Goal: Task Accomplishment & Management: Use online tool/utility

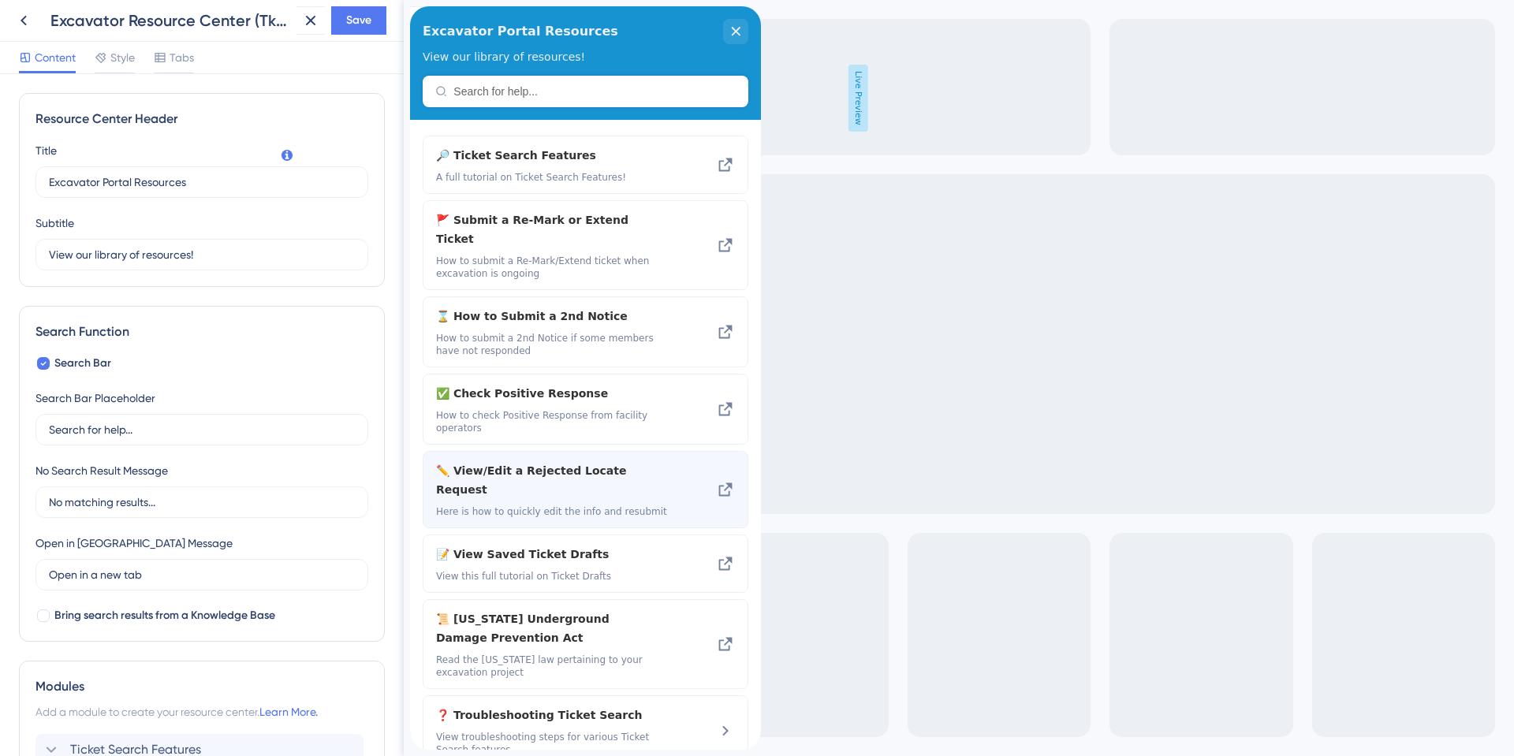
scroll to position [461, 0]
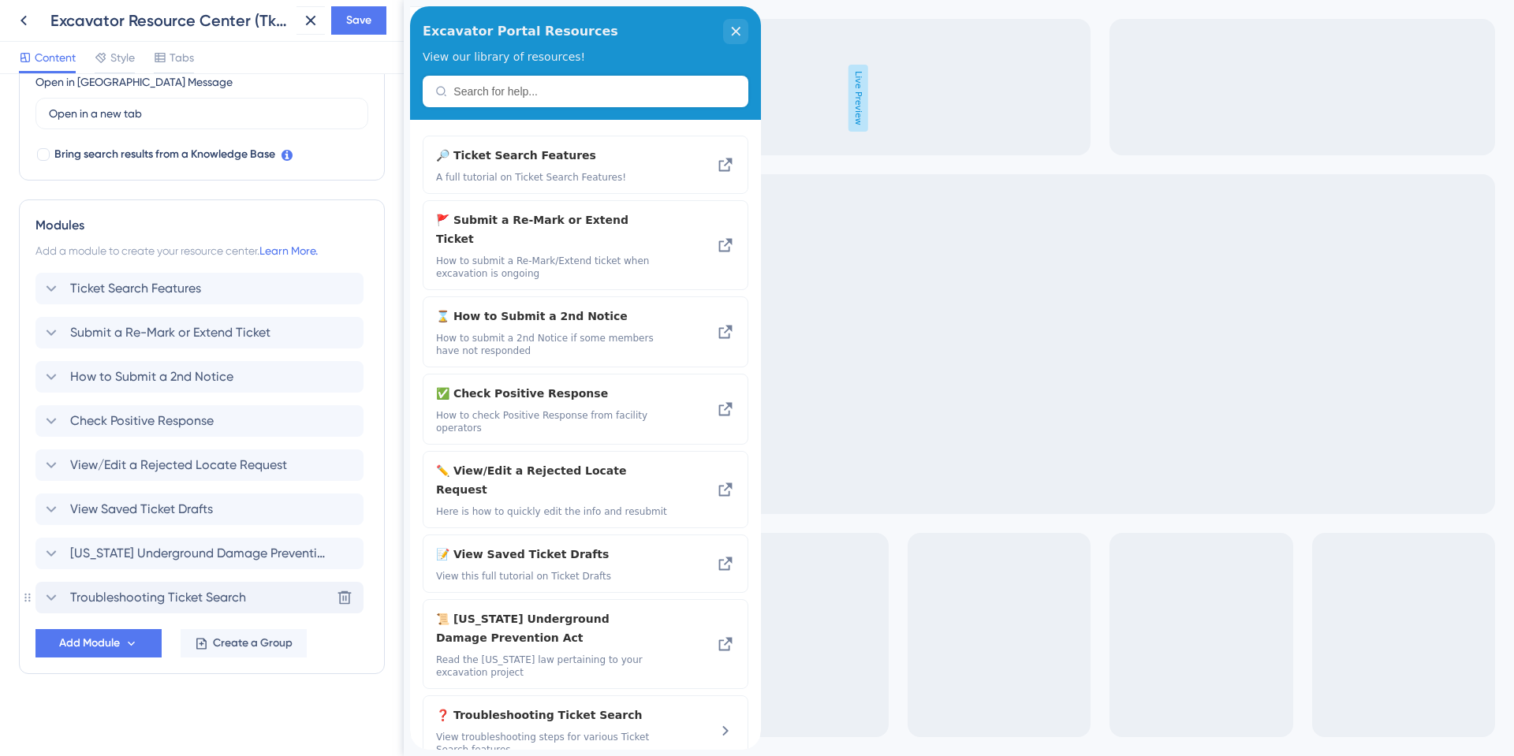
click at [153, 605] on span "Troubleshooting Ticket Search" at bounding box center [158, 597] width 176 height 19
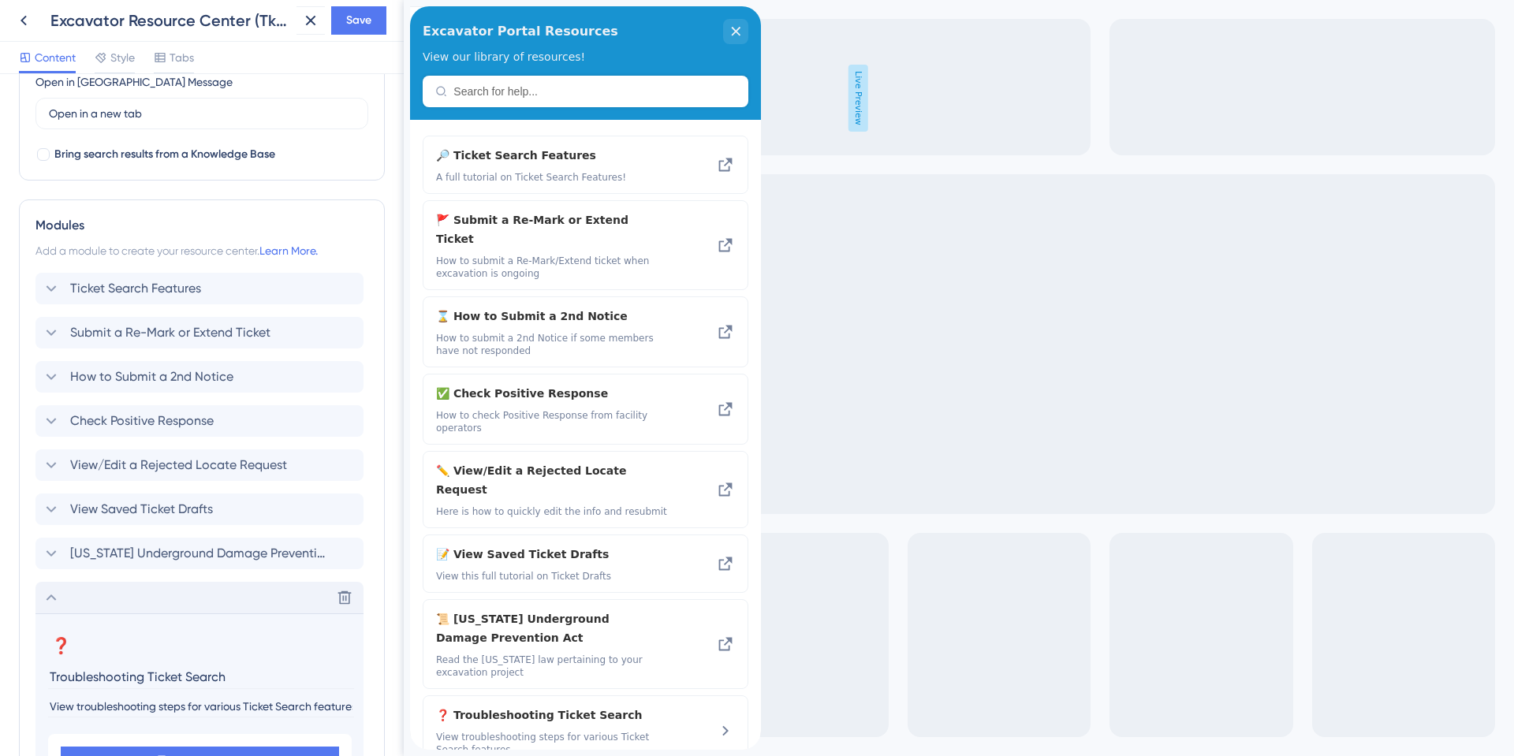
scroll to position [654, 0]
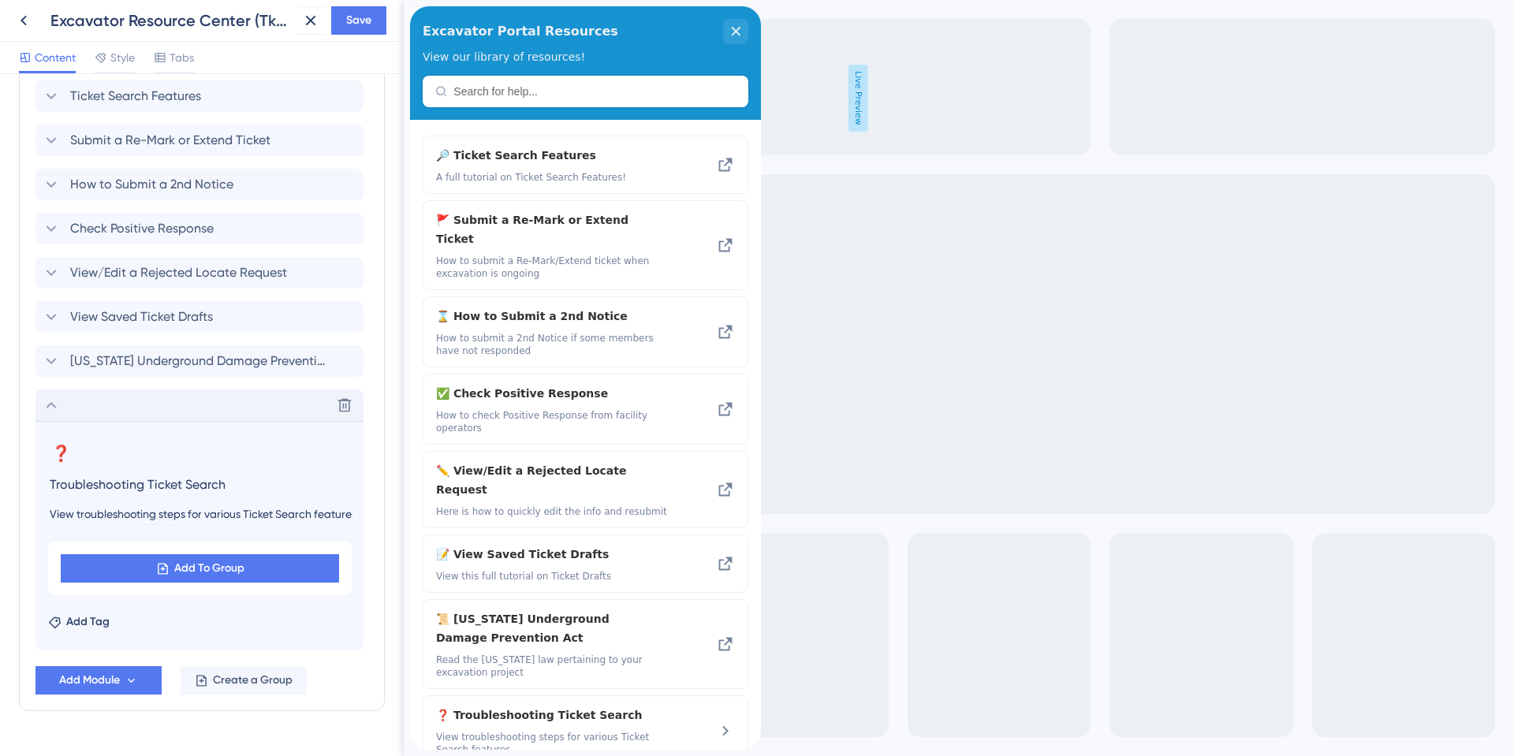
click at [56, 404] on icon at bounding box center [51, 405] width 19 height 19
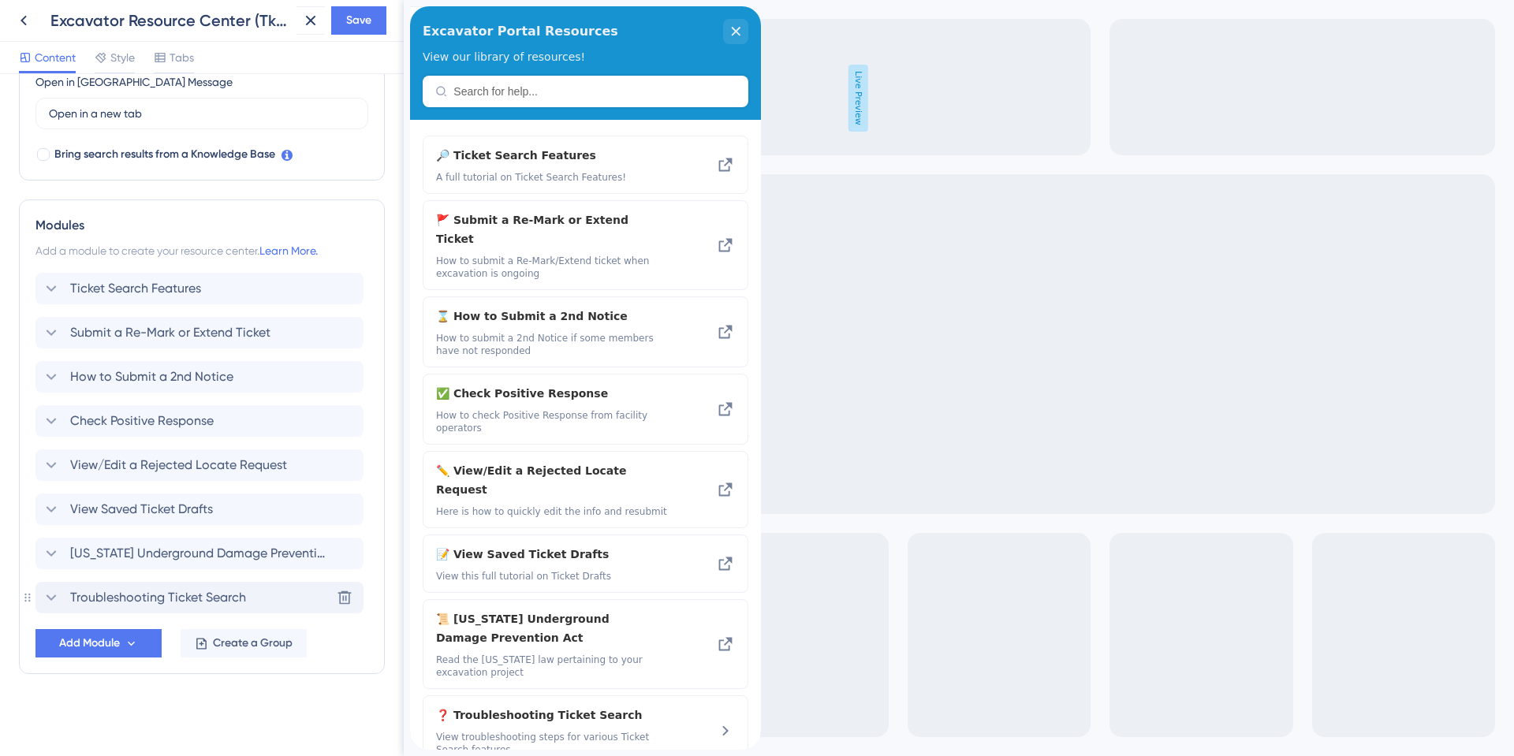
click at [139, 594] on span "Troubleshooting Ticket Search" at bounding box center [158, 597] width 176 height 19
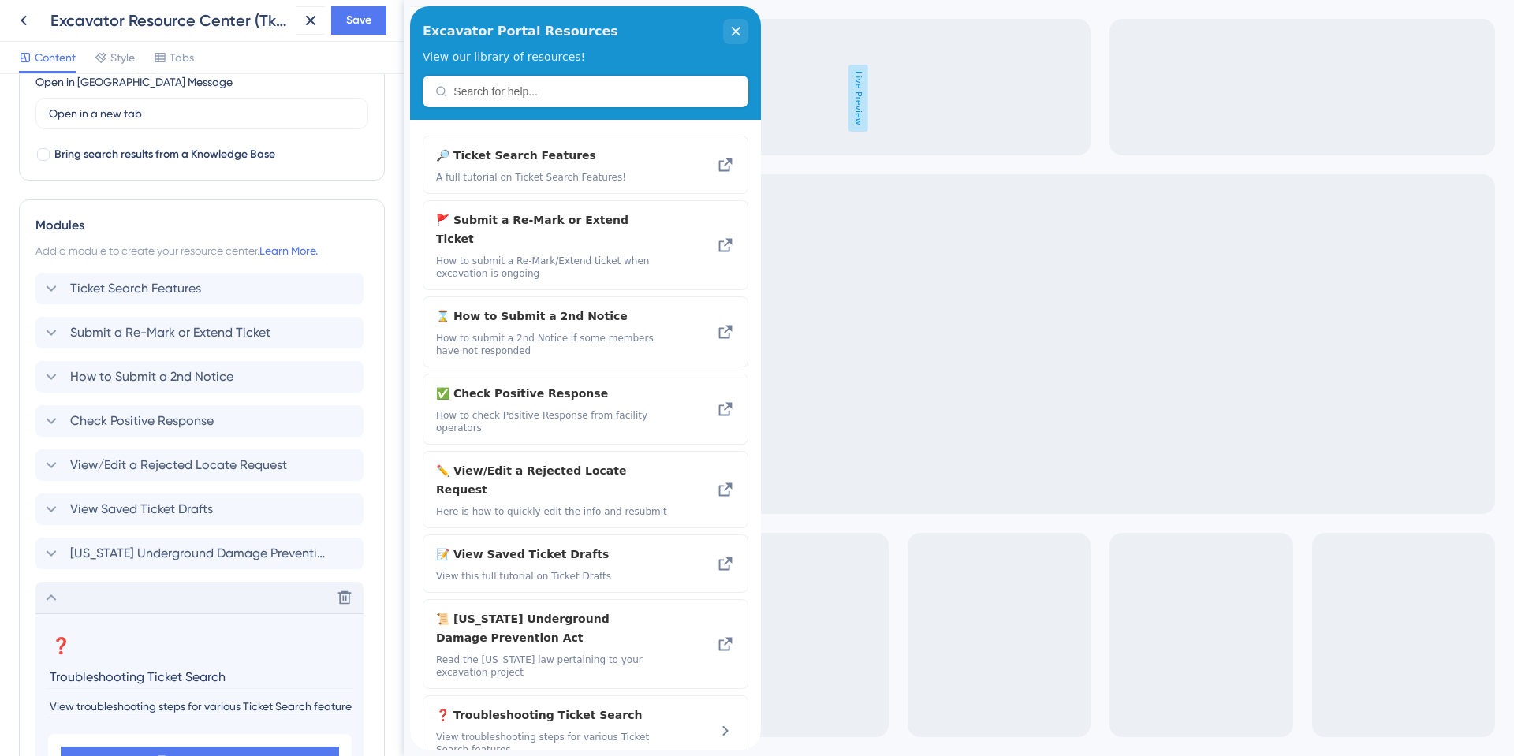
scroll to position [654, 0]
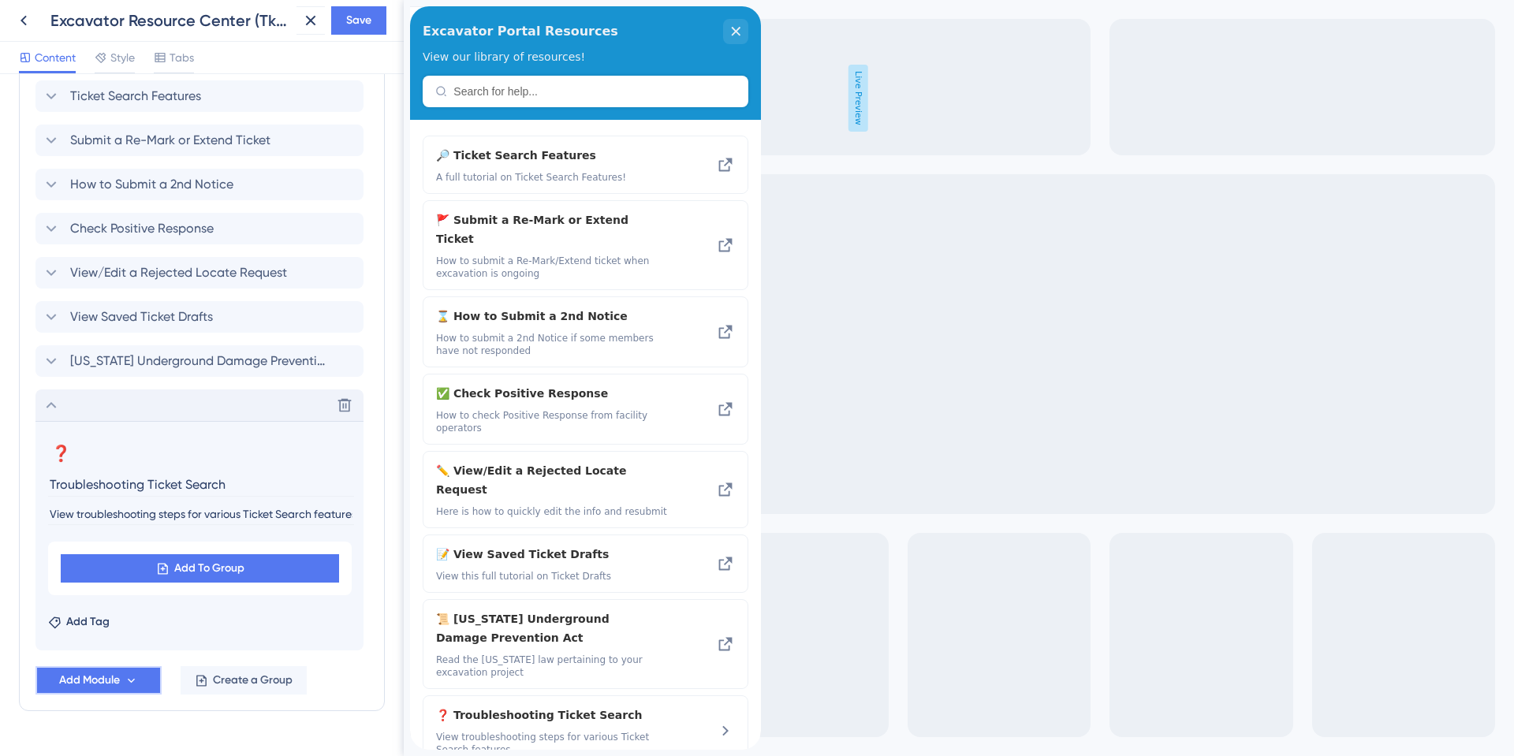
click at [85, 678] on span "Add Module" at bounding box center [89, 680] width 61 height 19
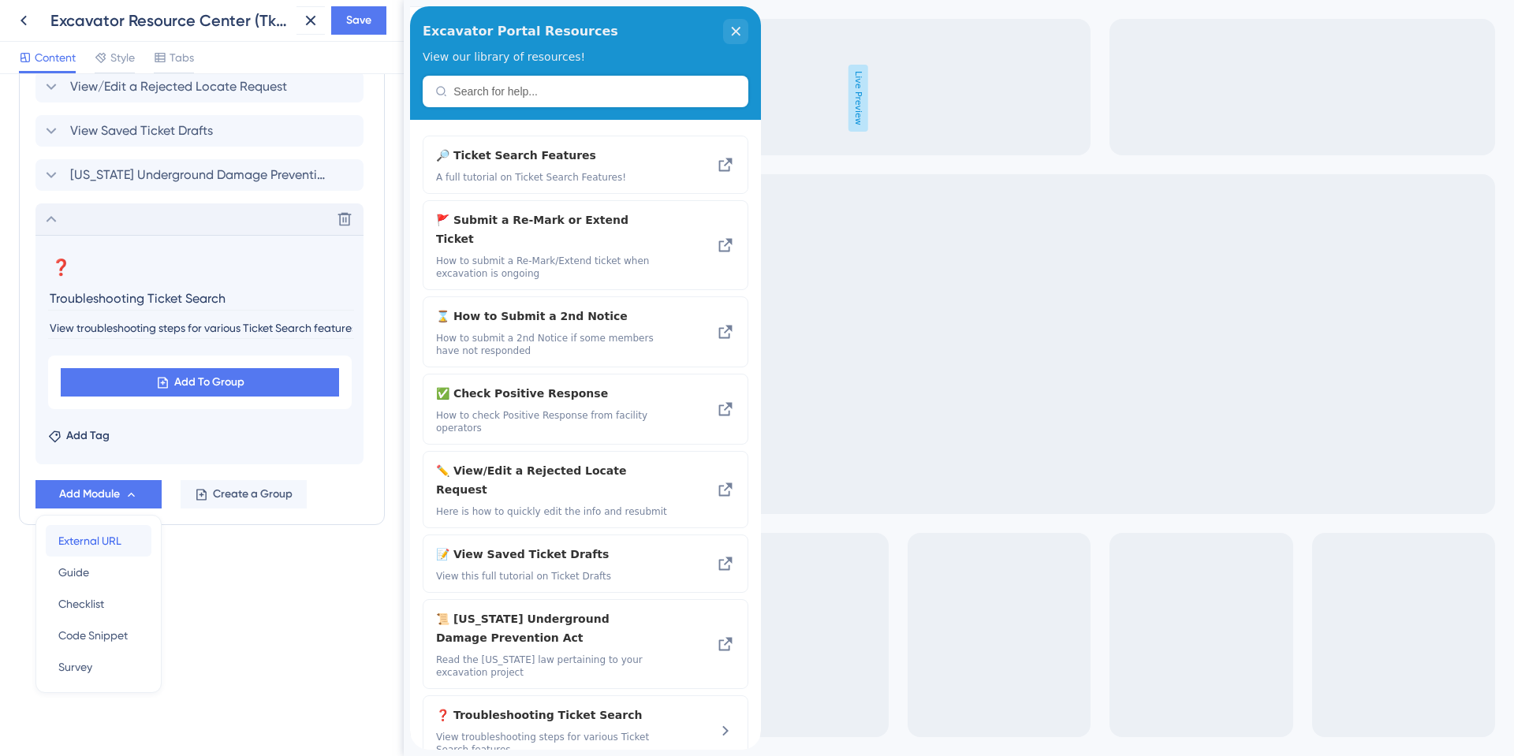
click at [84, 545] on span "External URL" at bounding box center [89, 540] width 63 height 19
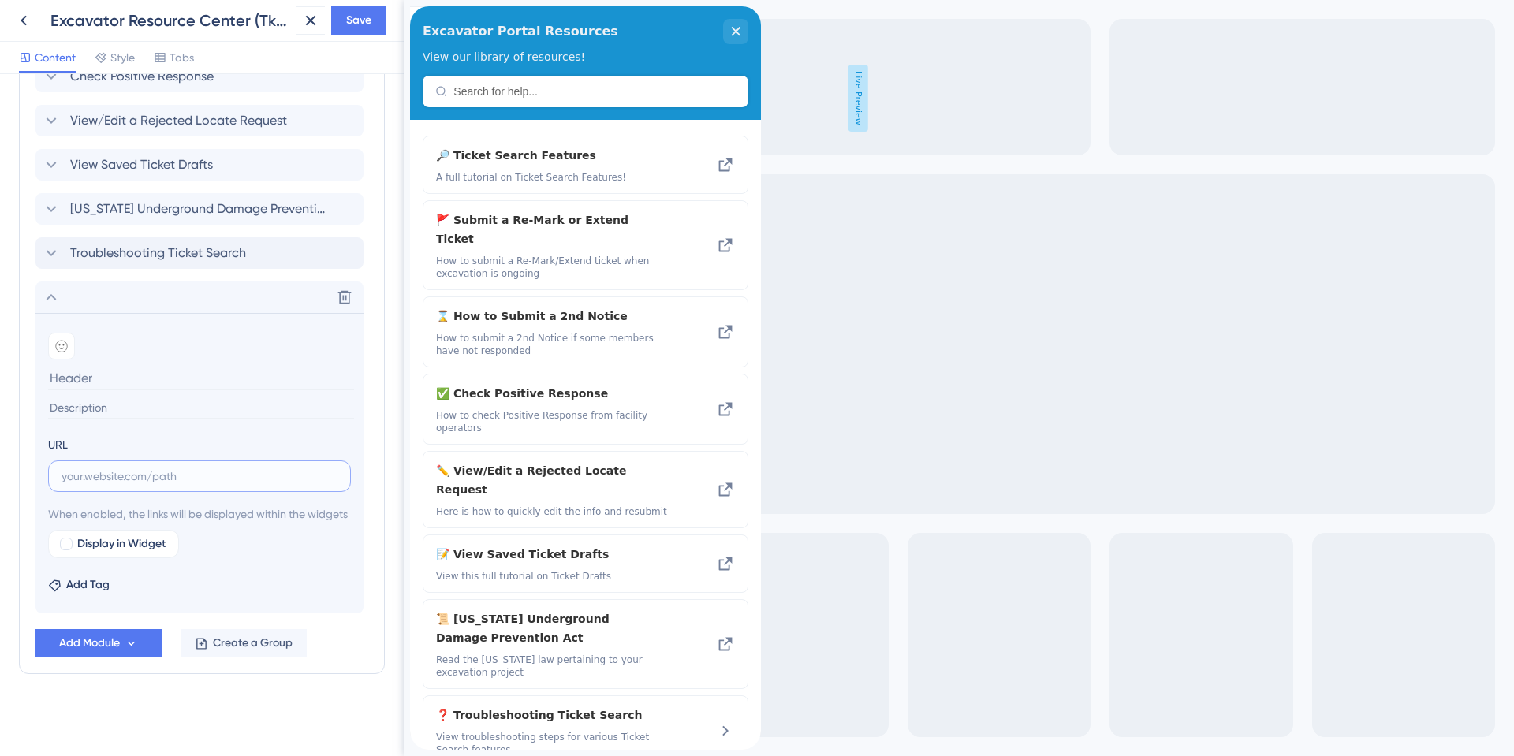
click at [83, 468] on input "text" at bounding box center [199, 476] width 276 height 17
paste input "[URL][DOMAIN_NAME]"
type input "[URL][DOMAIN_NAME]"
click at [79, 366] on input at bounding box center [201, 378] width 306 height 24
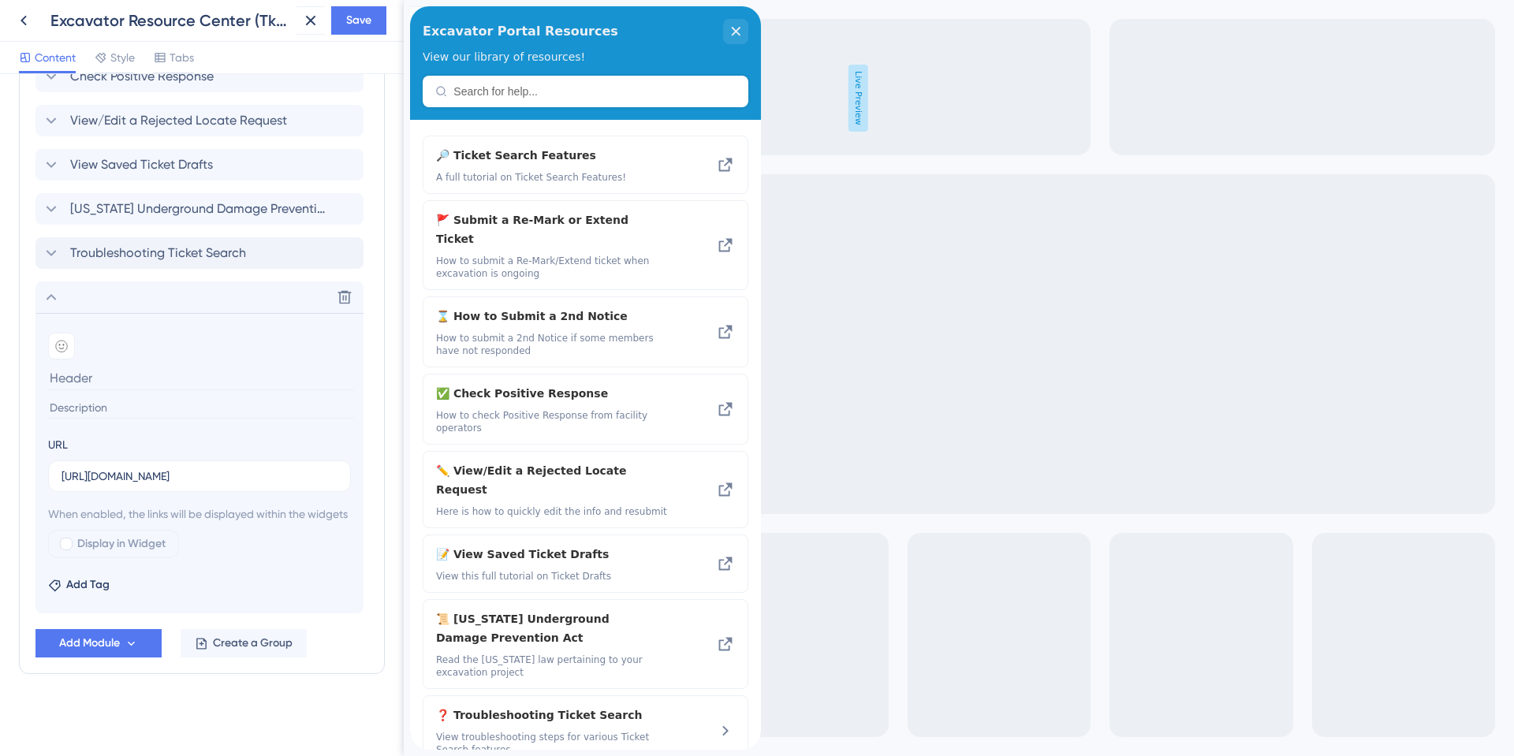
scroll to position [0, 0]
click at [90, 366] on input at bounding box center [201, 378] width 306 height 24
click at [185, 366] on input "Common Ticket Search Questions" at bounding box center [201, 378] width 306 height 24
drag, startPoint x: 222, startPoint y: 363, endPoint x: -198, endPoint y: 356, distance: 420.3
click at [0, 0] on html "Excavator Resource Center (Tkt Search) Save Content Style Tabs Resource Center …" at bounding box center [757, 0] width 1514 height 0
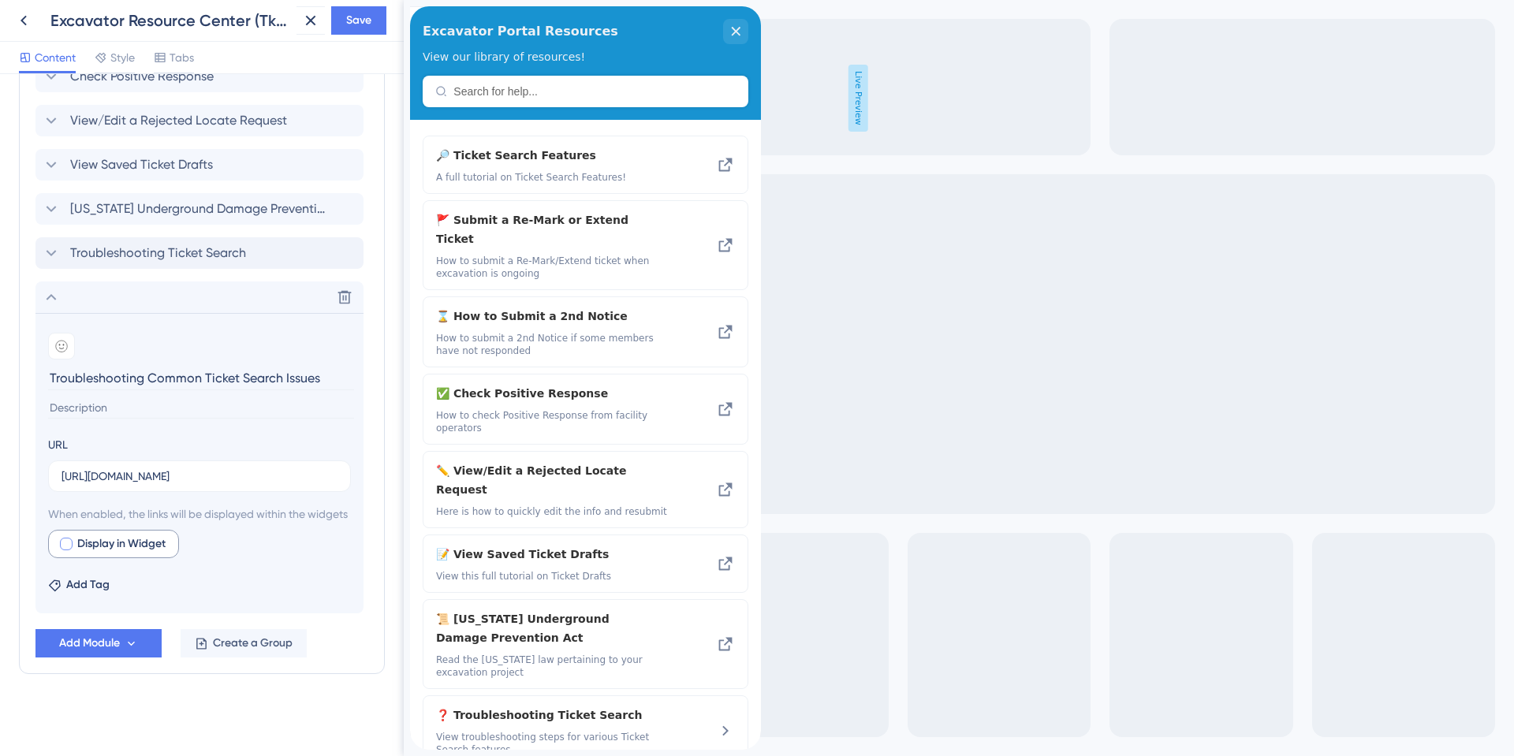
type input "Troubleshooting Common Ticket Search Issues"
click at [115, 546] on span "Display in Widget" at bounding box center [121, 544] width 88 height 19
checkbox input "true"
click at [235, 543] on span "Preview" at bounding box center [240, 544] width 39 height 19
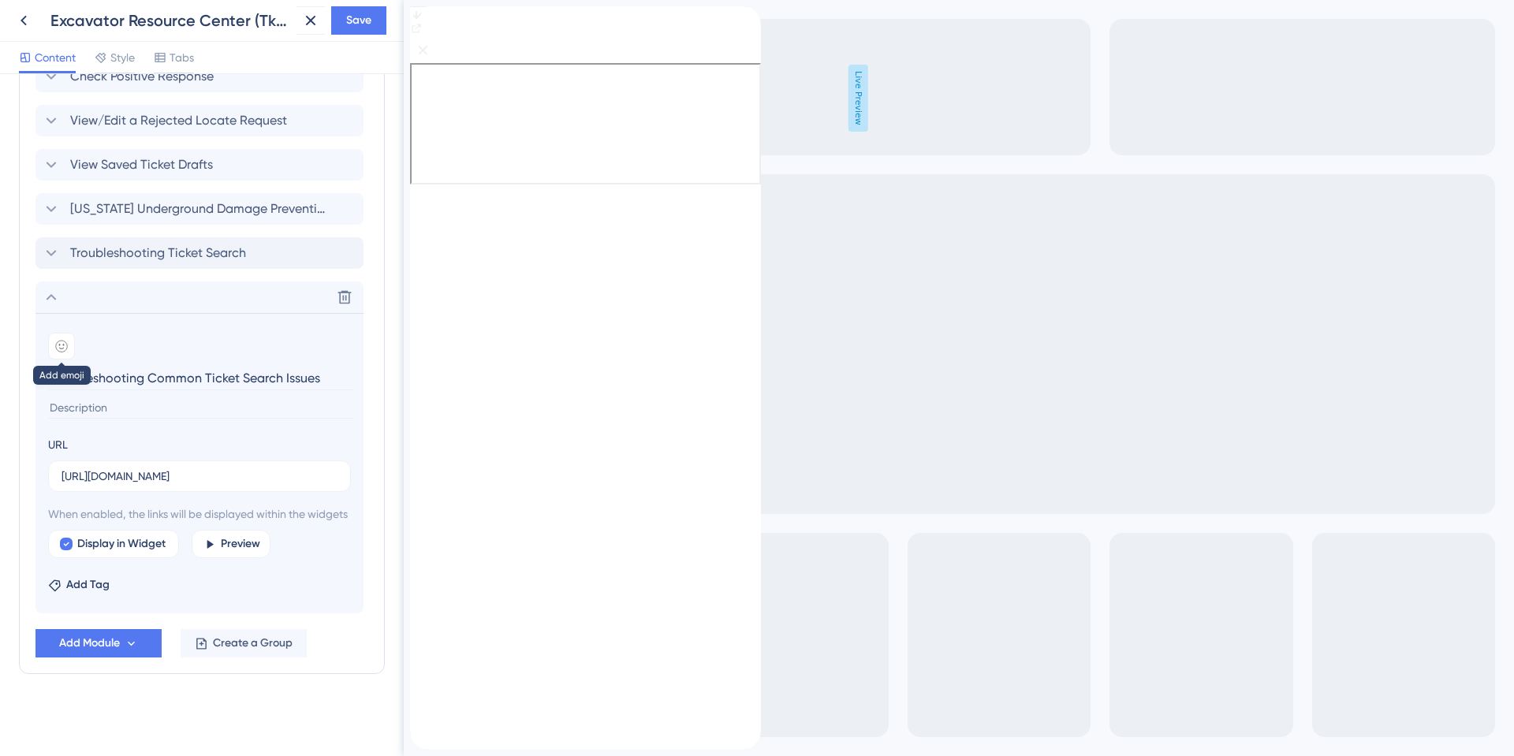
click at [65, 340] on icon at bounding box center [61, 346] width 13 height 13
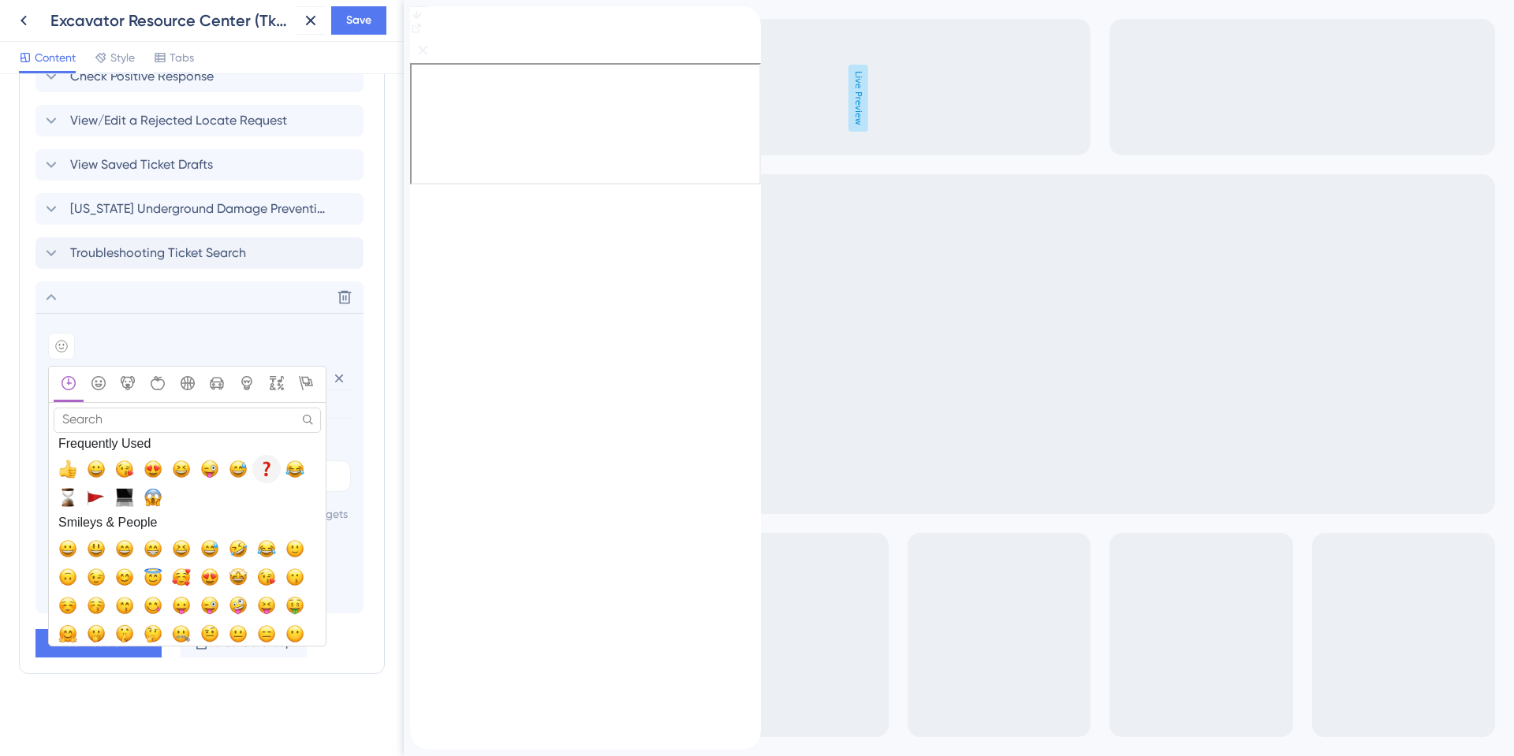
click at [261, 460] on span "❓, question" at bounding box center [266, 469] width 19 height 19
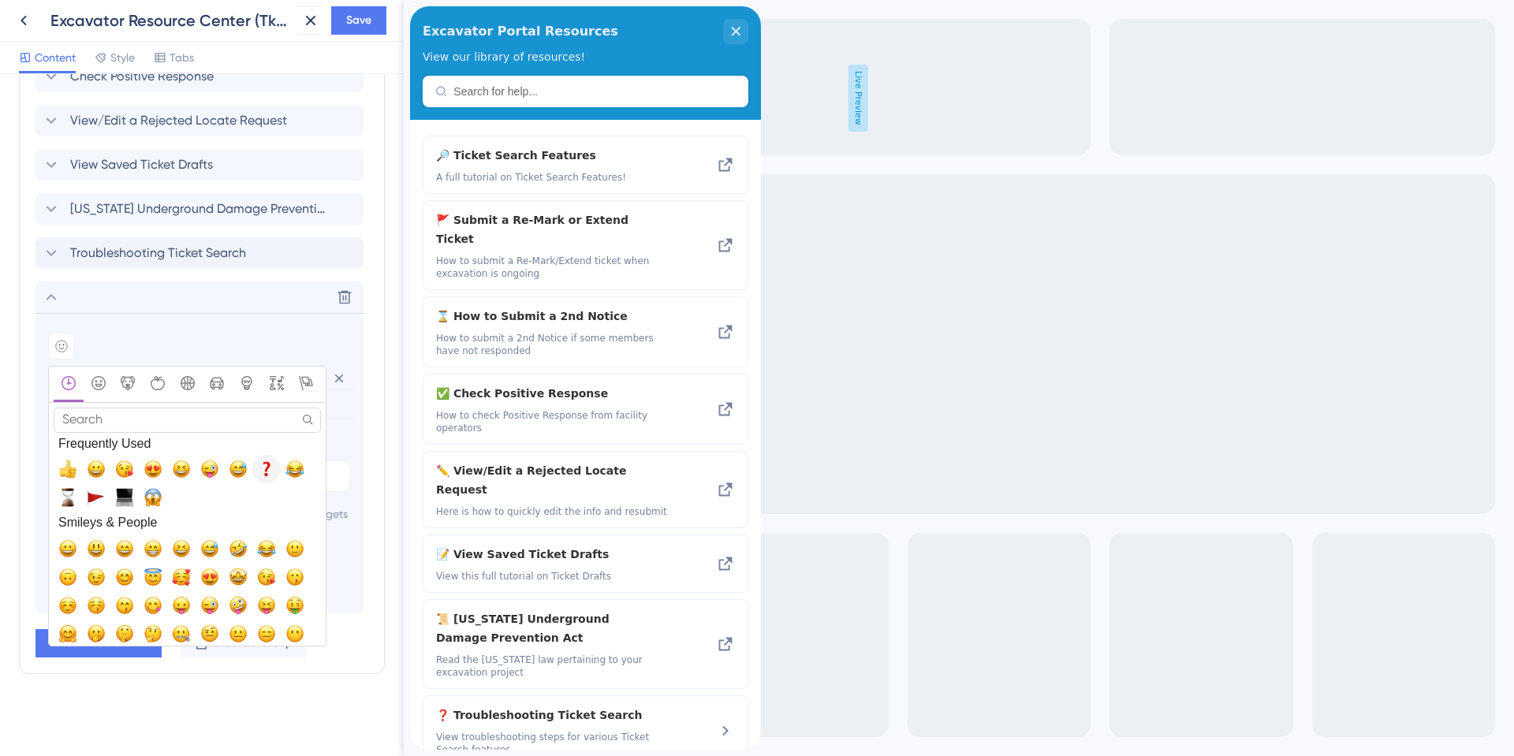
scroll to position [823, 0]
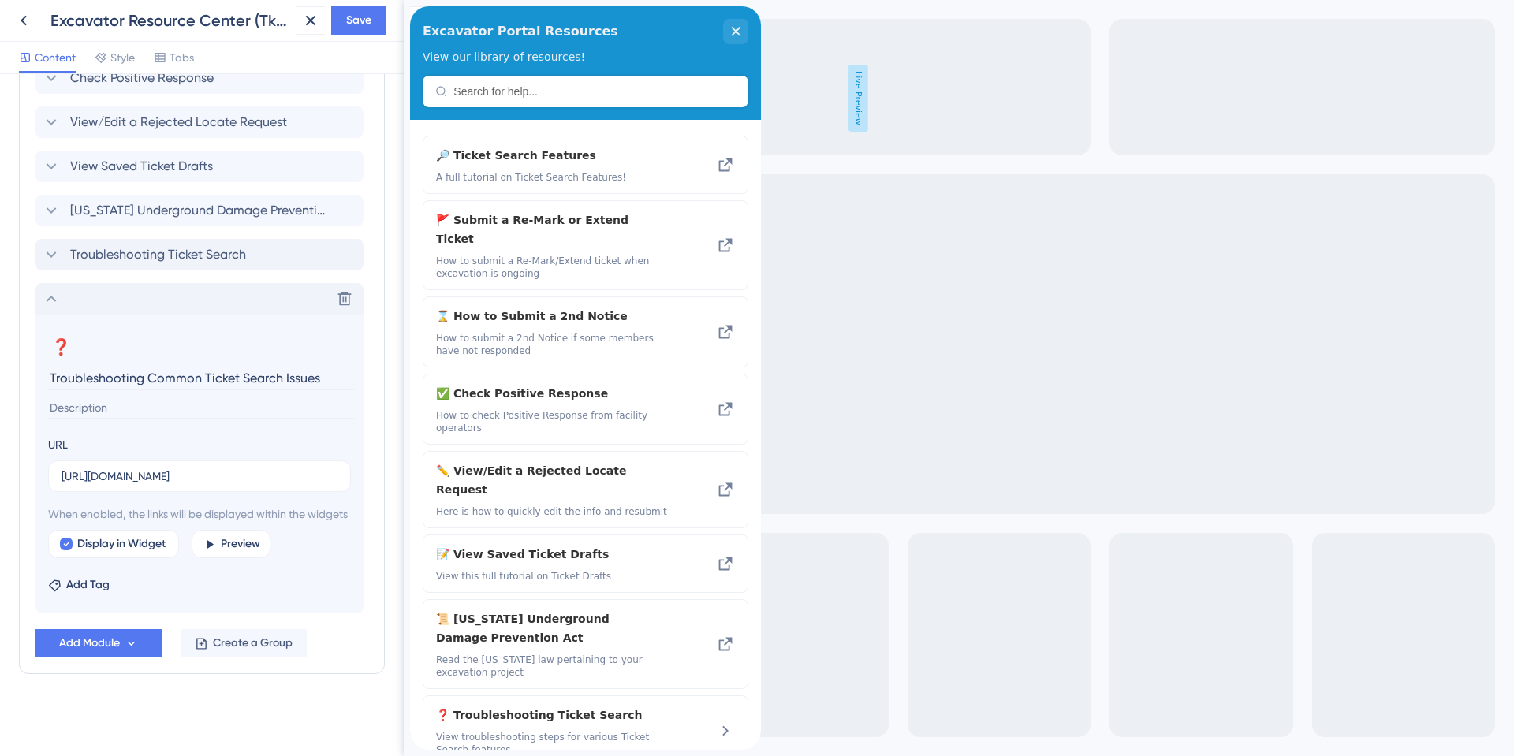
click at [58, 289] on icon at bounding box center [51, 298] width 19 height 19
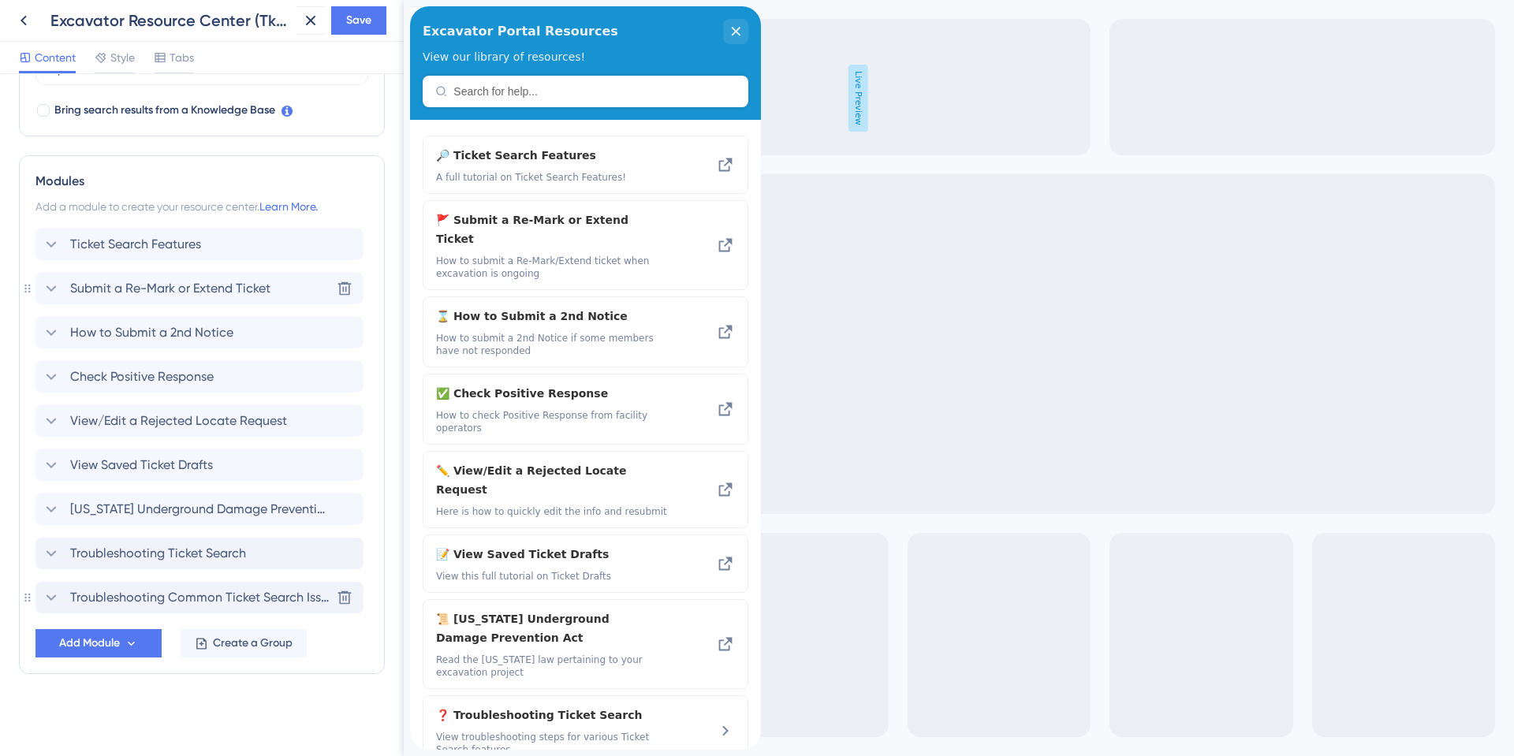
scroll to position [505, 0]
click at [196, 591] on span "Troubleshooting Common Ticket Search Issues" at bounding box center [200, 597] width 260 height 19
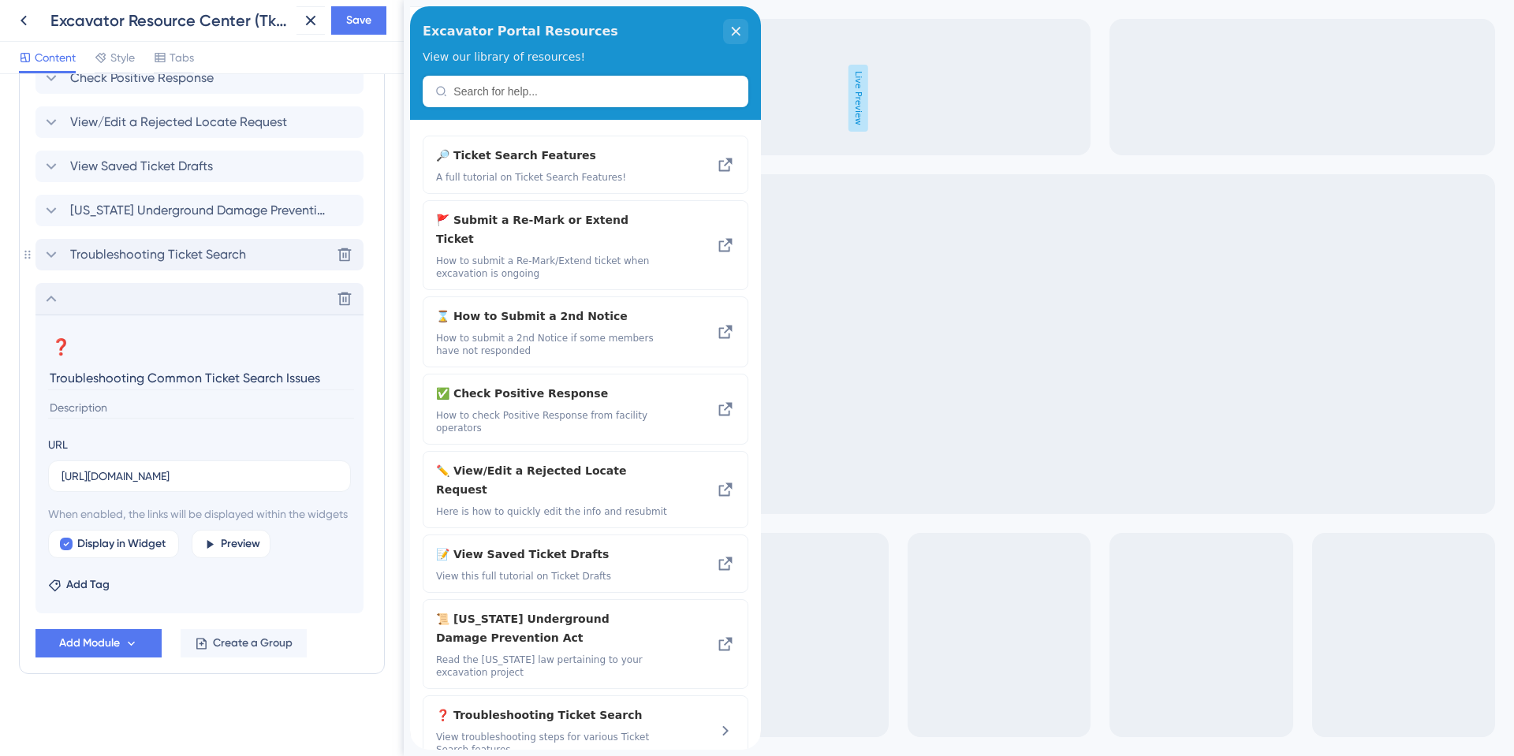
click at [101, 245] on span "Troubleshooting Ticket Search" at bounding box center [158, 254] width 176 height 19
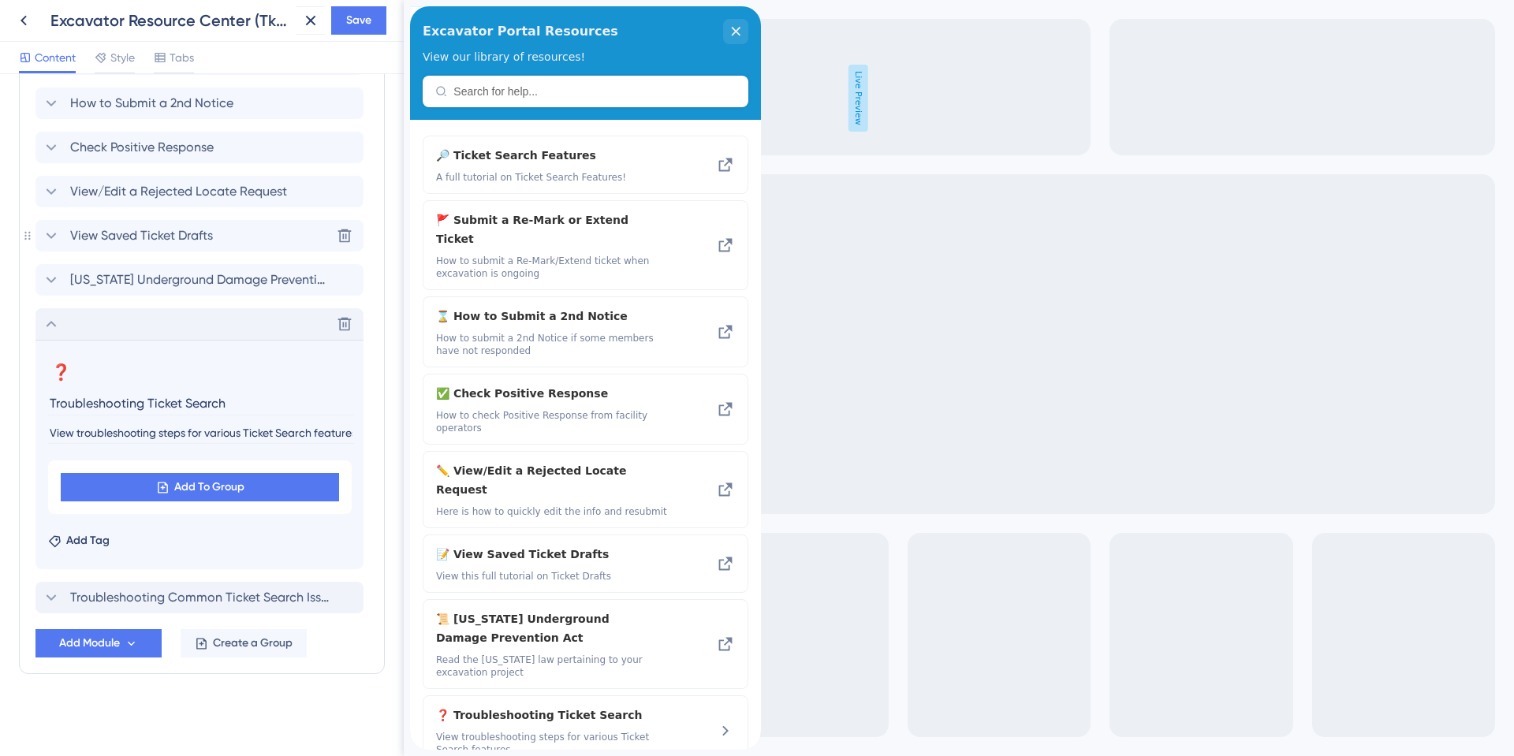
scroll to position [735, 0]
click at [174, 487] on span "Add To Group" at bounding box center [209, 487] width 70 height 19
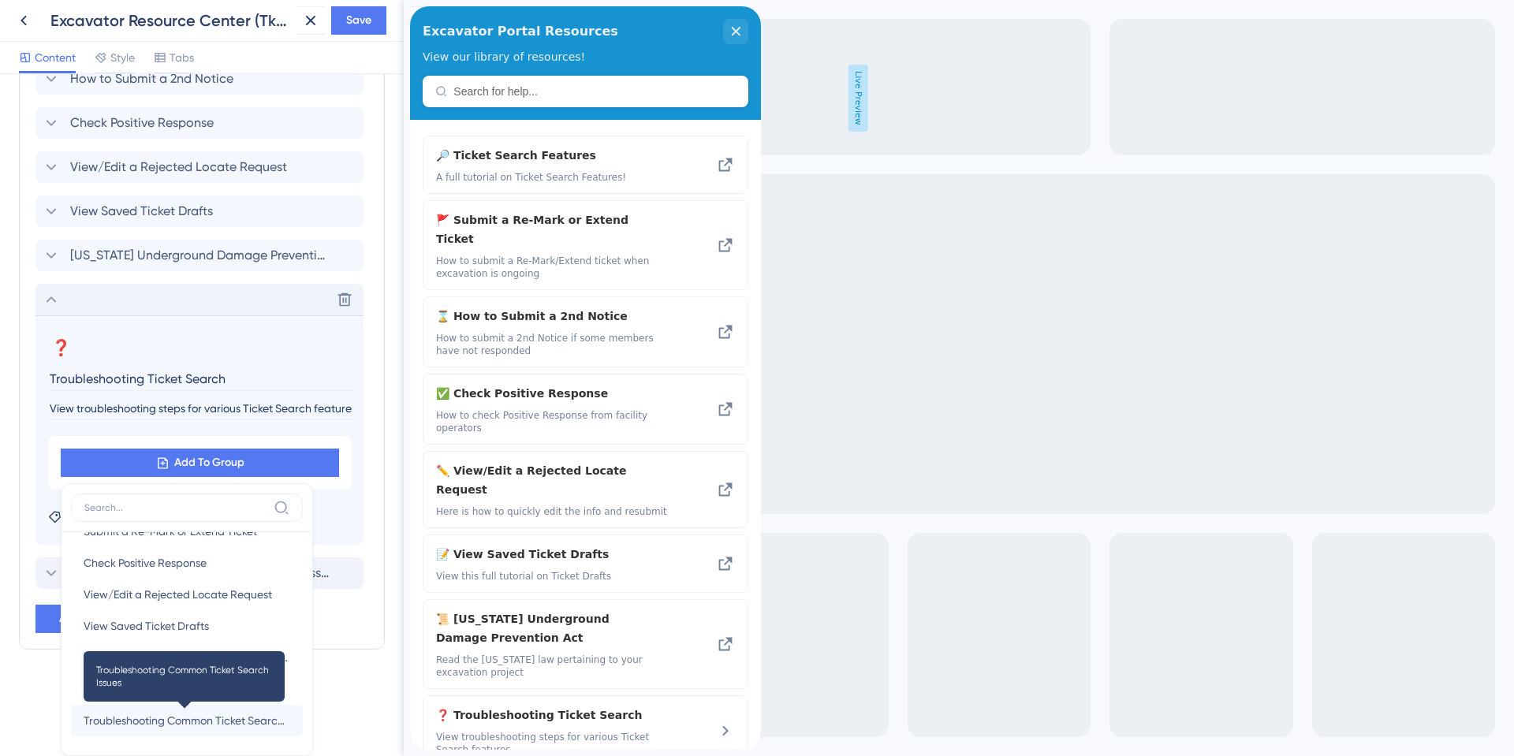
scroll to position [759, 0]
click at [113, 719] on span "Troubleshooting Common Ticket Search Issues" at bounding box center [187, 720] width 207 height 19
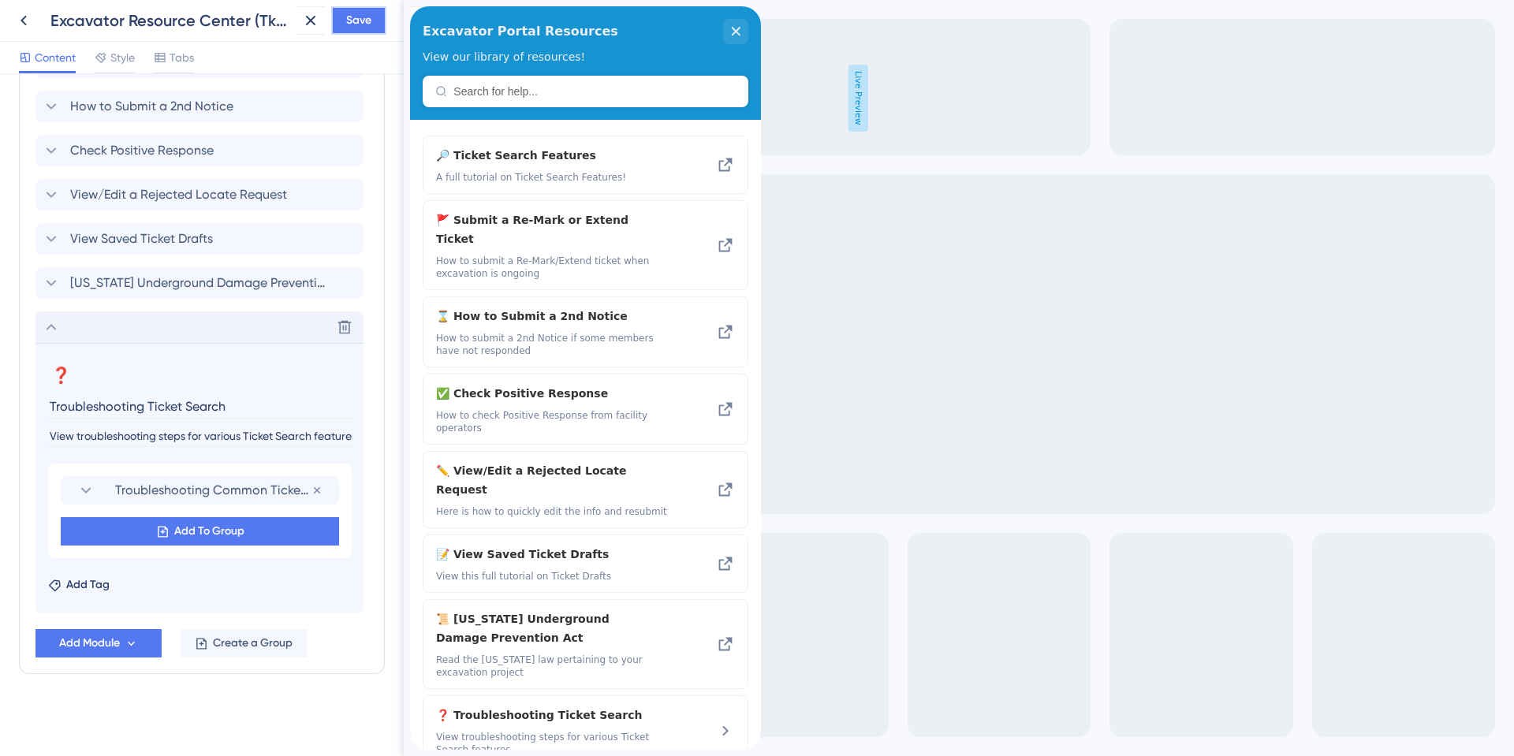
click at [358, 16] on span "Save" at bounding box center [358, 20] width 25 height 19
click at [527, 706] on span "❓ Troubleshooting Ticket Search" at bounding box center [543, 715] width 214 height 19
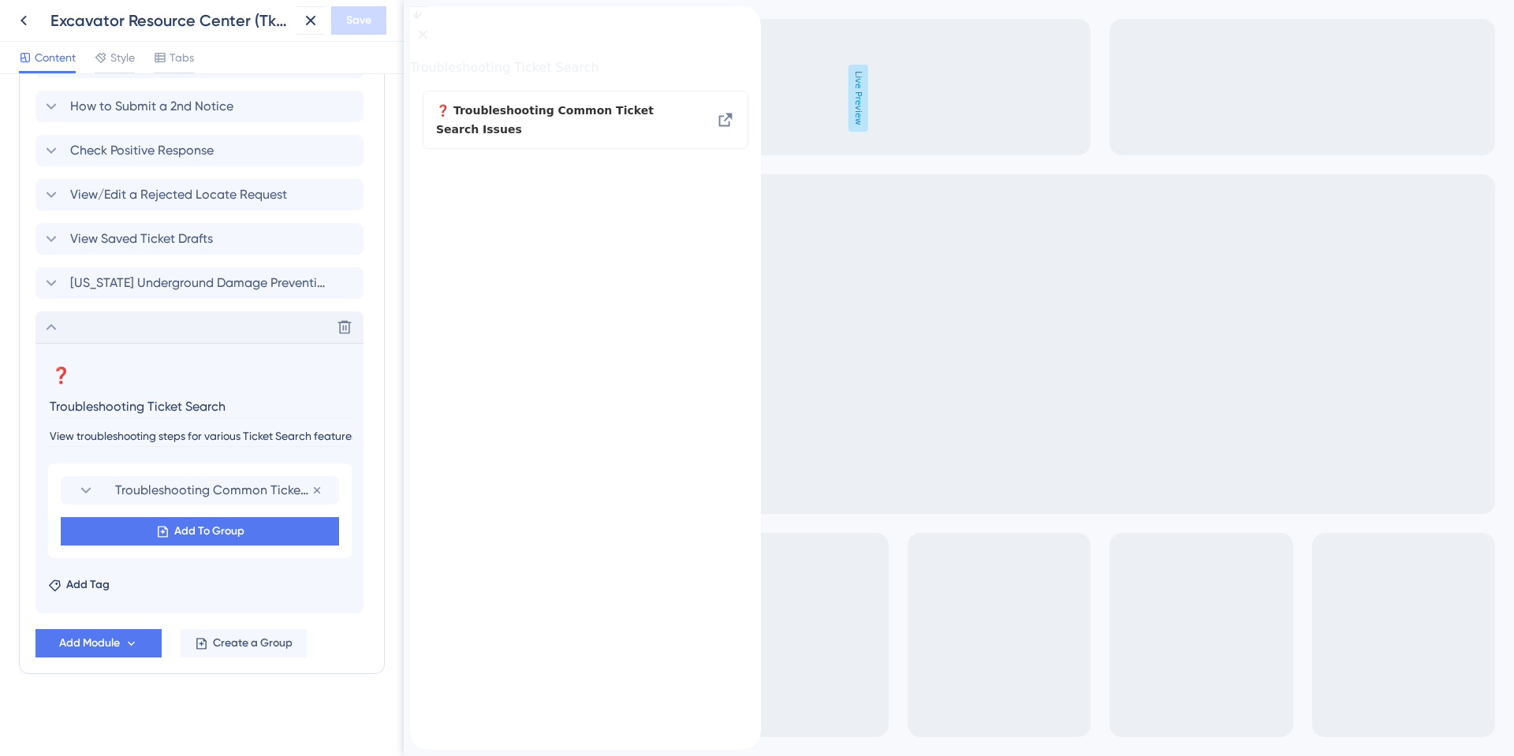
click at [423, 19] on icon "back to header" at bounding box center [416, 12] width 13 height 13
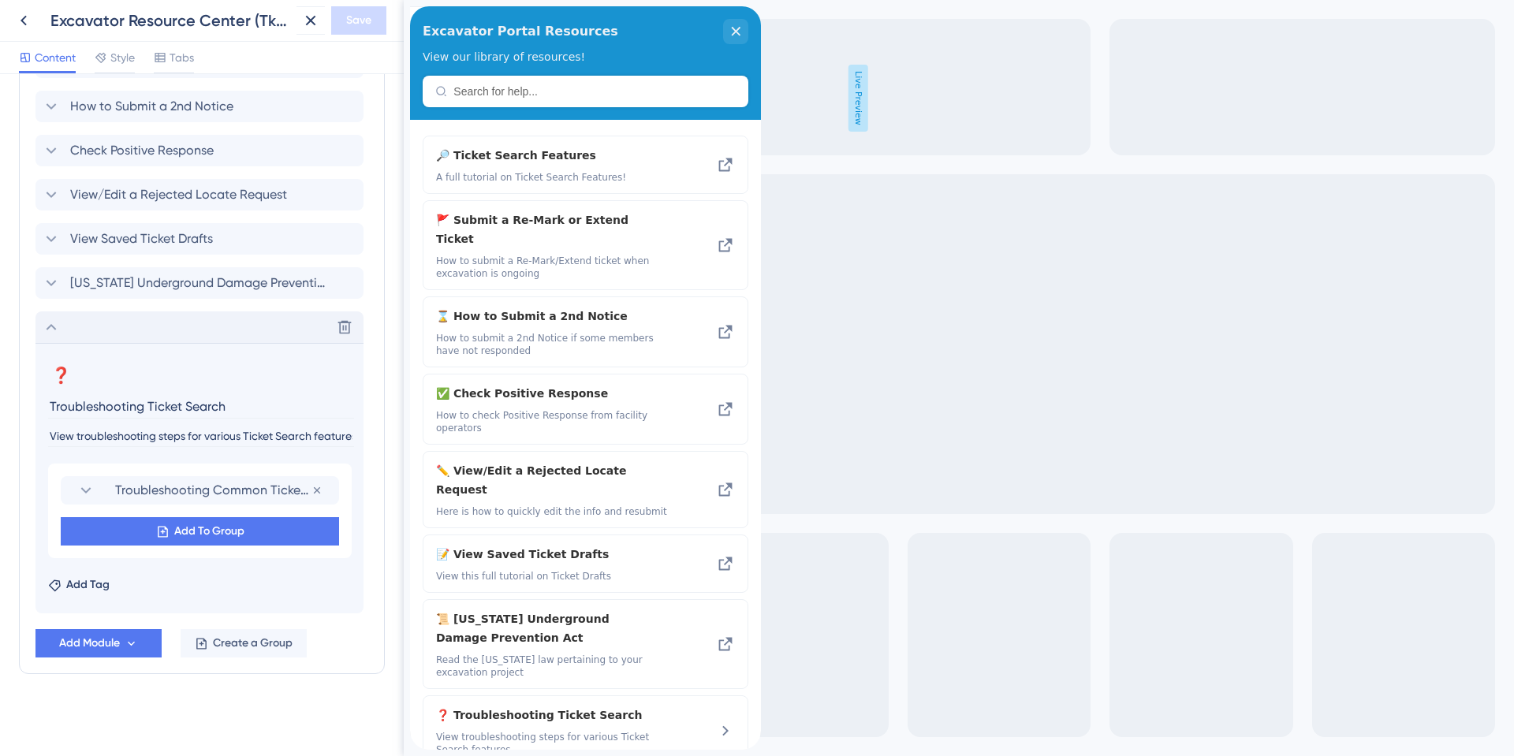
click at [54, 332] on icon at bounding box center [51, 327] width 19 height 19
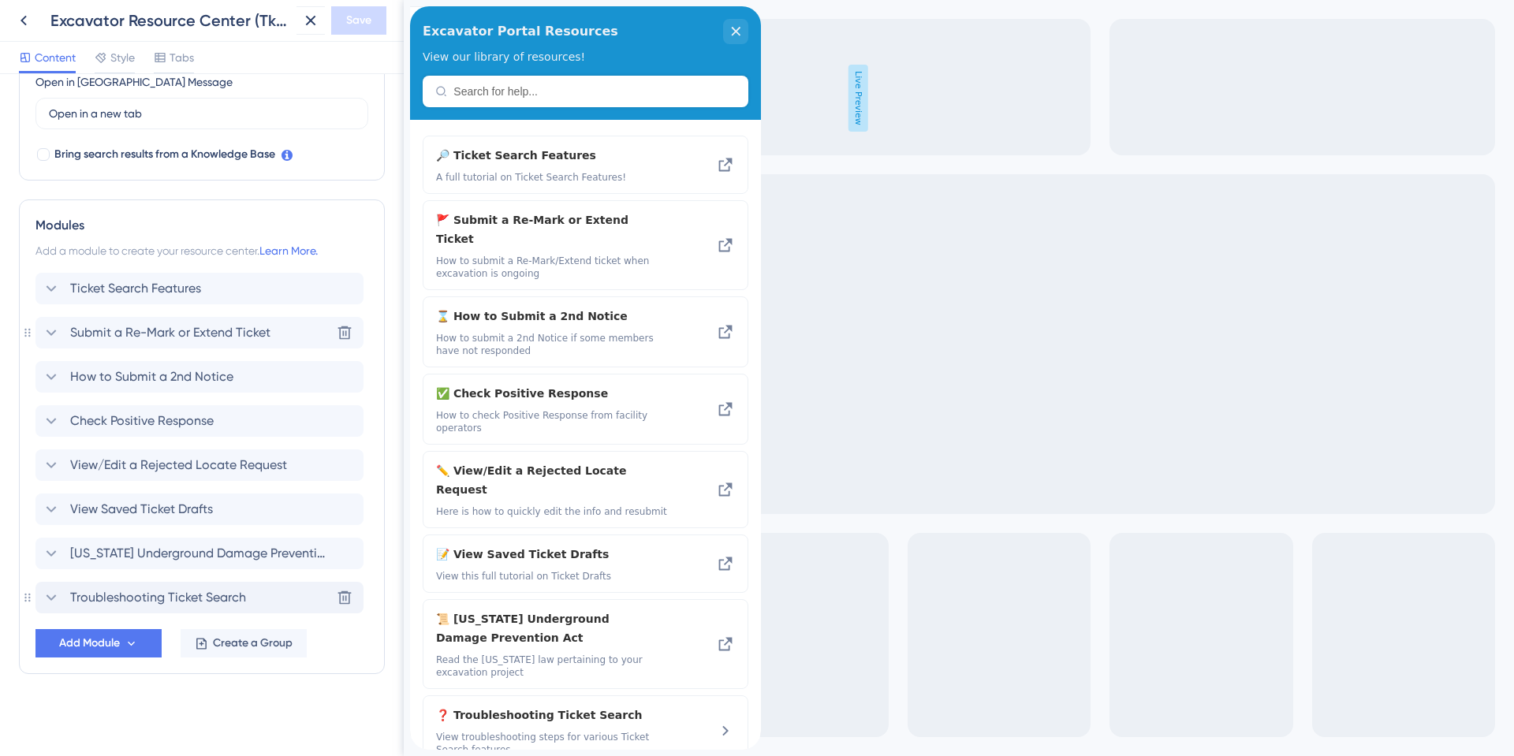
scroll to position [461, 0]
click at [143, 596] on span "Troubleshooting Ticket Search" at bounding box center [158, 597] width 176 height 19
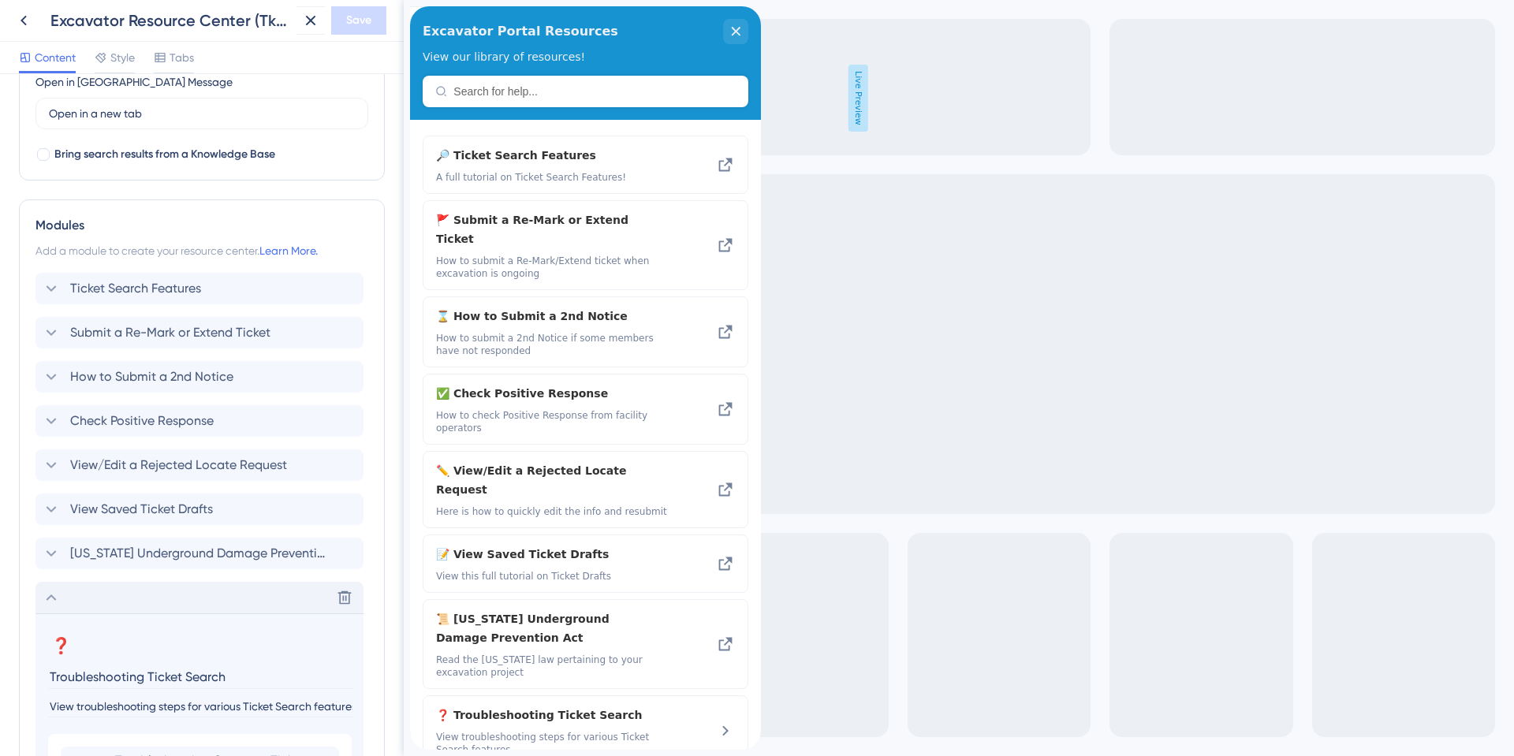
scroll to position [732, 0]
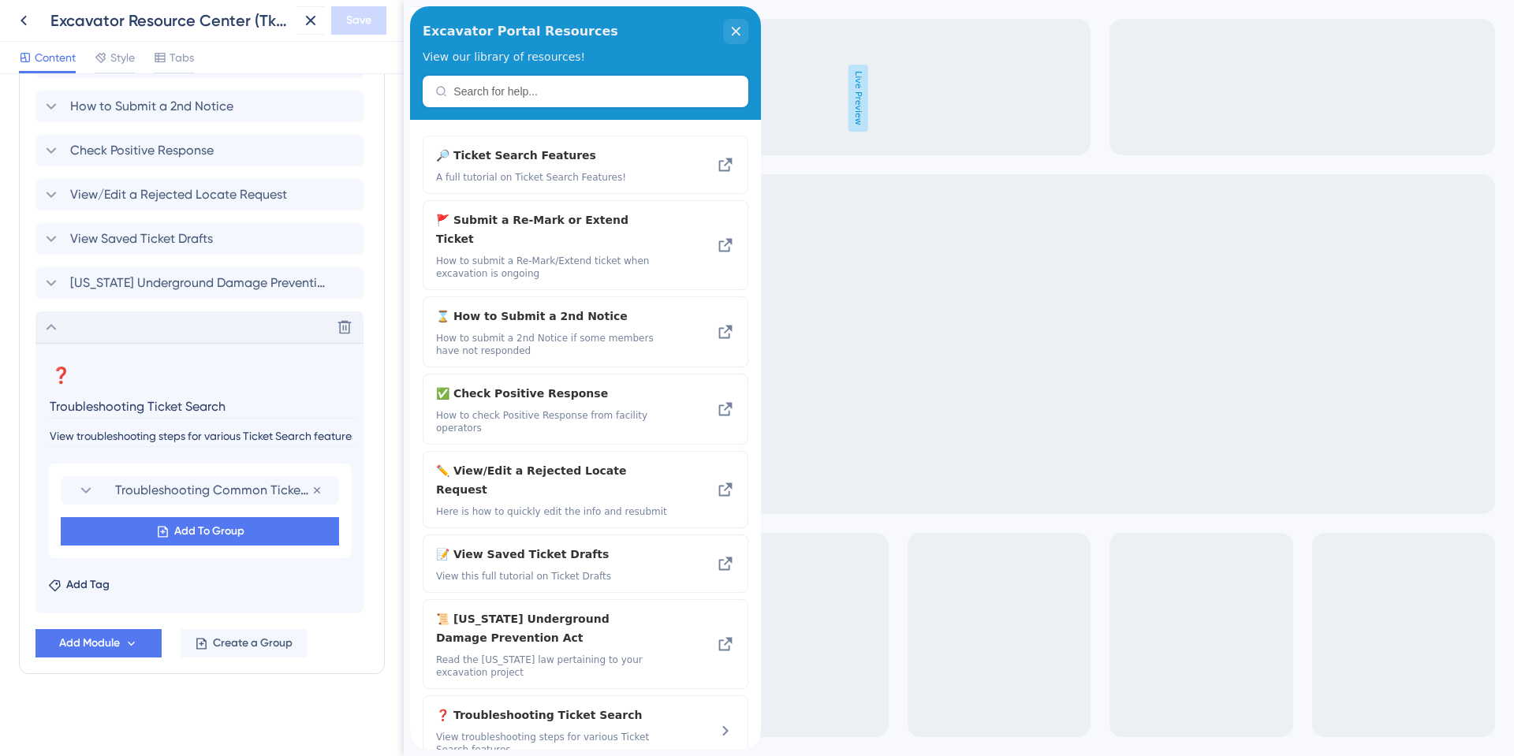
click at [50, 329] on icon at bounding box center [51, 327] width 19 height 19
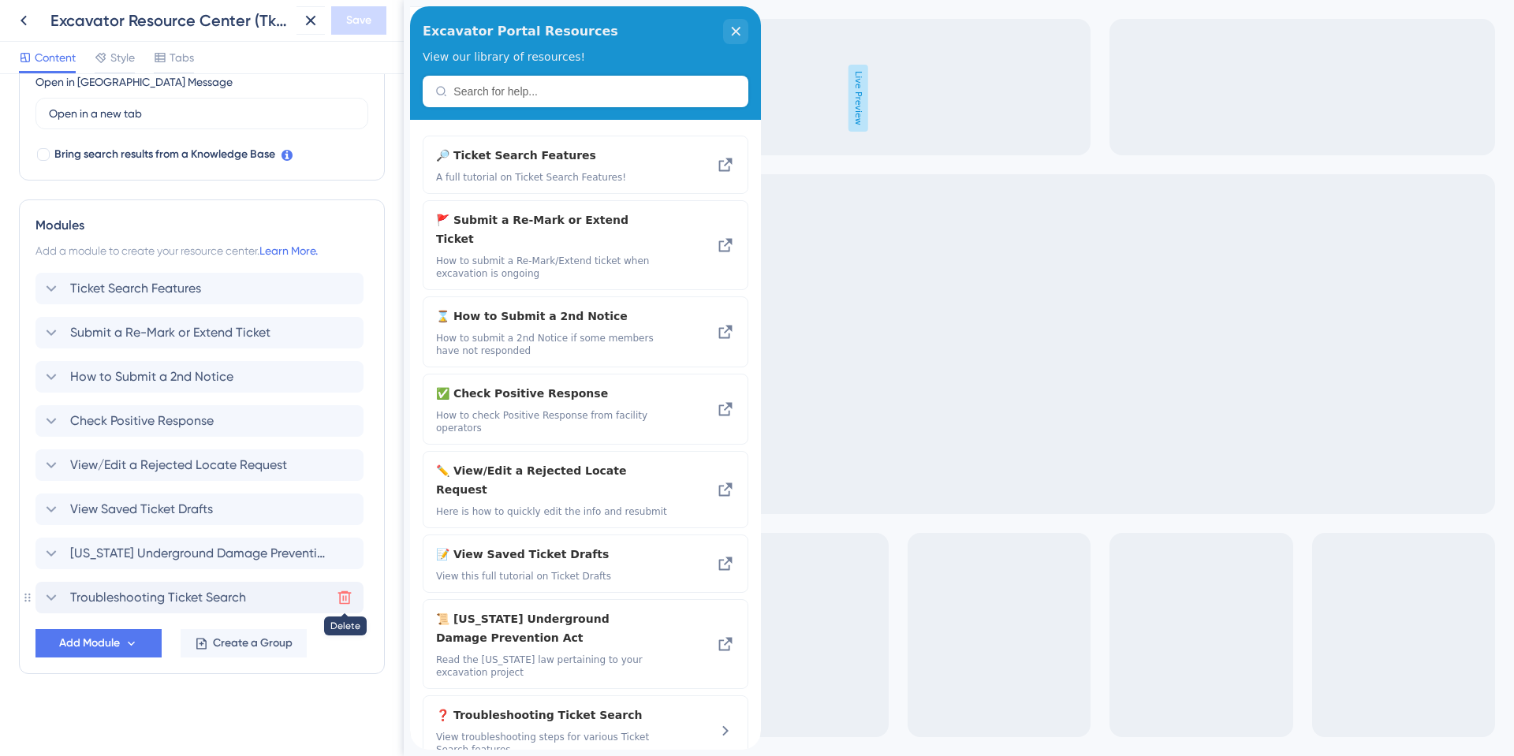
click at [340, 599] on icon at bounding box center [344, 597] width 13 height 13
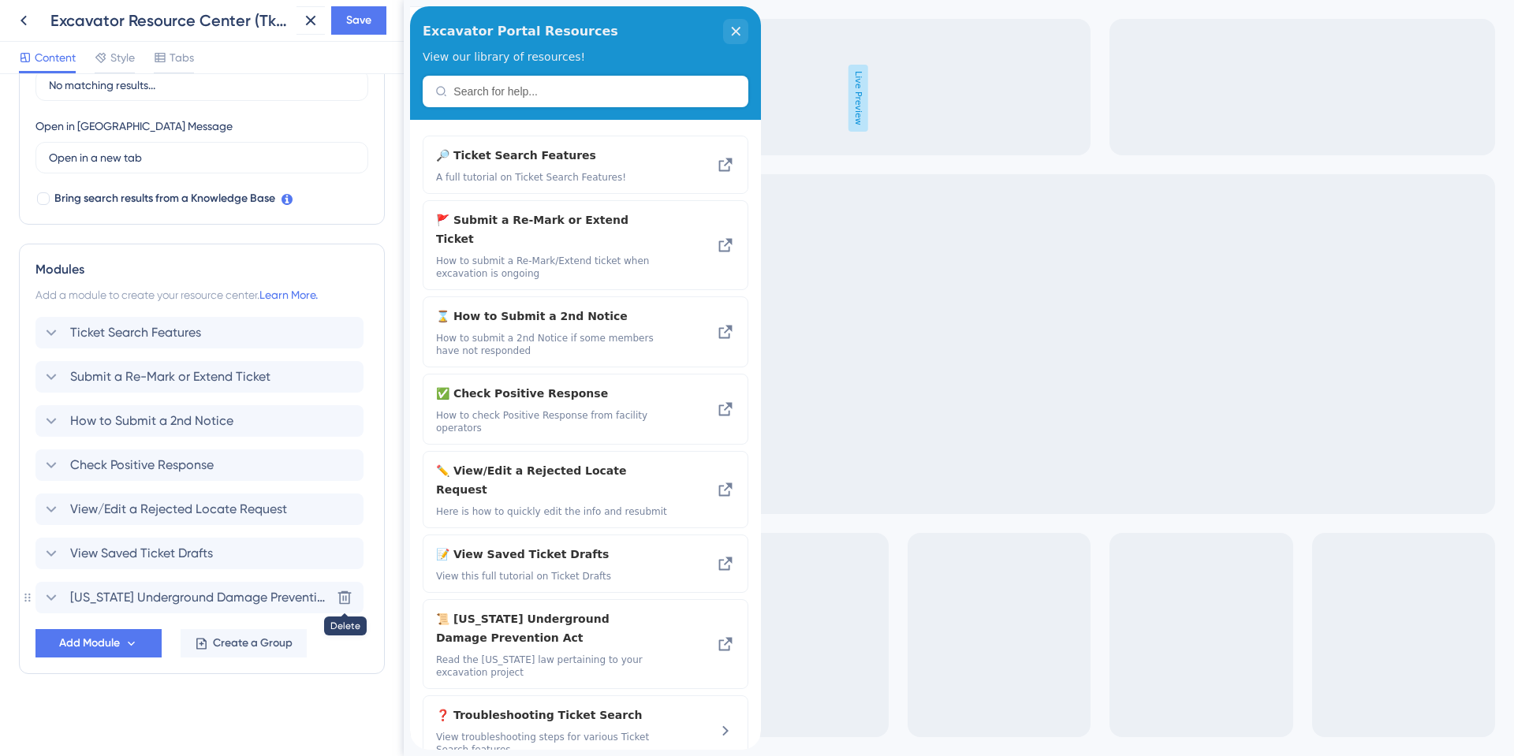
scroll to position [417, 0]
click at [122, 643] on button "Add Module" at bounding box center [98, 643] width 126 height 28
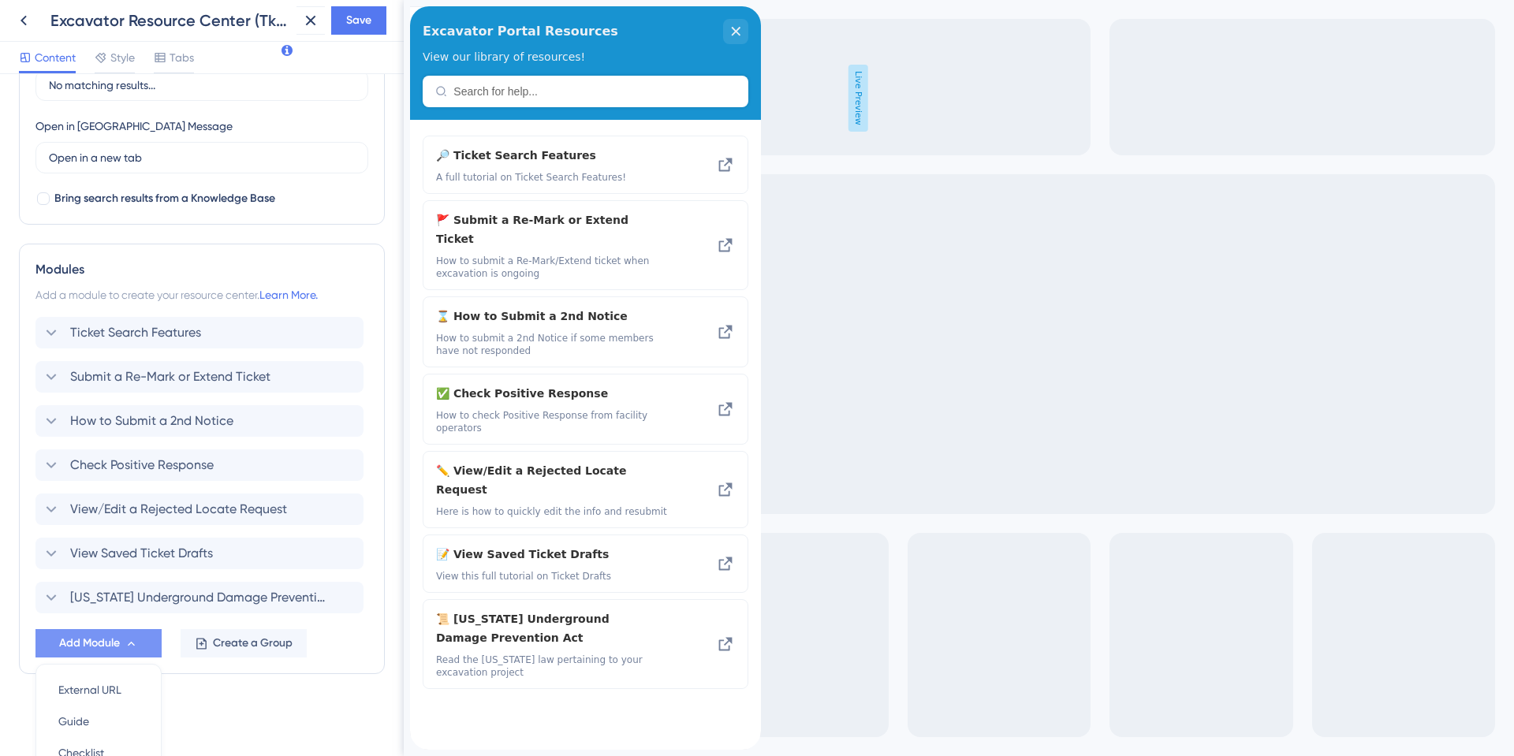
scroll to position [566, 0]
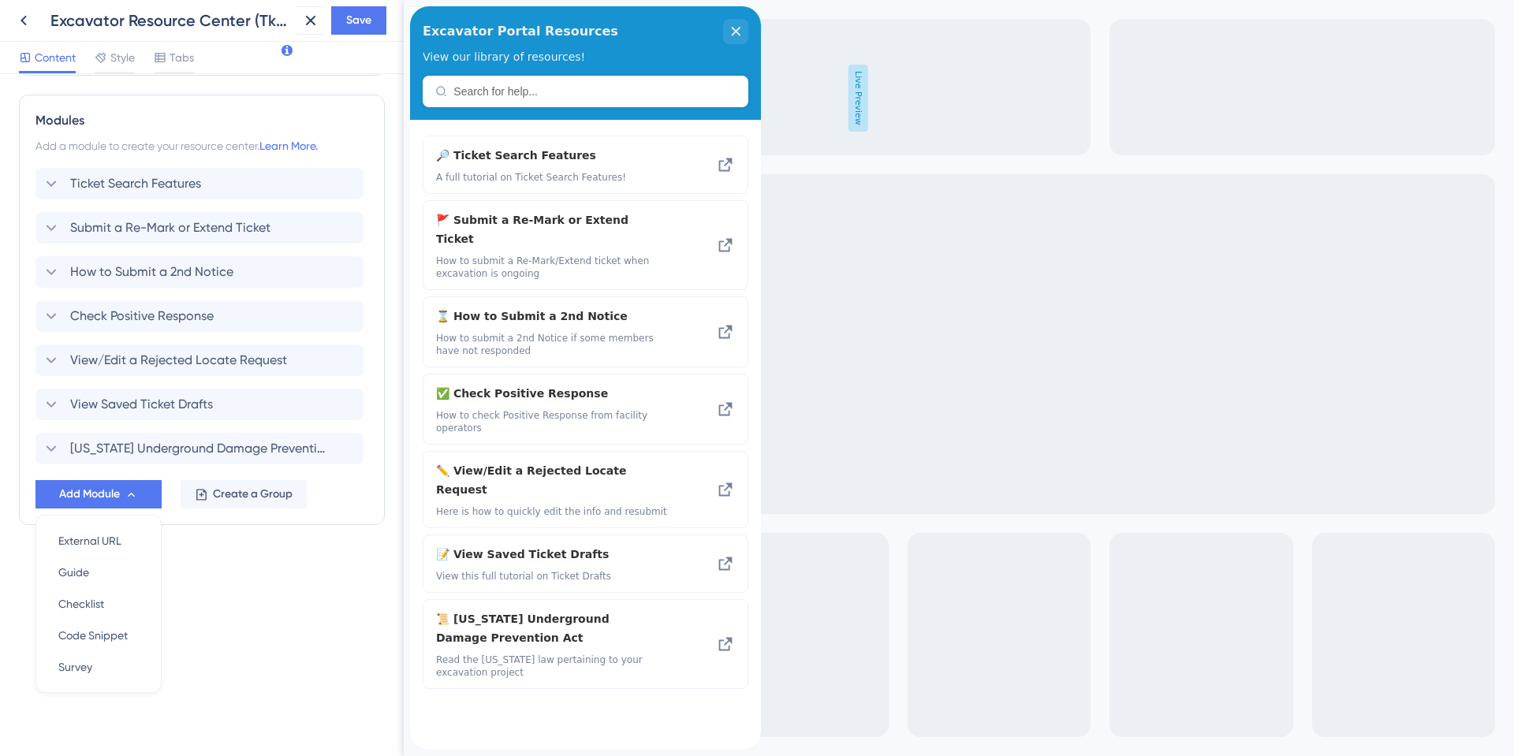
click at [233, 601] on div "Resource Center Header Title Excavator Portal Resources 2 Excavator Portal Reso…" at bounding box center [202, 415] width 404 height 682
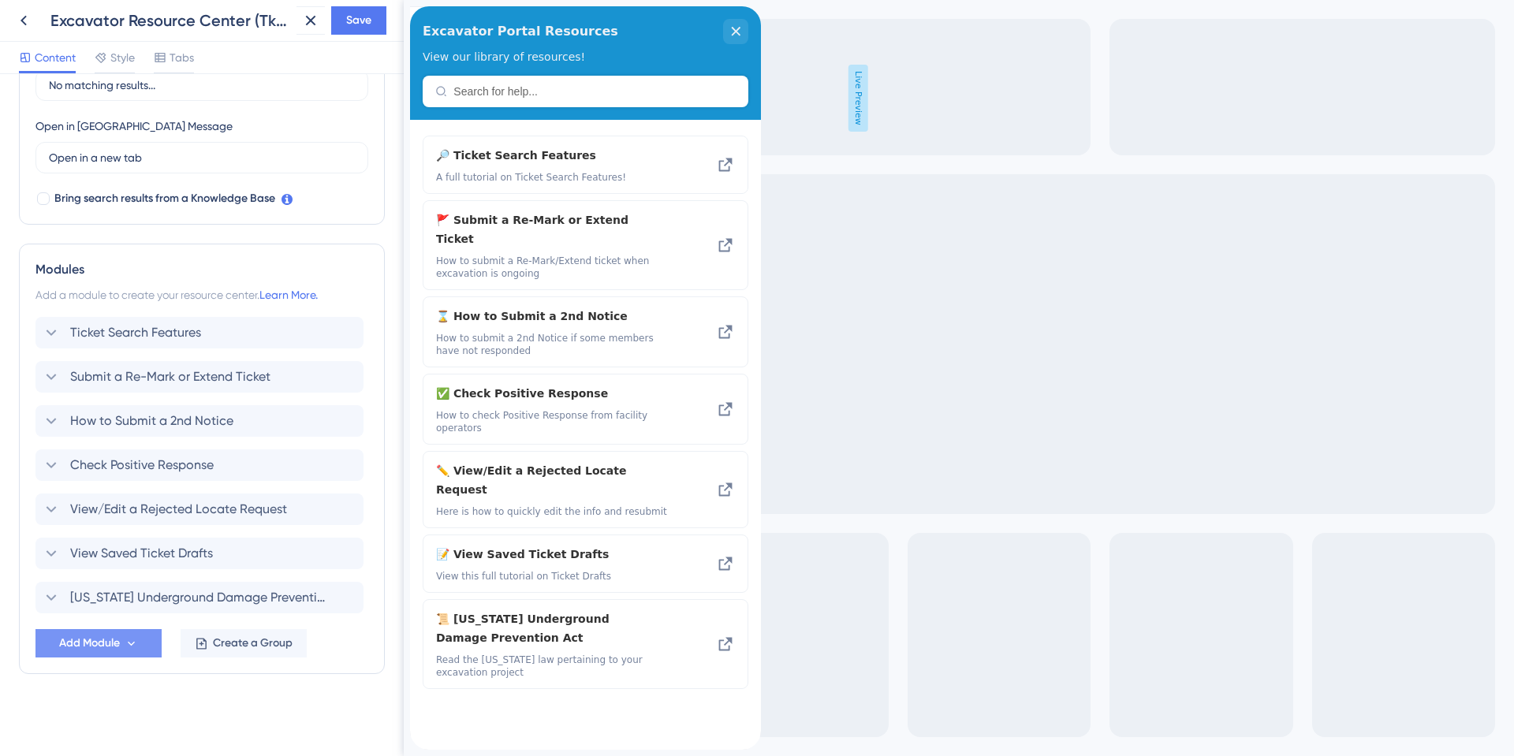
click at [131, 640] on icon at bounding box center [131, 643] width 13 height 13
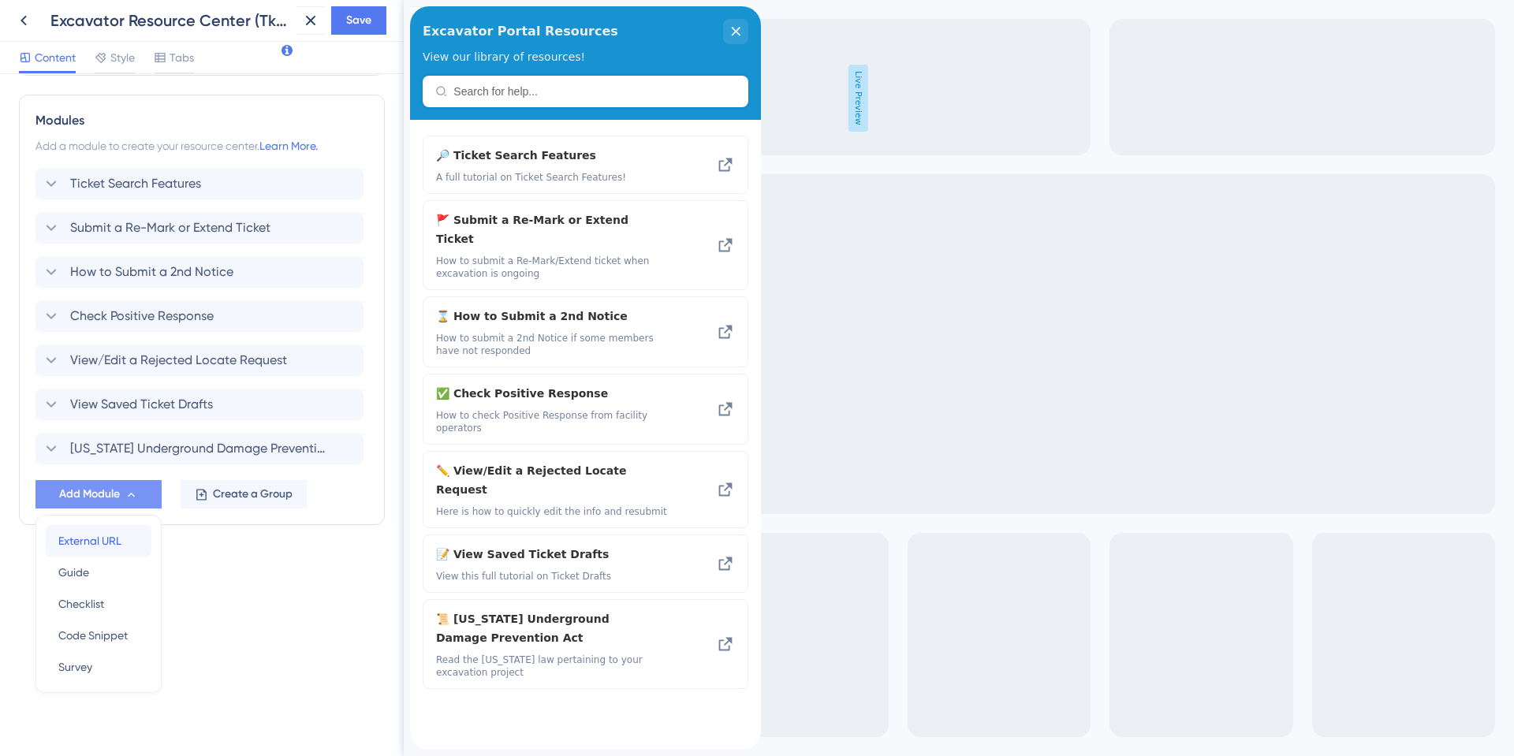
click at [95, 549] on span "External URL" at bounding box center [89, 540] width 63 height 19
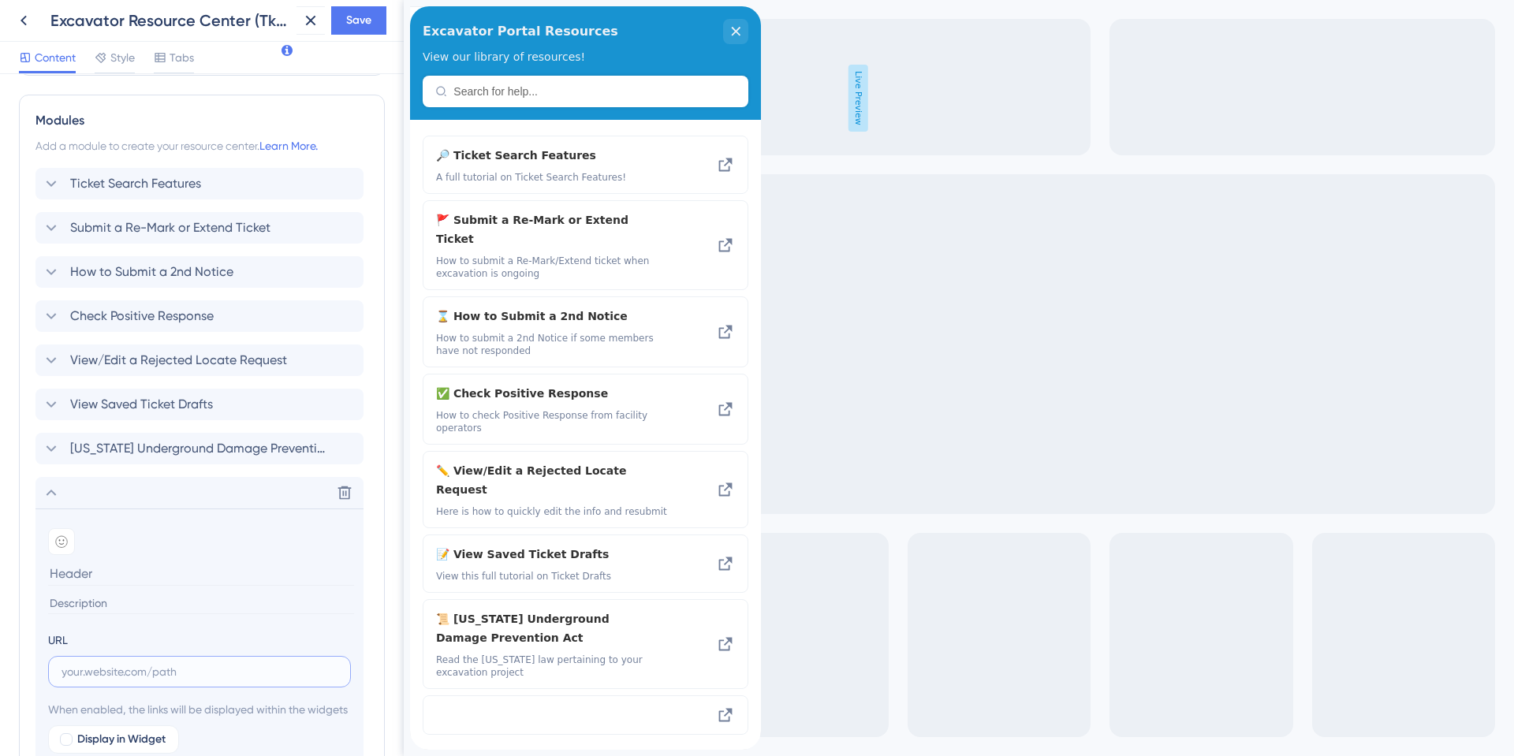
click at [84, 669] on input "text" at bounding box center [199, 671] width 276 height 17
paste input "[URL][DOMAIN_NAME]"
type input "[URL][DOMAIN_NAME]"
click at [74, 570] on input at bounding box center [201, 573] width 306 height 24
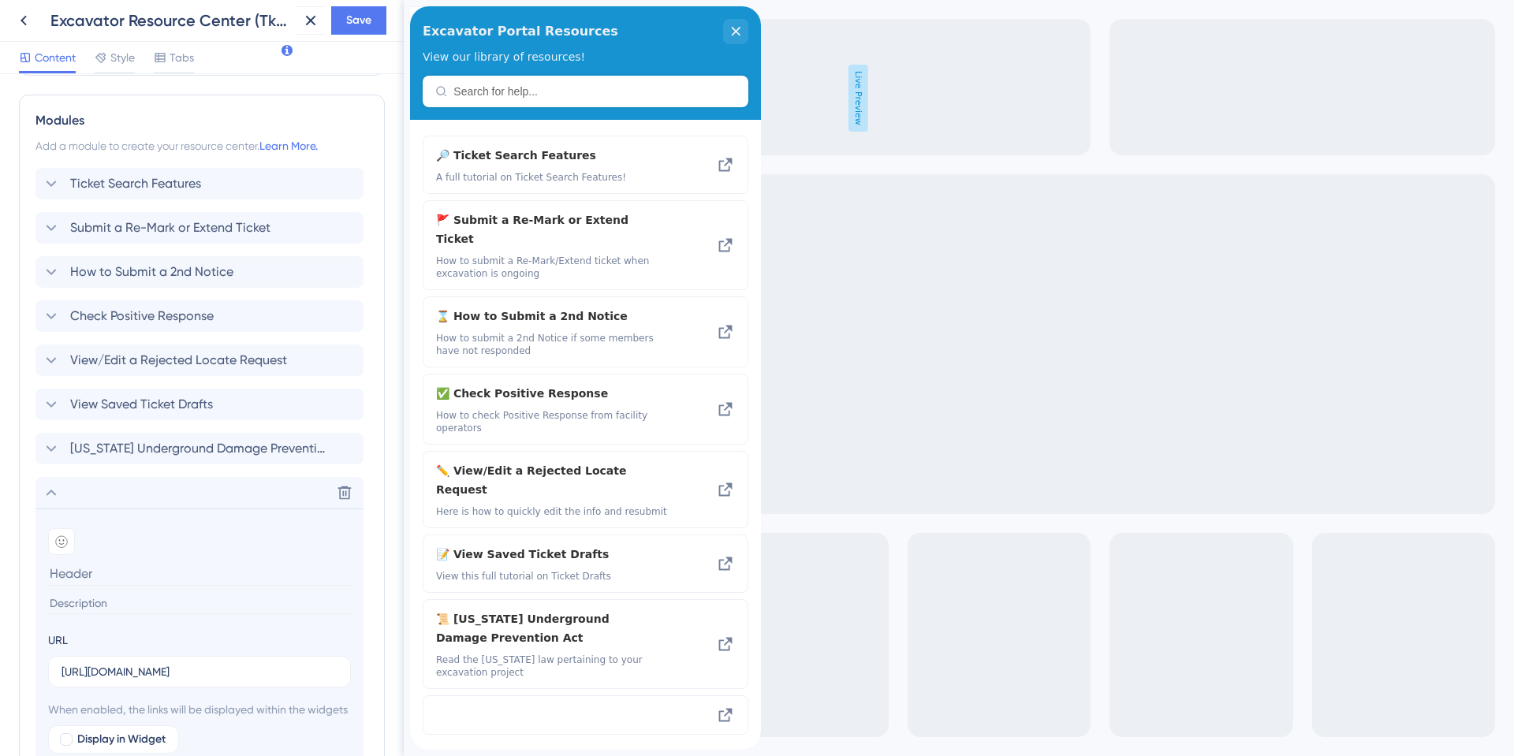
scroll to position [0, 0]
type input "t"
type input "Troubleshoot Common Ticket Search Issues"
click at [63, 542] on icon at bounding box center [61, 541] width 13 height 13
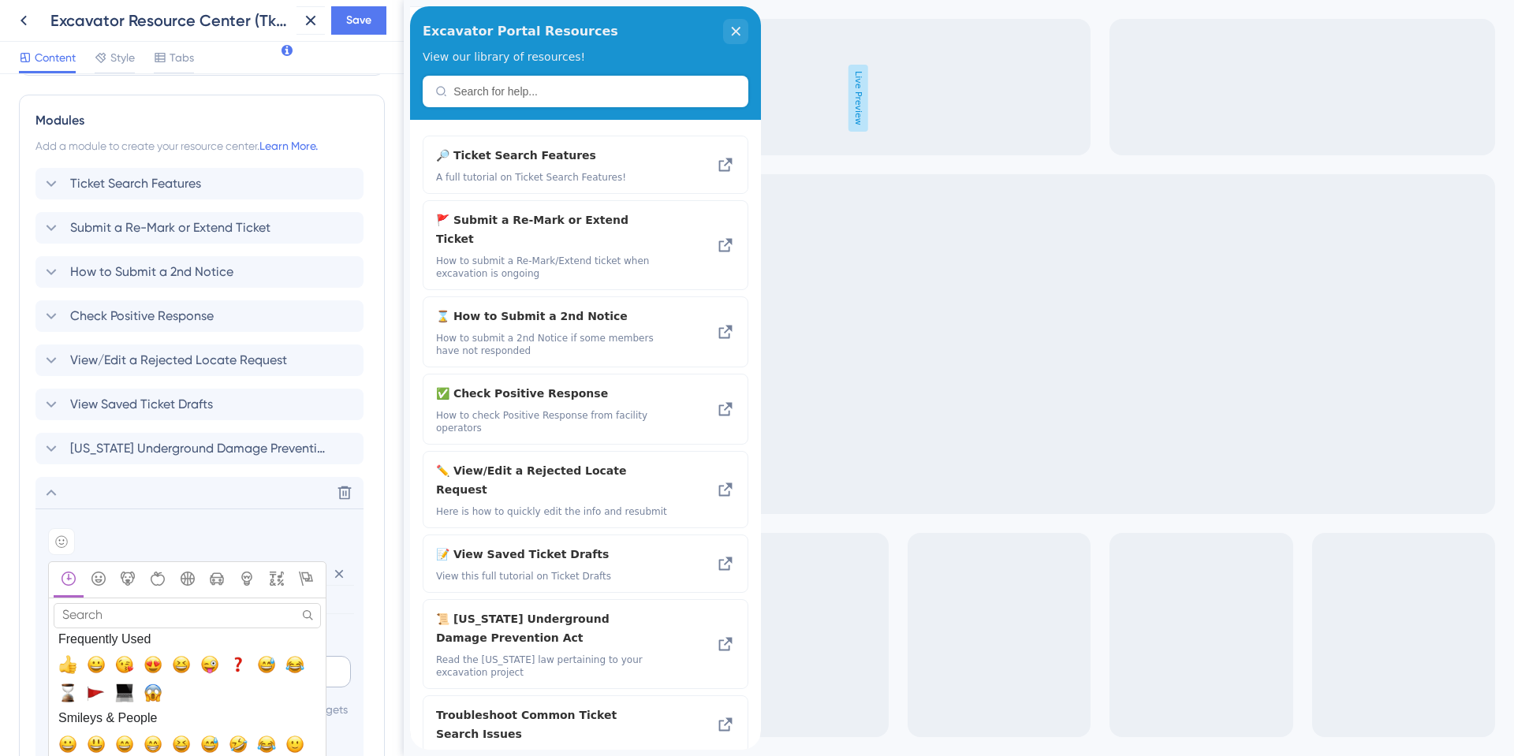
click at [240, 663] on span "❓, question" at bounding box center [238, 664] width 19 height 19
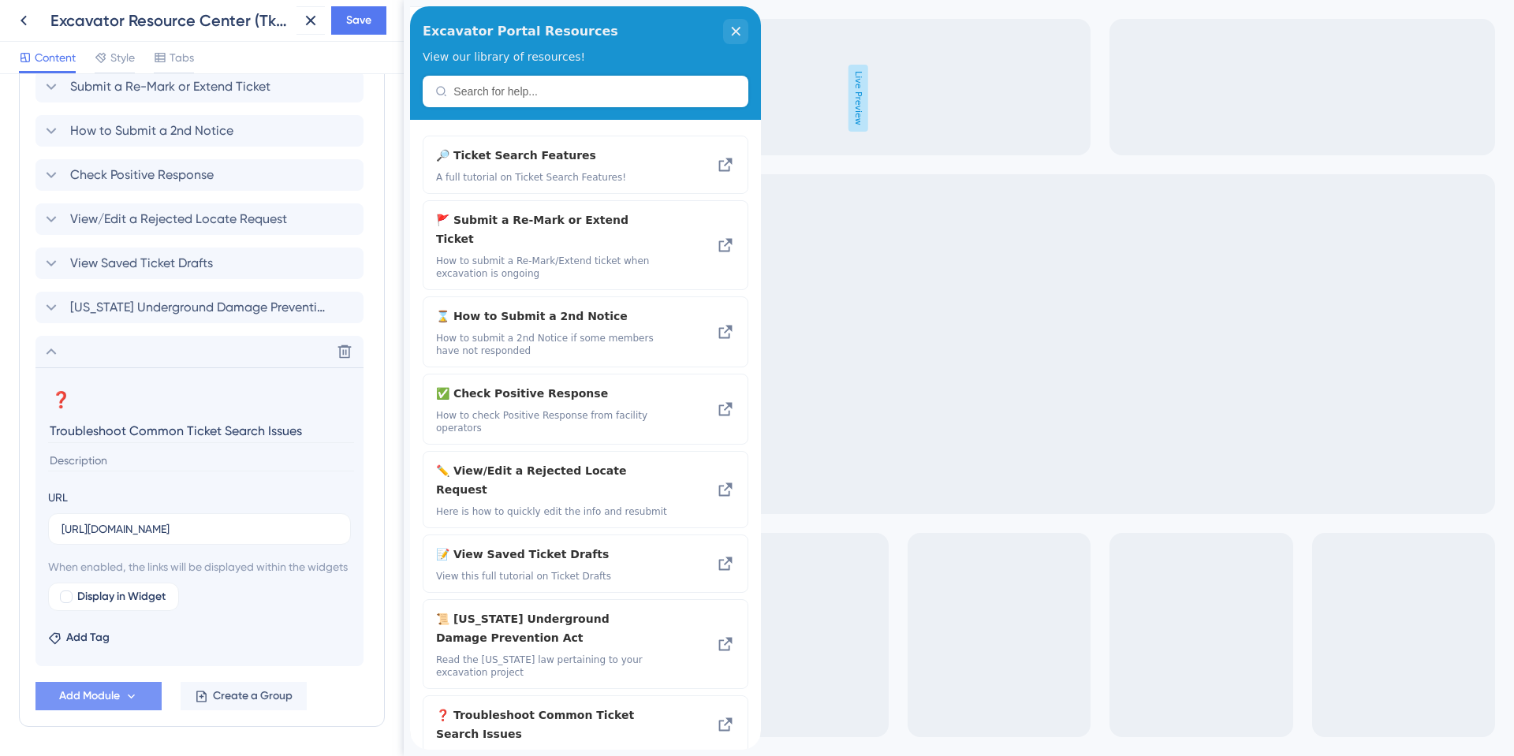
scroll to position [724, 0]
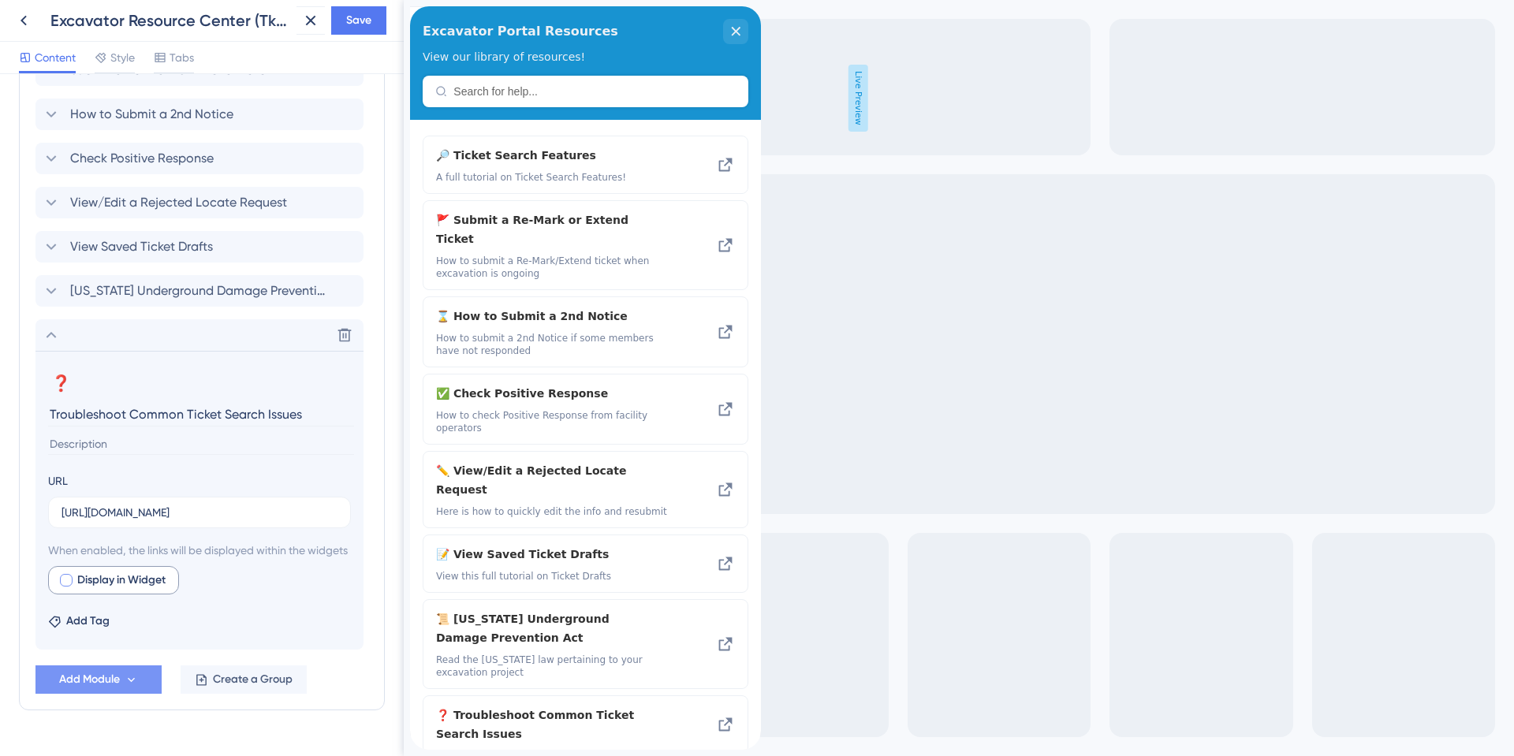
click at [65, 587] on div at bounding box center [66, 580] width 13 height 13
checkbox input "true"
click at [218, 594] on button "Preview" at bounding box center [231, 580] width 79 height 28
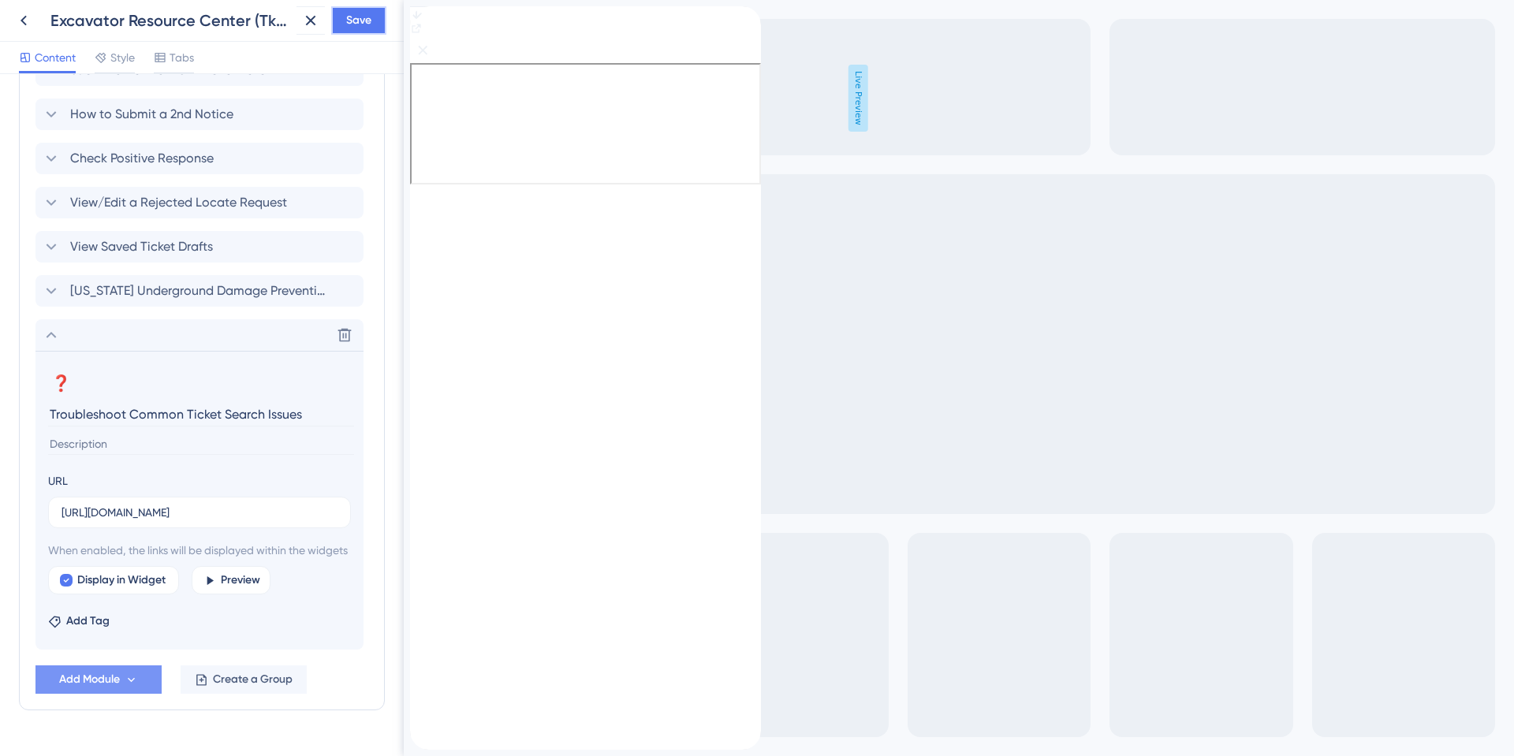
click at [377, 21] on button "Save" at bounding box center [358, 20] width 55 height 28
click at [423, 19] on icon "back to header" at bounding box center [416, 12] width 13 height 13
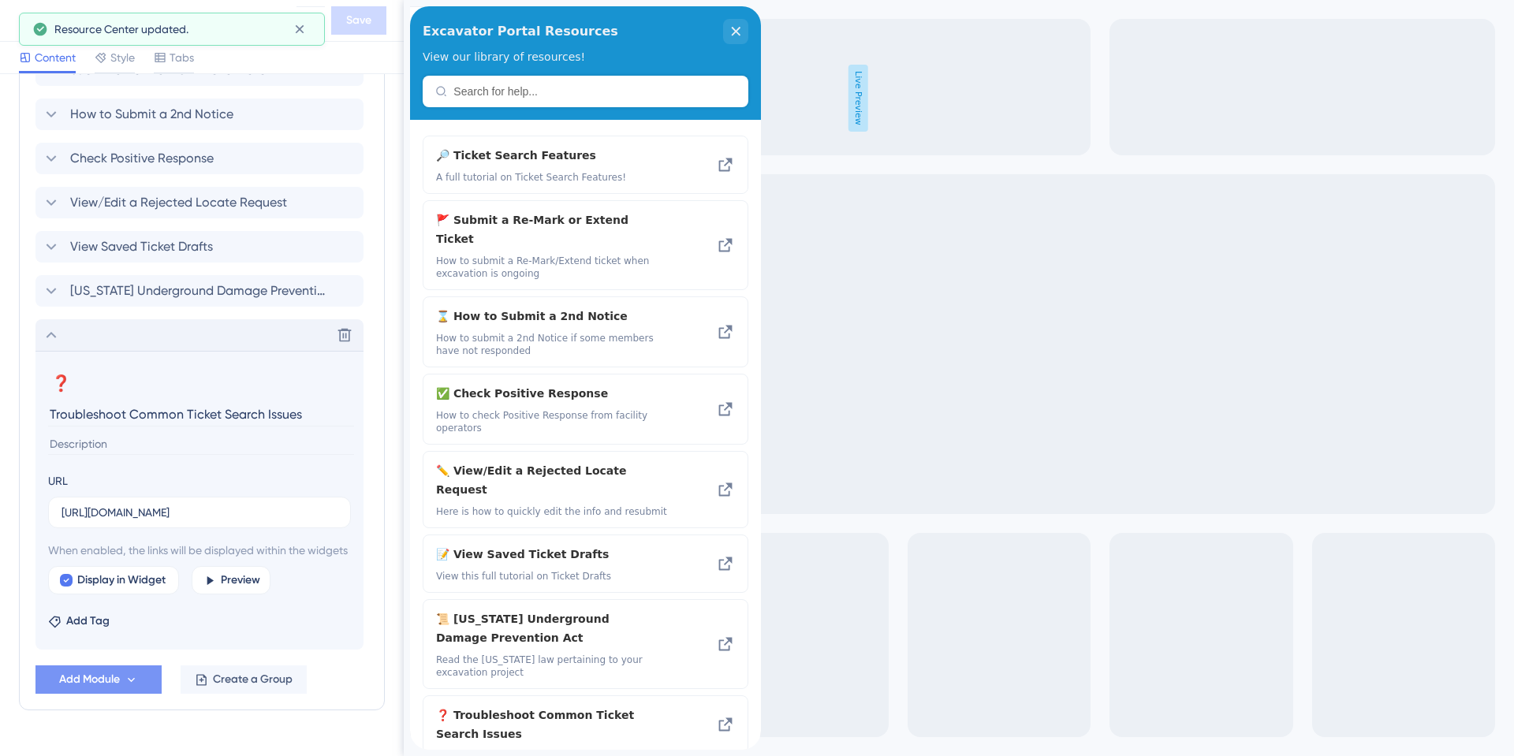
click at [48, 337] on icon at bounding box center [52, 335] width 10 height 6
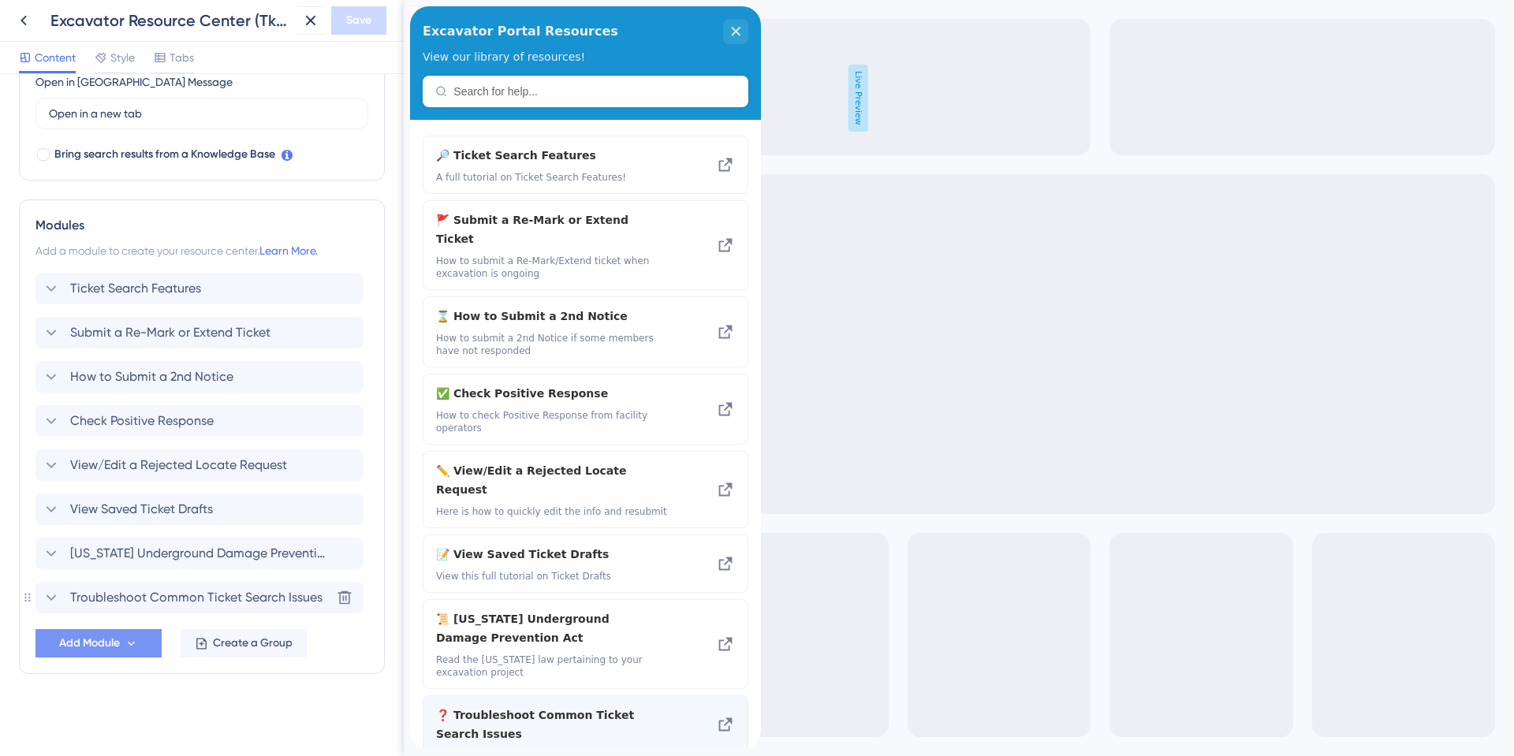
click at [552, 706] on span "❓ Troubleshoot Common Ticket Search Issues" at bounding box center [555, 725] width 239 height 38
click at [723, 715] on icon at bounding box center [725, 724] width 19 height 19
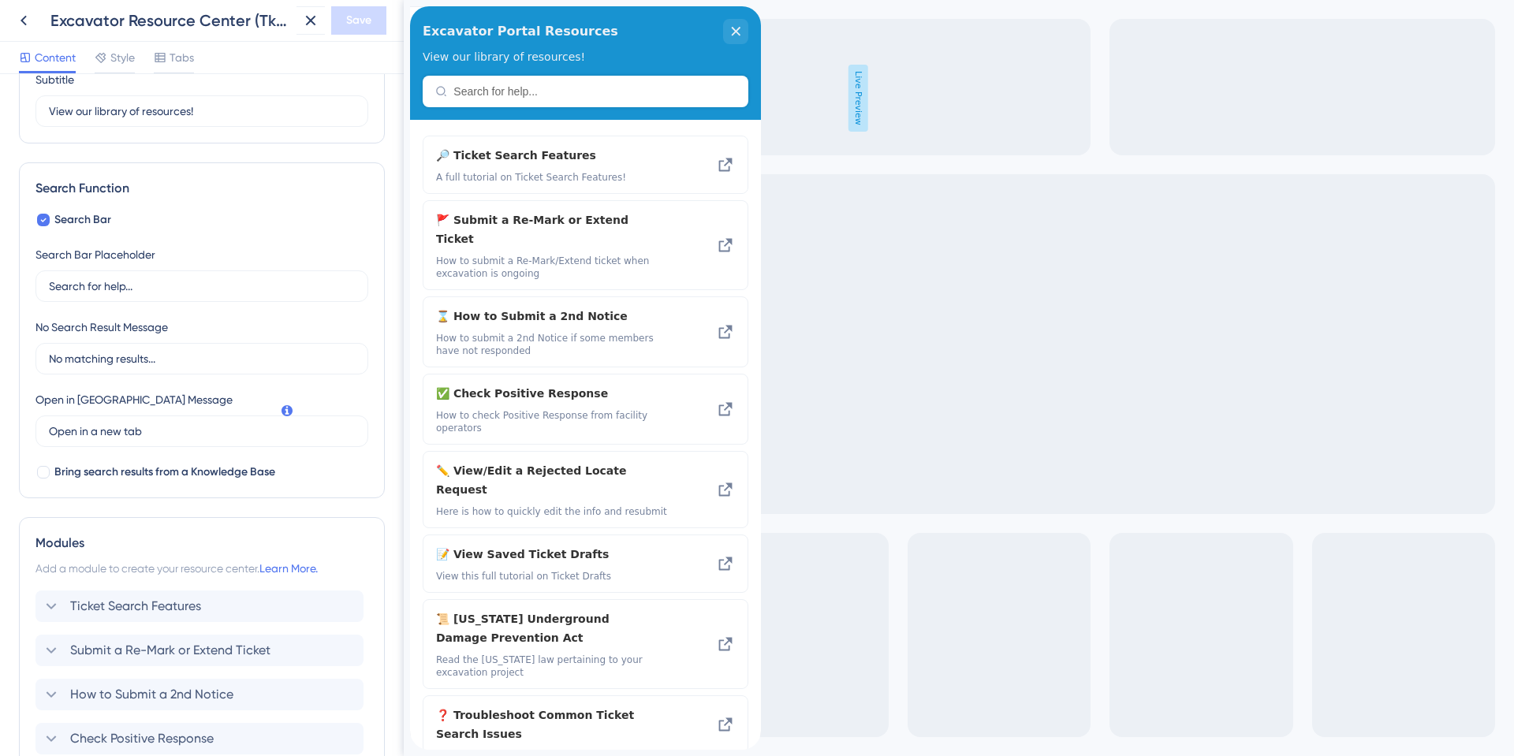
scroll to position [0, 0]
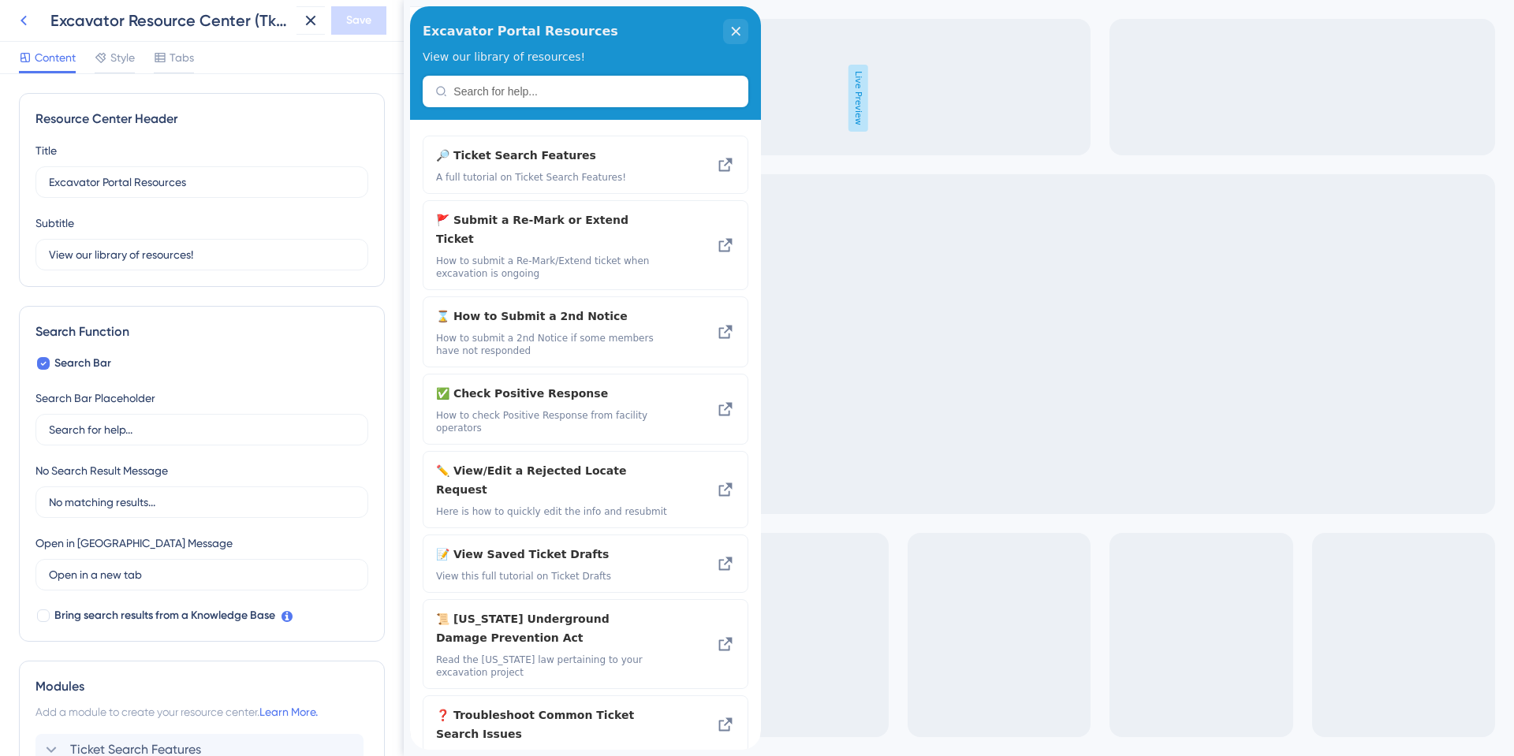
click at [21, 24] on icon at bounding box center [23, 20] width 19 height 19
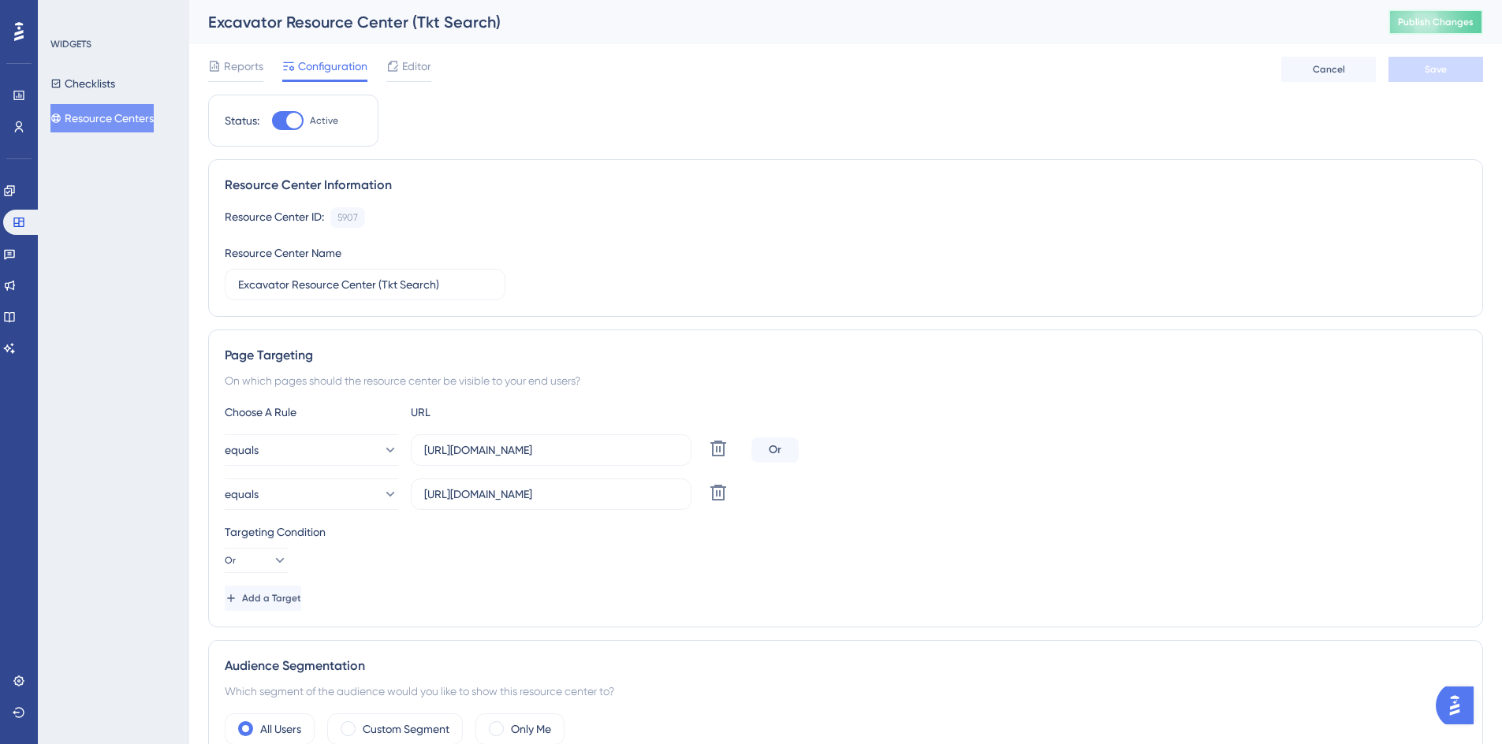
click at [1455, 25] on span "Publish Changes" at bounding box center [1436, 22] width 76 height 13
click at [407, 68] on span "Editor" at bounding box center [416, 66] width 29 height 19
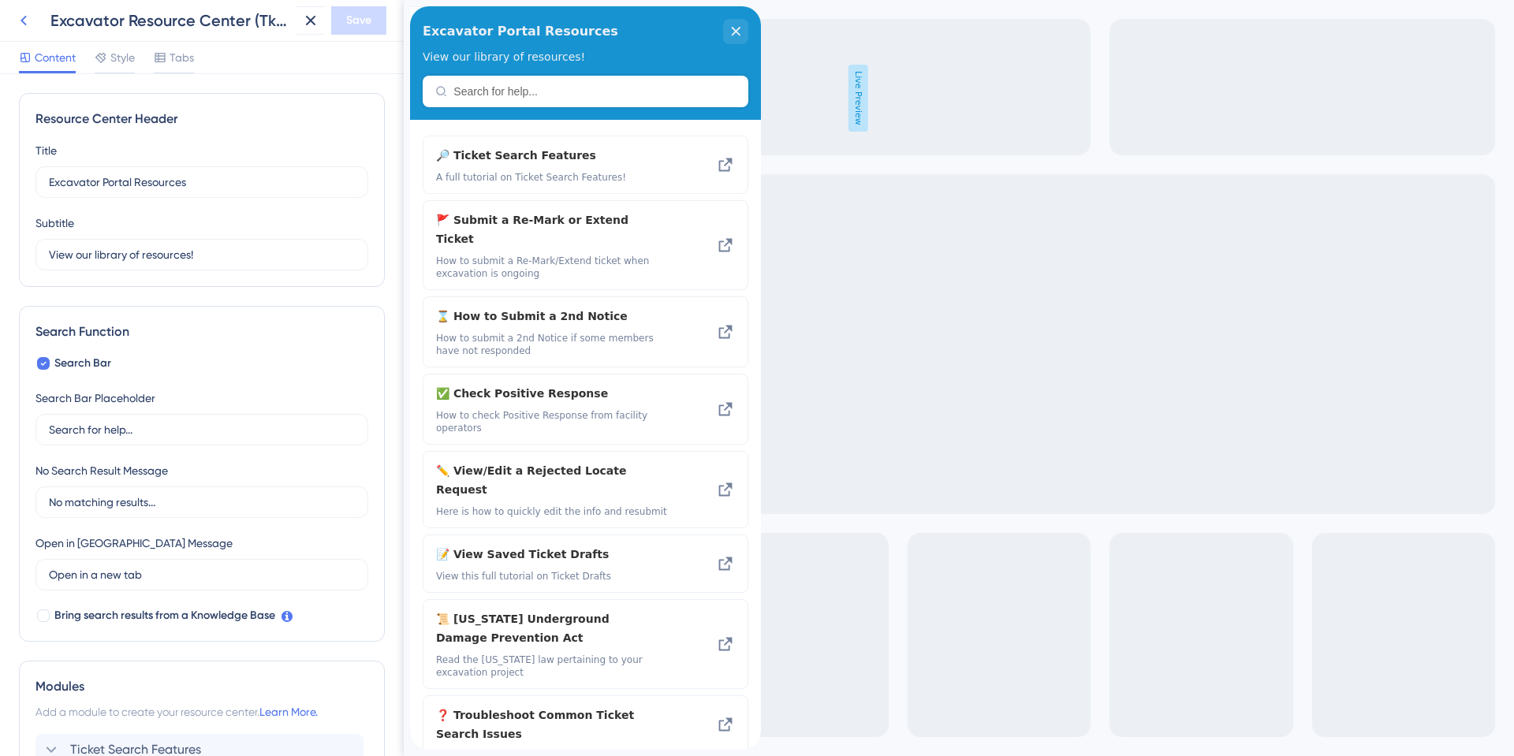
click at [17, 22] on icon at bounding box center [23, 20] width 19 height 19
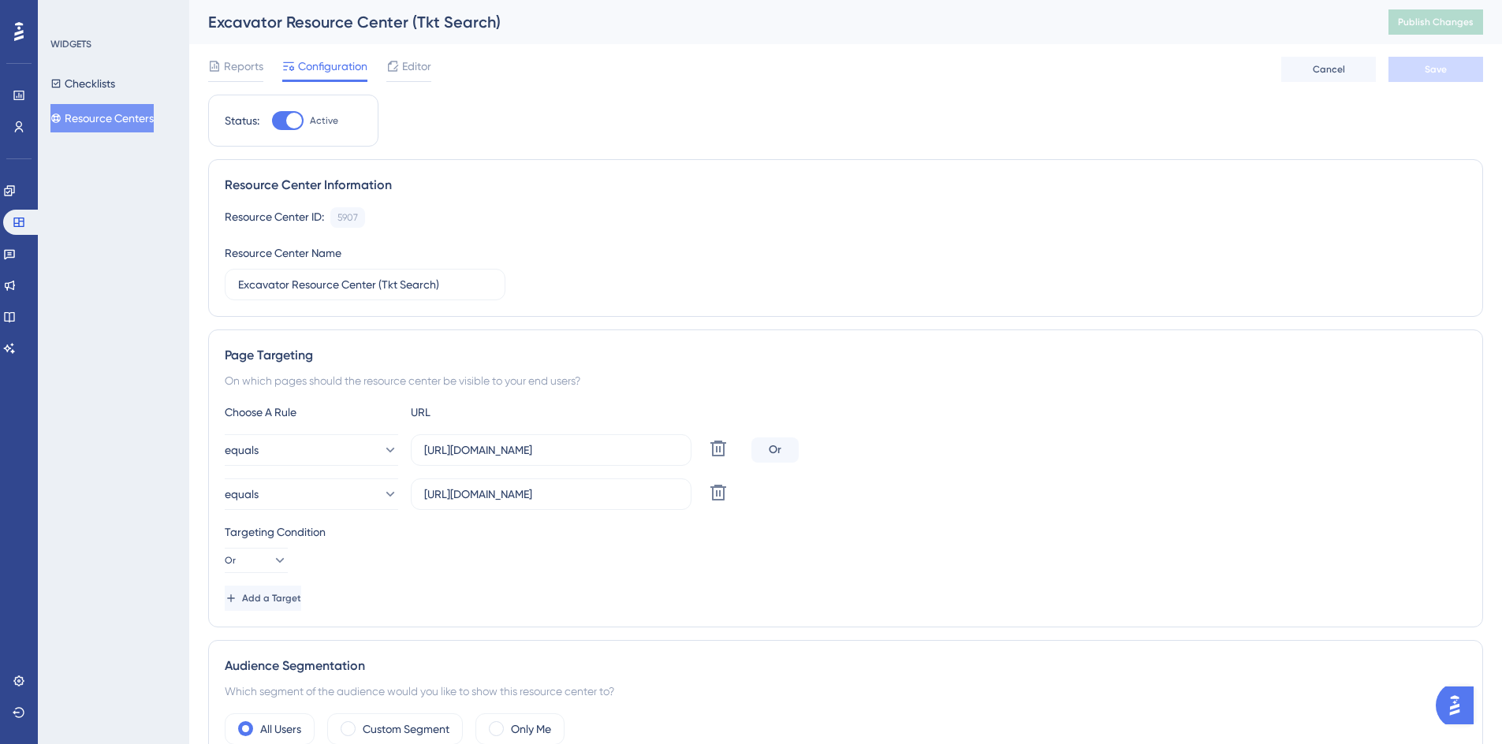
click at [119, 125] on button "Resource Centers" at bounding box center [101, 118] width 103 height 28
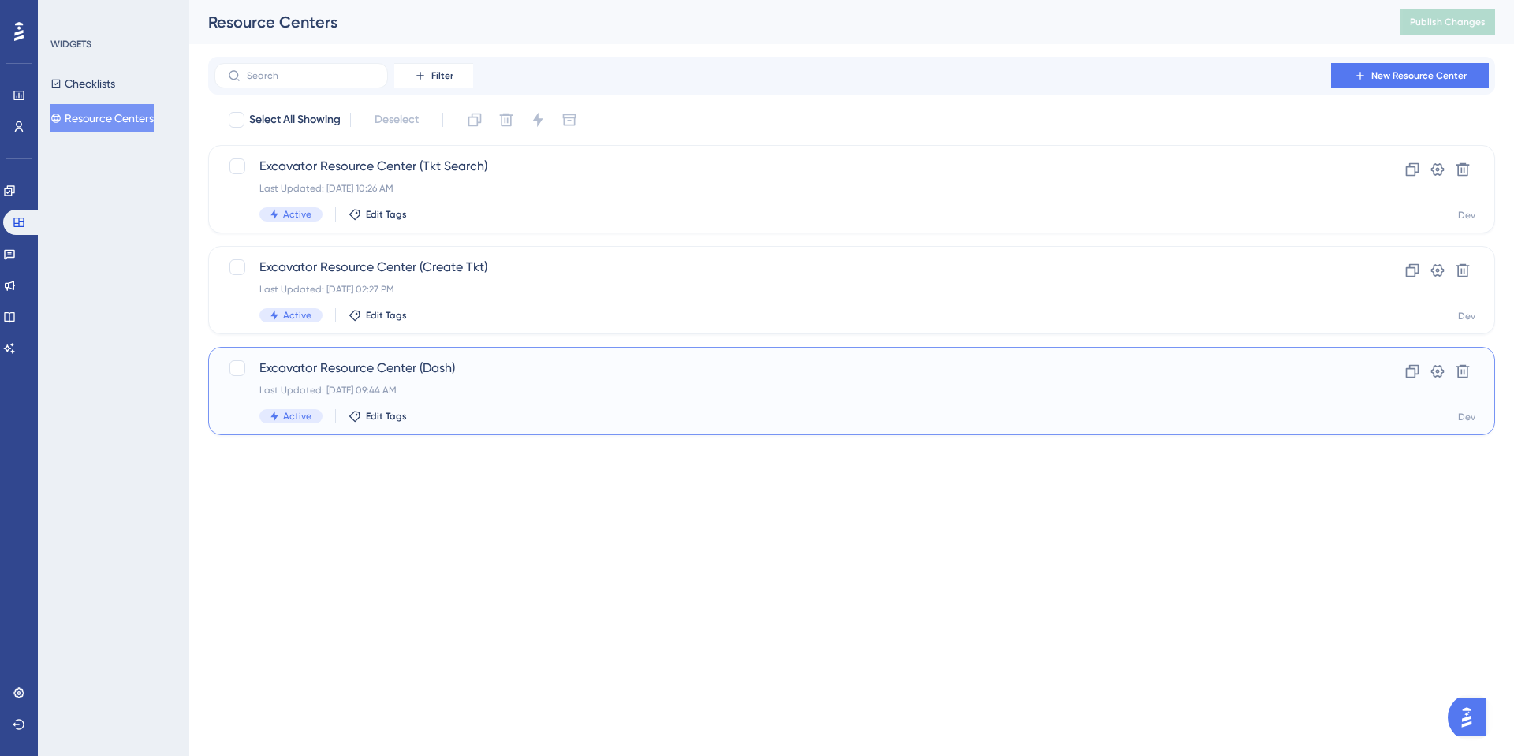
click at [404, 367] on span "Excavator Resource Center (Dash)" at bounding box center [788, 368] width 1058 height 19
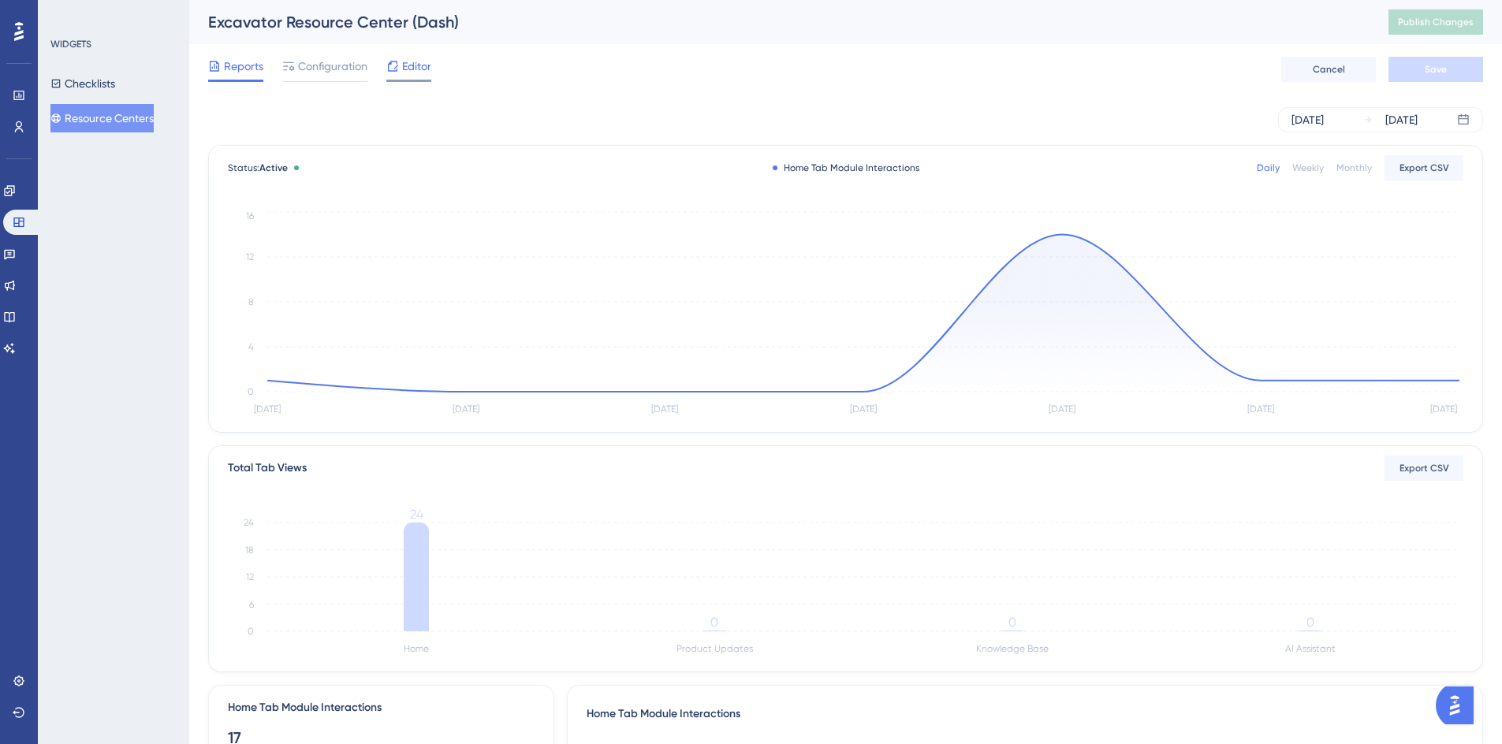
click at [418, 68] on span "Editor" at bounding box center [416, 66] width 29 height 19
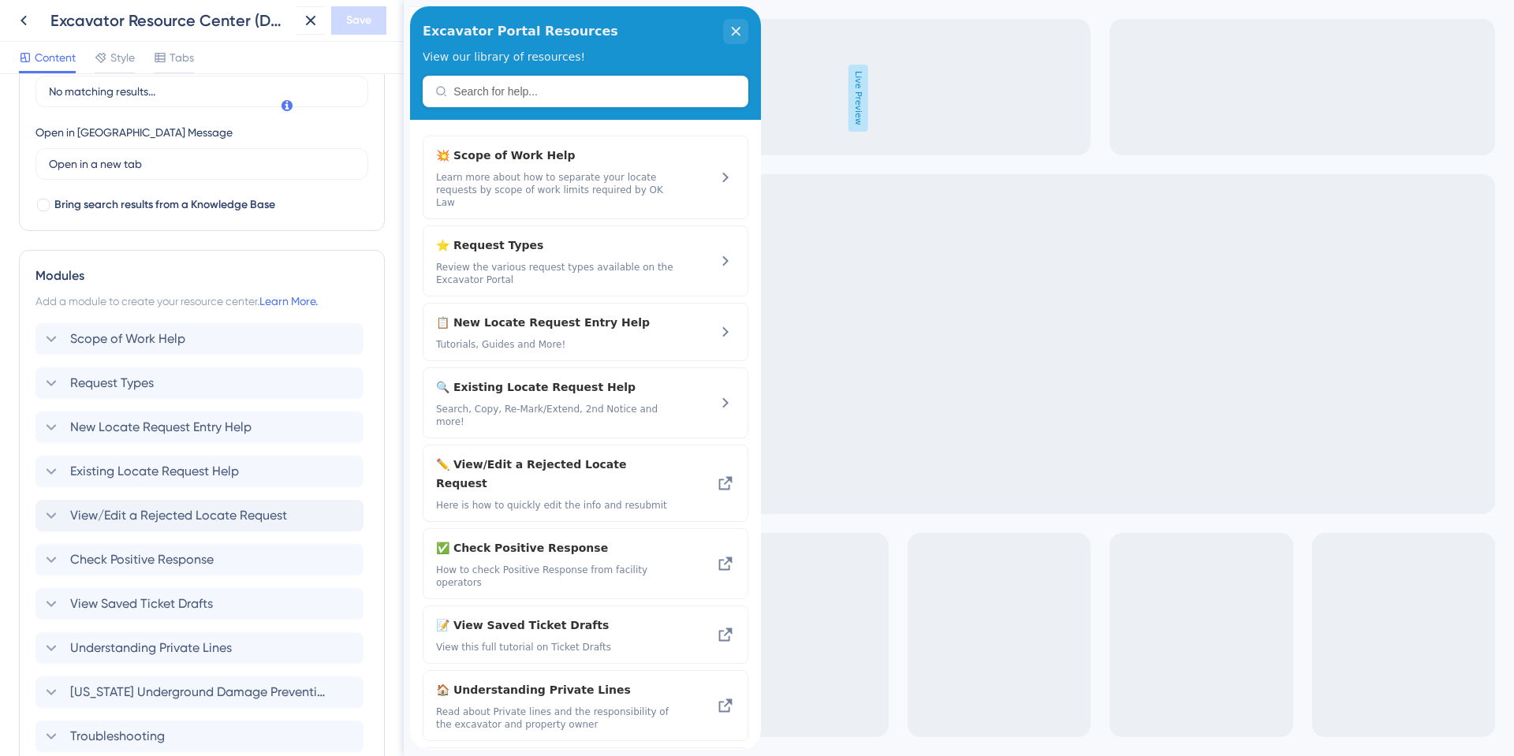
scroll to position [552, 0]
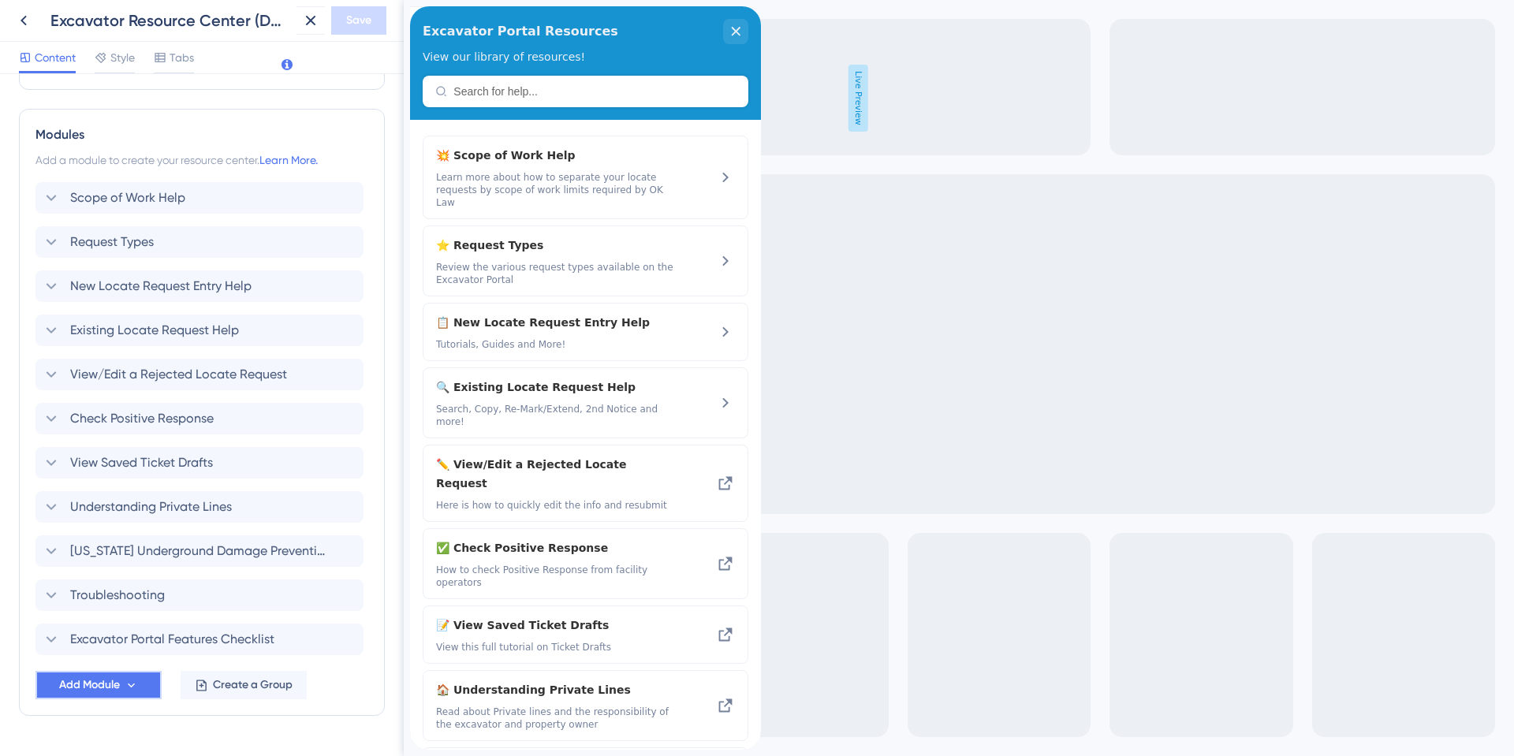
click at [77, 685] on span "Add Module" at bounding box center [89, 685] width 61 height 19
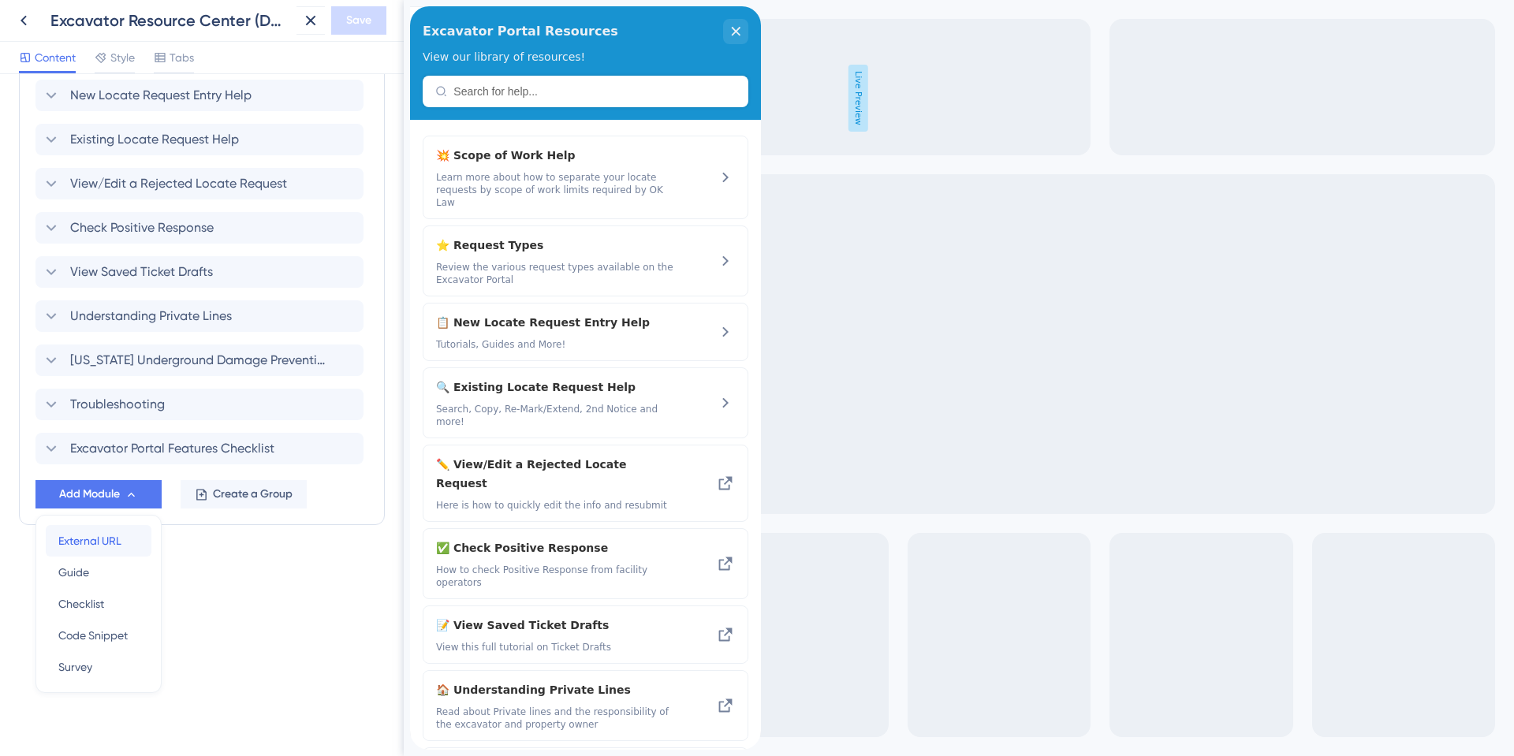
click at [89, 545] on span "External URL" at bounding box center [89, 540] width 63 height 19
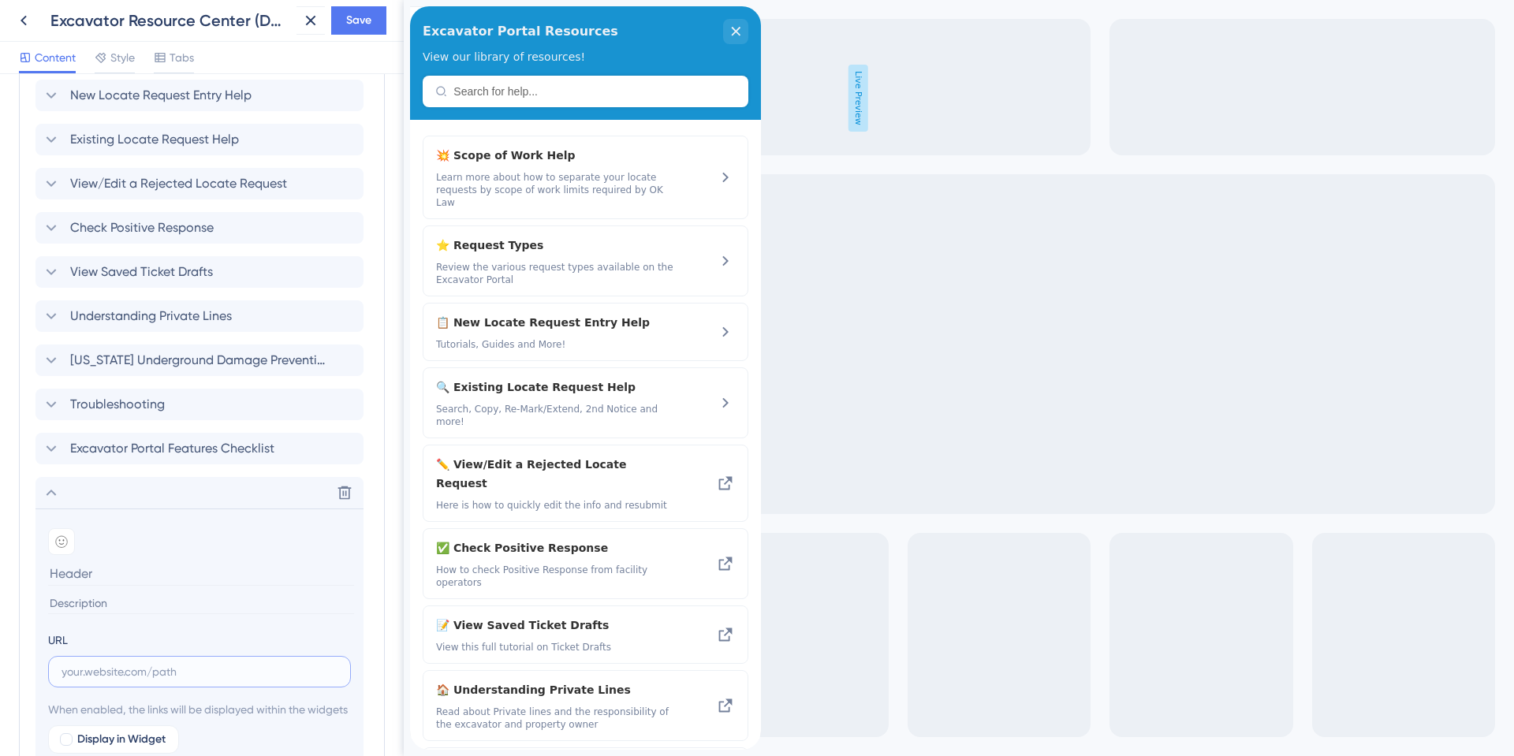
click at [91, 664] on input "text" at bounding box center [199, 671] width 276 height 17
paste input "[URL][DOMAIN_NAME]"
type input "[URL][DOMAIN_NAME]"
click at [88, 575] on input at bounding box center [201, 573] width 306 height 24
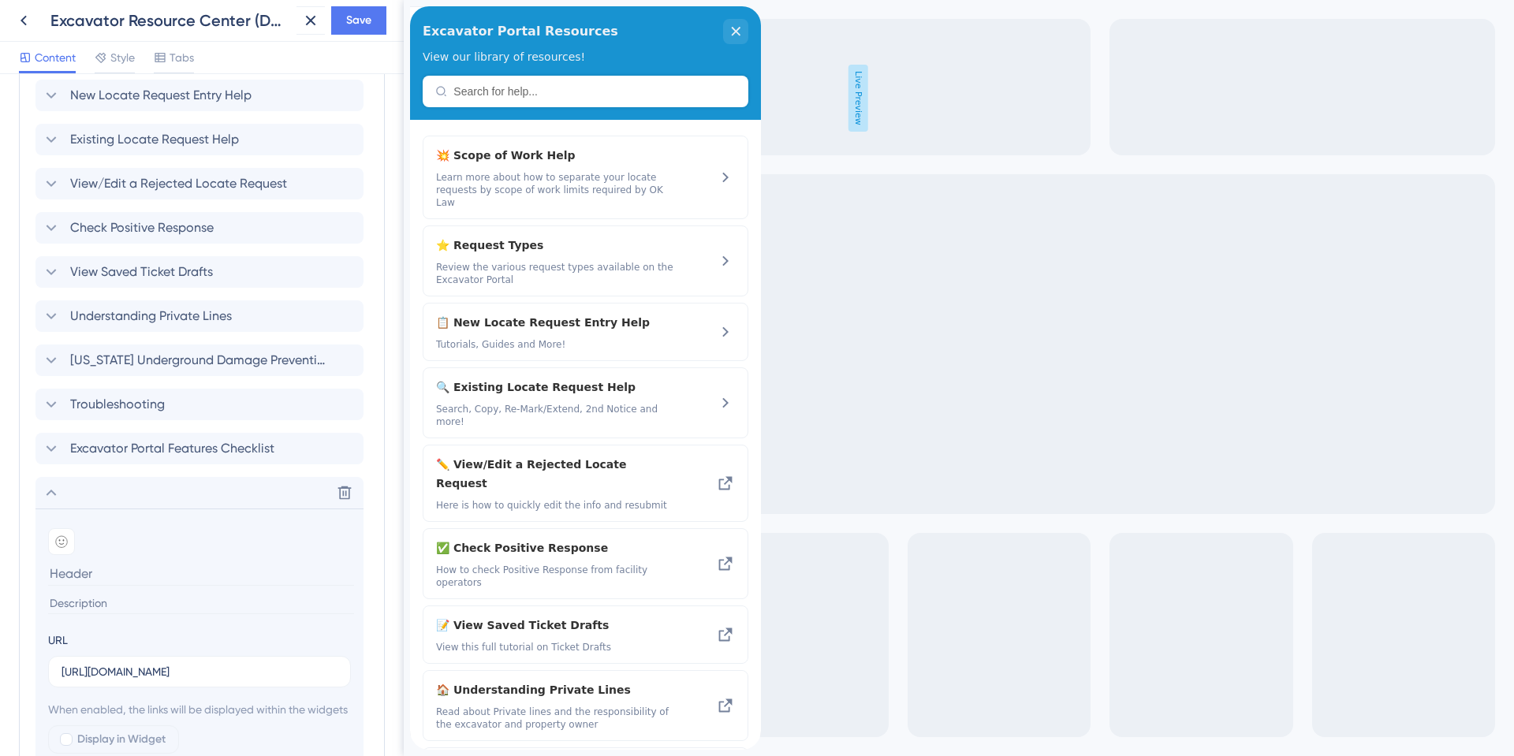
scroll to position [0, 0]
click at [161, 574] on input "State of Emergency Information" at bounding box center [201, 573] width 306 height 24
type input "State of Emergency (SOE) Information"
click at [108, 594] on input at bounding box center [201, 603] width 306 height 21
type input "r"
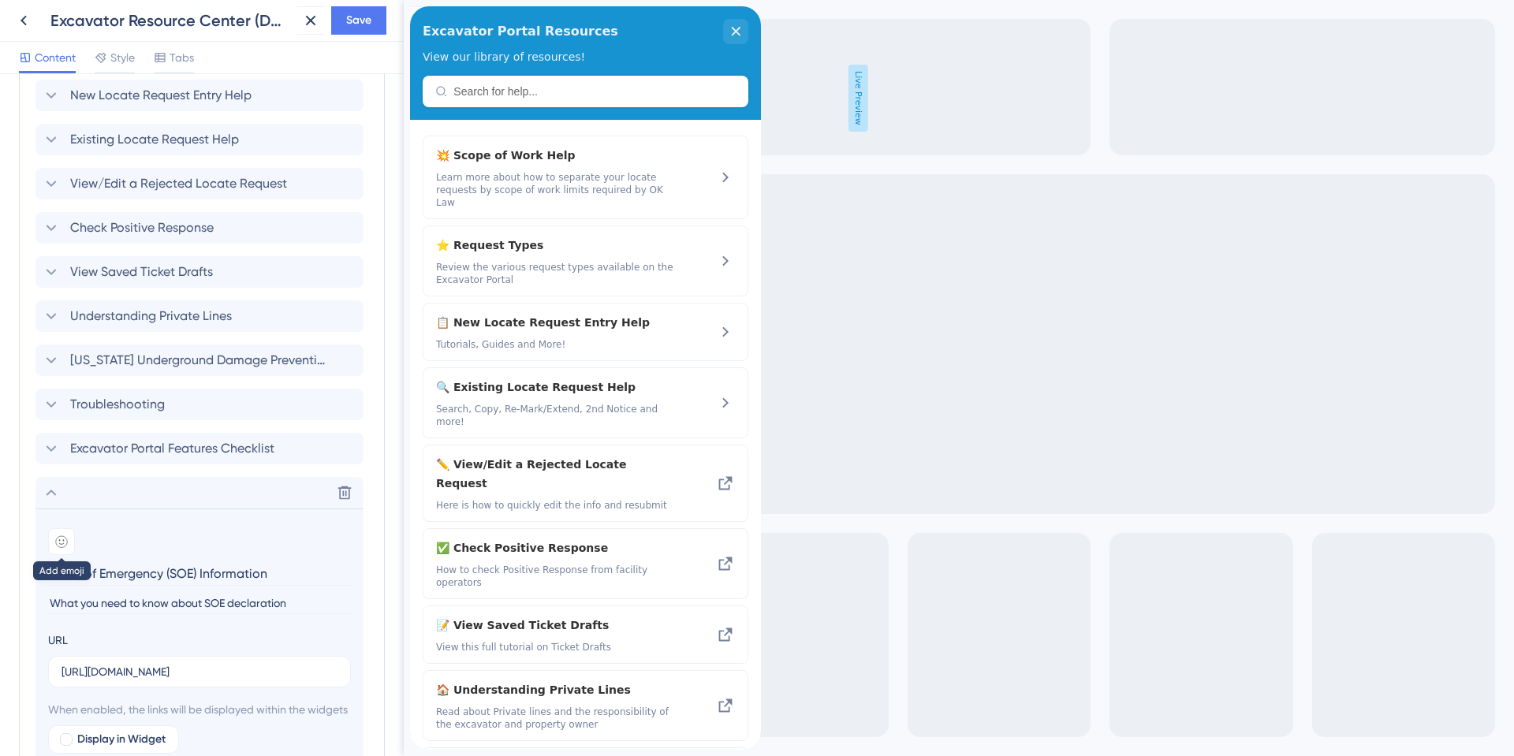
type input "What you need to know about SOE declaration"
click at [62, 541] on icon at bounding box center [61, 541] width 13 height 13
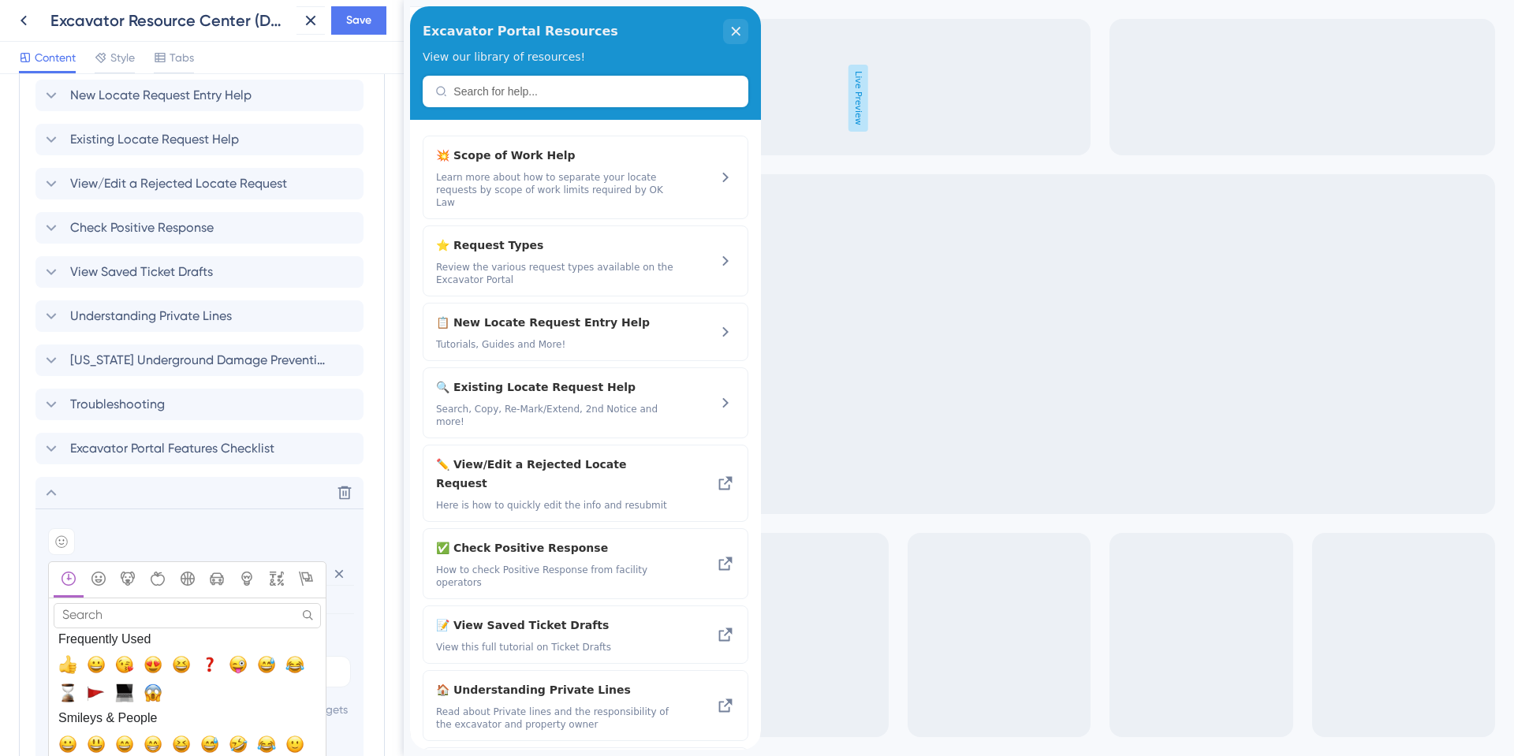
click at [134, 613] on input "Search" at bounding box center [187, 615] width 267 height 24
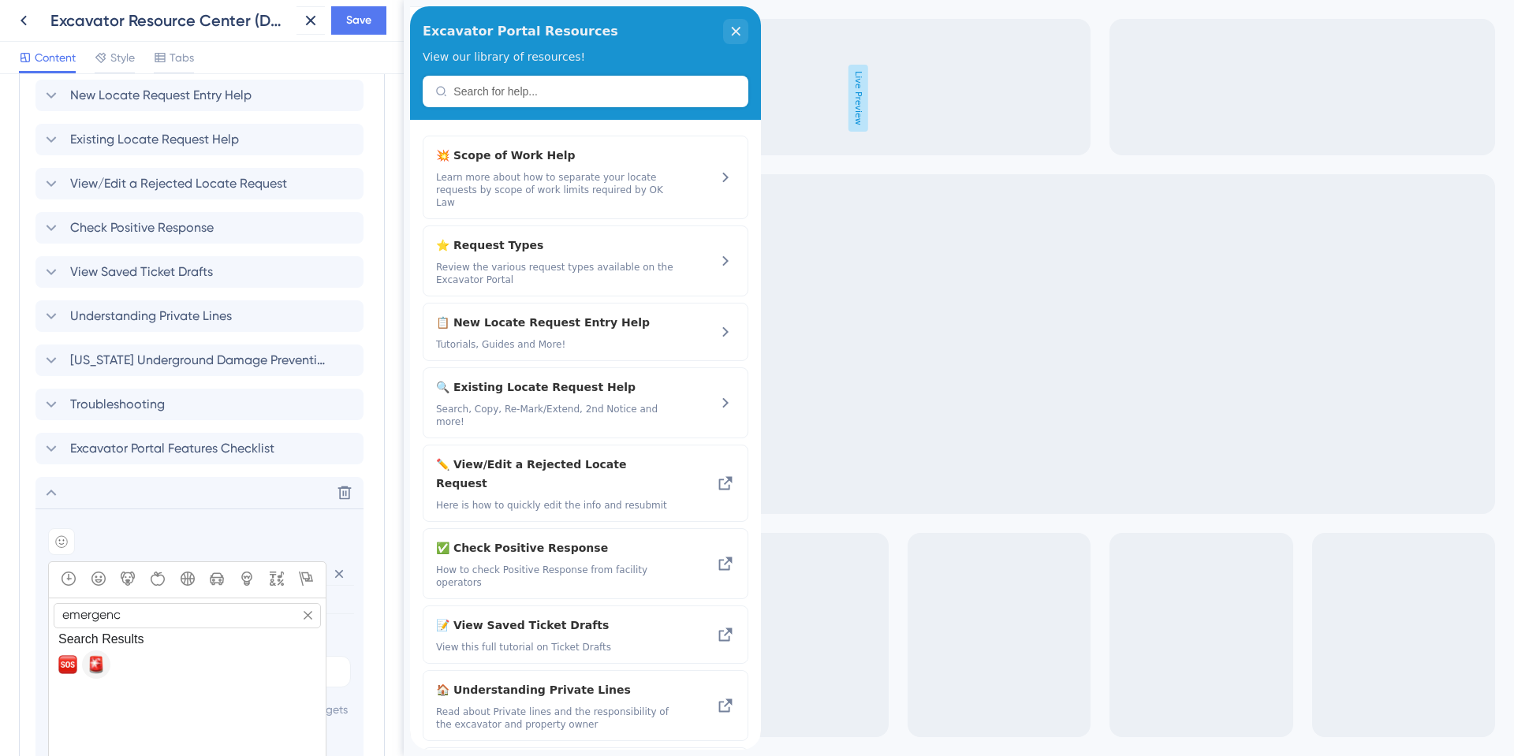
type input "emergenc"
click at [95, 665] on span "🚨, rotating_light" at bounding box center [96, 664] width 19 height 19
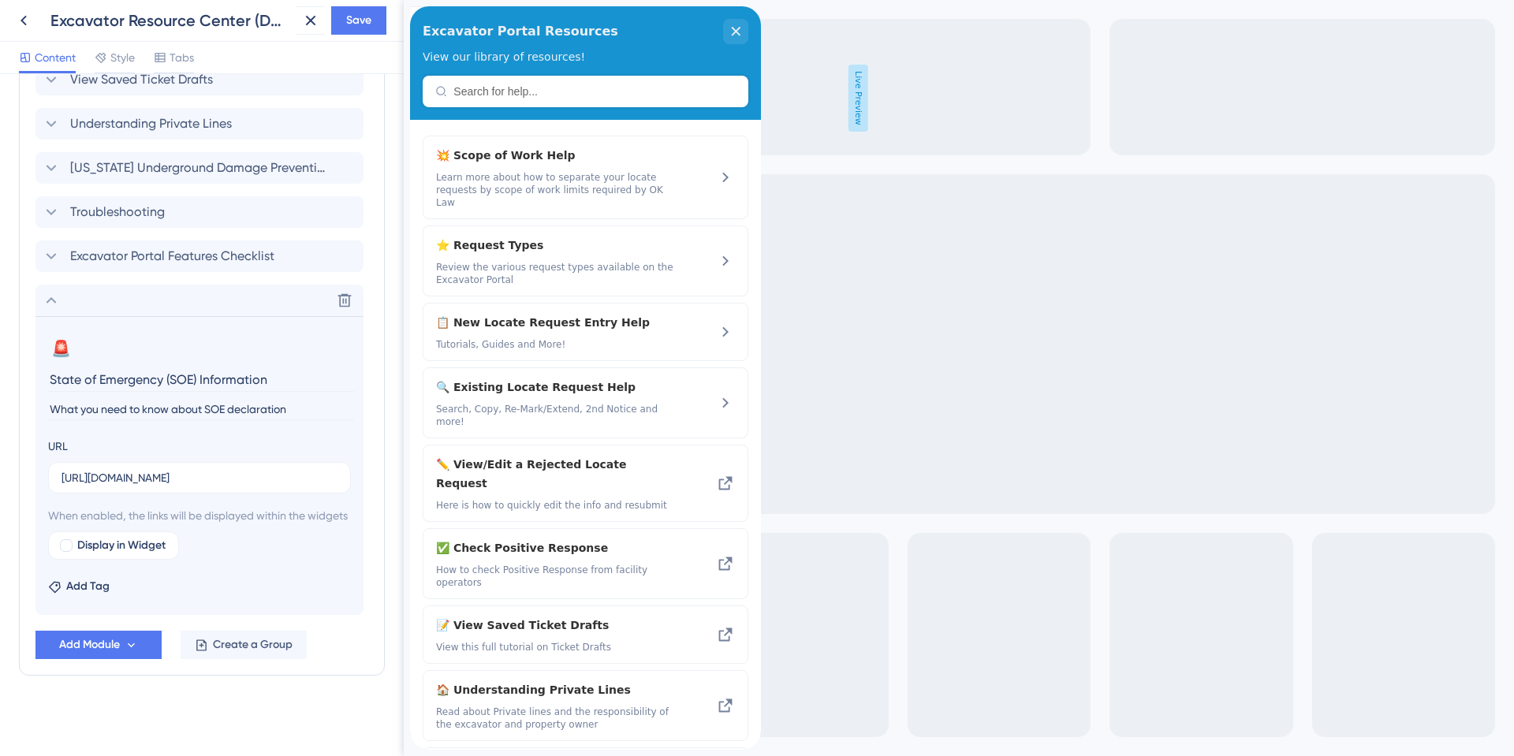
scroll to position [956, 0]
click at [150, 550] on span "Display in Widget" at bounding box center [121, 544] width 88 height 19
checkbox input "true"
click at [52, 289] on icon at bounding box center [51, 298] width 19 height 19
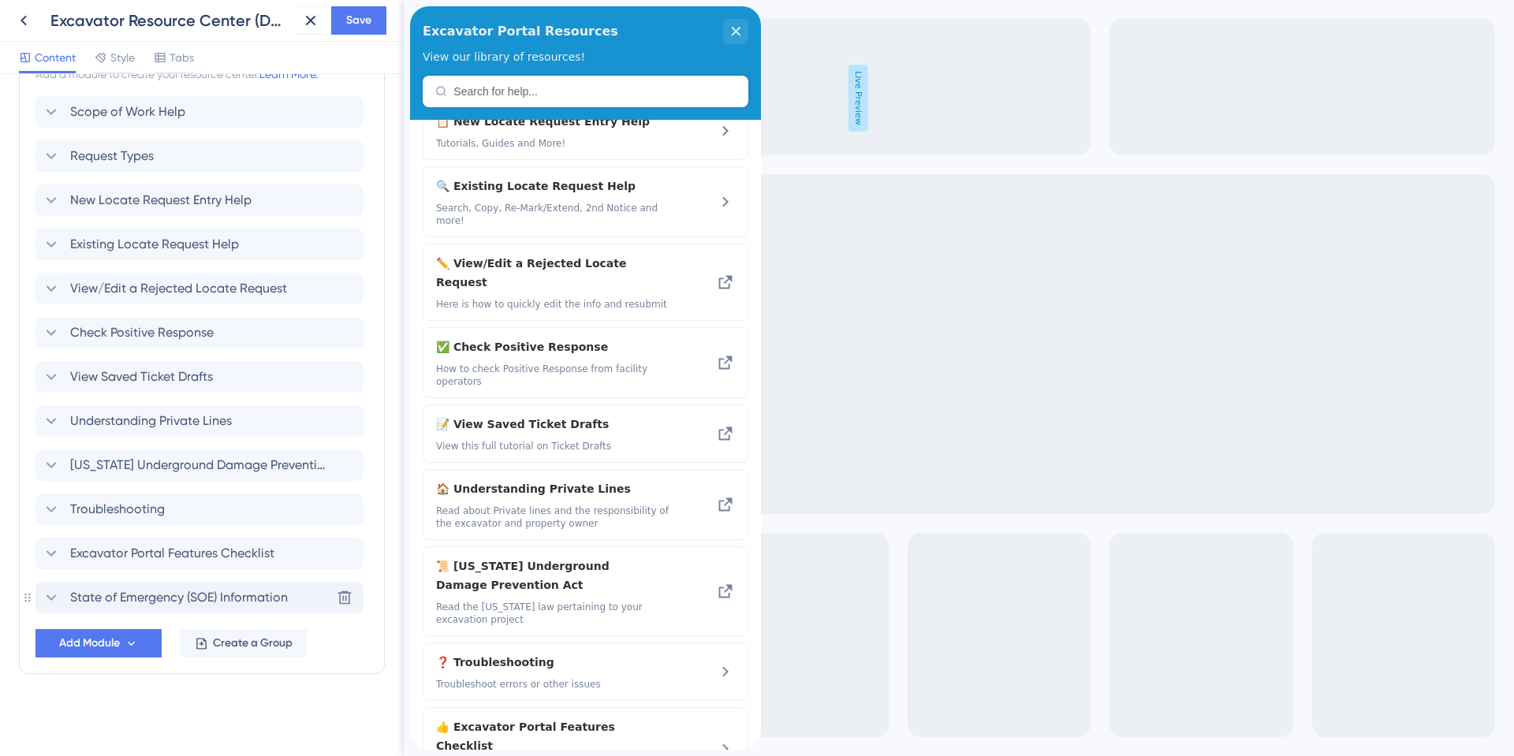
scroll to position [177, 0]
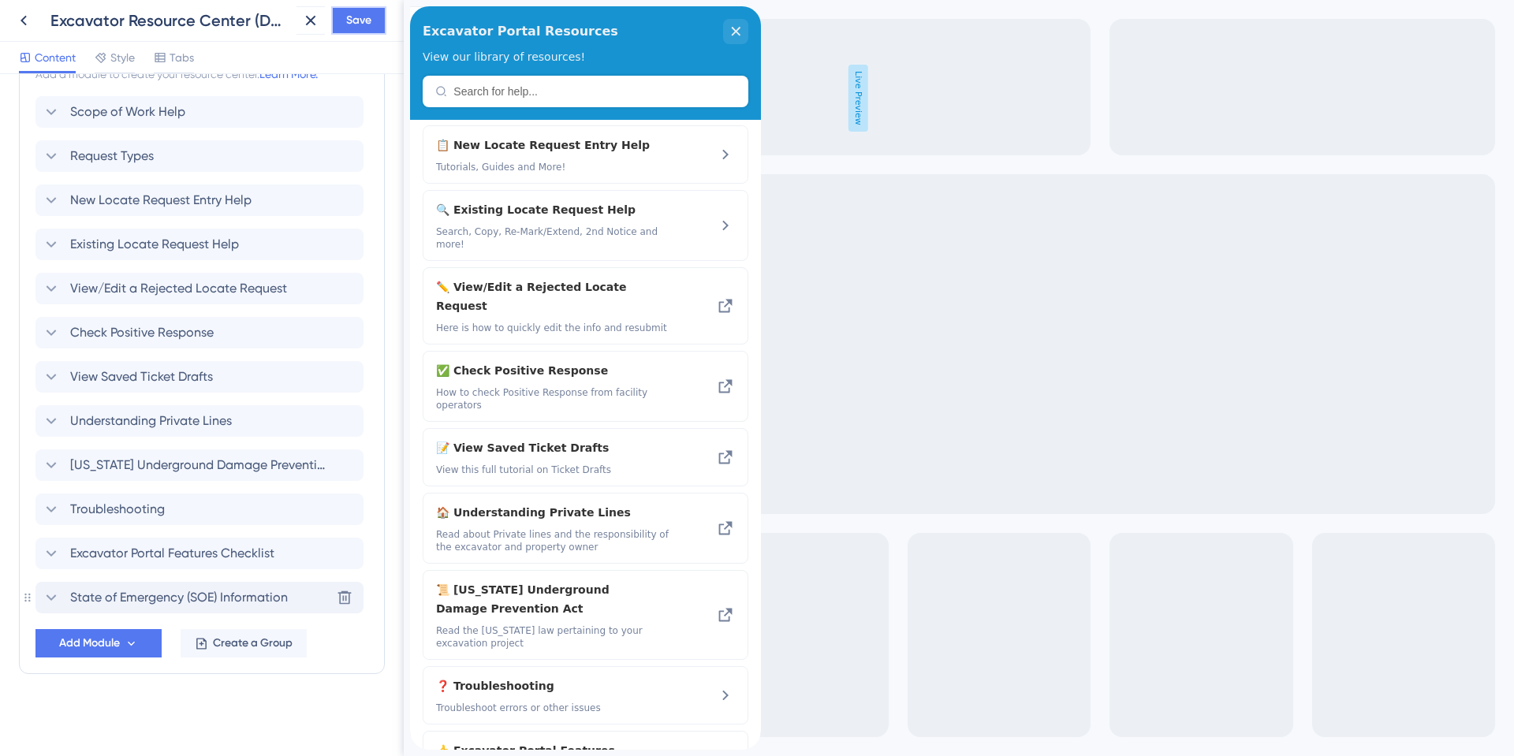
click at [374, 22] on button "Save" at bounding box center [358, 20] width 55 height 28
click at [24, 23] on div "Resource Center updated." at bounding box center [172, 29] width 306 height 33
click at [302, 28] on icon at bounding box center [300, 29] width 16 height 16
click at [24, 23] on icon at bounding box center [23, 21] width 6 height 10
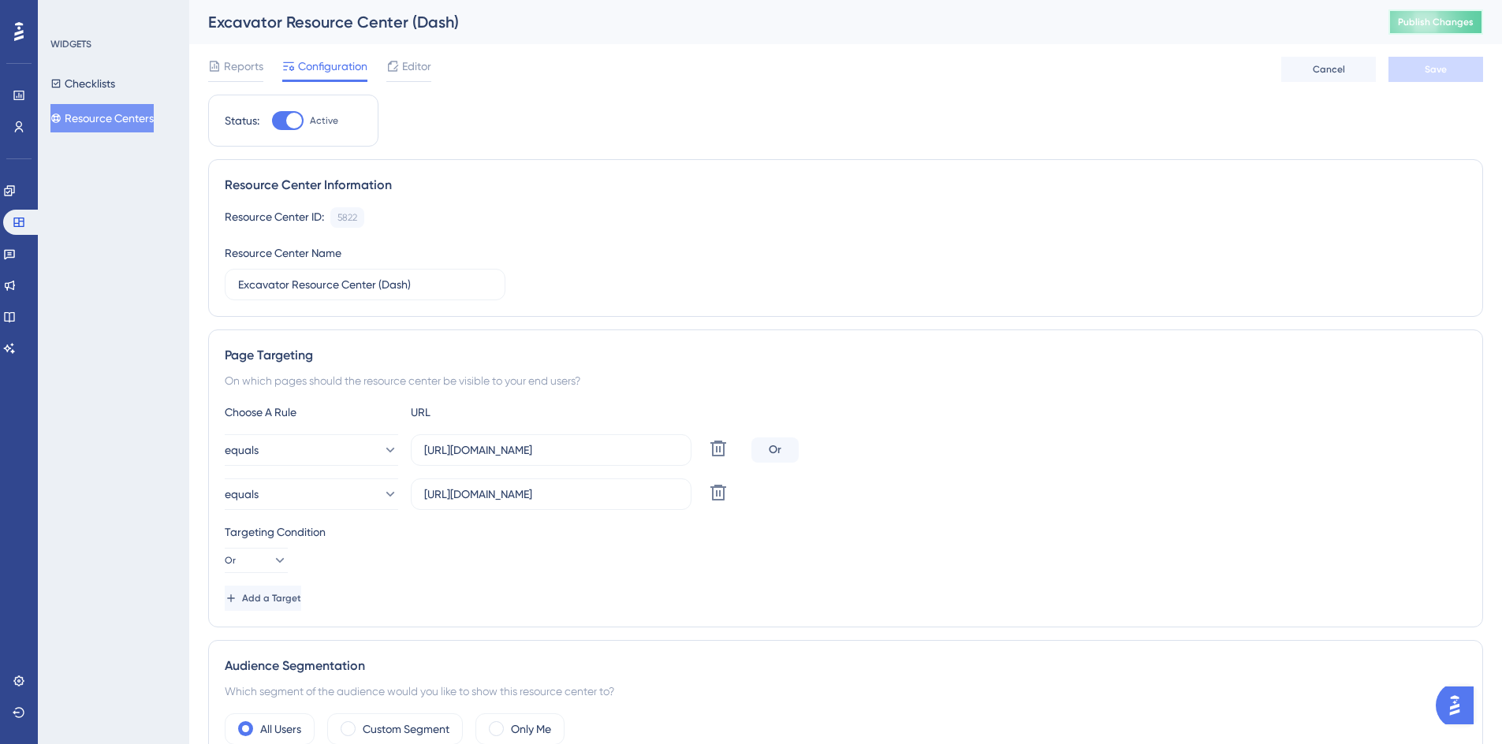
click at [1470, 27] on span "Publish Changes" at bounding box center [1436, 22] width 76 height 13
click at [109, 121] on button "Resource Centers" at bounding box center [101, 118] width 103 height 28
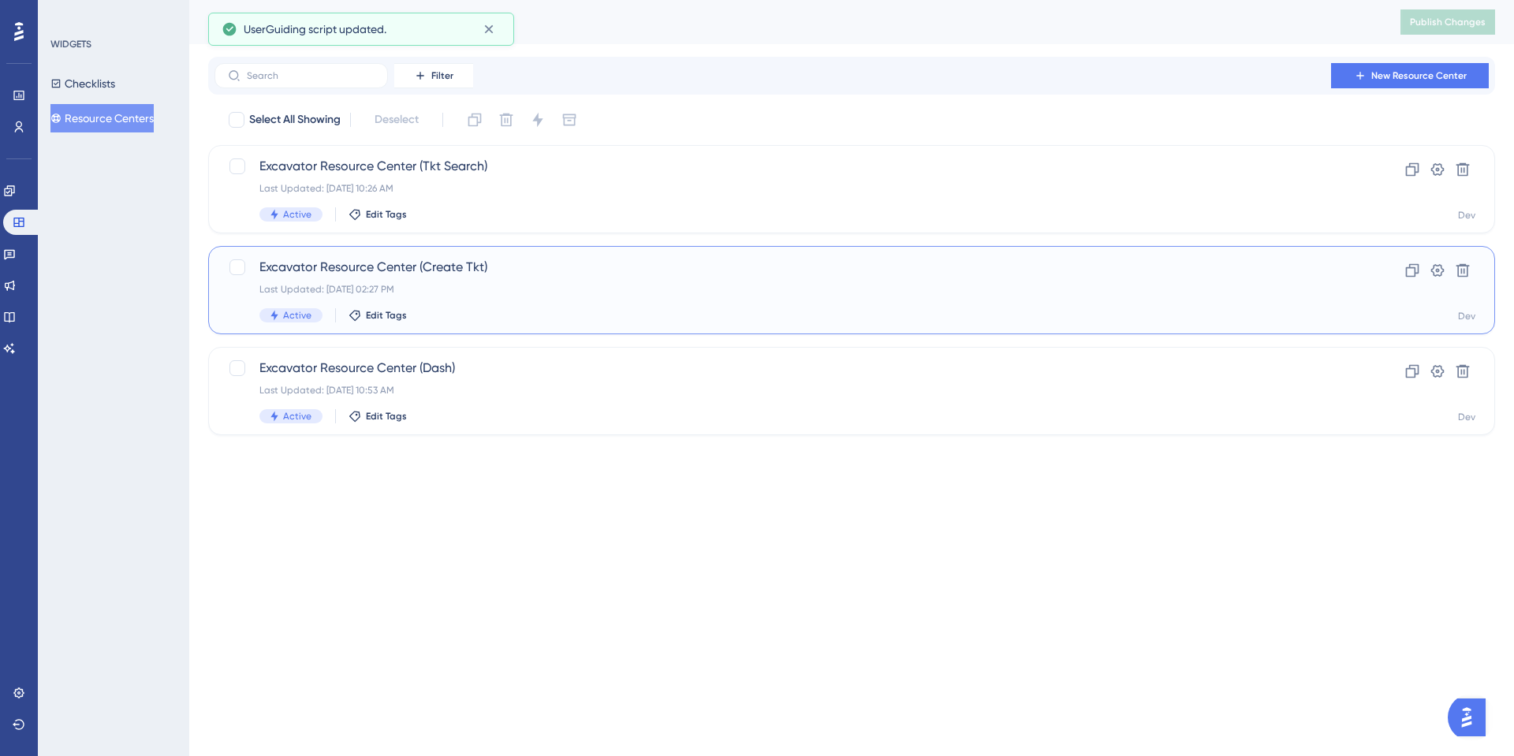
click at [419, 271] on span "Excavator Resource Center (Create Tkt)" at bounding box center [788, 267] width 1058 height 19
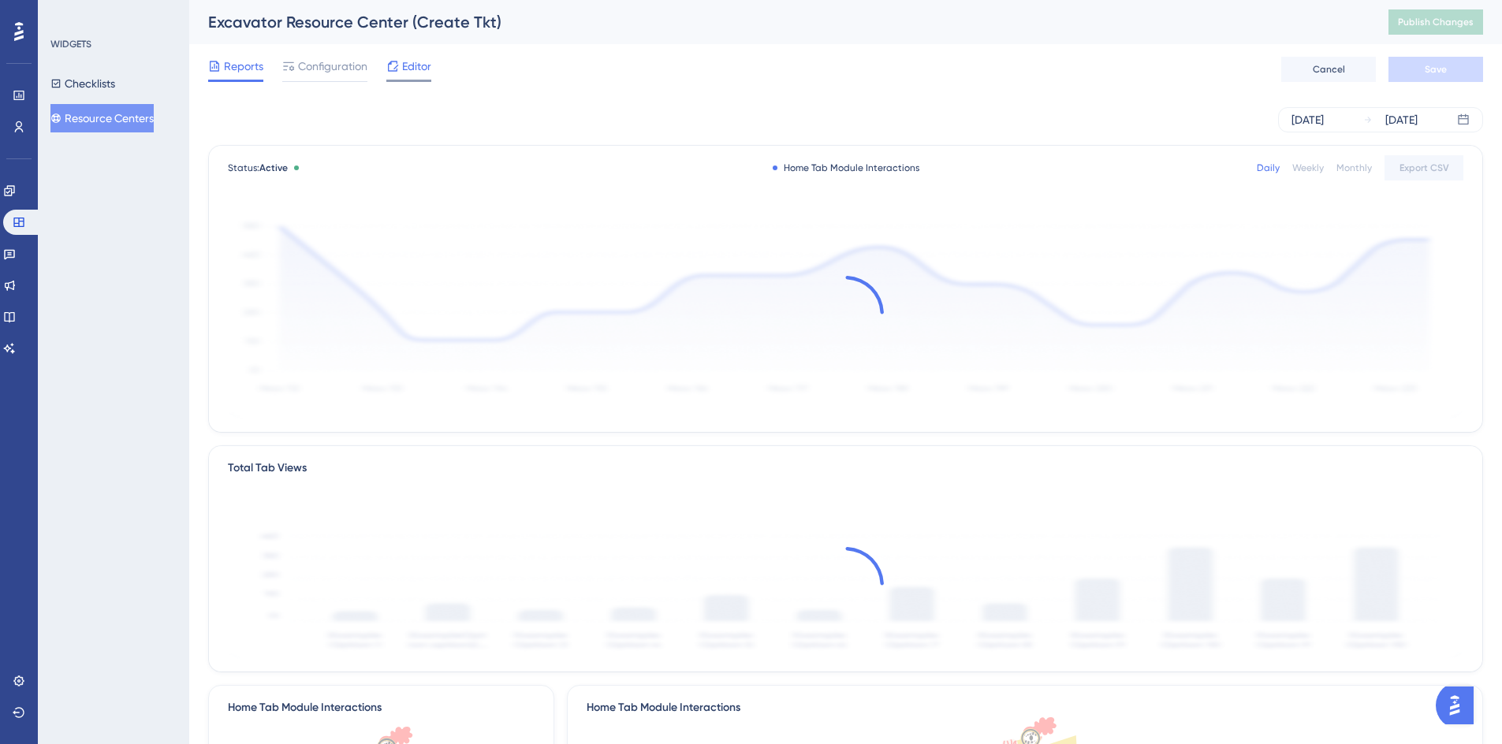
click at [404, 73] on span "Editor" at bounding box center [416, 66] width 29 height 19
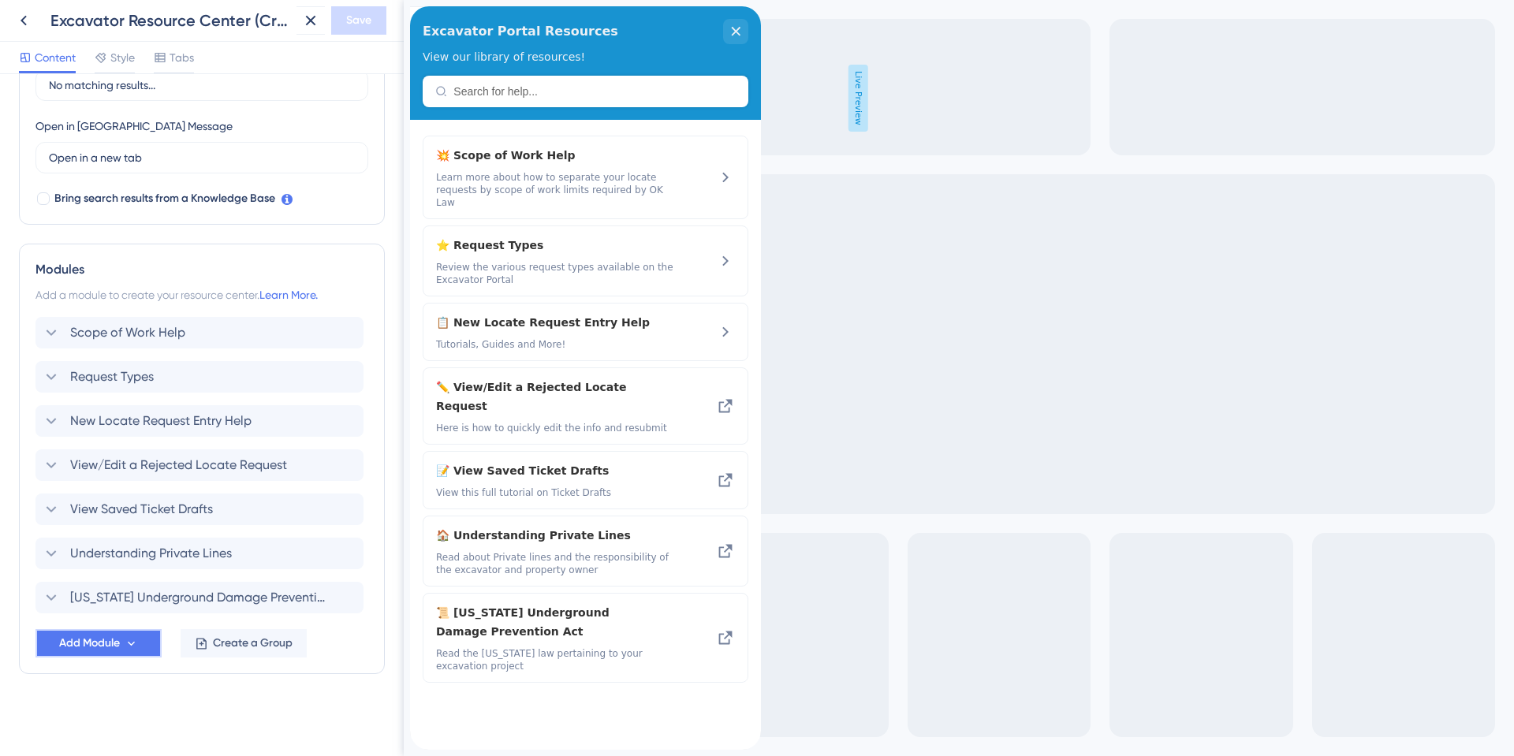
click at [93, 648] on span "Add Module" at bounding box center [89, 643] width 61 height 19
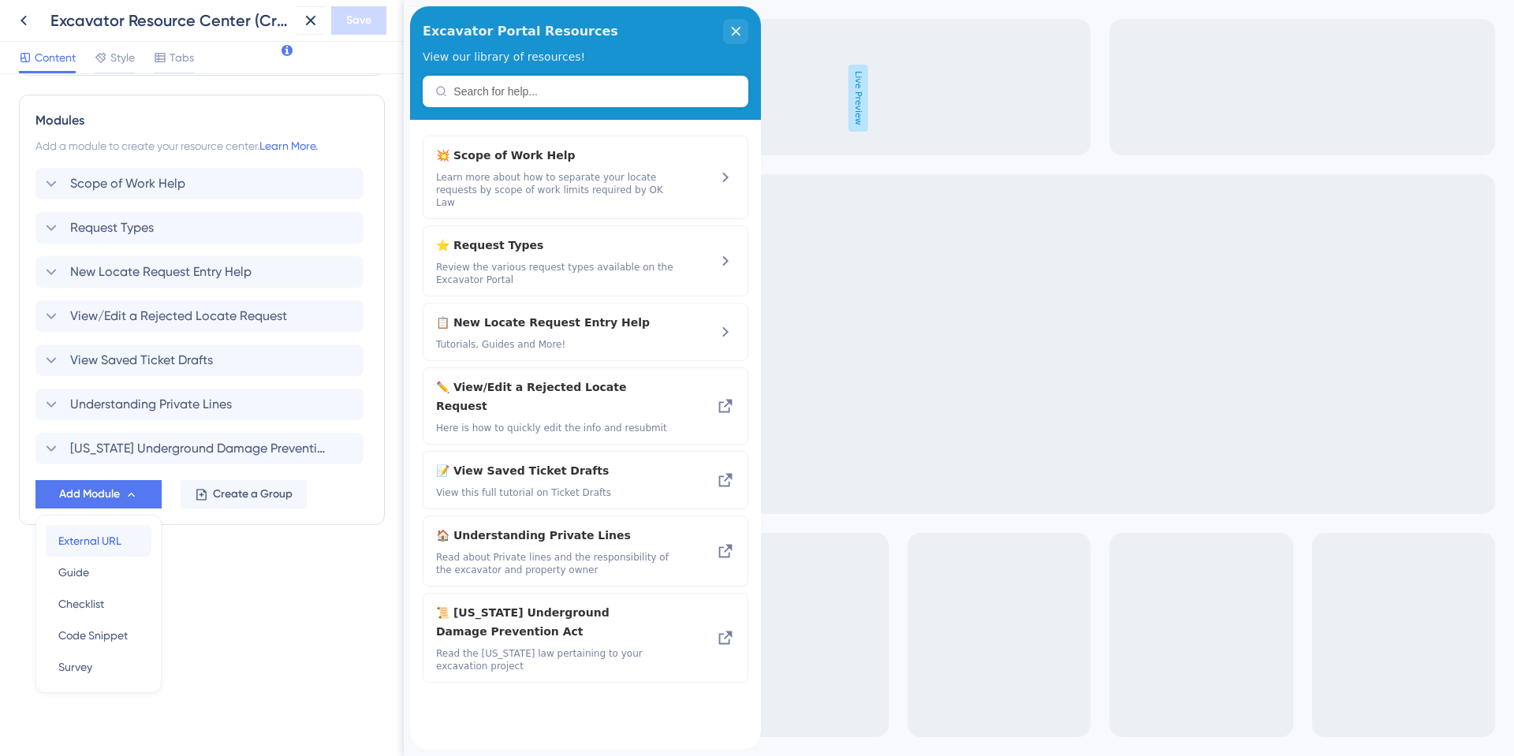
click at [91, 543] on span "External URL" at bounding box center [89, 540] width 63 height 19
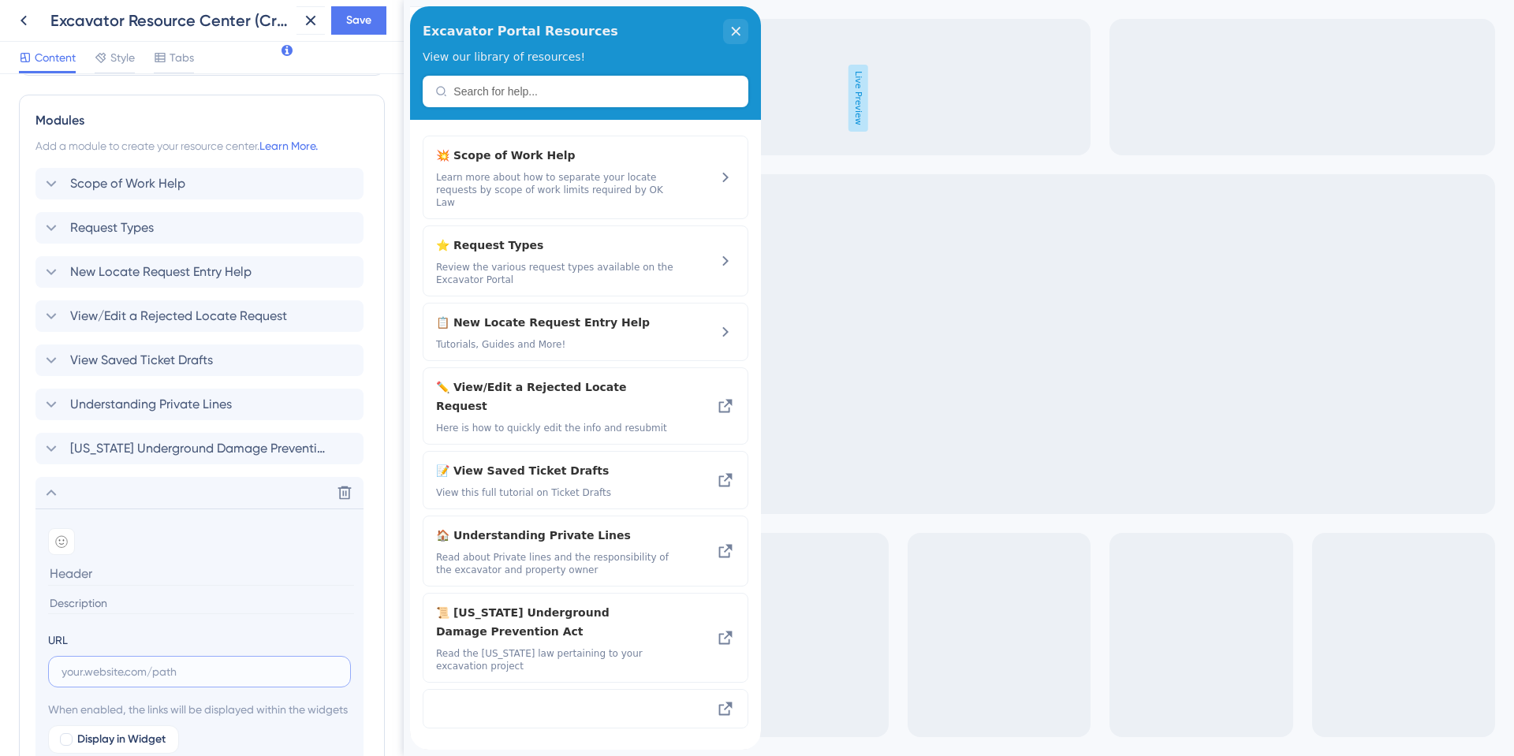
click at [88, 674] on input "text" at bounding box center [199, 671] width 276 height 17
paste input "[URL][DOMAIN_NAME]"
type input "[URL][DOMAIN_NAME]"
click at [64, 544] on icon at bounding box center [61, 541] width 13 height 13
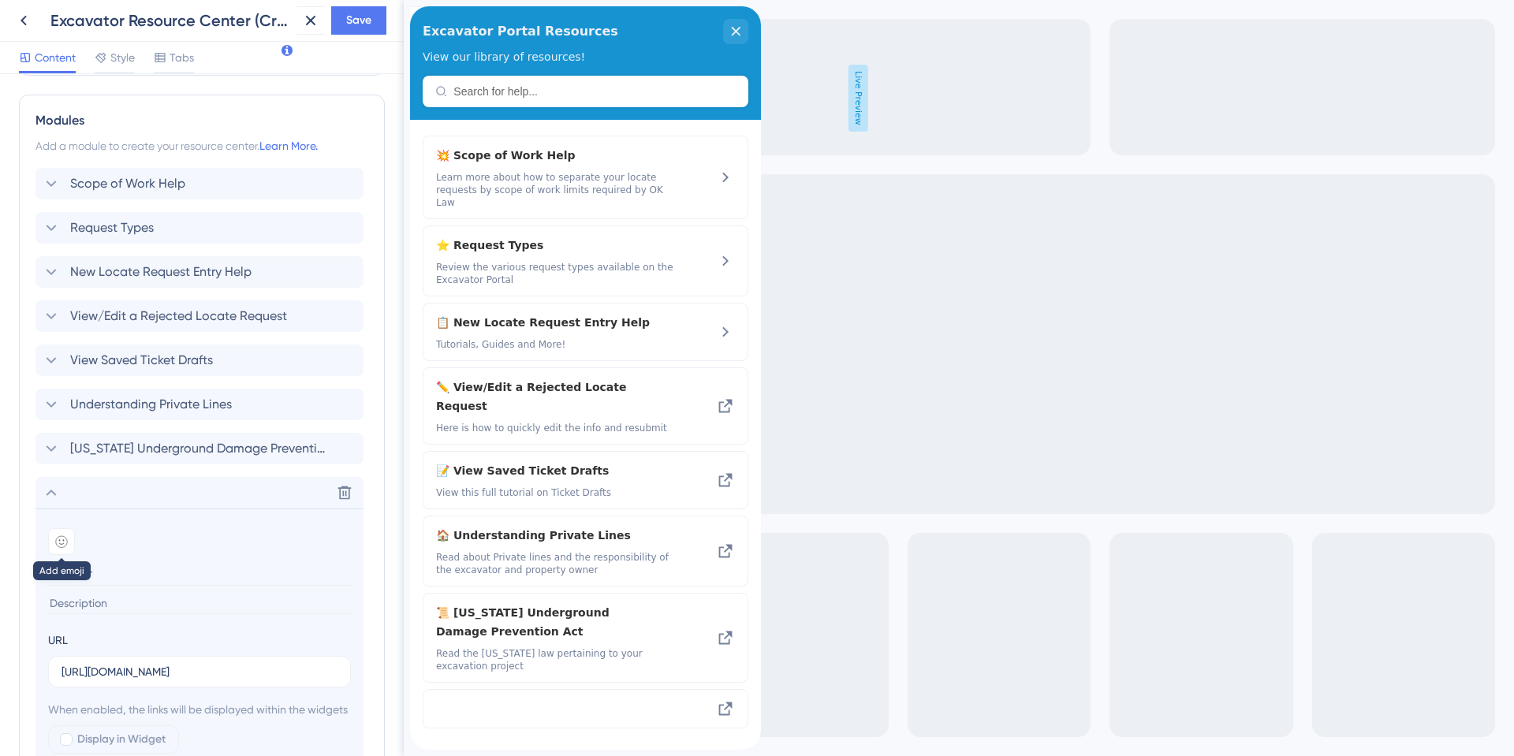
scroll to position [0, 0]
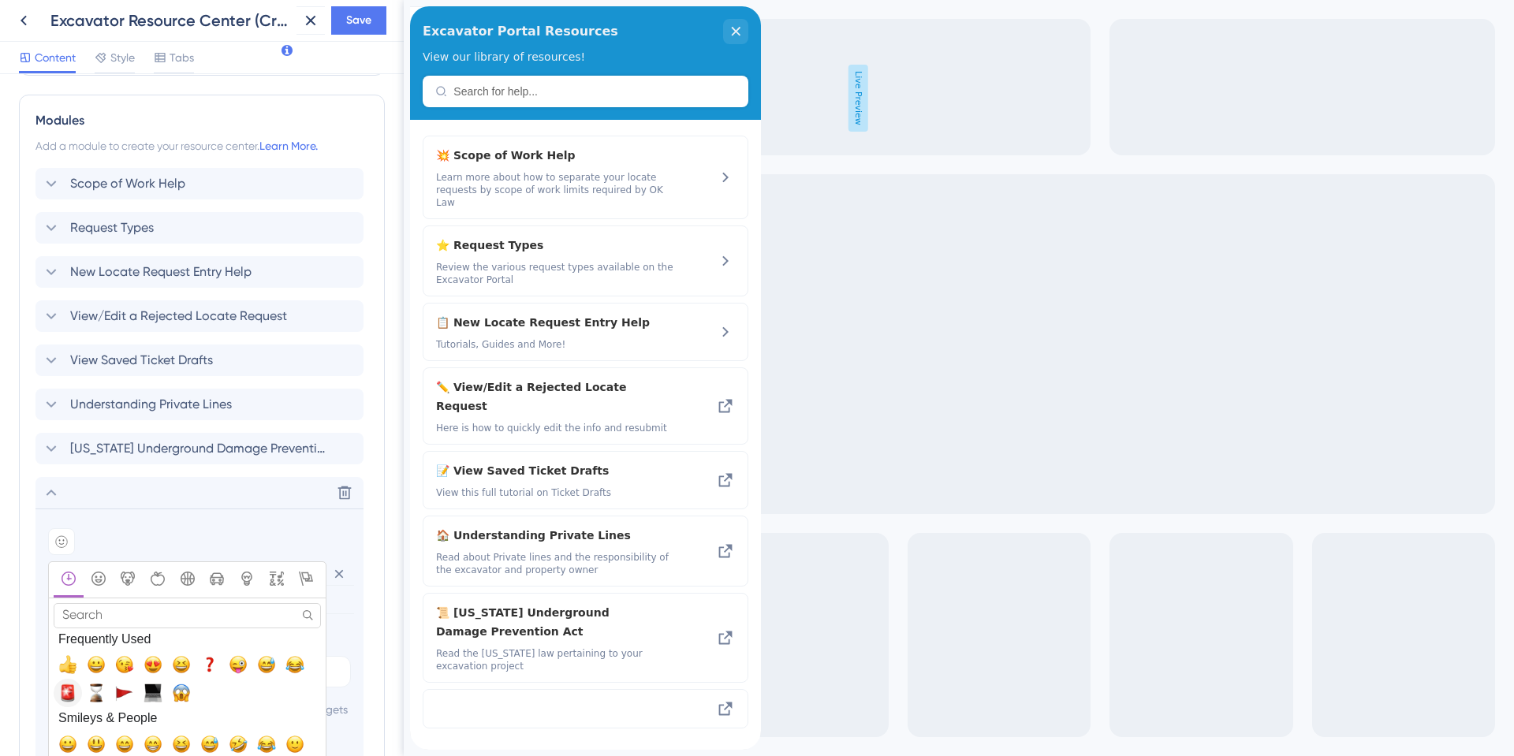
click at [71, 695] on span "🚨, rotating_light" at bounding box center [67, 693] width 19 height 19
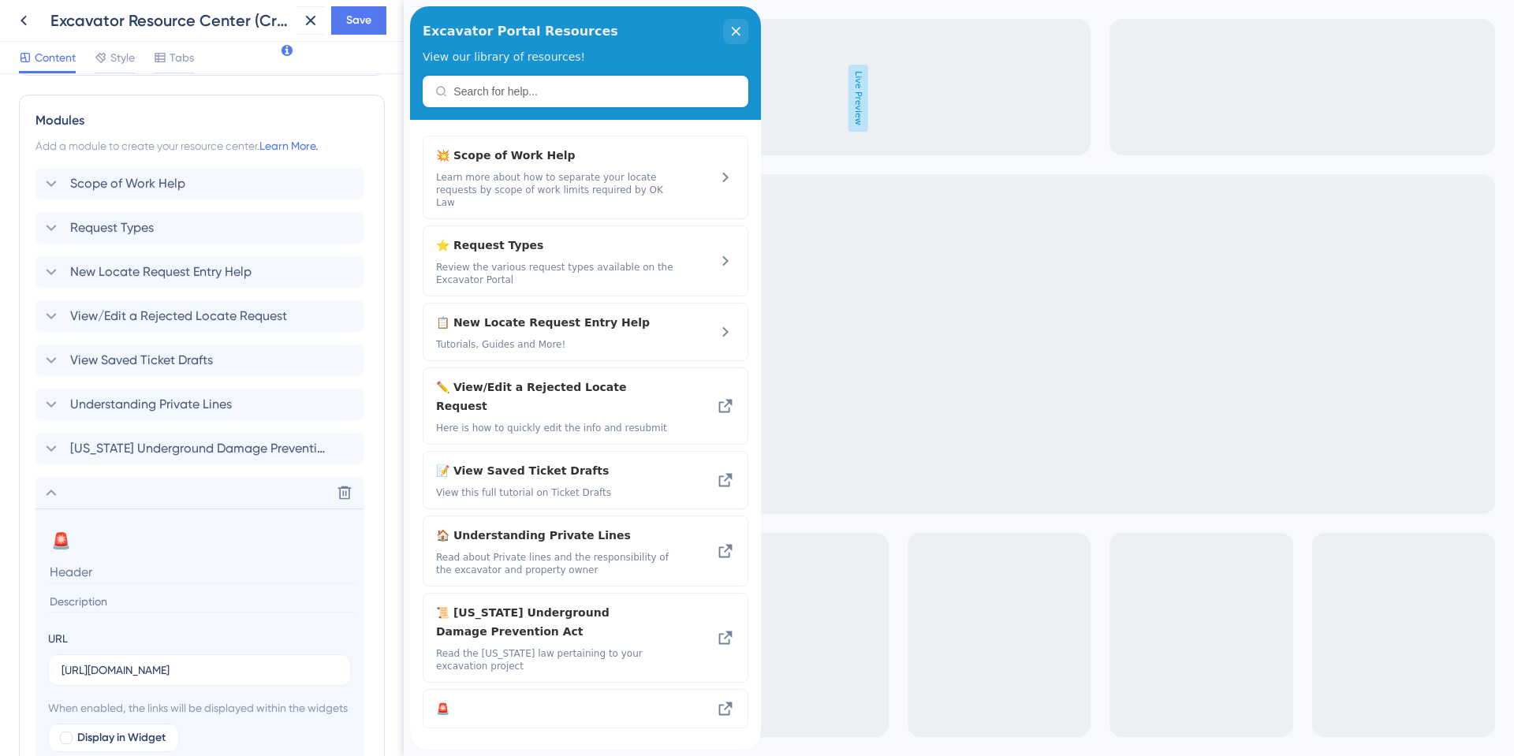
click at [92, 582] on input at bounding box center [201, 572] width 306 height 24
type input "State of Emergency (SOE) Information"
click at [84, 606] on input at bounding box center [201, 601] width 306 height 21
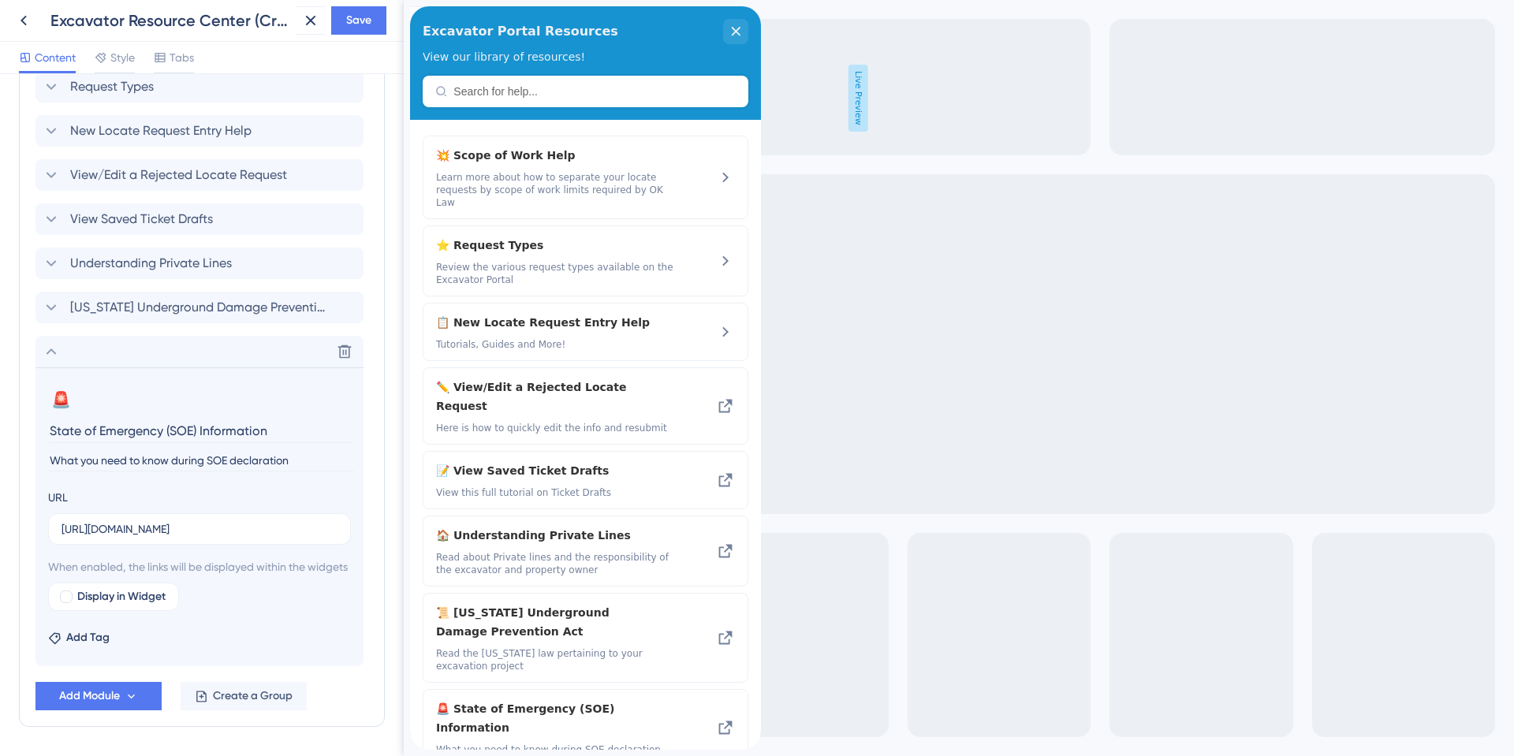
scroll to position [724, 0]
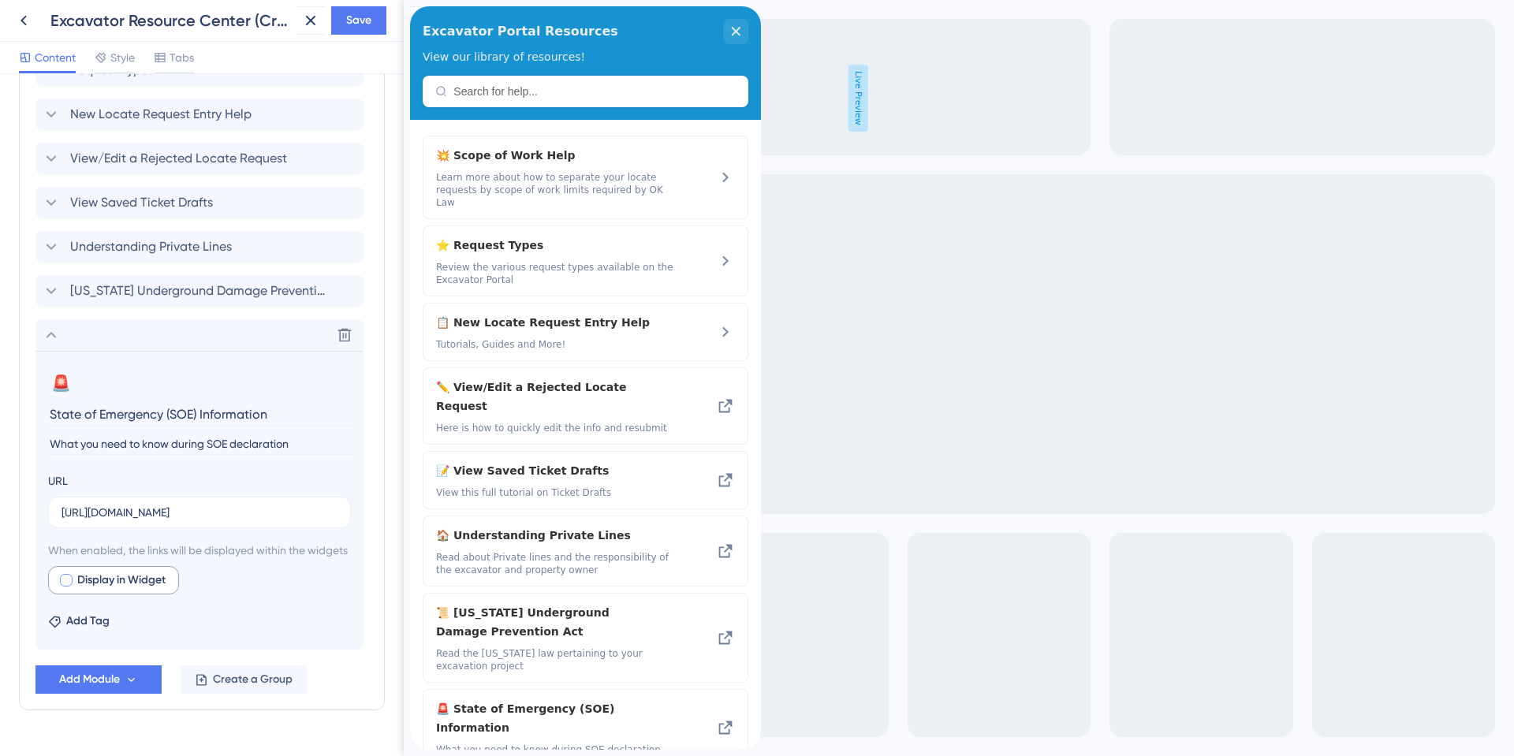
type input "What you need to know during SOE declaration"
click at [101, 590] on span "Display in Widget" at bounding box center [121, 580] width 88 height 19
checkbox input "true"
click at [356, 20] on span "Save" at bounding box center [358, 20] width 25 height 19
click at [28, 23] on icon at bounding box center [23, 20] width 19 height 19
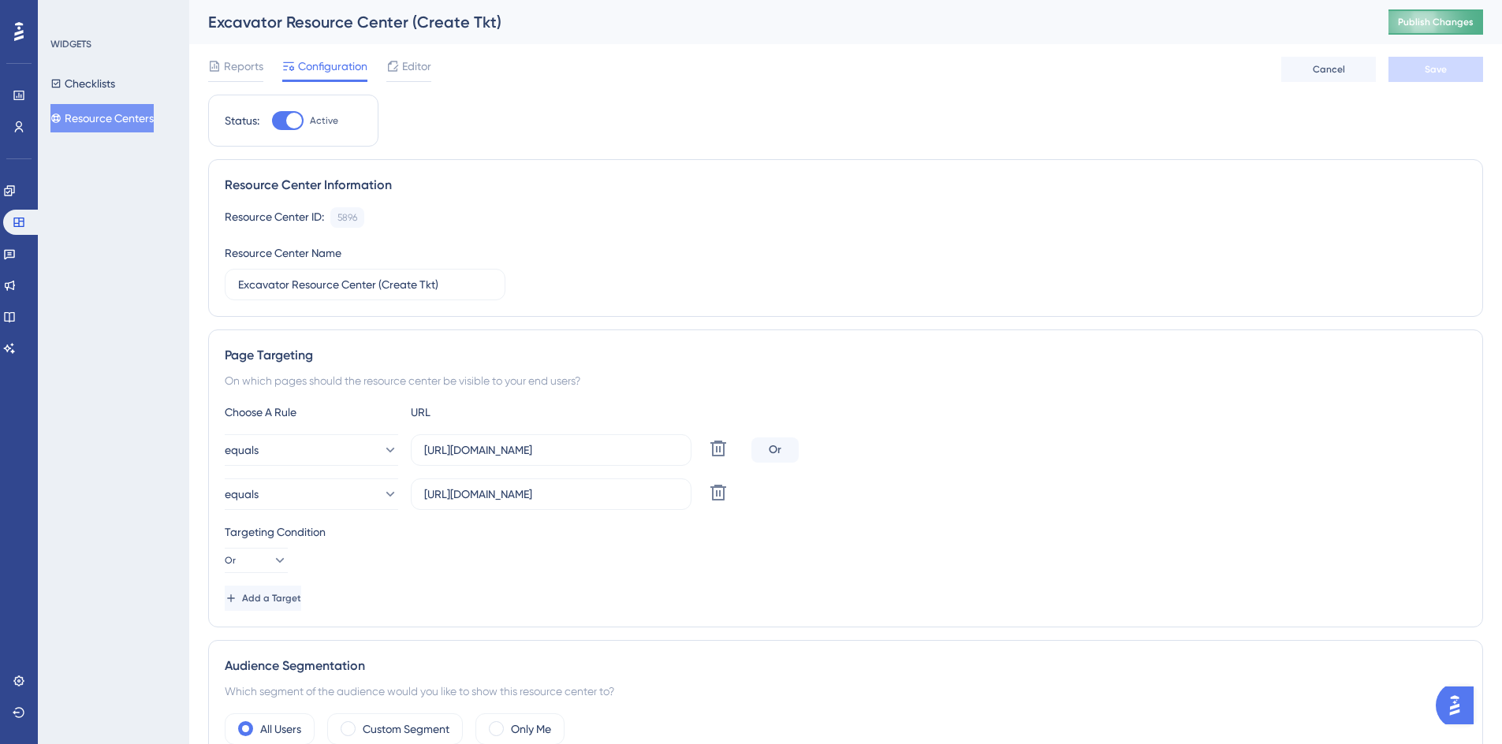
click at [1415, 26] on span "Publish Changes" at bounding box center [1436, 22] width 76 height 13
click at [95, 120] on button "Resource Centers" at bounding box center [101, 118] width 103 height 28
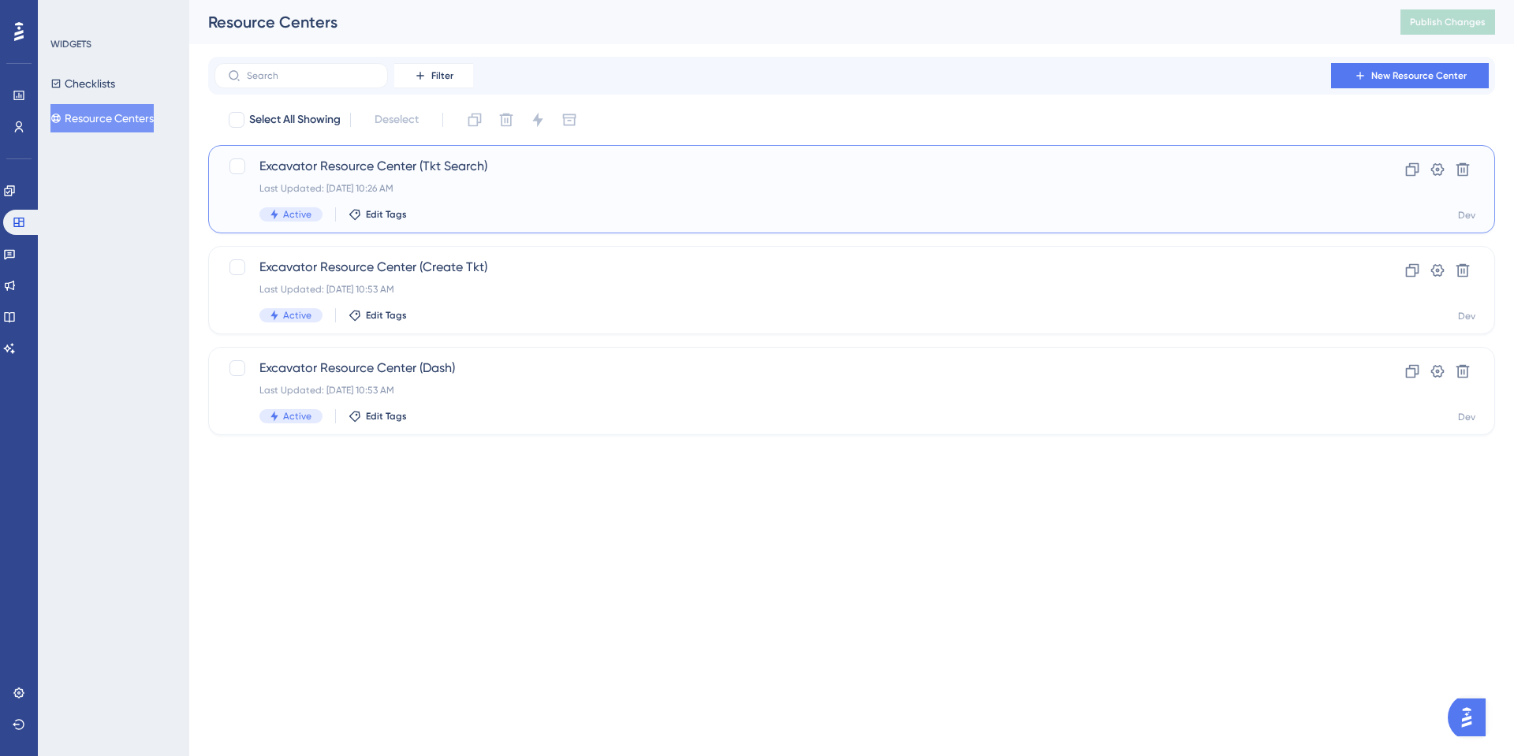
click at [449, 159] on span "Excavator Resource Center (Tkt Search)" at bounding box center [788, 166] width 1058 height 19
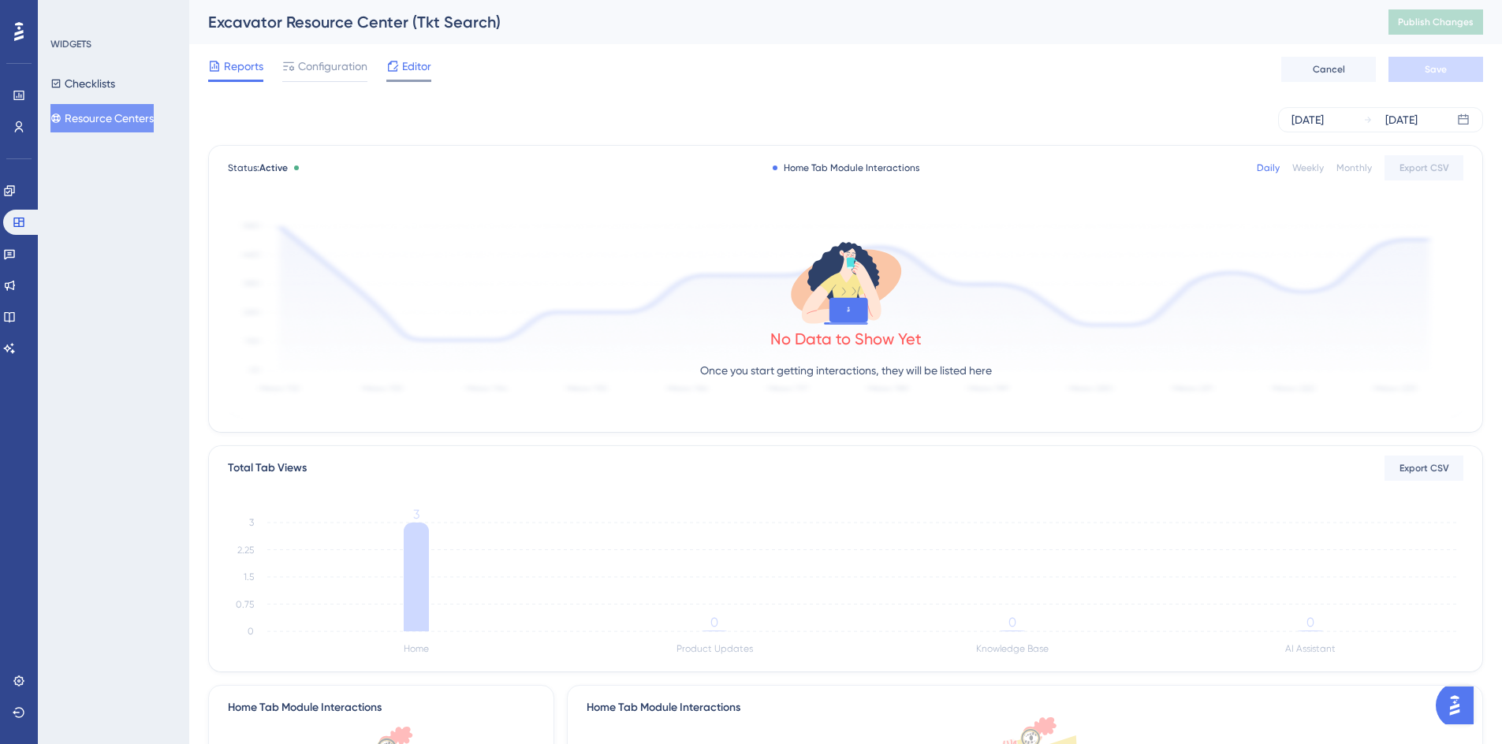
click at [416, 73] on span "Editor" at bounding box center [416, 66] width 29 height 19
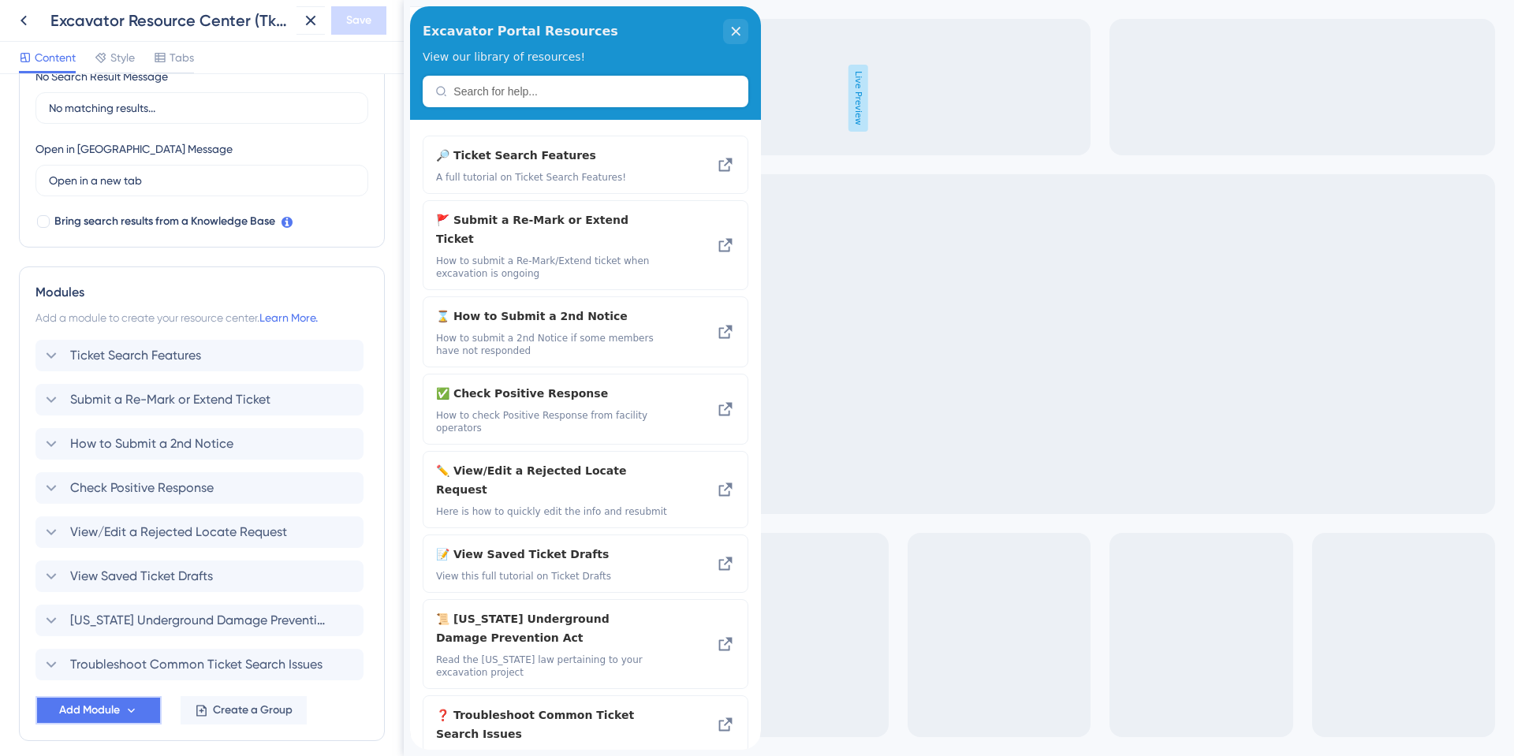
click at [83, 715] on span "Add Module" at bounding box center [89, 710] width 61 height 19
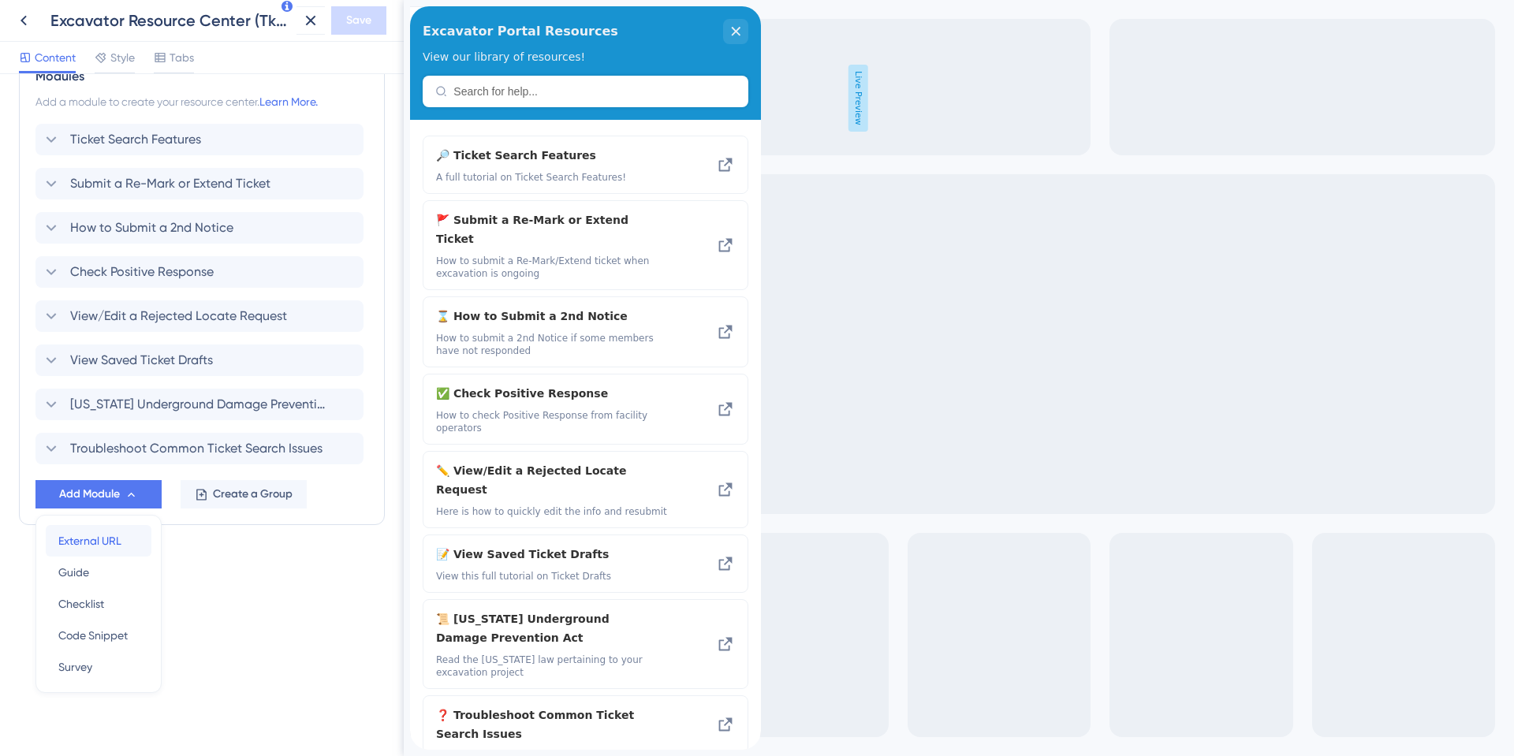
click at [89, 542] on span "External URL" at bounding box center [89, 540] width 63 height 19
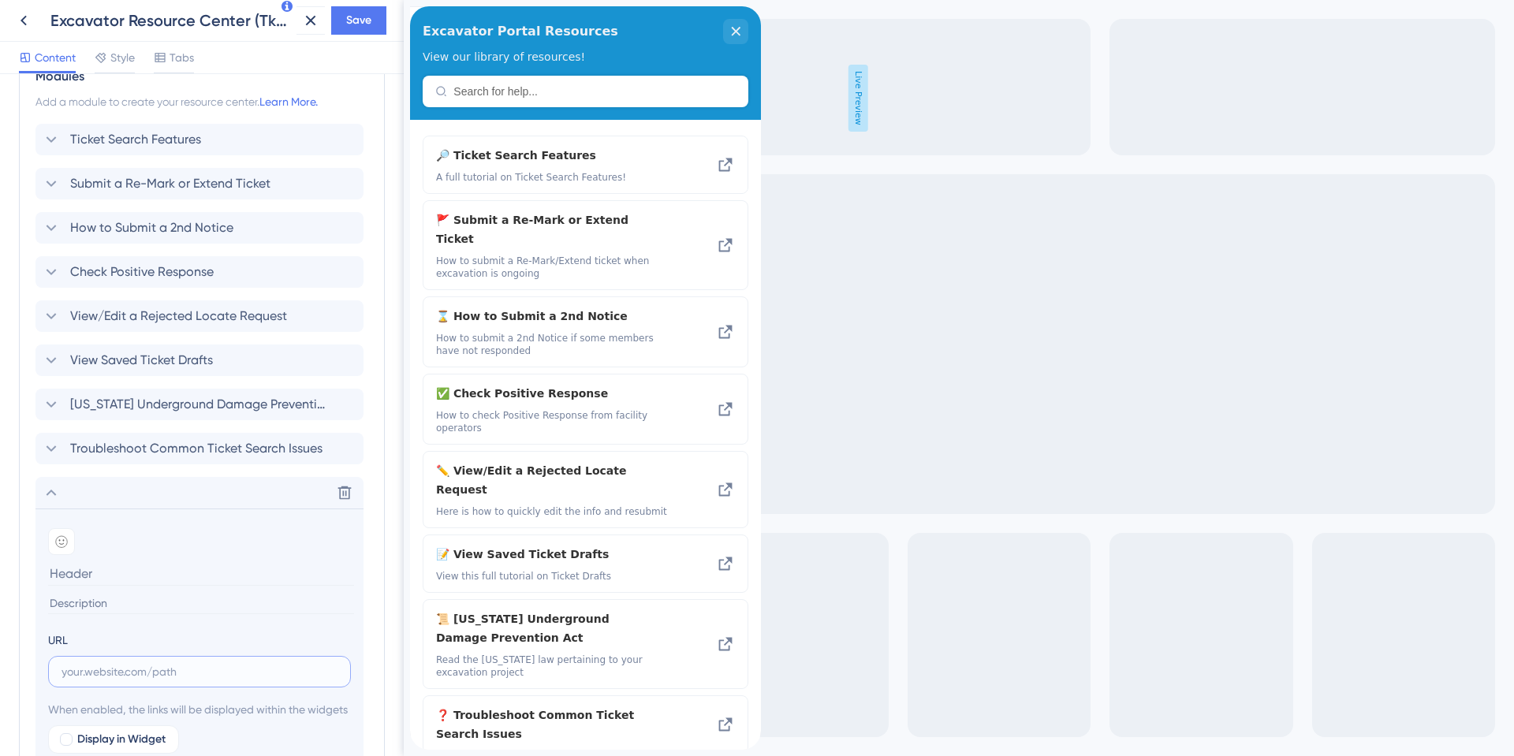
click at [72, 675] on input "text" at bounding box center [199, 671] width 276 height 17
paste input "[URL][DOMAIN_NAME]"
type input "[URL][DOMAIN_NAME]"
click at [70, 550] on div at bounding box center [61, 541] width 27 height 27
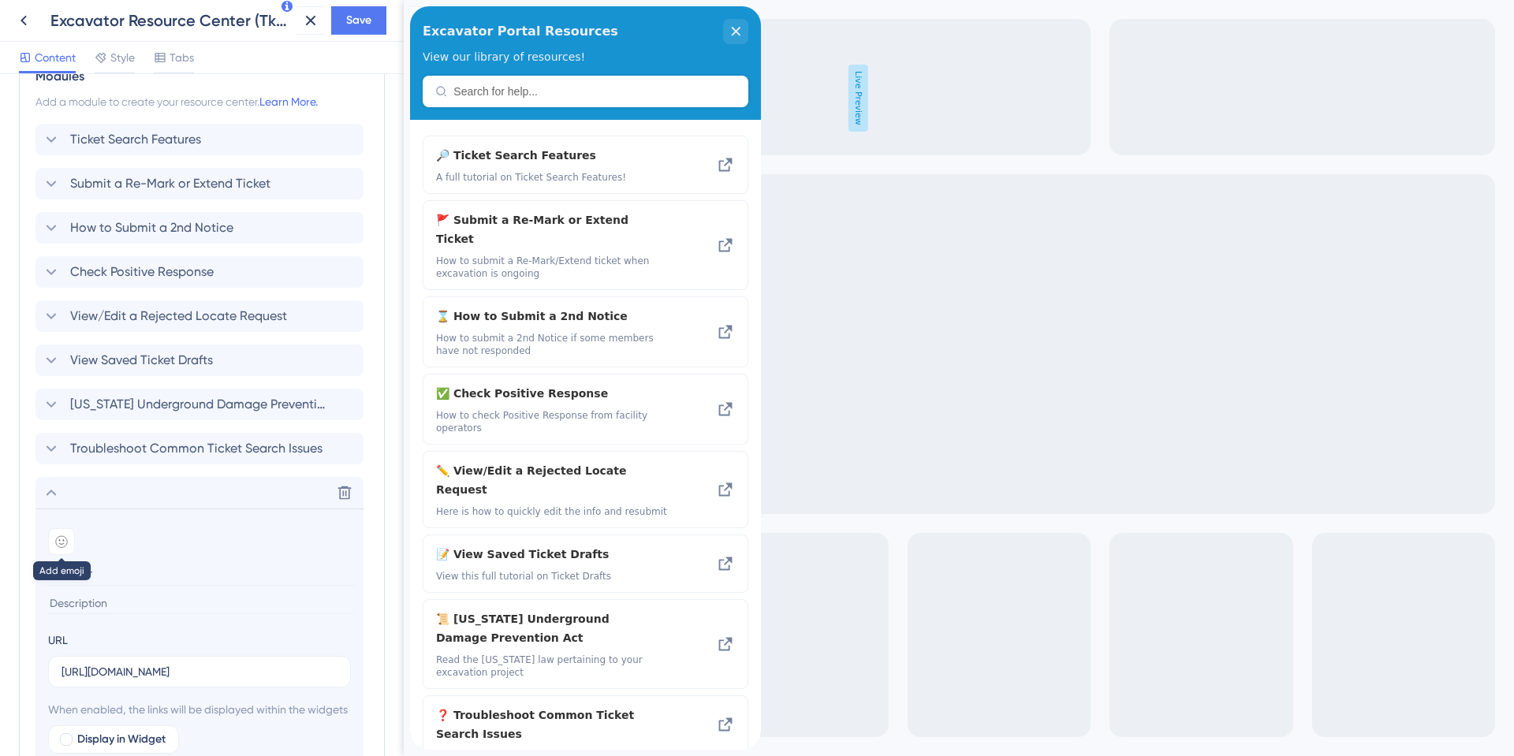
scroll to position [0, 0]
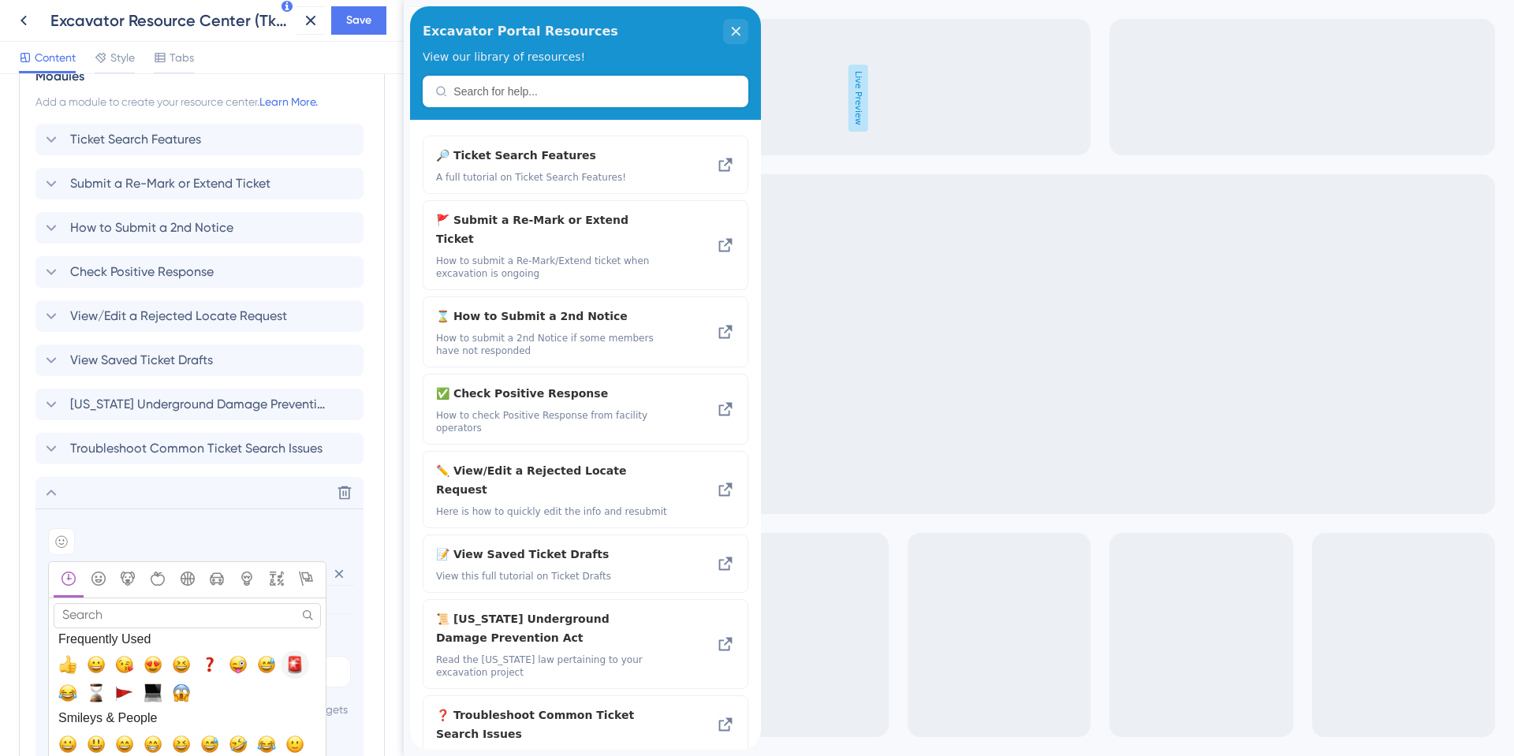
click at [290, 669] on span "🚨, rotating_light" at bounding box center [294, 664] width 19 height 19
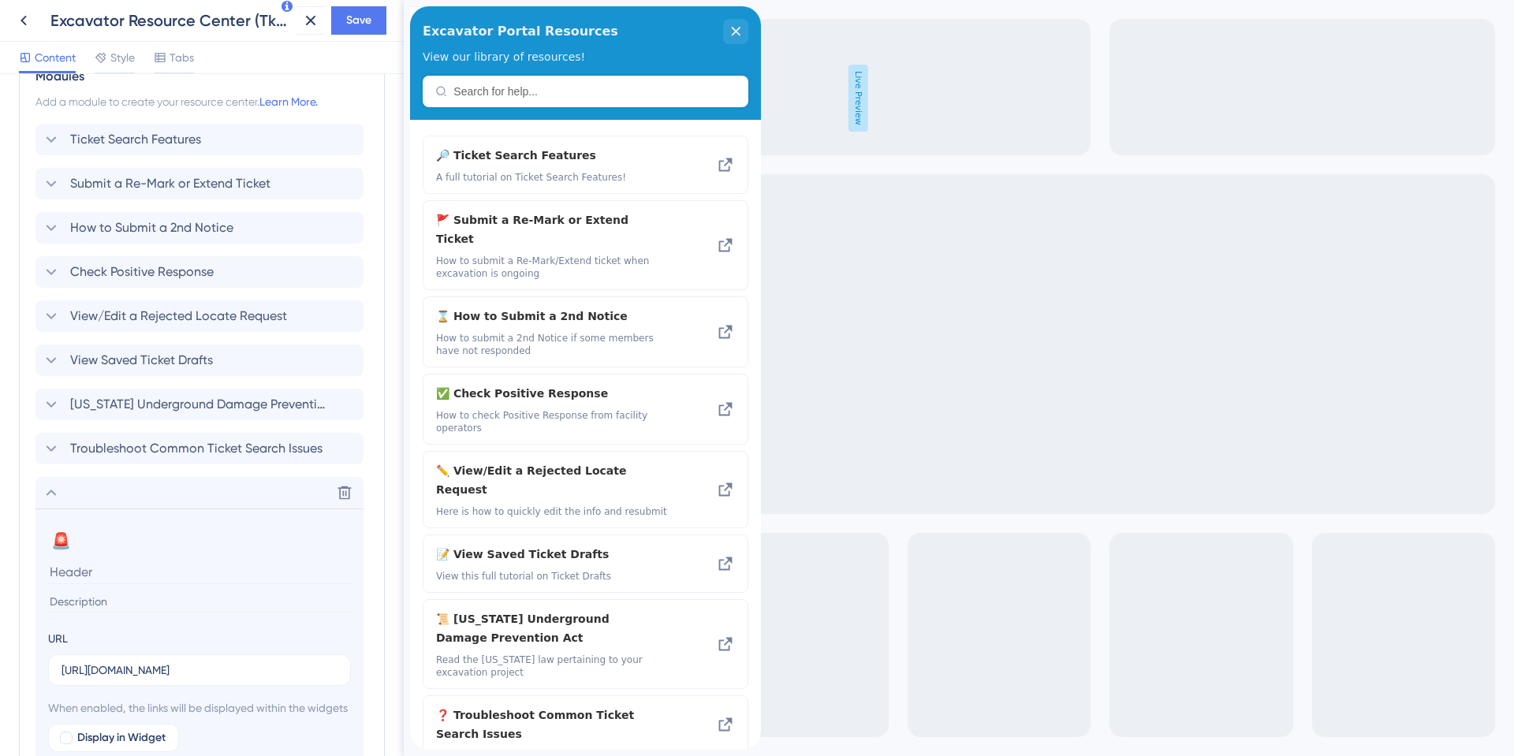
click at [82, 576] on input at bounding box center [201, 572] width 306 height 24
type input "State of Emergency (SOE) Information"
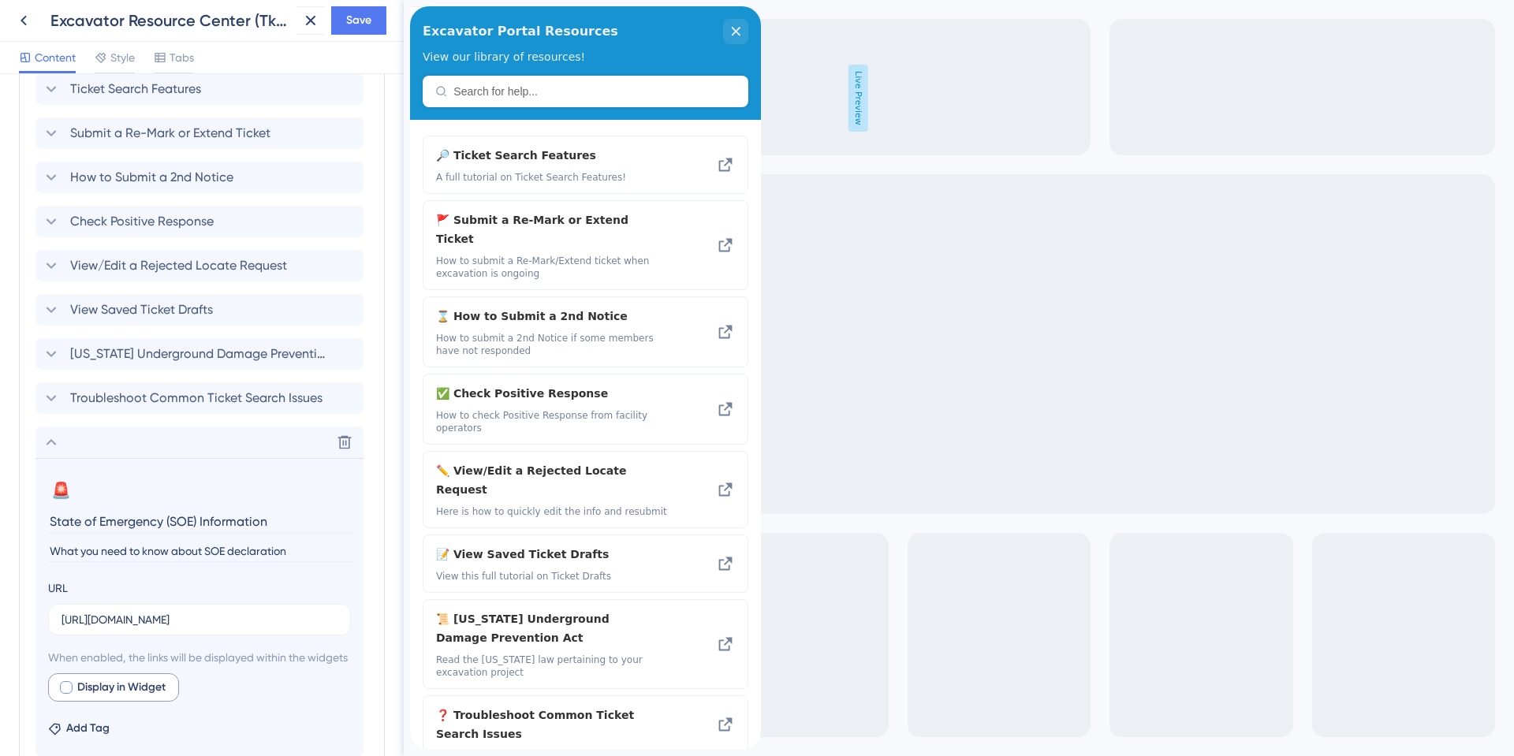
scroll to position [689, 0]
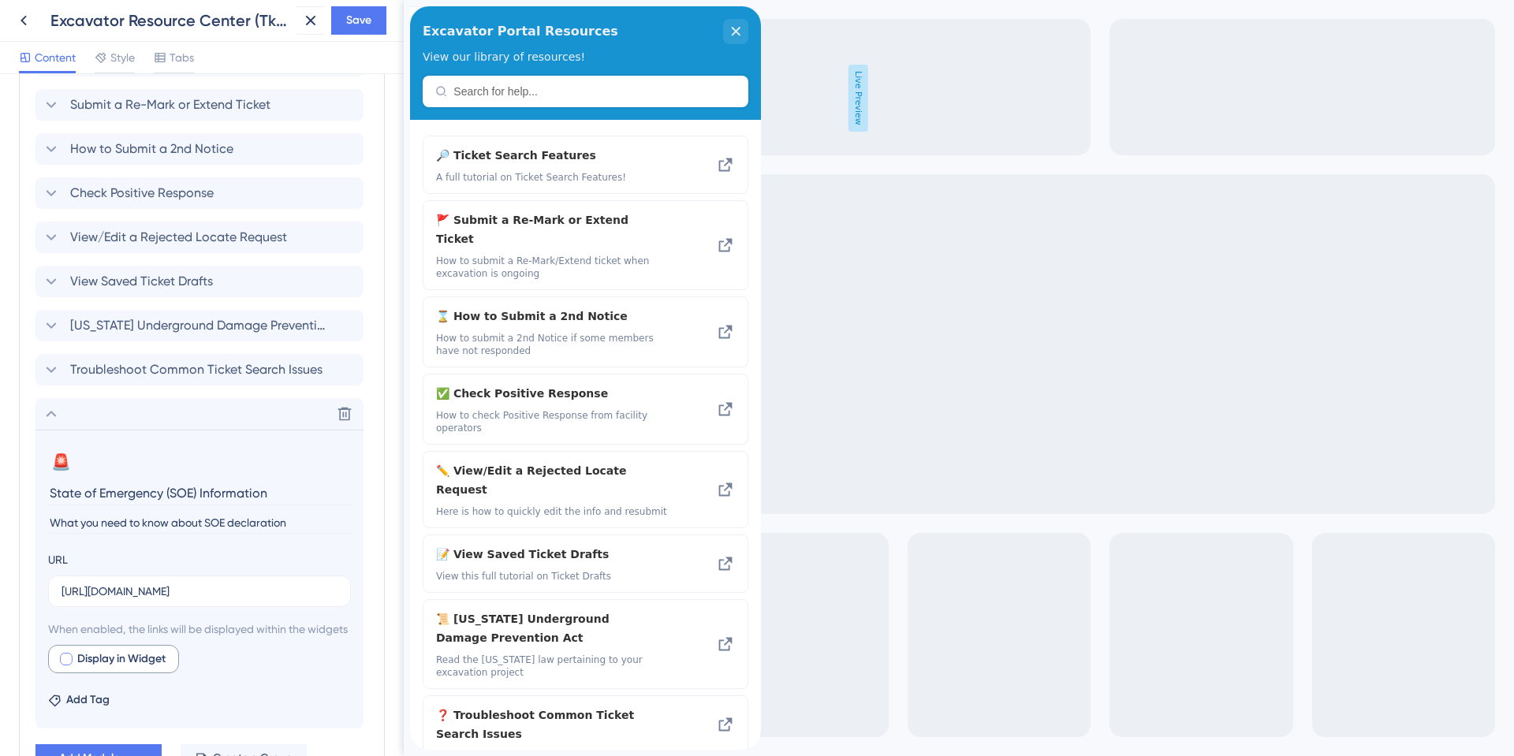
type input "What you need to know about SOE declaration"
click at [103, 673] on label "Display in Widget" at bounding box center [113, 659] width 131 height 28
checkbox input "true"
click at [348, 14] on span "Save" at bounding box center [358, 20] width 25 height 19
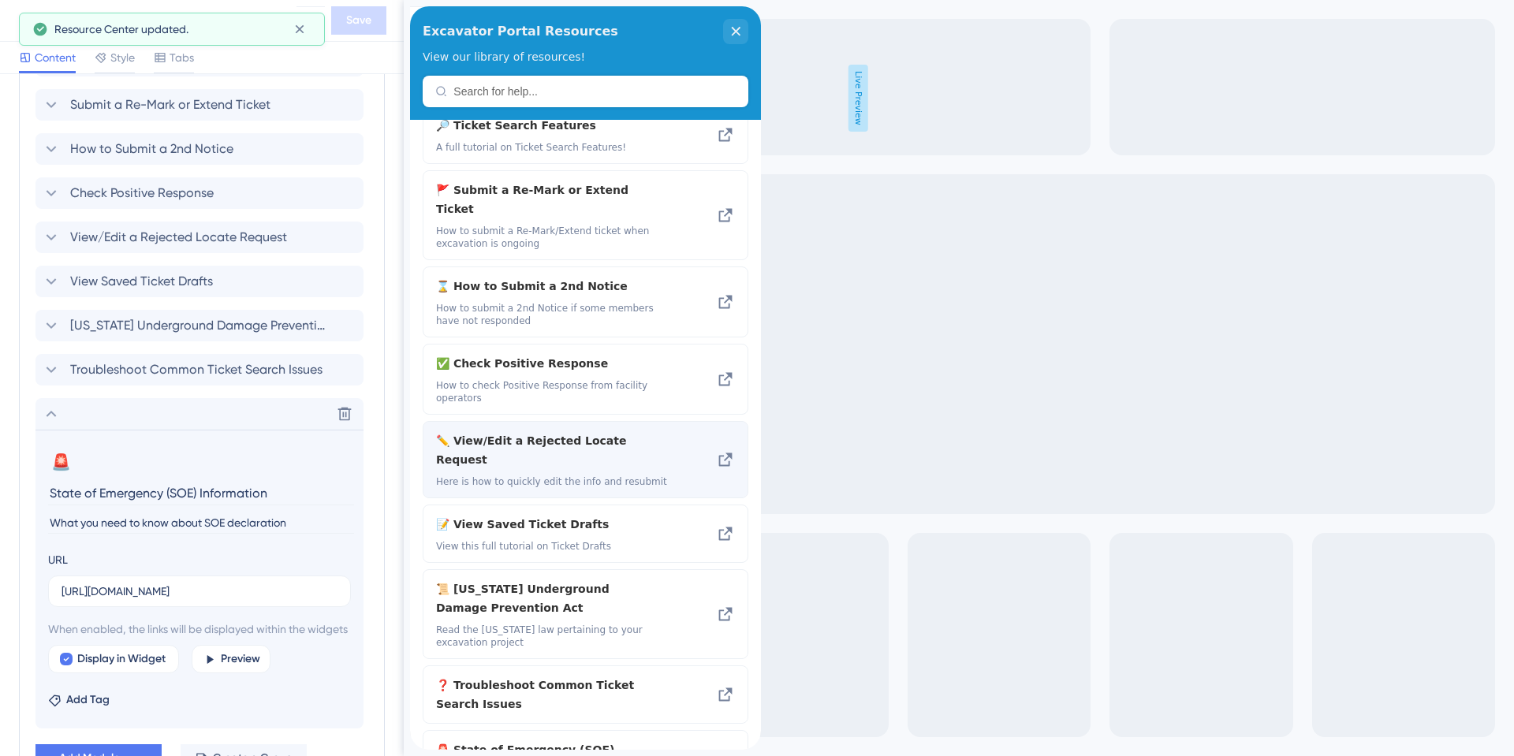
scroll to position [43, 0]
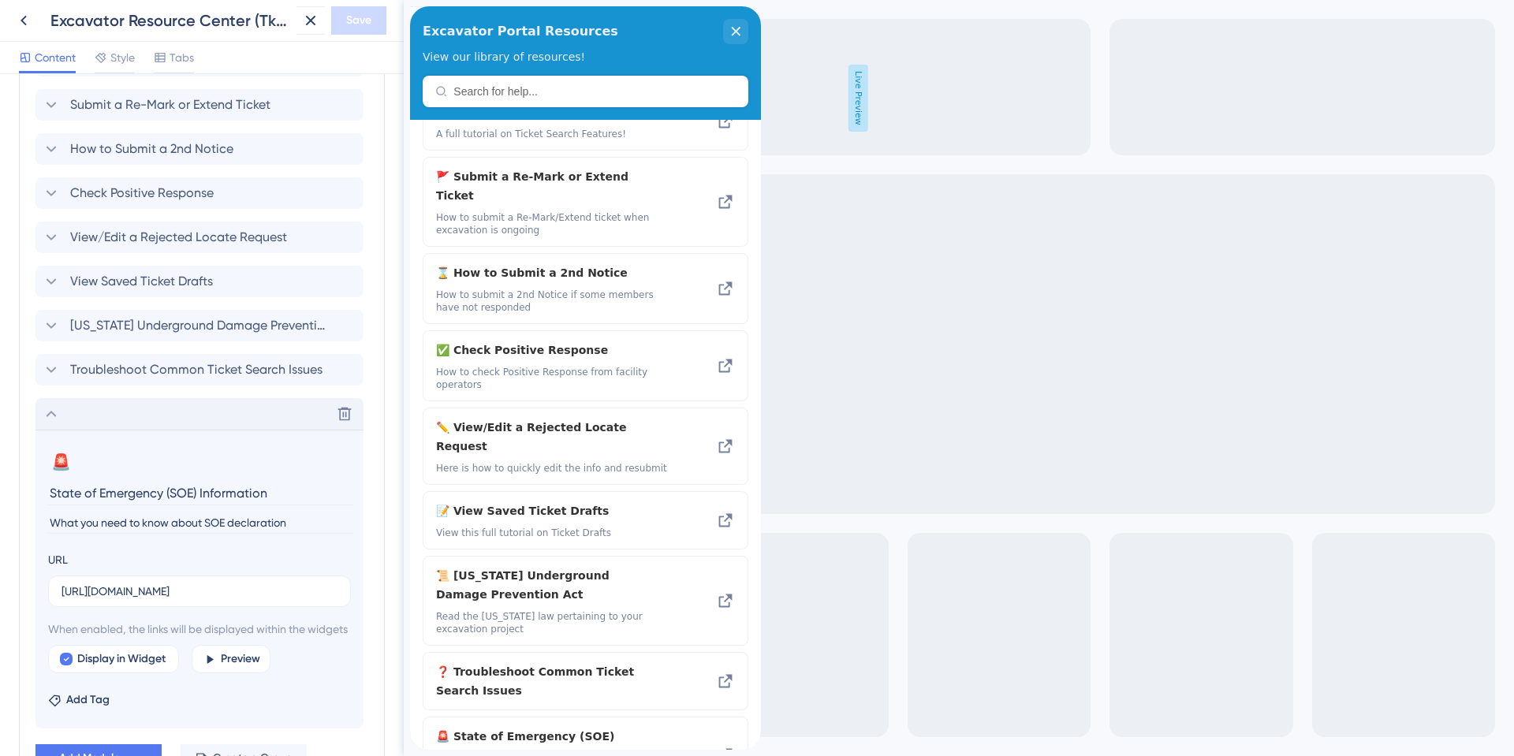
click at [51, 409] on icon at bounding box center [51, 413] width 19 height 19
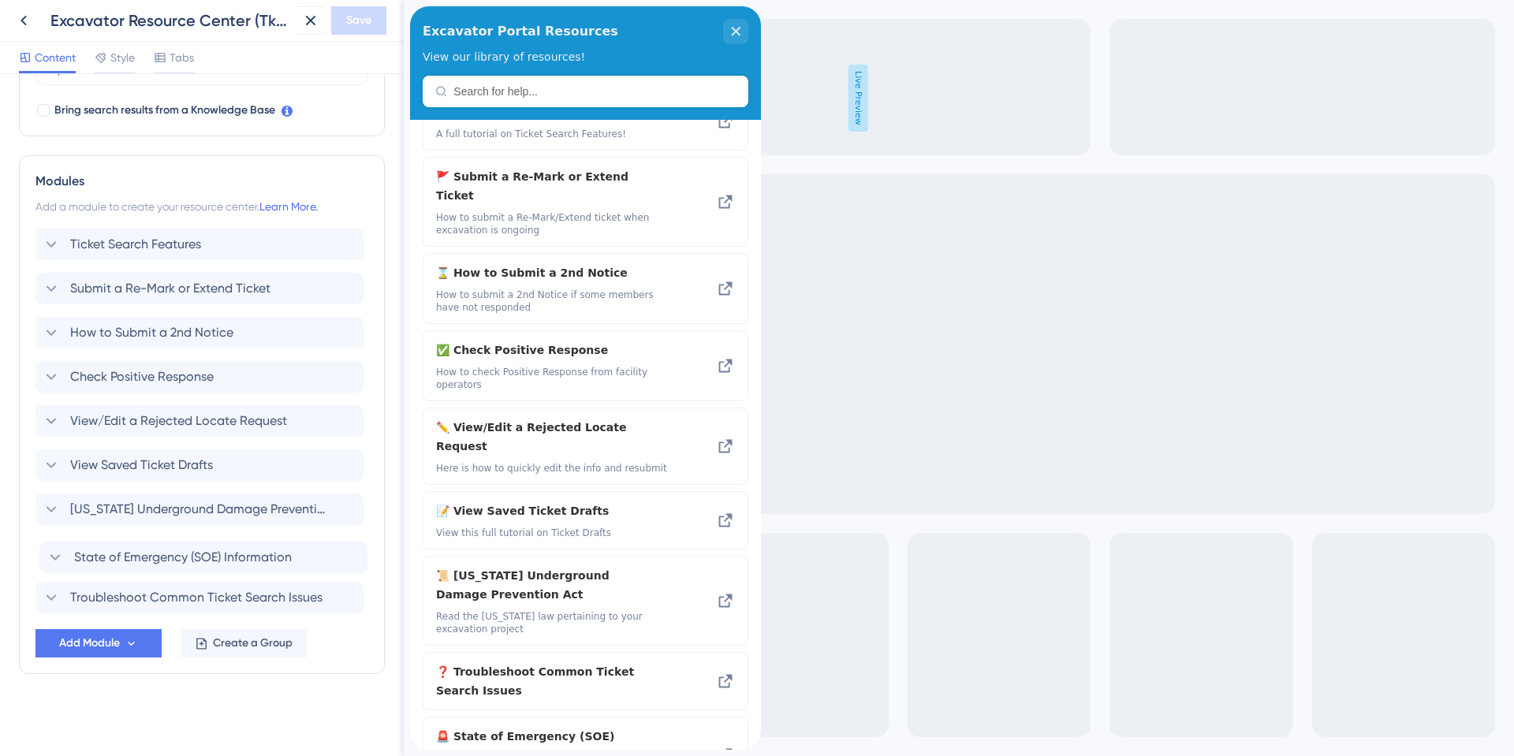
drag, startPoint x: 37, startPoint y: 598, endPoint x: 41, endPoint y: 550, distance: 48.3
click at [41, 550] on div "Ticket Search Features Submit a Re-Mark or Extend Ticket How to Submit a 2nd No…" at bounding box center [201, 421] width 333 height 385
click at [350, 18] on span "Save" at bounding box center [358, 20] width 25 height 19
click at [25, 19] on icon at bounding box center [23, 20] width 19 height 19
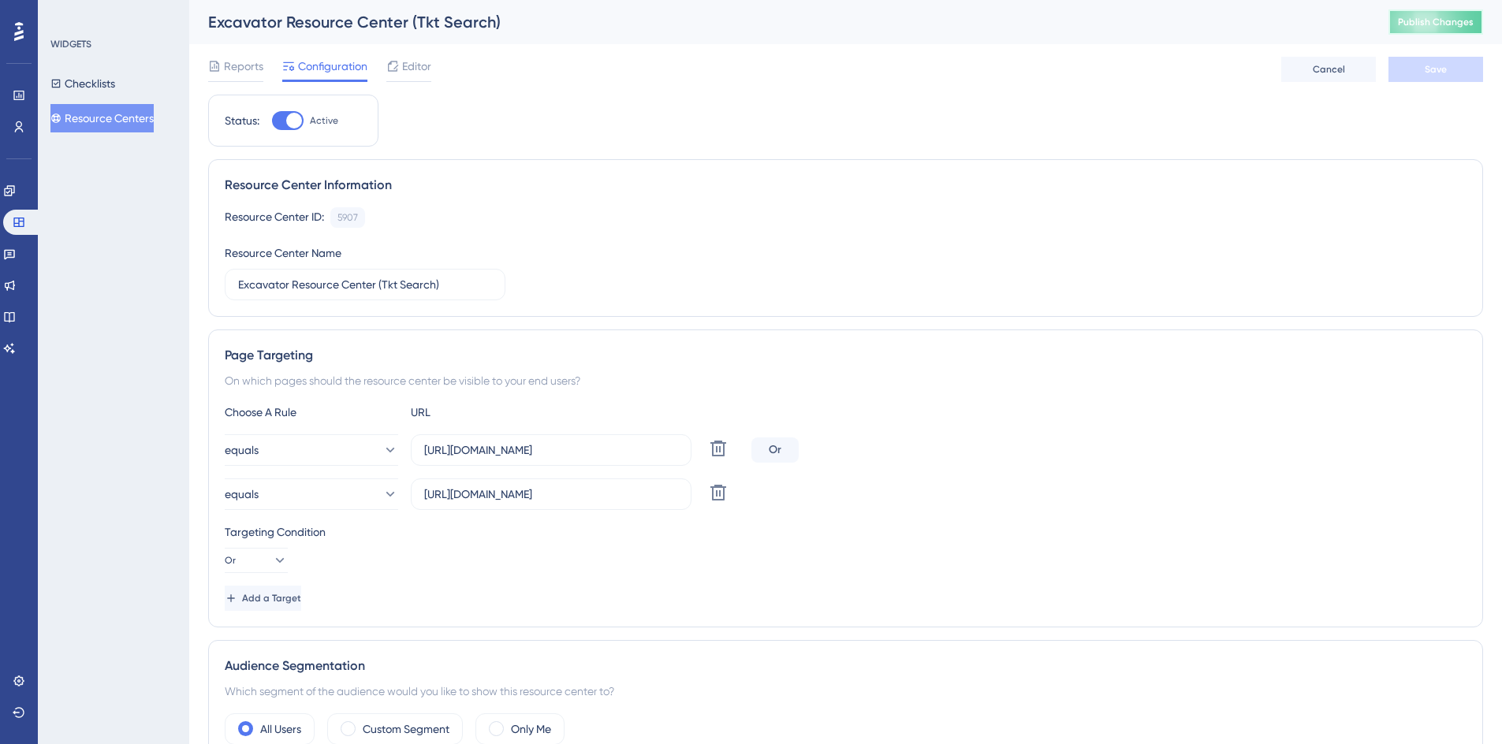
click at [1434, 28] on button "Publish Changes" at bounding box center [1435, 21] width 95 height 25
click at [120, 117] on button "Resource Centers" at bounding box center [101, 118] width 103 height 28
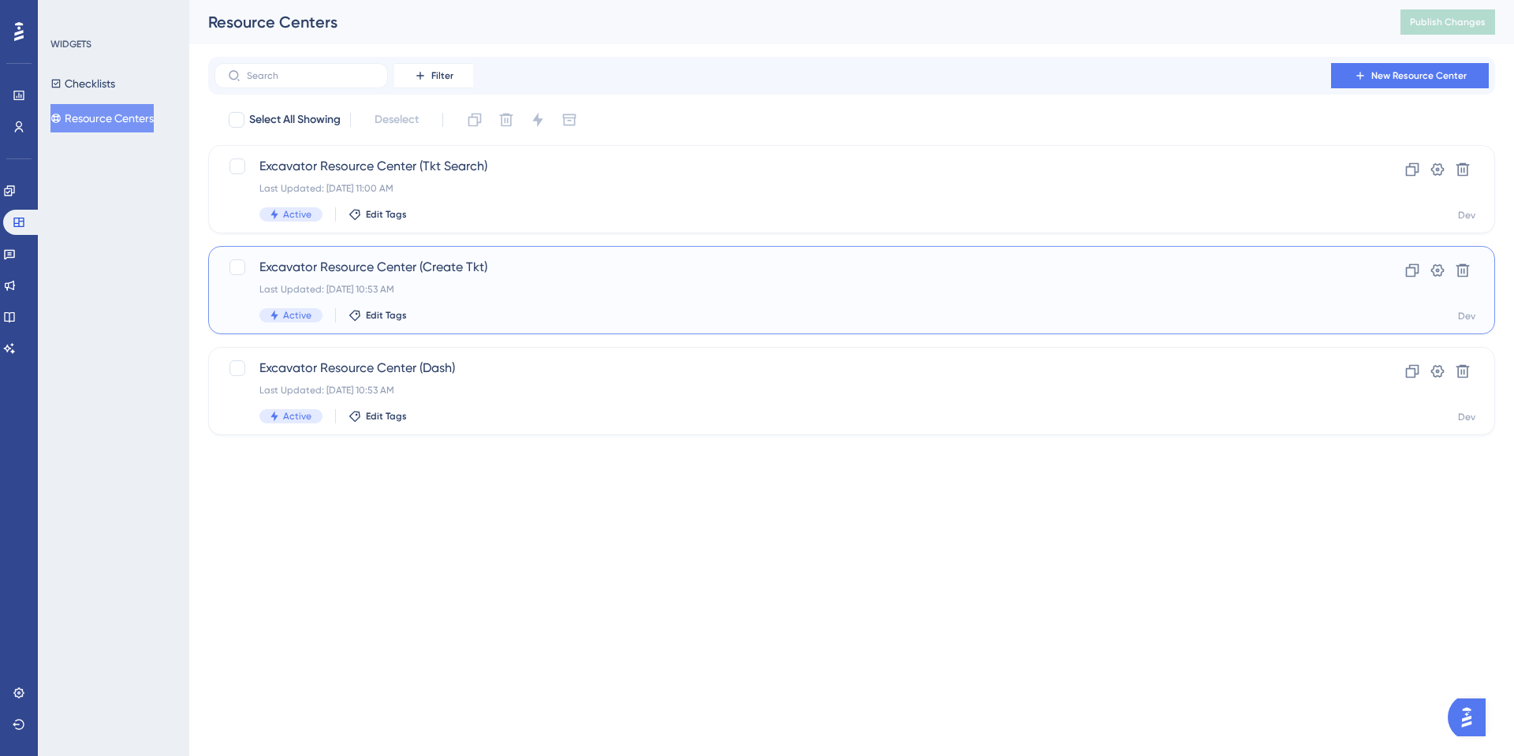
click at [490, 263] on span "Excavator Resource Center (Create Tkt)" at bounding box center [788, 267] width 1058 height 19
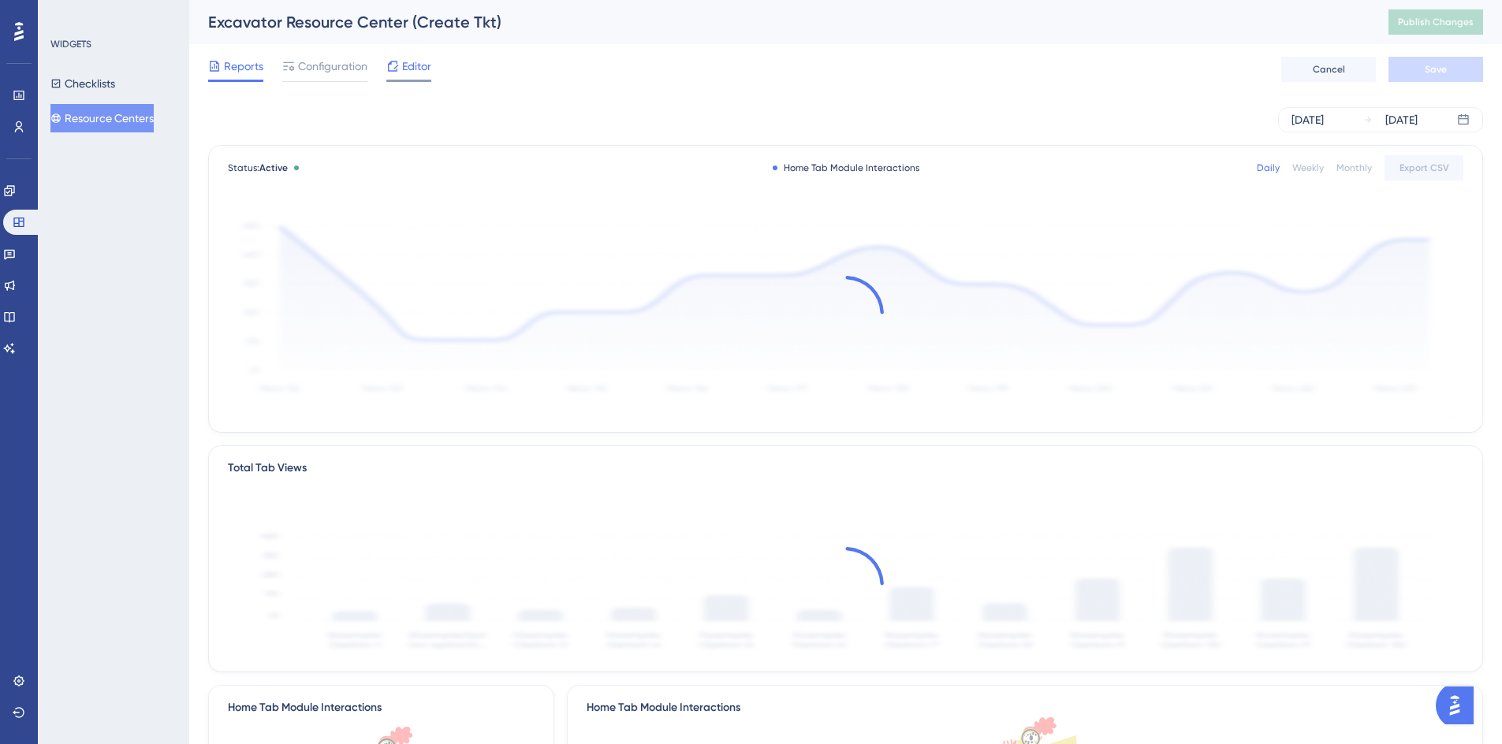
click at [421, 61] on span "Editor" at bounding box center [416, 66] width 29 height 19
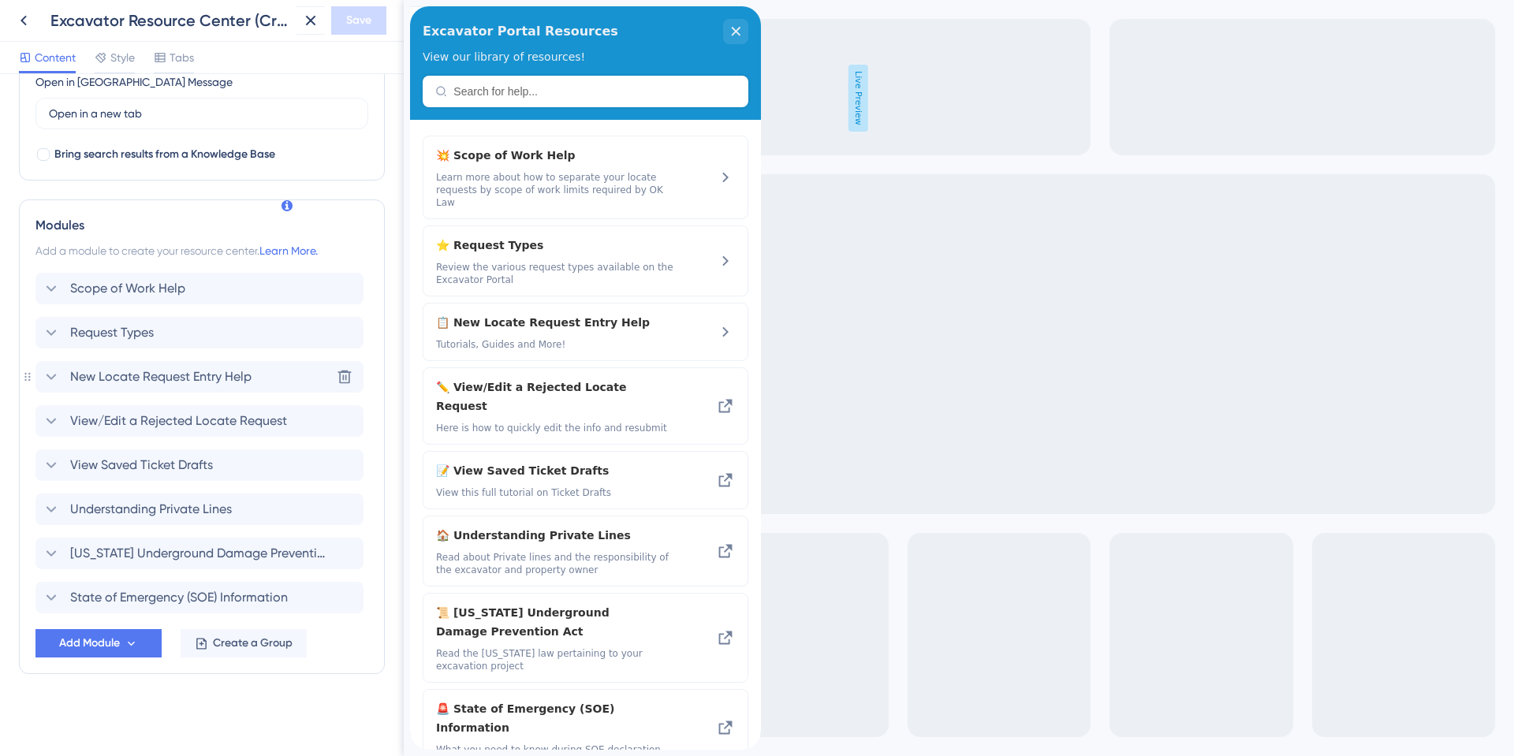
scroll to position [225, 0]
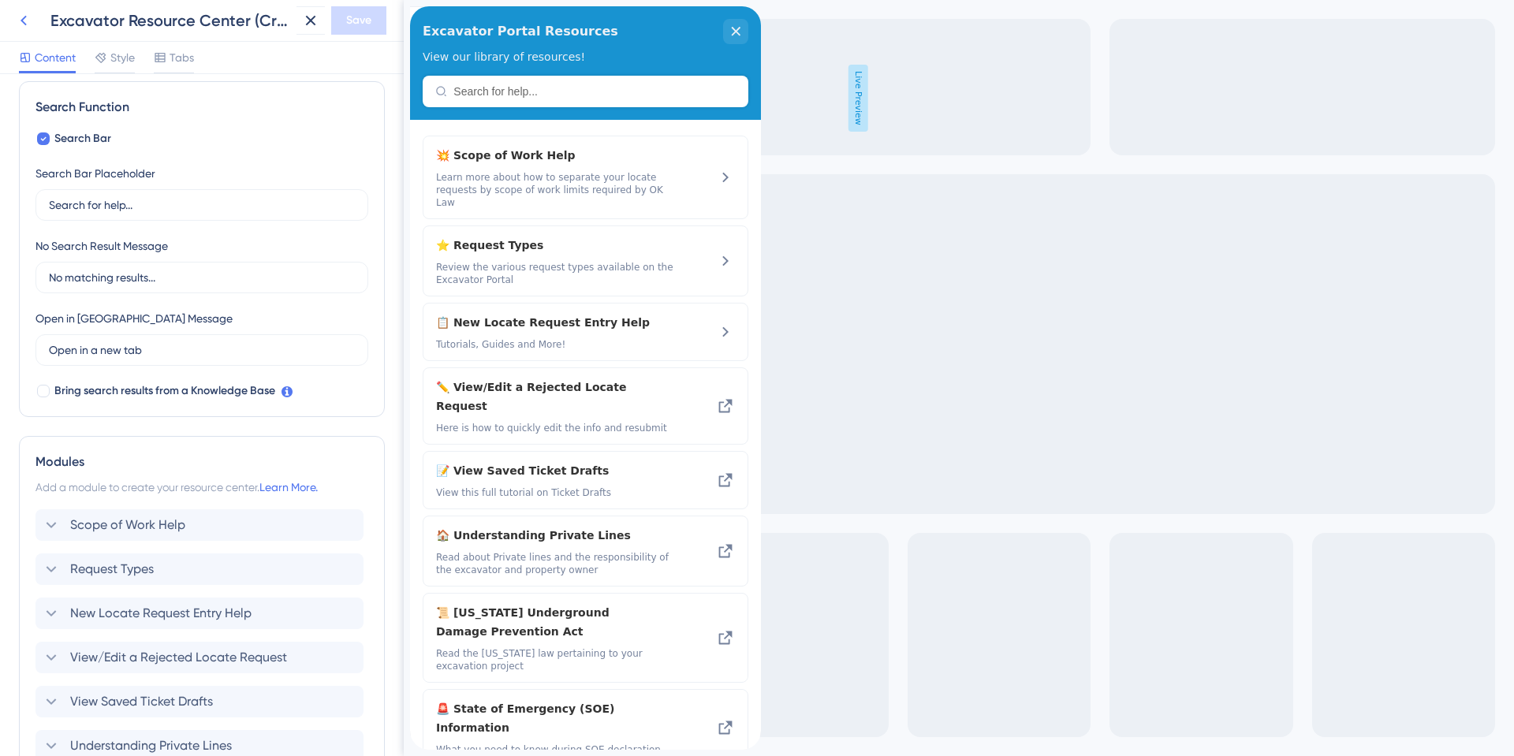
click at [16, 19] on icon at bounding box center [23, 20] width 19 height 19
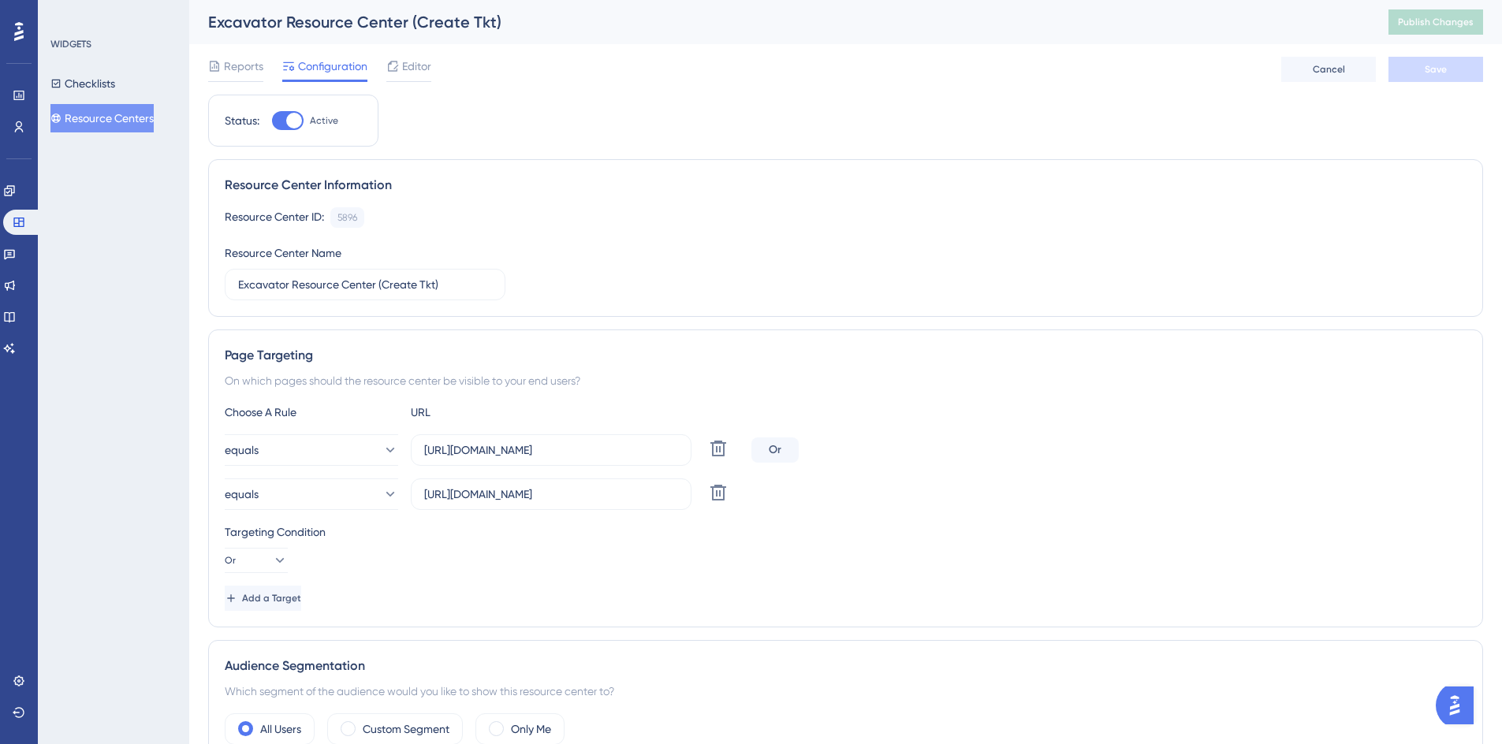
click at [142, 122] on button "Resource Centers" at bounding box center [101, 118] width 103 height 28
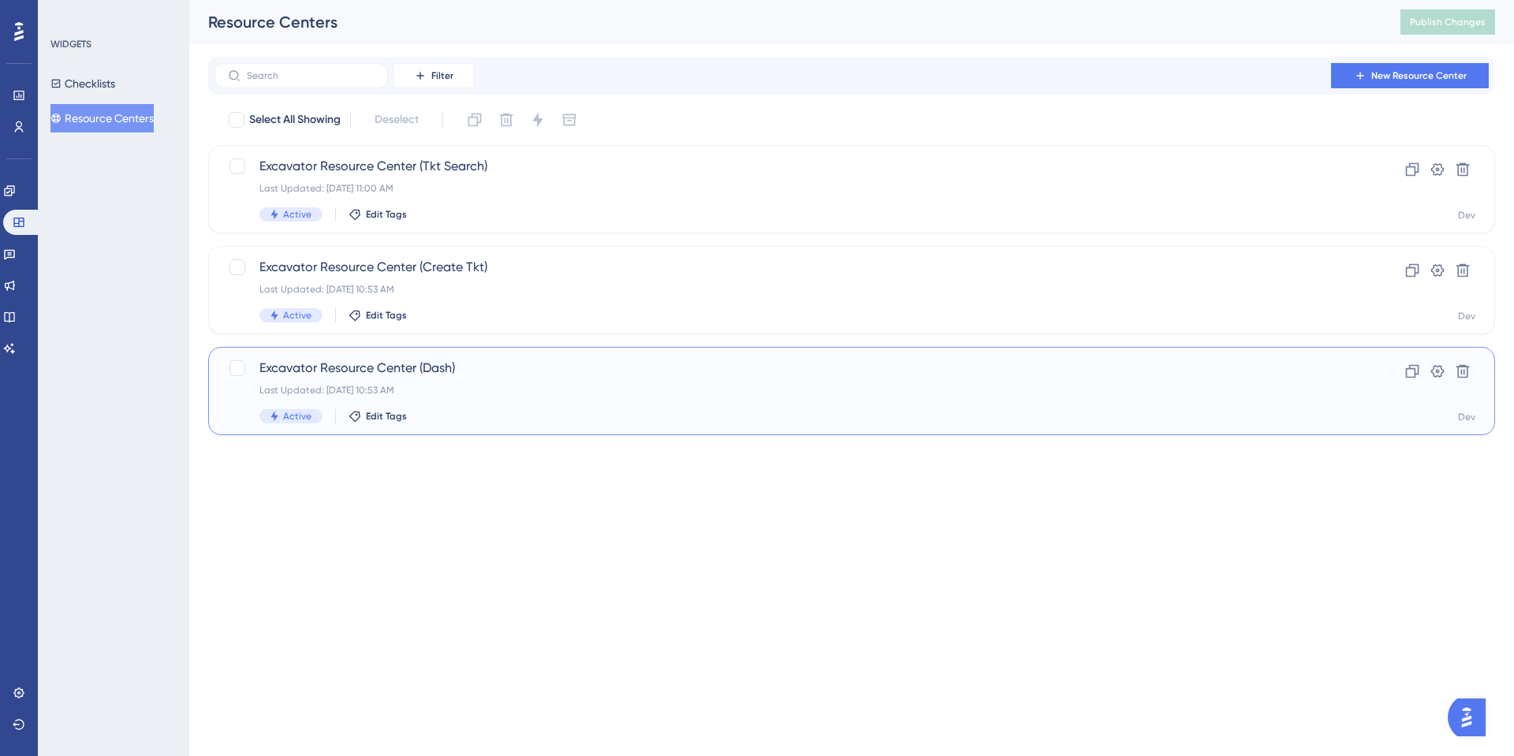
click at [446, 360] on span "Excavator Resource Center (Dash)" at bounding box center [788, 368] width 1058 height 19
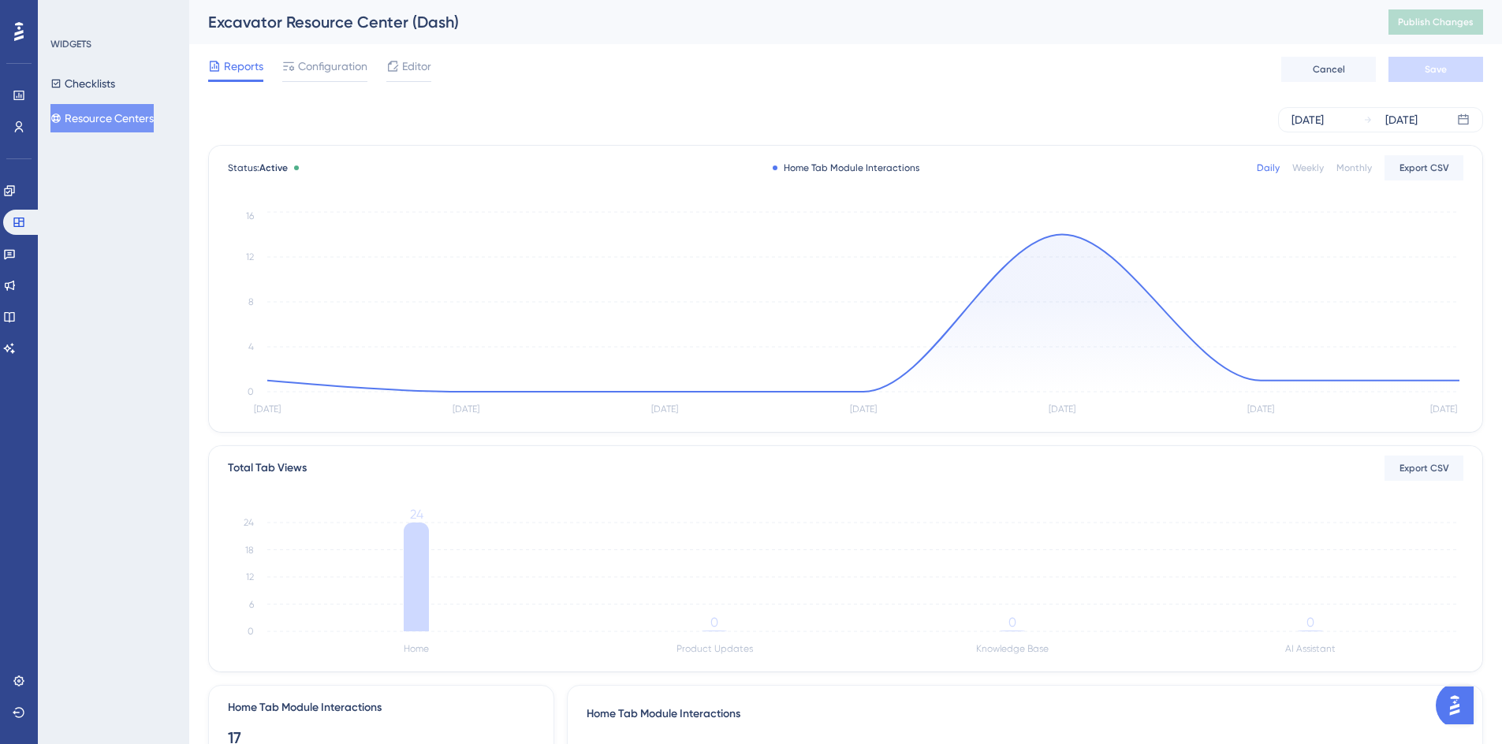
click at [398, 67] on icon at bounding box center [392, 66] width 13 height 13
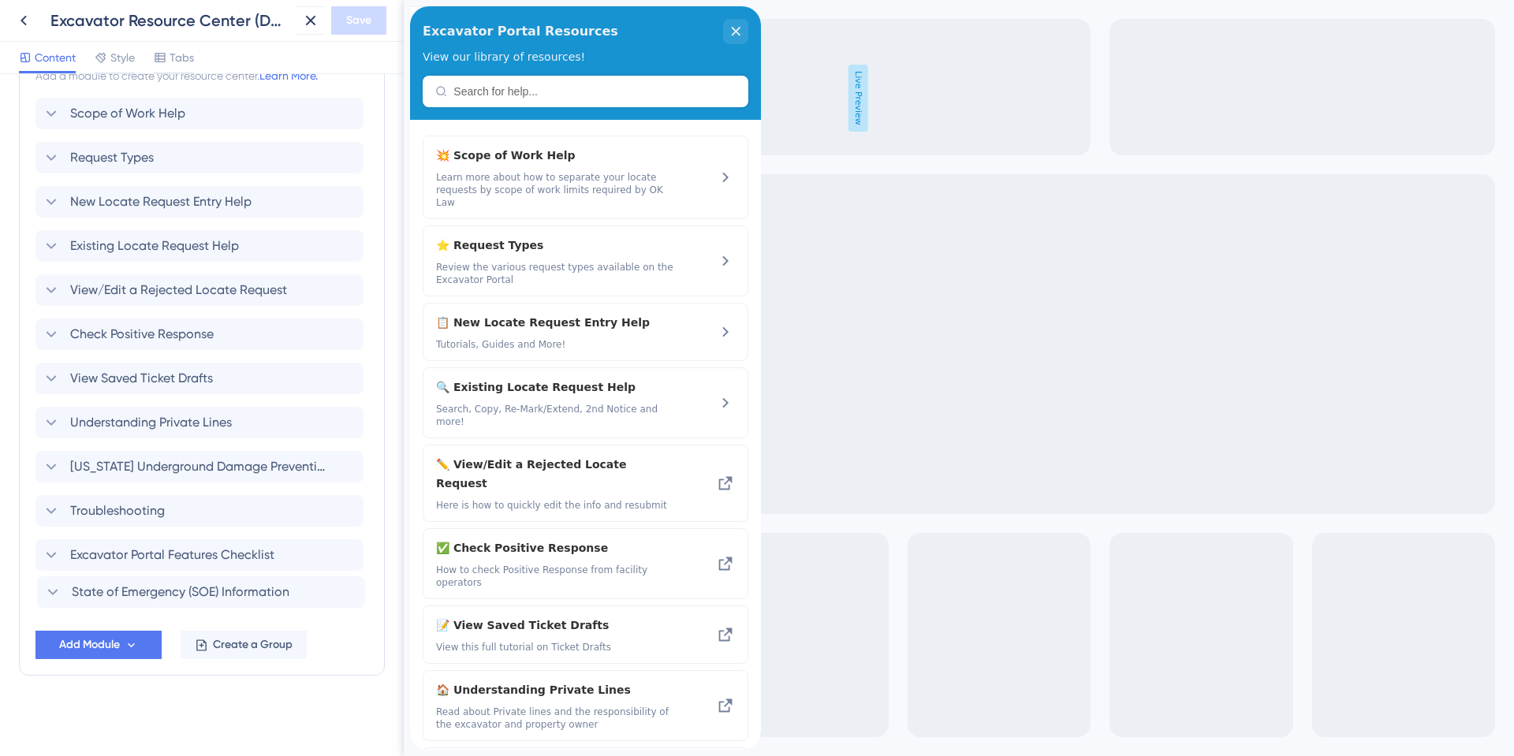
scroll to position [638, 0]
drag, startPoint x: 40, startPoint y: 606, endPoint x: 42, endPoint y: 498, distance: 108.0
click at [42, 498] on div "Scope of Work Help Request Types New Locate Request Entry Help Existing Locate …" at bounding box center [201, 354] width 333 height 517
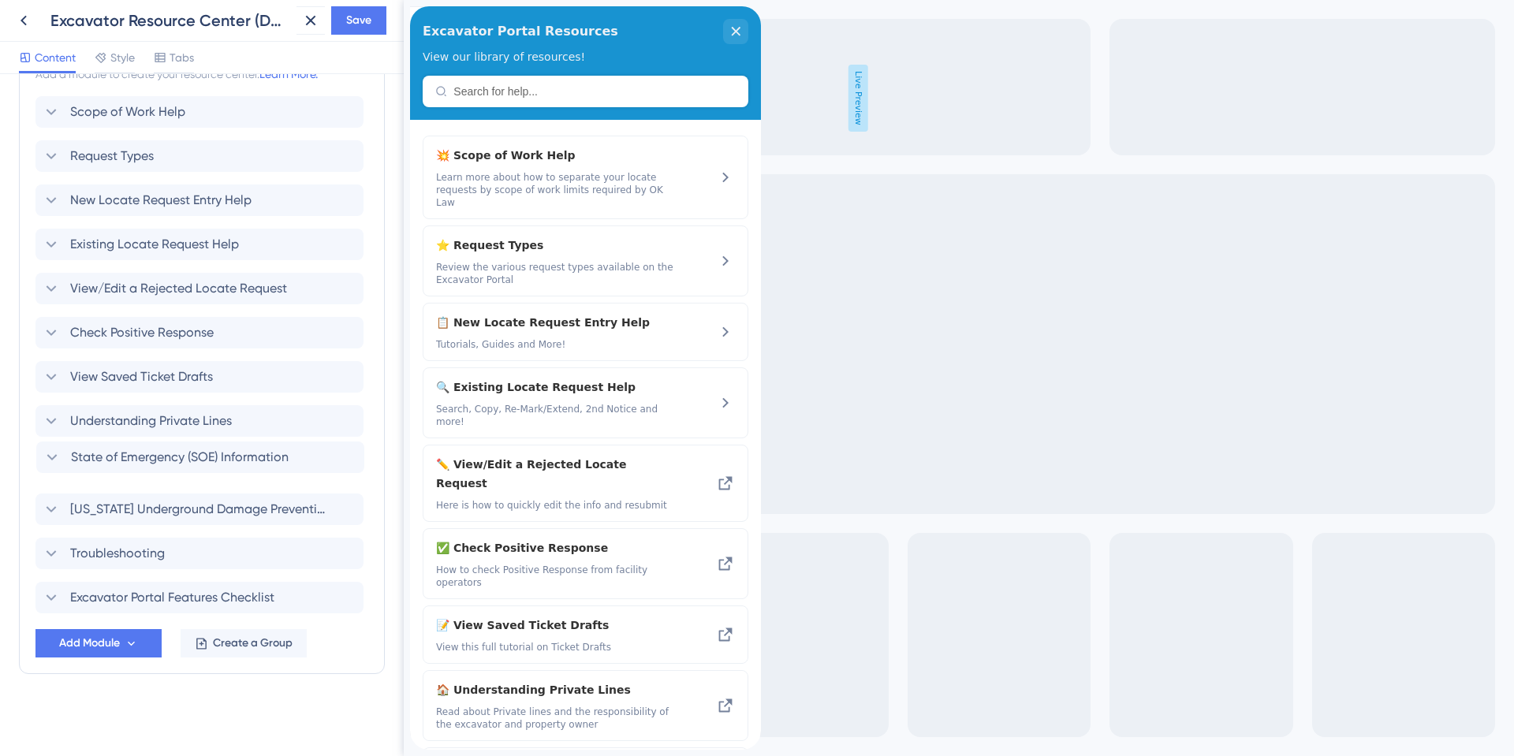
drag, startPoint x: 39, startPoint y: 505, endPoint x: 40, endPoint y: 449, distance: 56.8
click at [40, 449] on div "Scope of Work Help Request Types New Locate Request Entry Help Existing Locate …" at bounding box center [201, 354] width 333 height 517
click at [368, 21] on span "Save" at bounding box center [358, 20] width 25 height 19
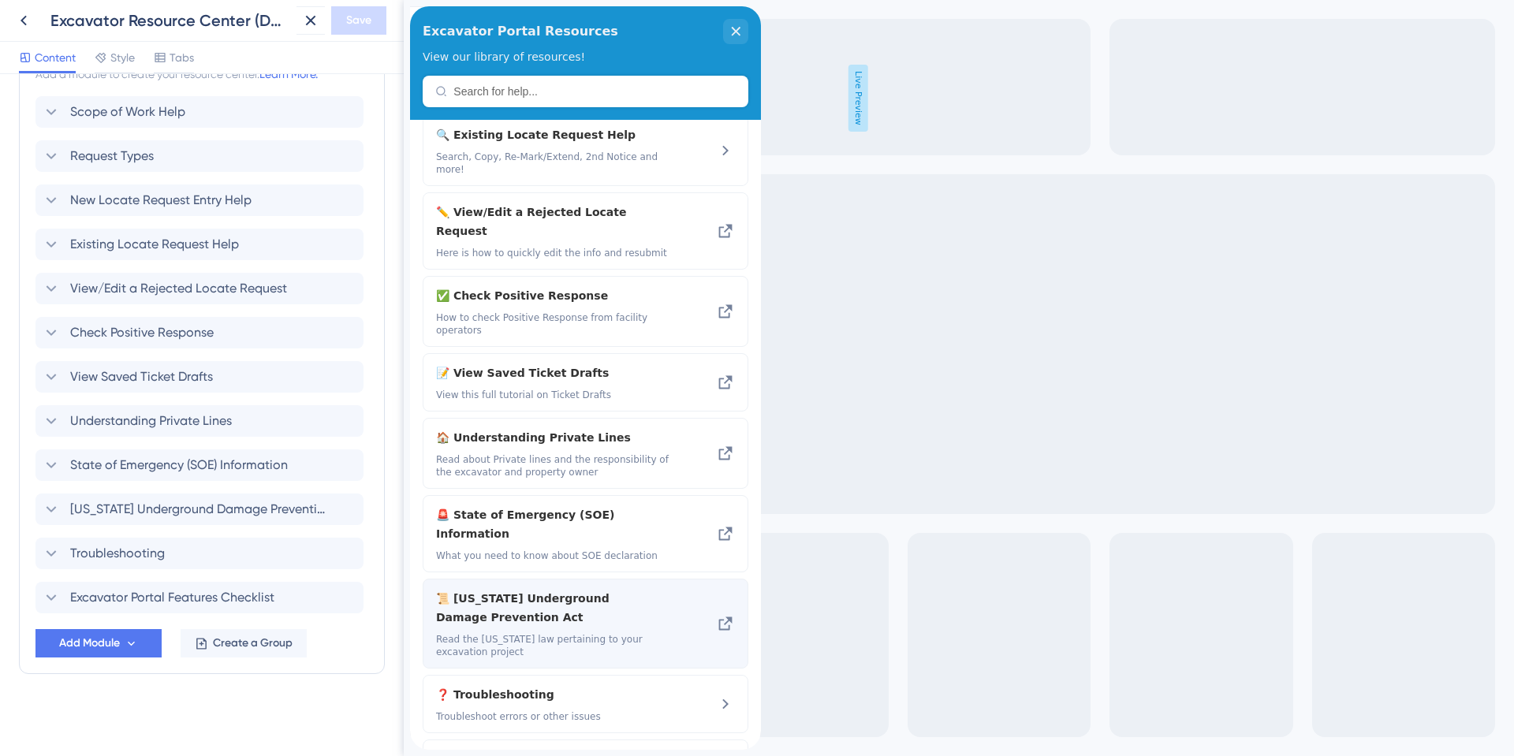
scroll to position [256, 0]
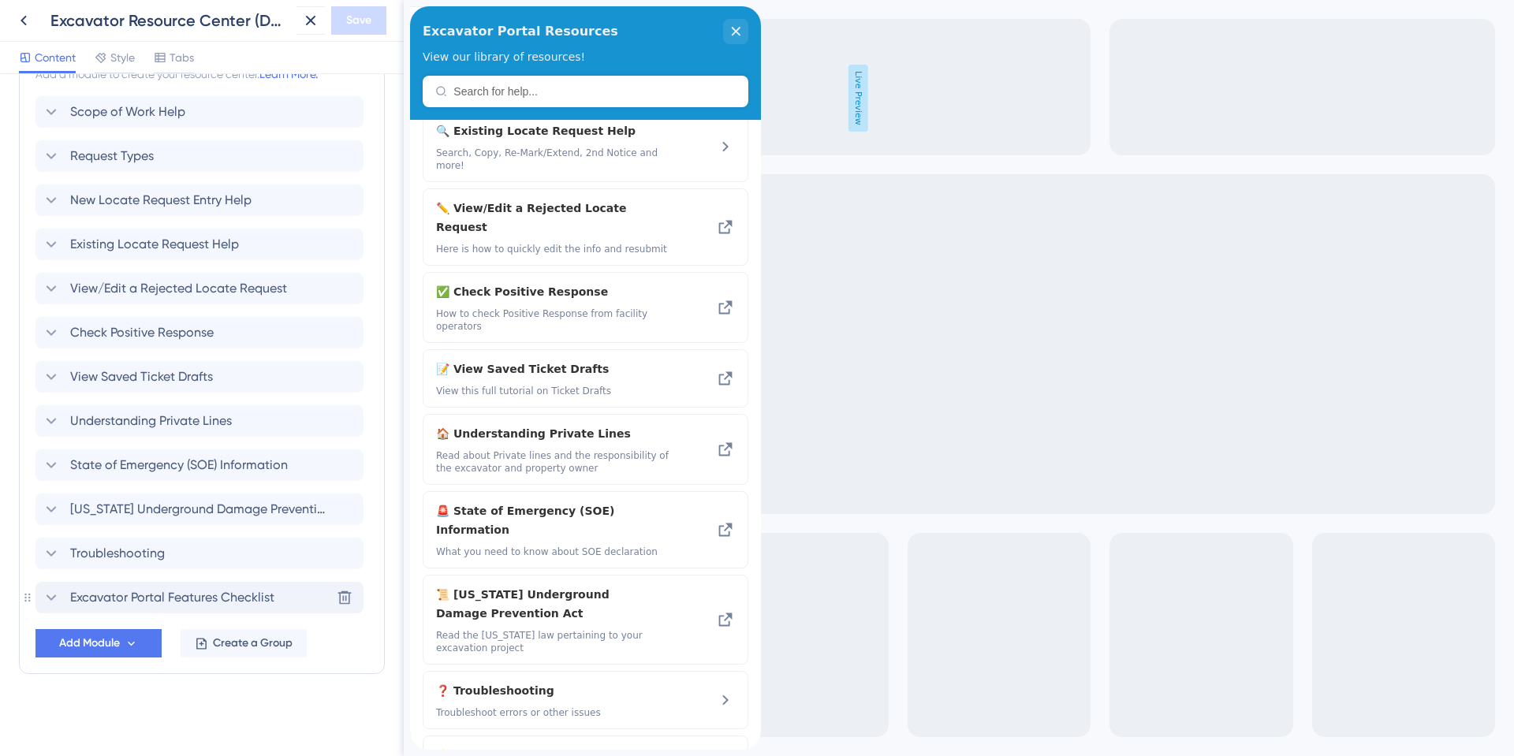
click at [89, 598] on span "Excavator Portal Features Checklist" at bounding box center [172, 597] width 204 height 19
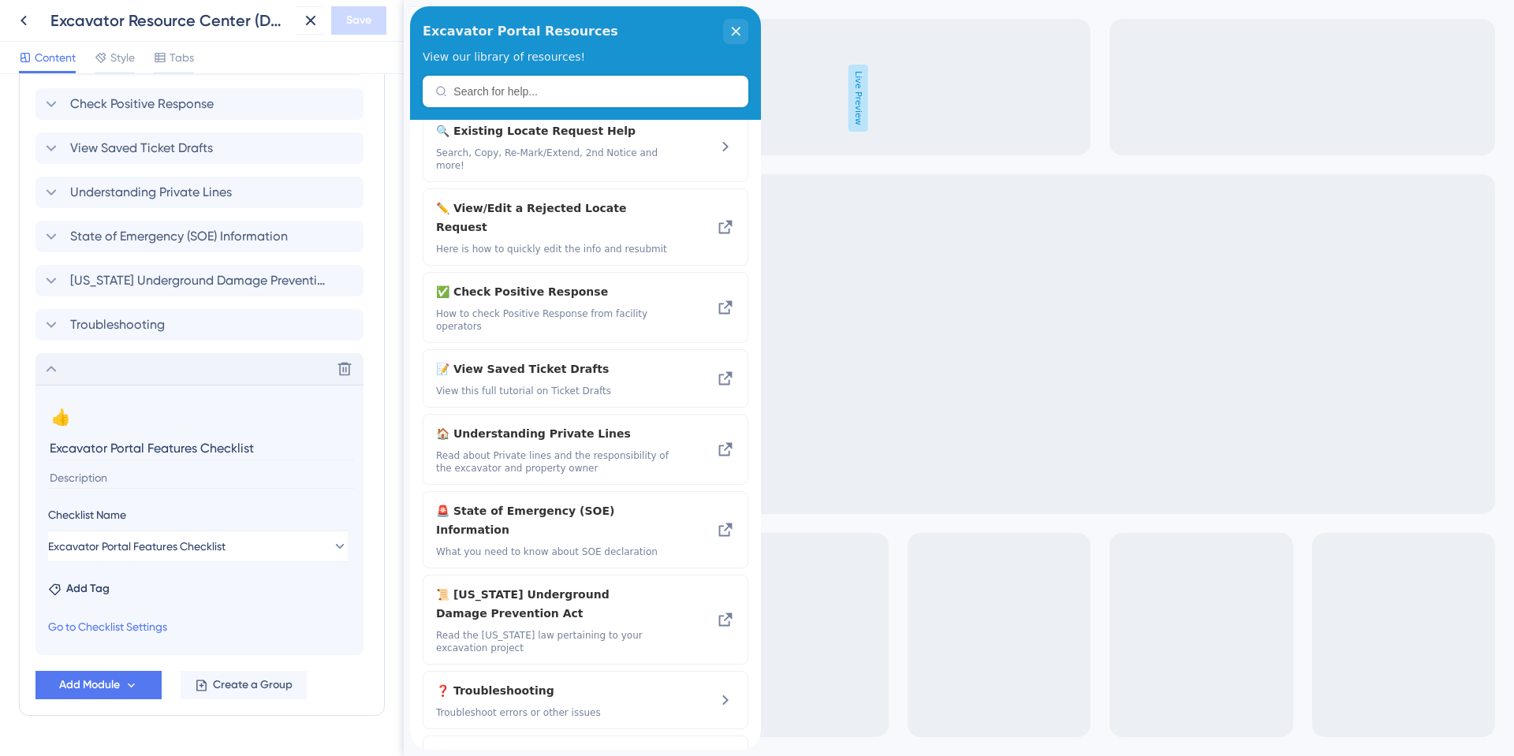
scroll to position [874, 0]
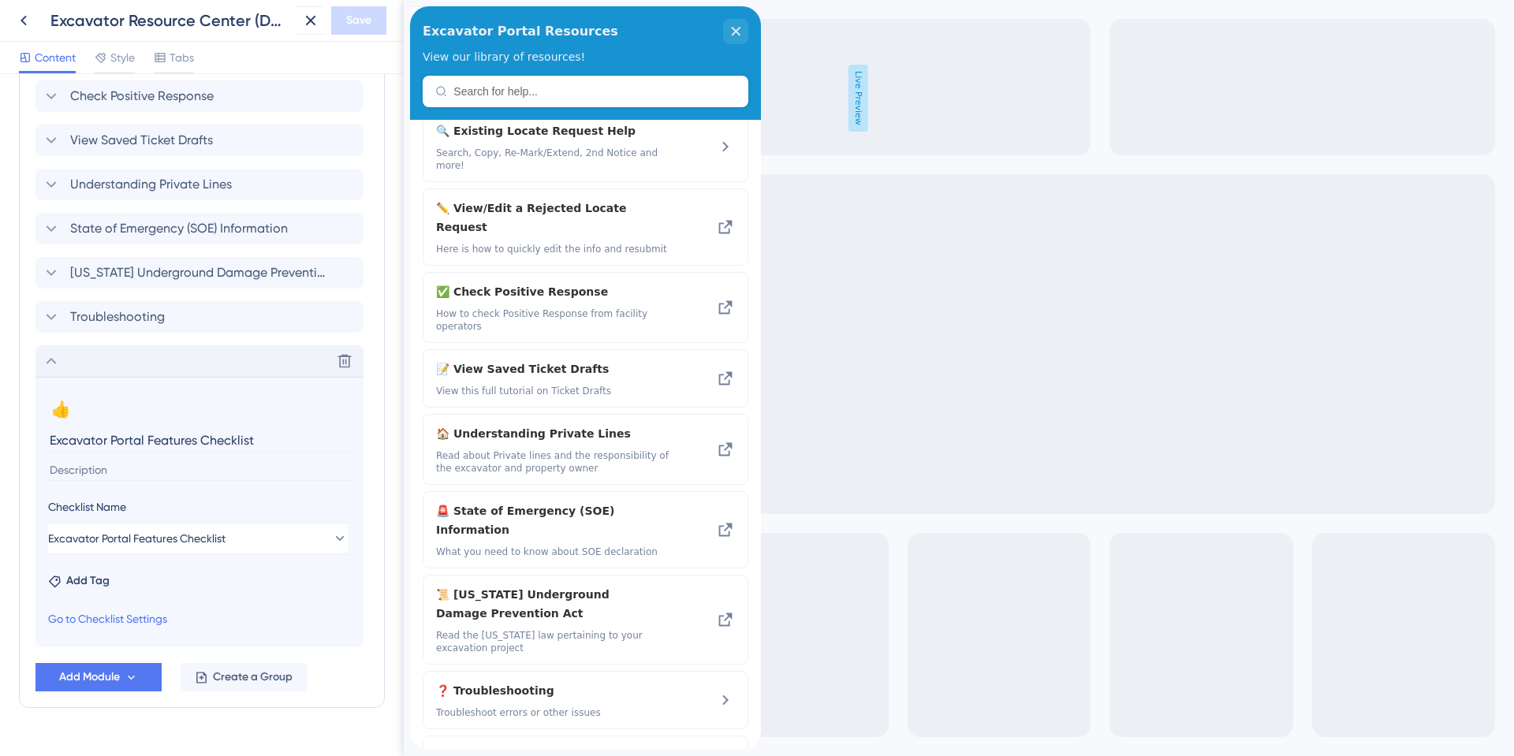
drag, startPoint x: 272, startPoint y: 435, endPoint x: 53, endPoint y: 437, distance: 219.2
click at [53, 437] on input "Excavator Portal Features Checklist" at bounding box center [201, 440] width 306 height 24
type input "Onboarding Checklist"
click at [44, 364] on icon at bounding box center [51, 361] width 19 height 19
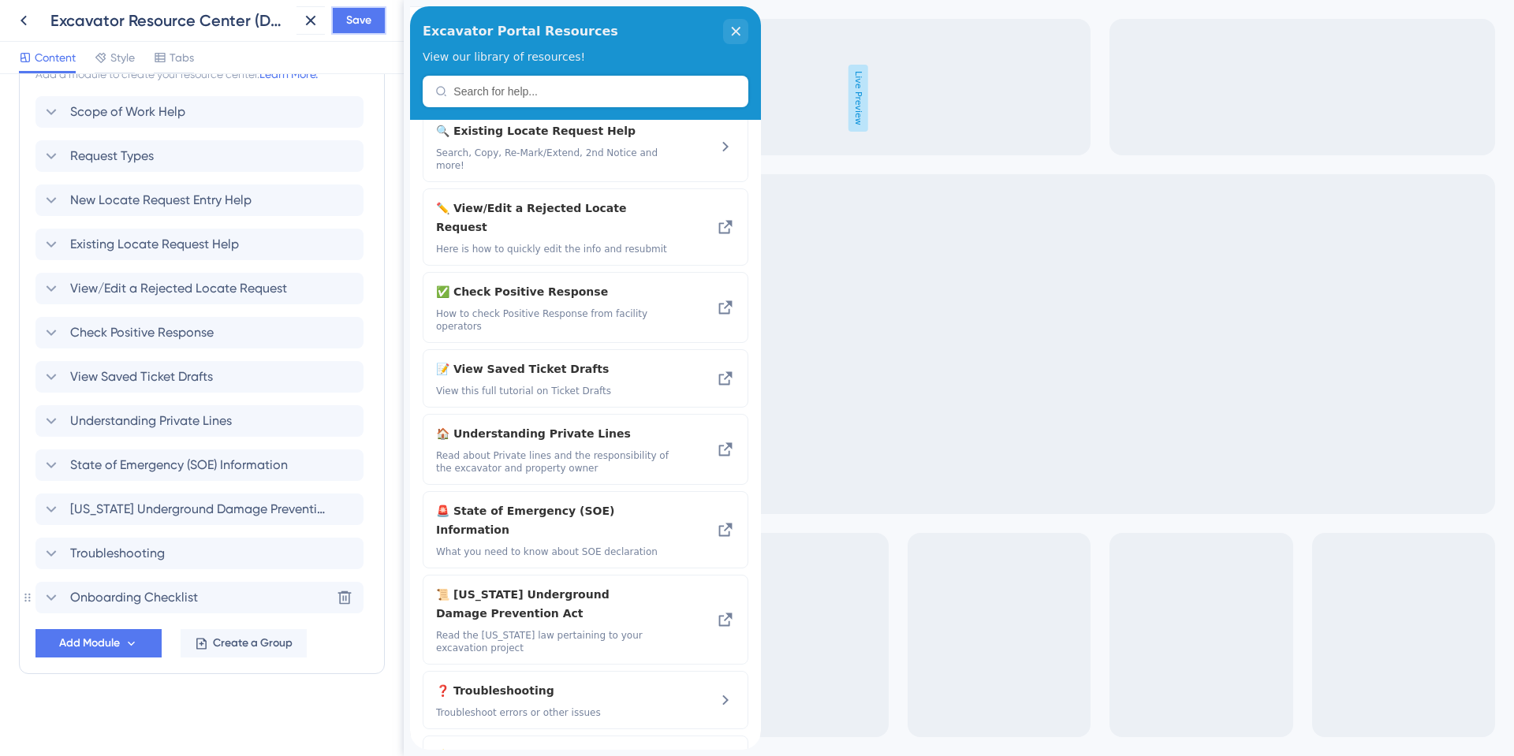
click at [357, 14] on span "Save" at bounding box center [358, 20] width 25 height 19
click at [669, 736] on div "👍 Onboarding Checklist 0/5" at bounding box center [586, 768] width 326 height 65
click at [722, 755] on icon at bounding box center [725, 767] width 19 height 19
click at [716, 755] on icon at bounding box center [725, 767] width 19 height 19
click at [497, 746] on span "👍 Onboarding Checklist" at bounding box center [555, 755] width 239 height 19
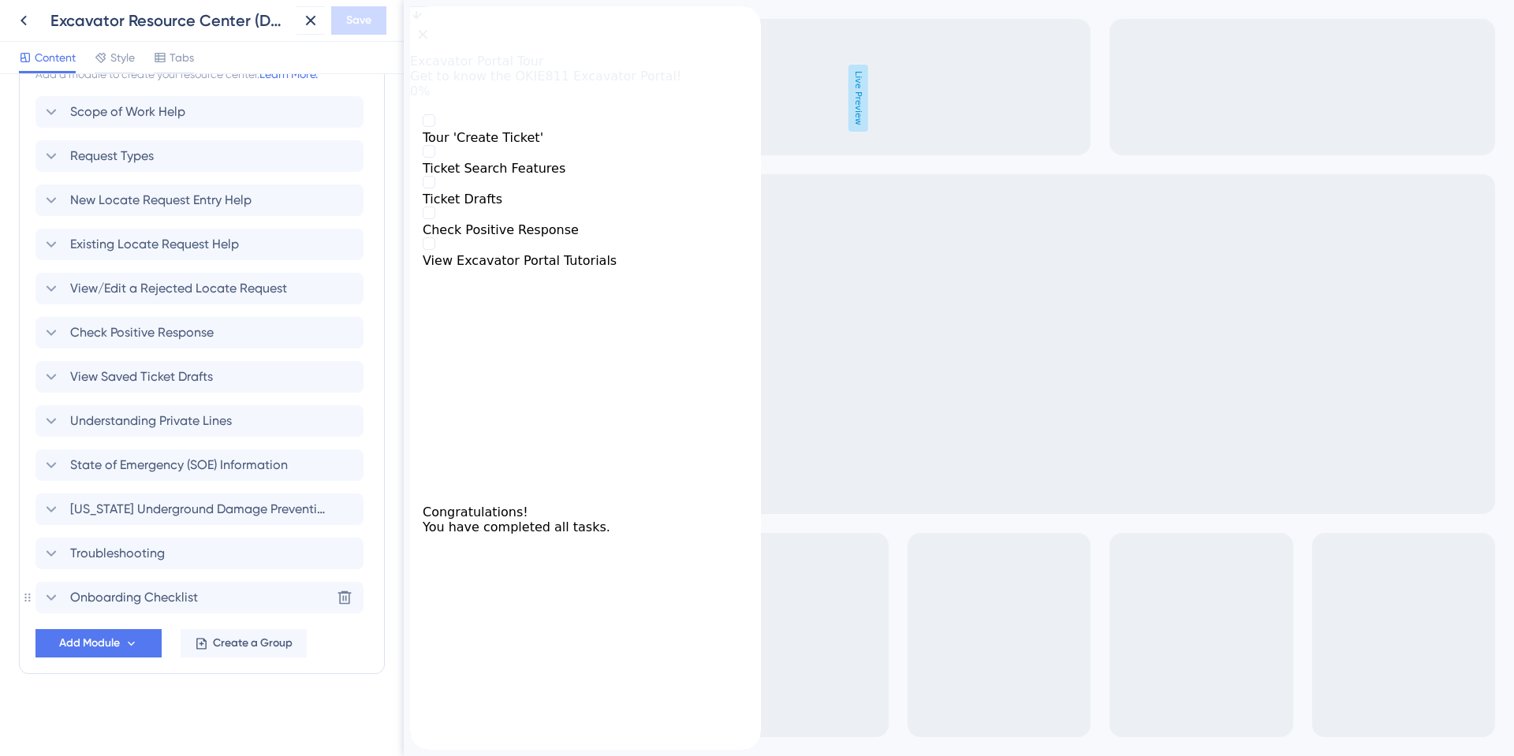
scroll to position [0, 0]
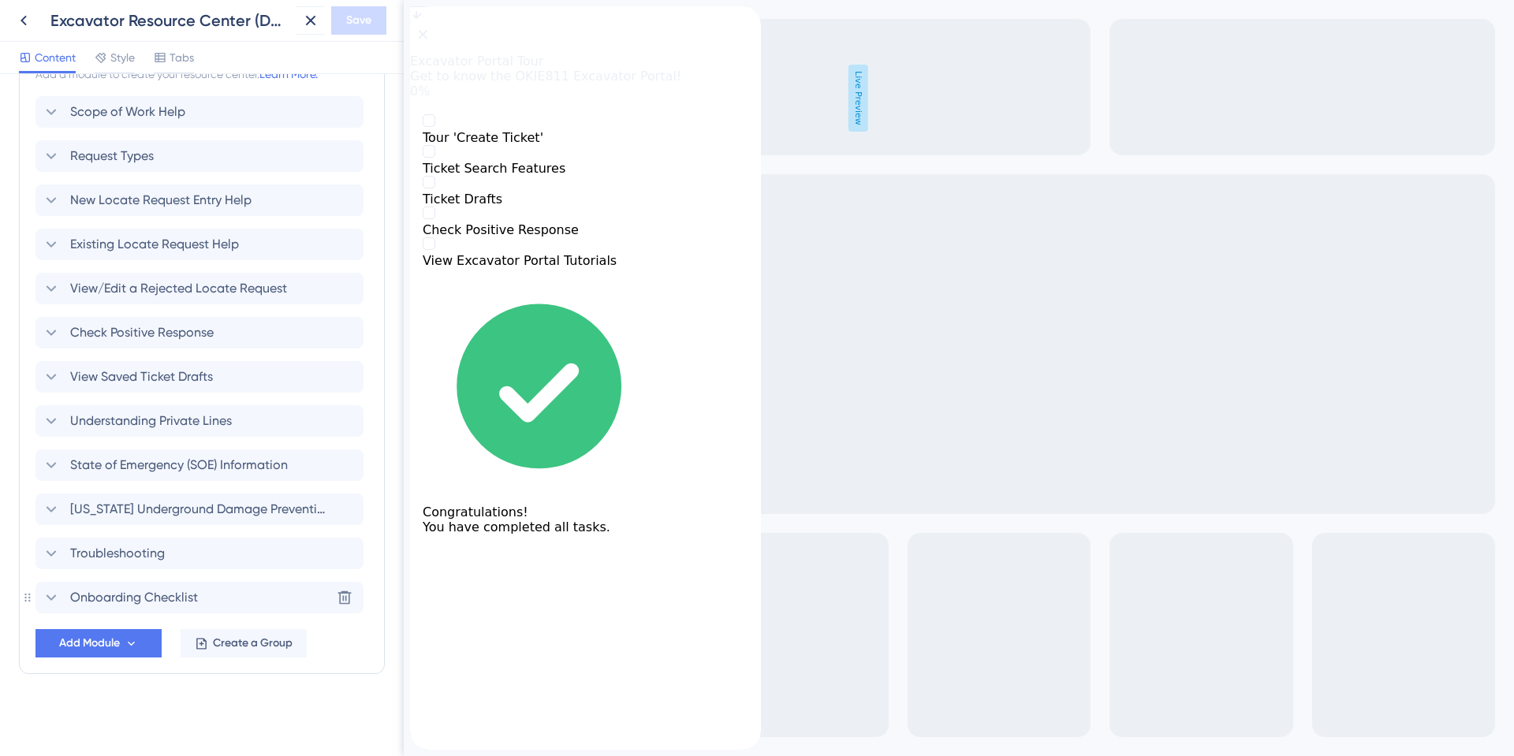
click at [431, 21] on div "back to header" at bounding box center [585, 14] width 351 height 16
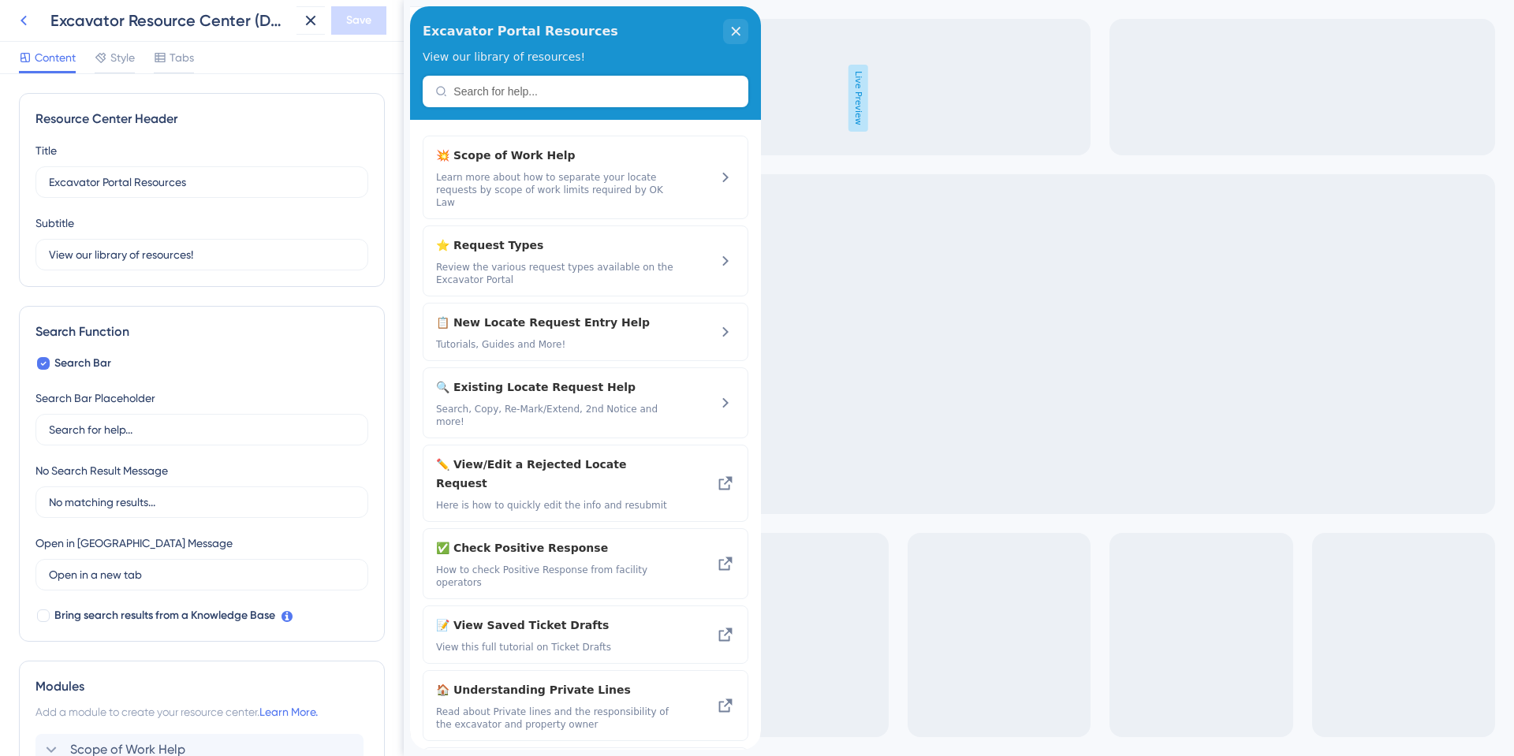
click at [30, 24] on icon at bounding box center [23, 20] width 19 height 19
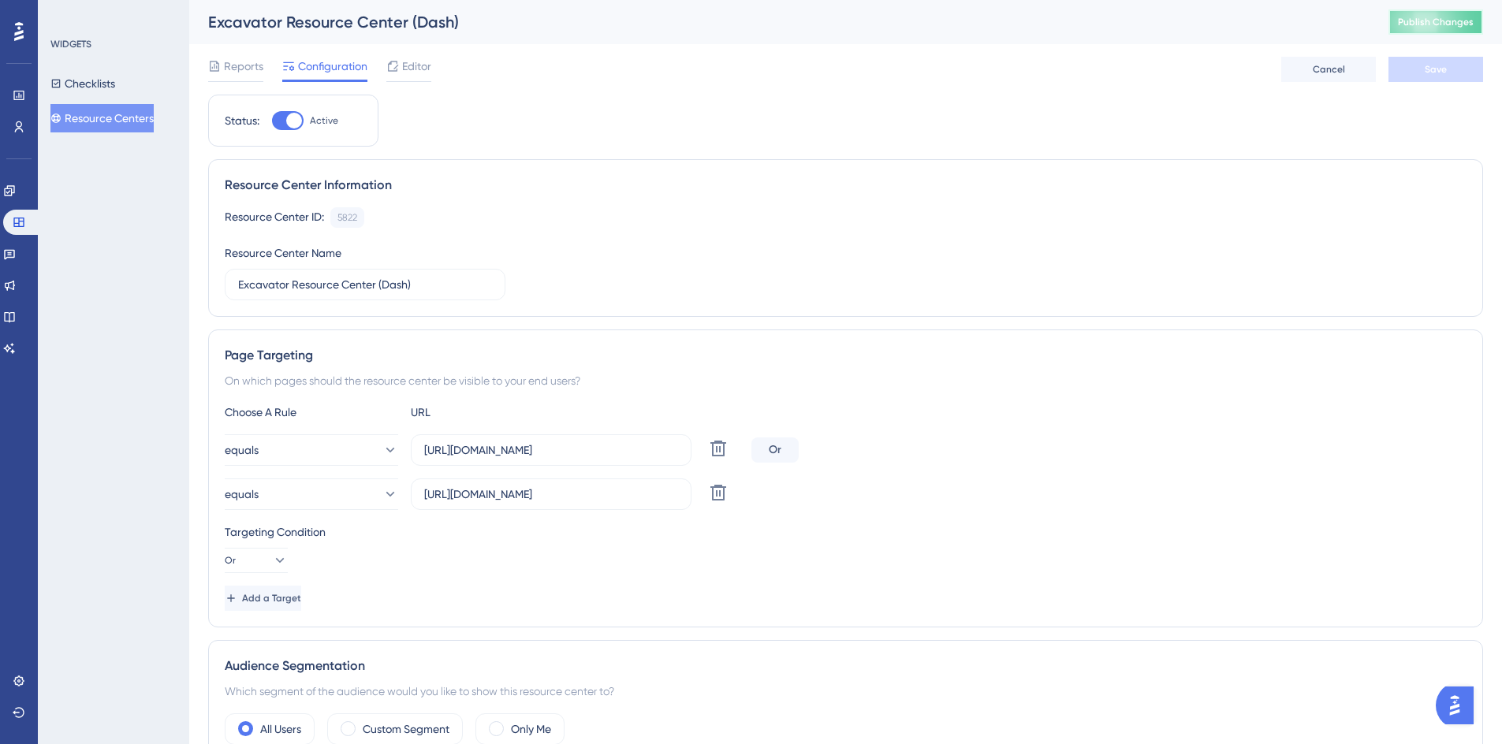
click at [1456, 26] on span "Publish Changes" at bounding box center [1436, 22] width 76 height 13
click at [133, 124] on button "Resource Centers" at bounding box center [101, 118] width 103 height 28
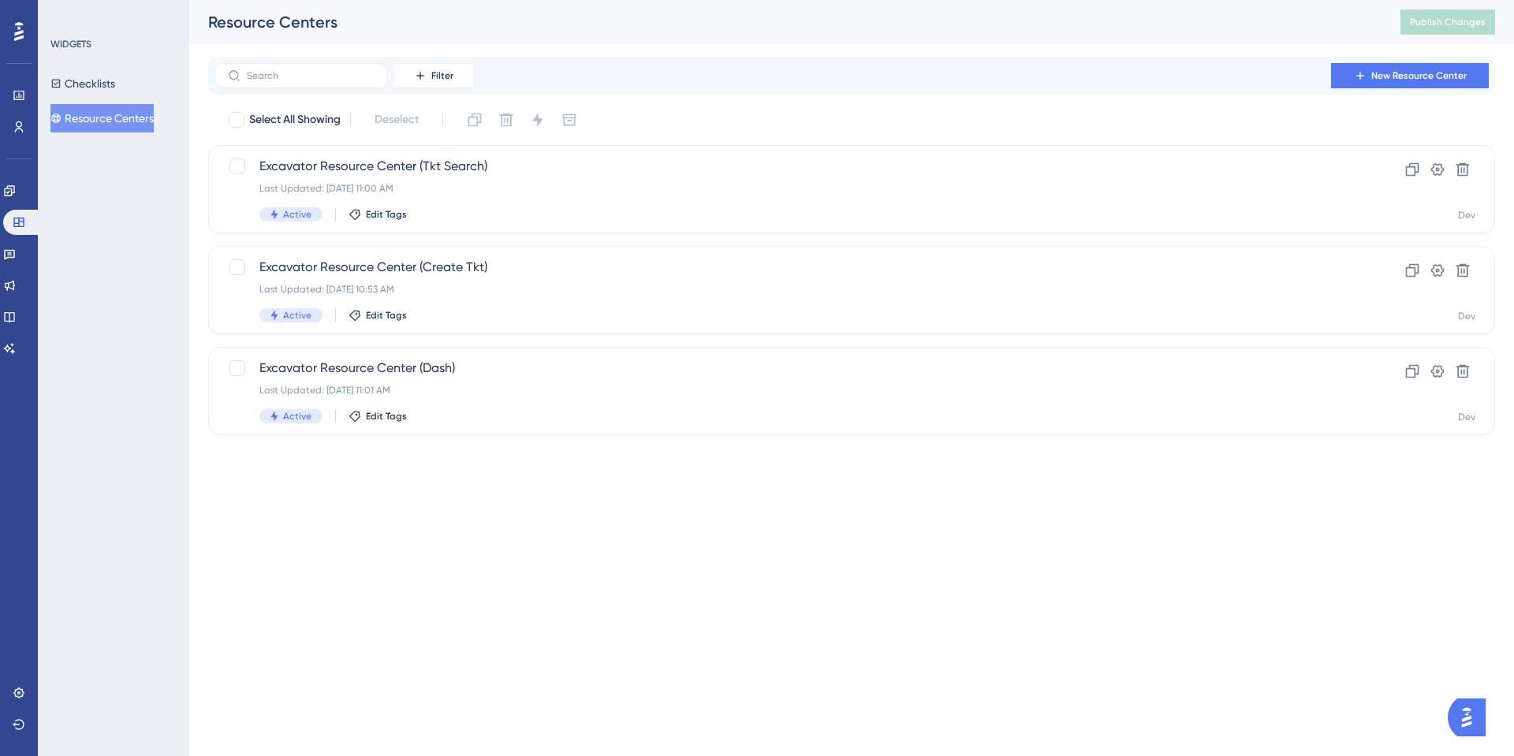
click at [95, 119] on button "Resource Centers" at bounding box center [101, 118] width 103 height 28
click at [455, 265] on span "Excavator Resource Center (Create Tkt)" at bounding box center [788, 267] width 1058 height 19
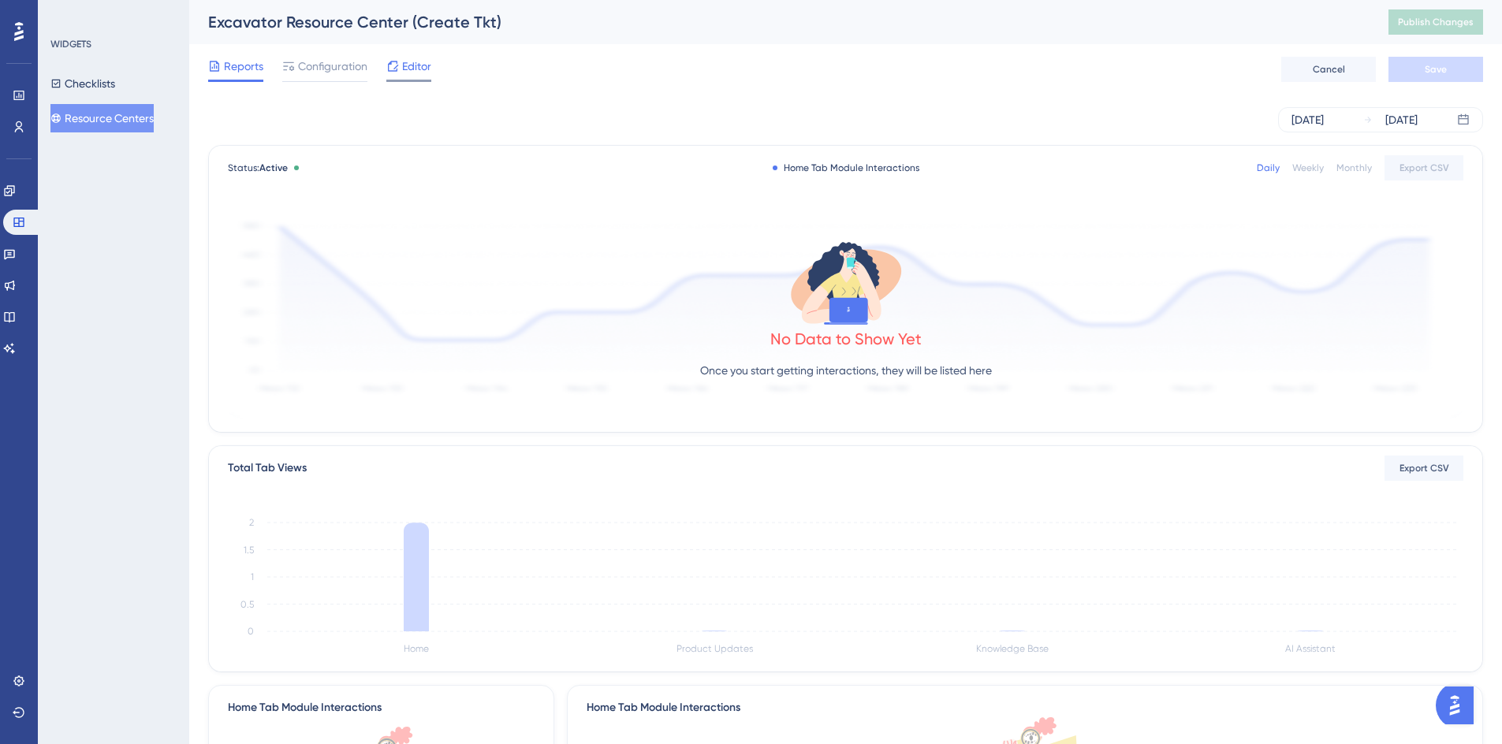
click at [416, 74] on span "Editor" at bounding box center [416, 66] width 29 height 19
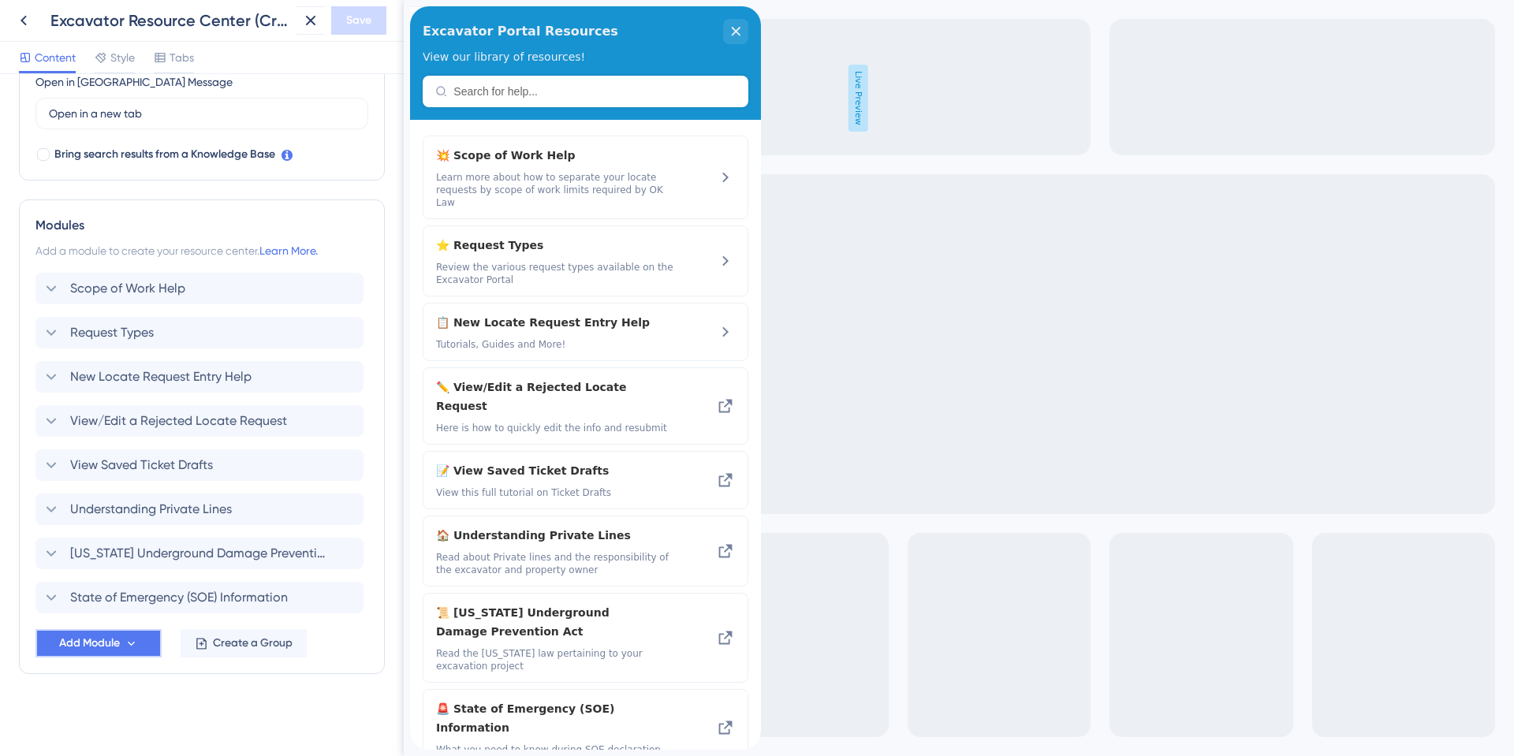
click at [114, 645] on span "Add Module" at bounding box center [89, 643] width 61 height 19
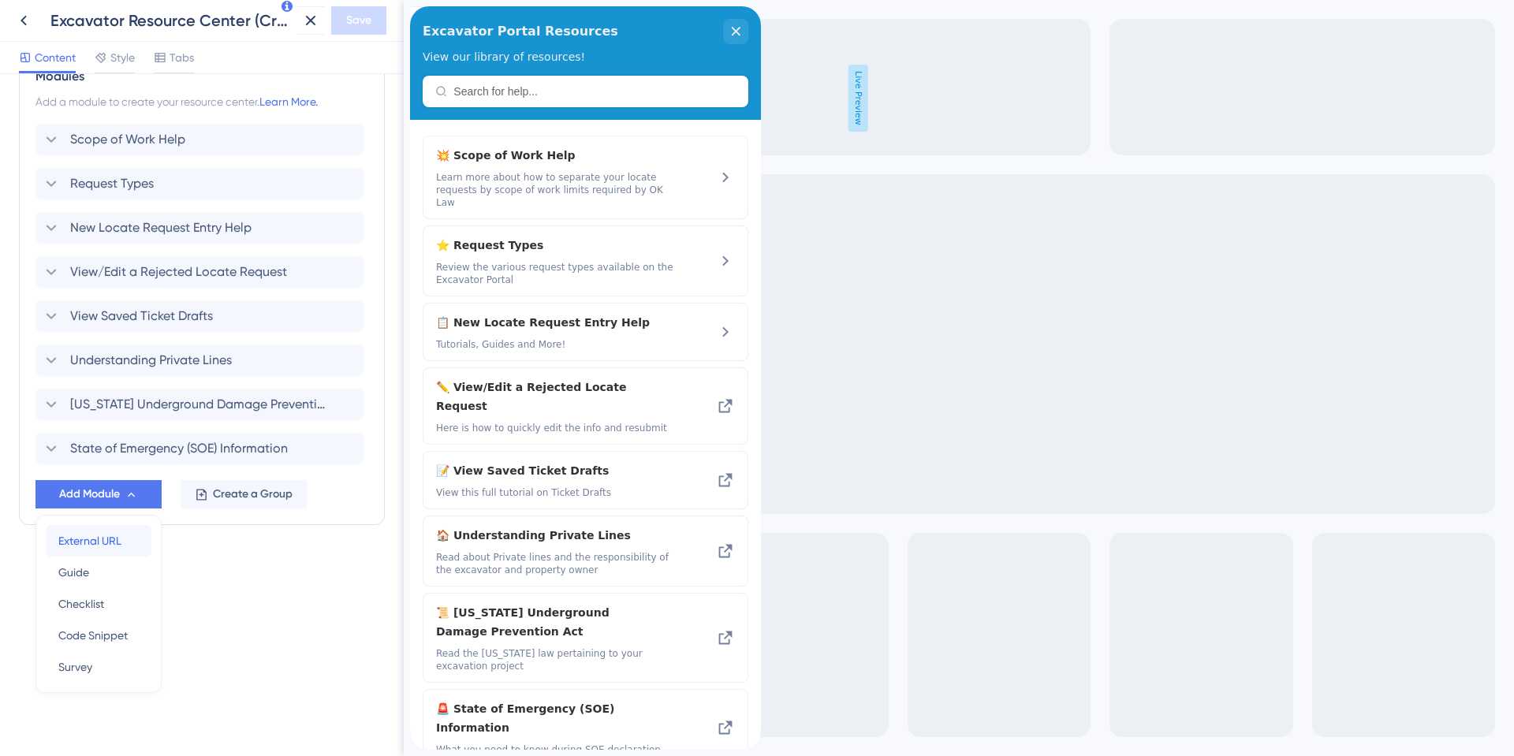
click at [79, 535] on span "External URL" at bounding box center [89, 540] width 63 height 19
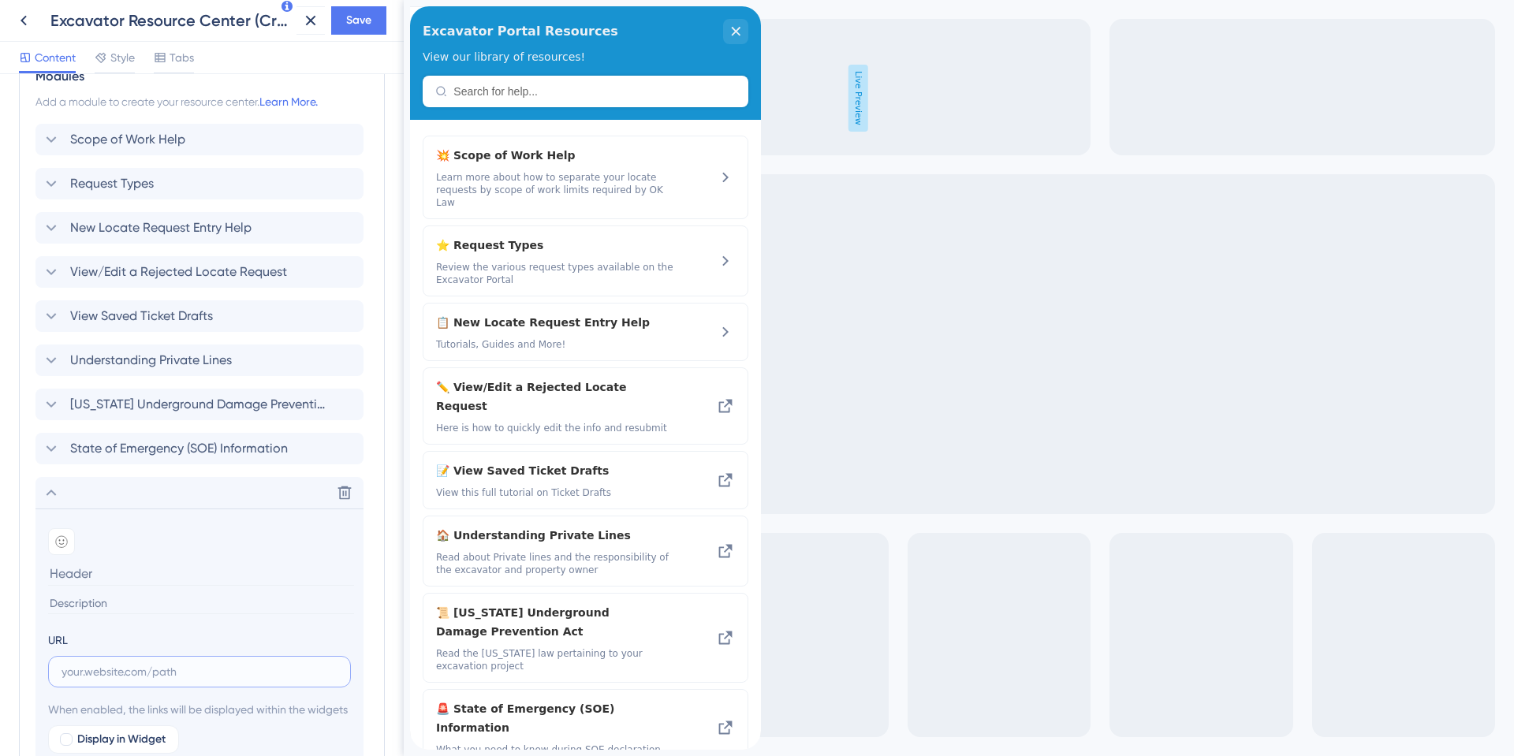
click at [68, 663] on input "text" at bounding box center [199, 671] width 276 height 17
paste input "[URL][DOMAIN_NAME]"
type input "[URL][DOMAIN_NAME]"
click at [73, 571] on input at bounding box center [201, 573] width 306 height 24
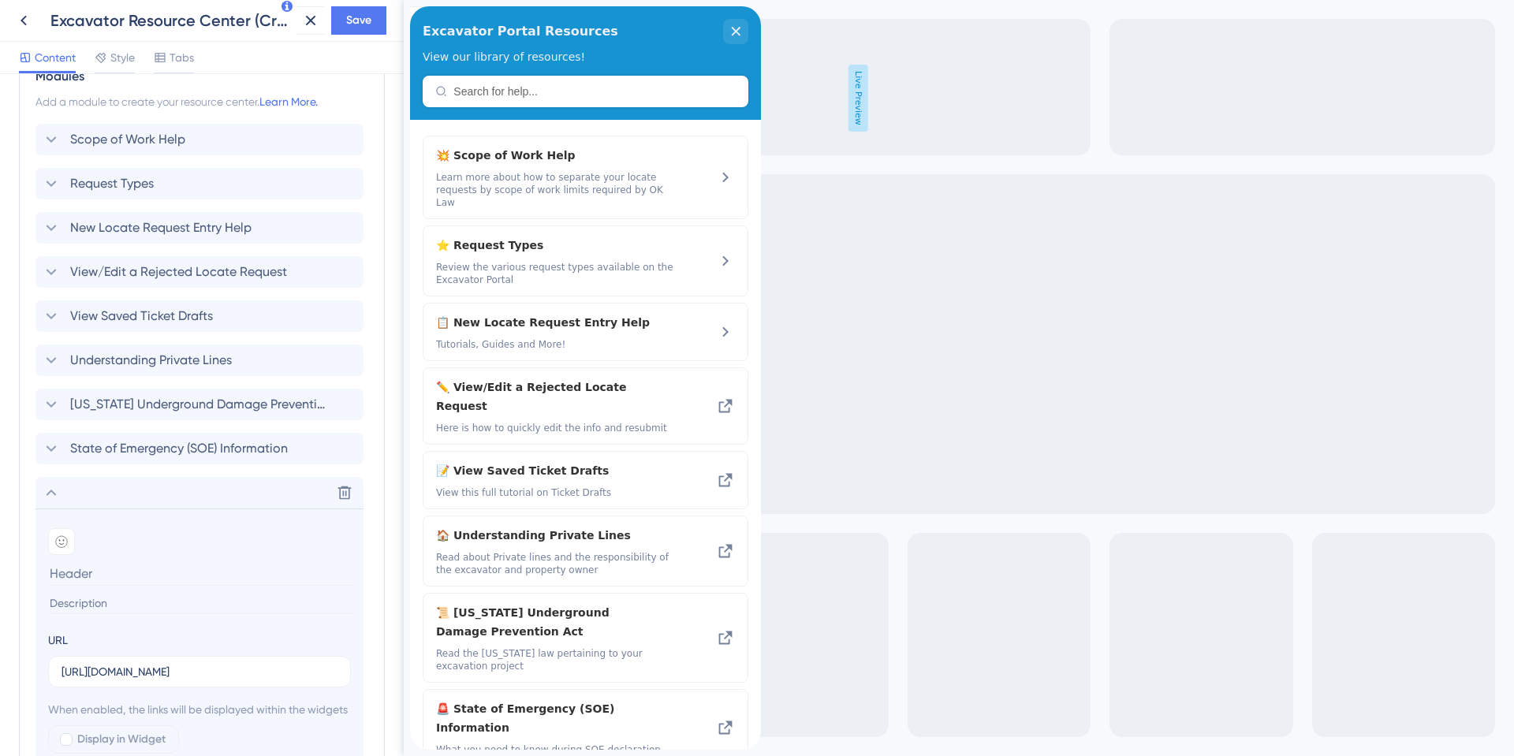
scroll to position [0, 0]
type input "E"
type input "How to Edit Excavator Information"
click at [70, 602] on input at bounding box center [201, 603] width 306 height 21
type input "V"
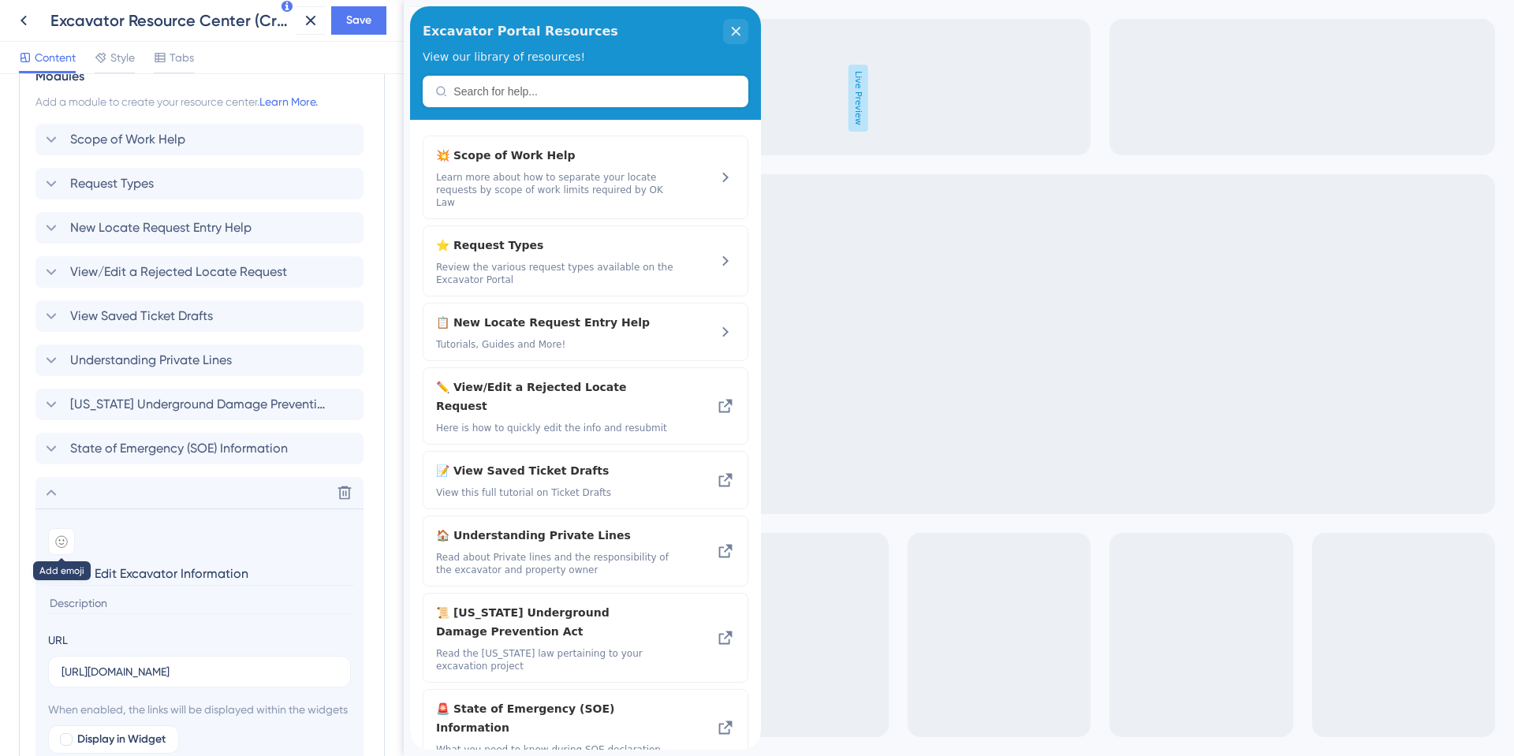
click at [54, 544] on div at bounding box center [61, 541] width 27 height 27
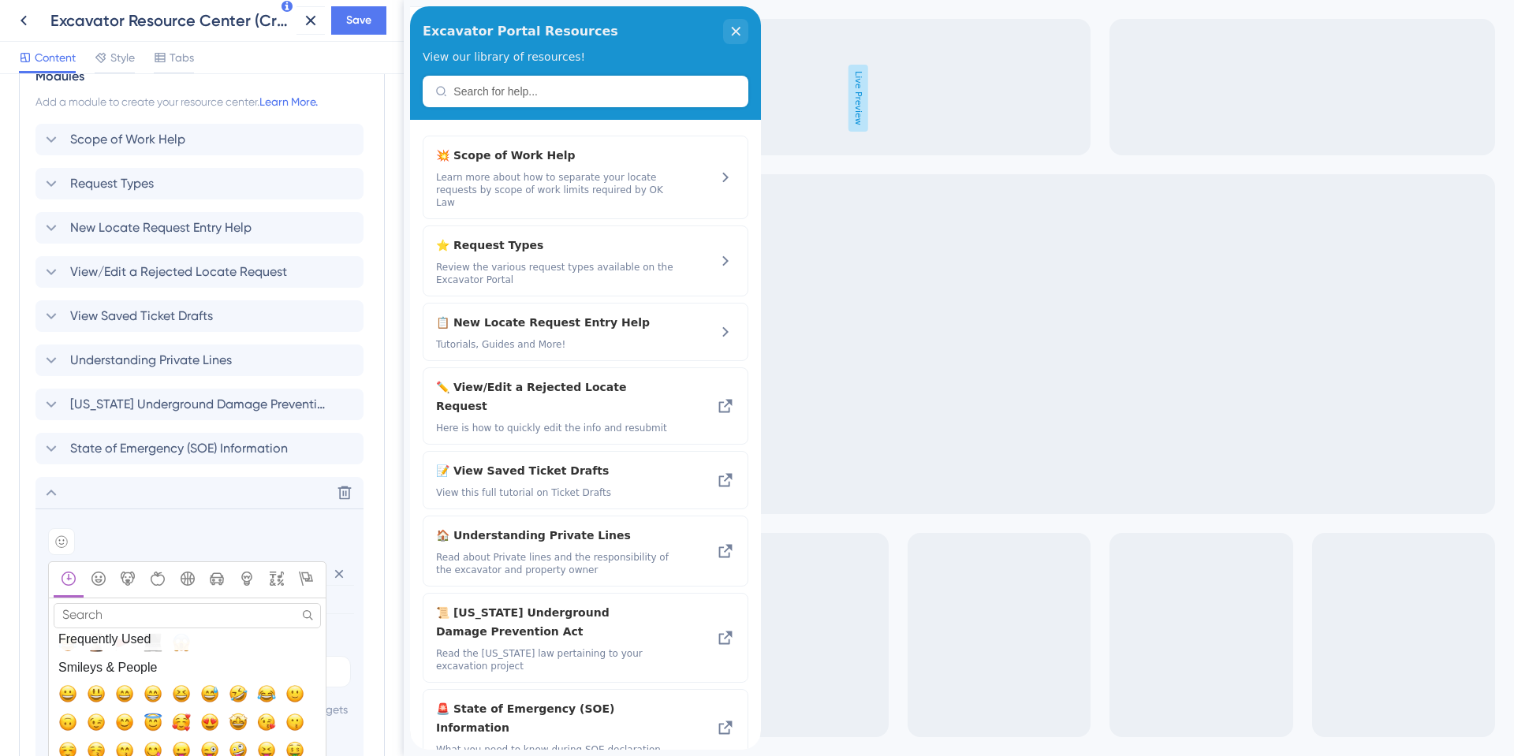
scroll to position [79, 0]
click at [146, 619] on input "Search" at bounding box center [187, 615] width 267 height 24
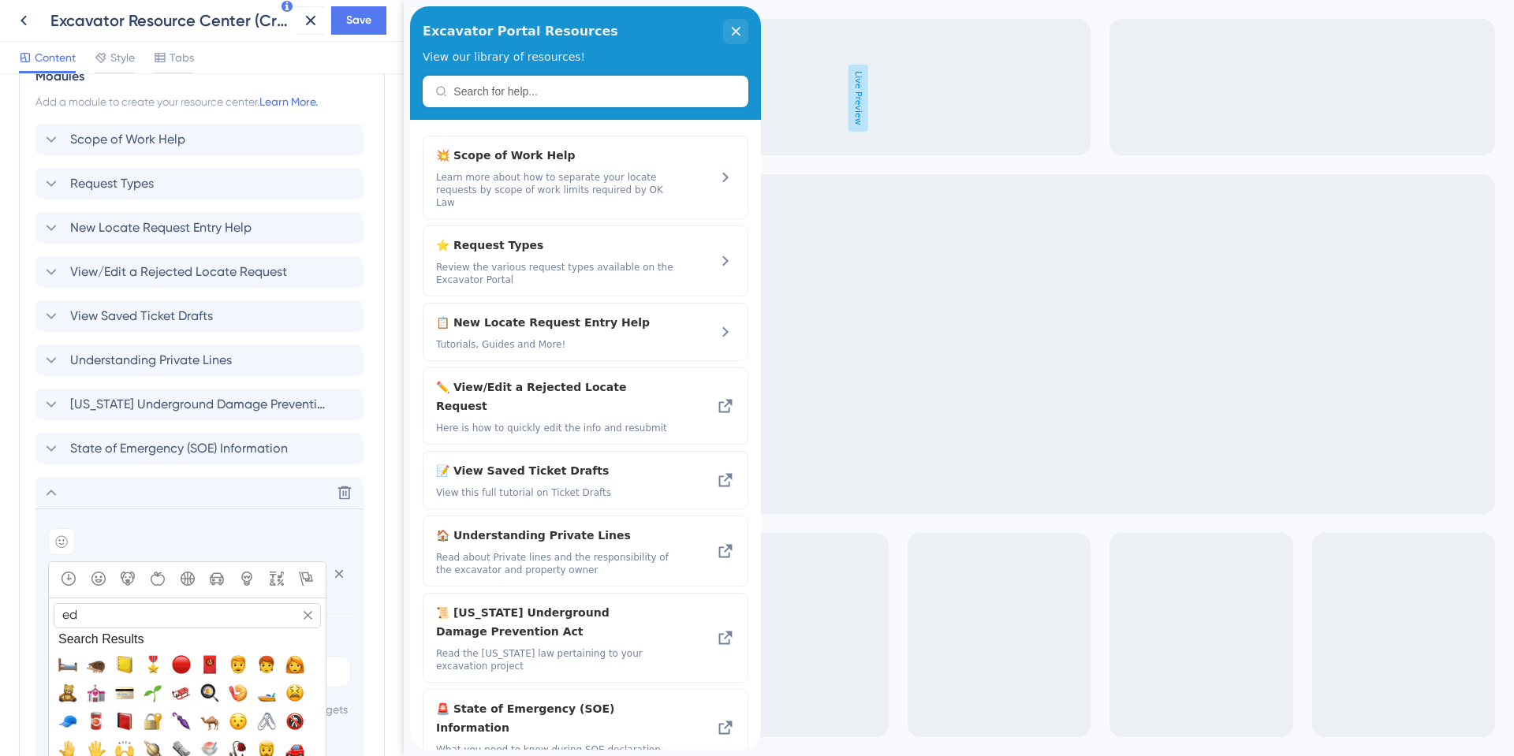
type input "e"
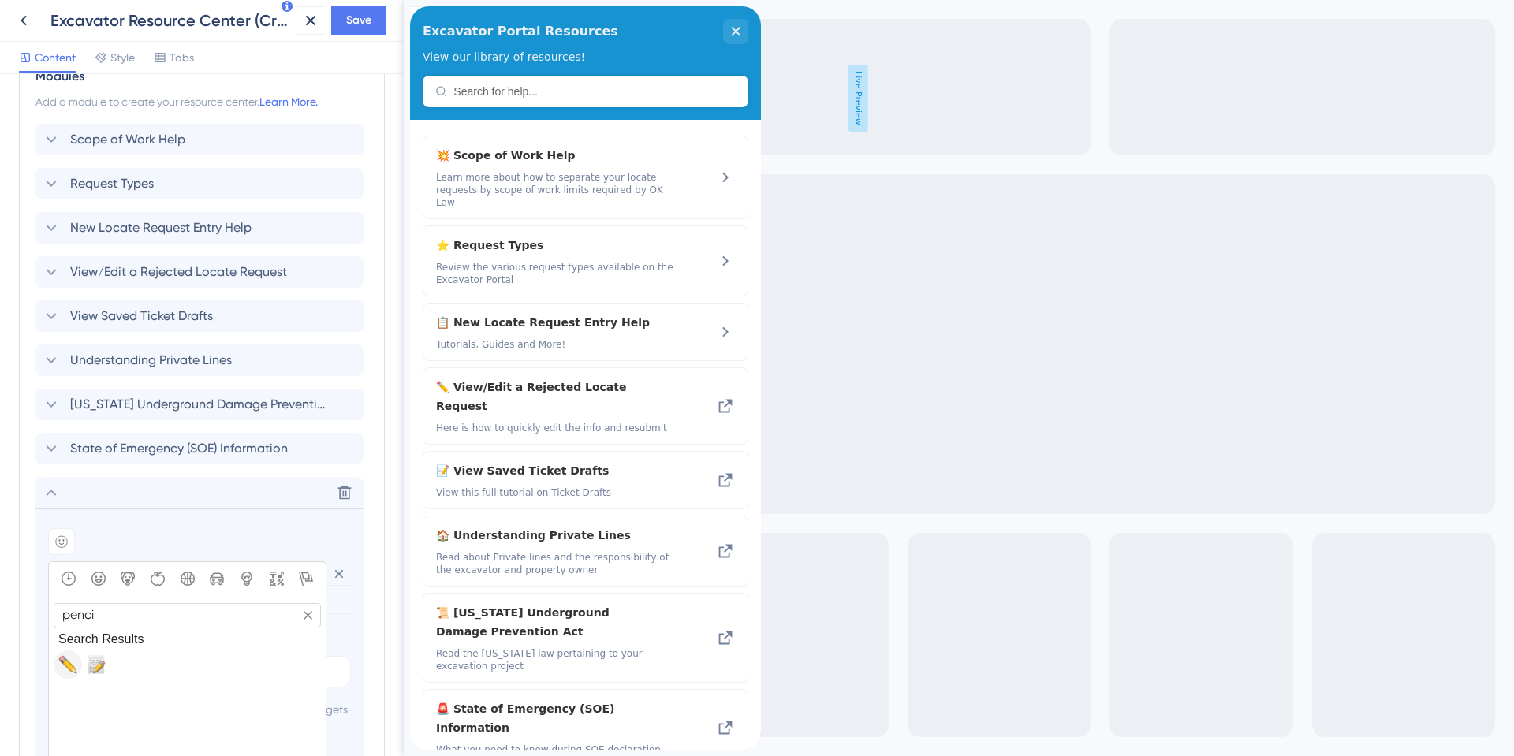
type input "penci"
click at [61, 670] on span "✏️, pencil2" at bounding box center [67, 664] width 19 height 19
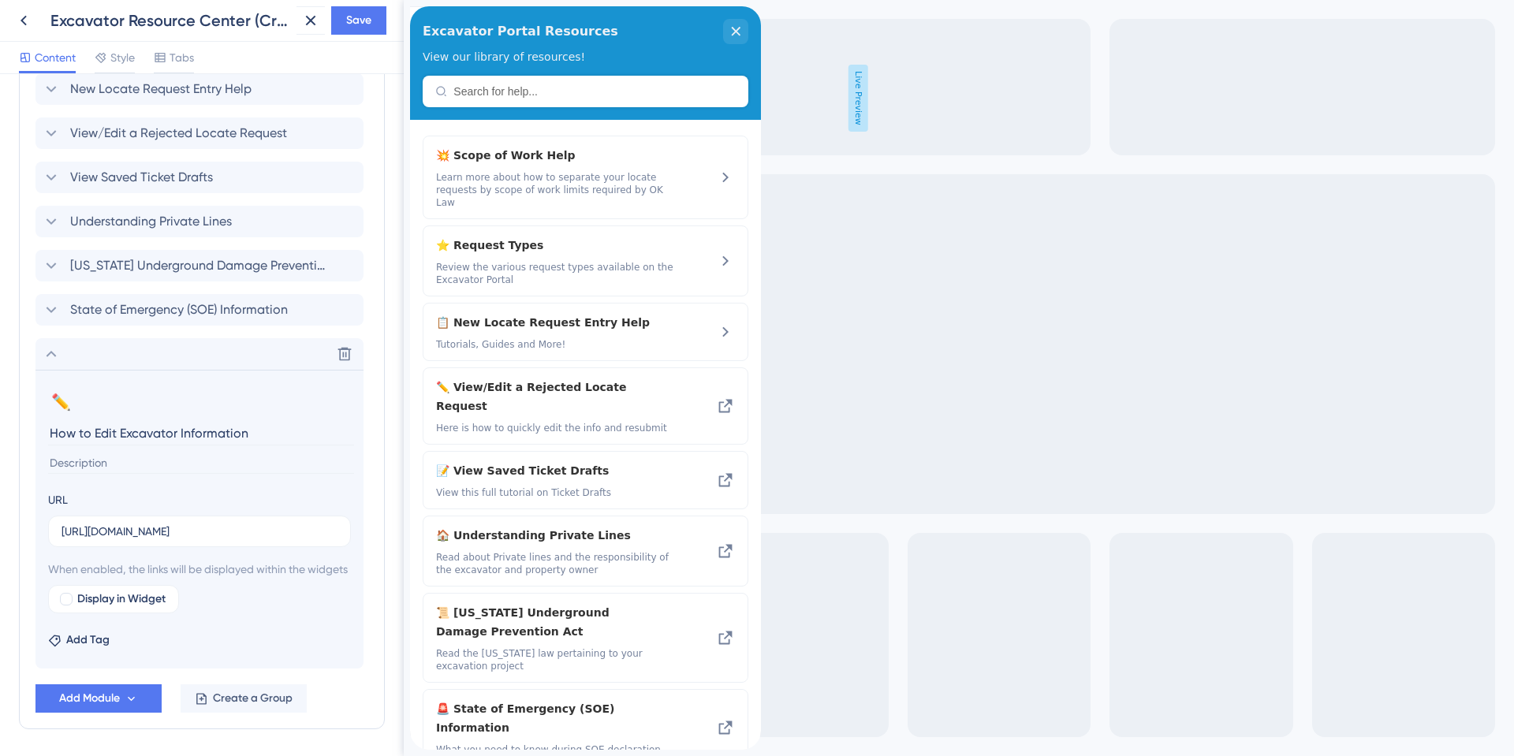
scroll to position [768, 0]
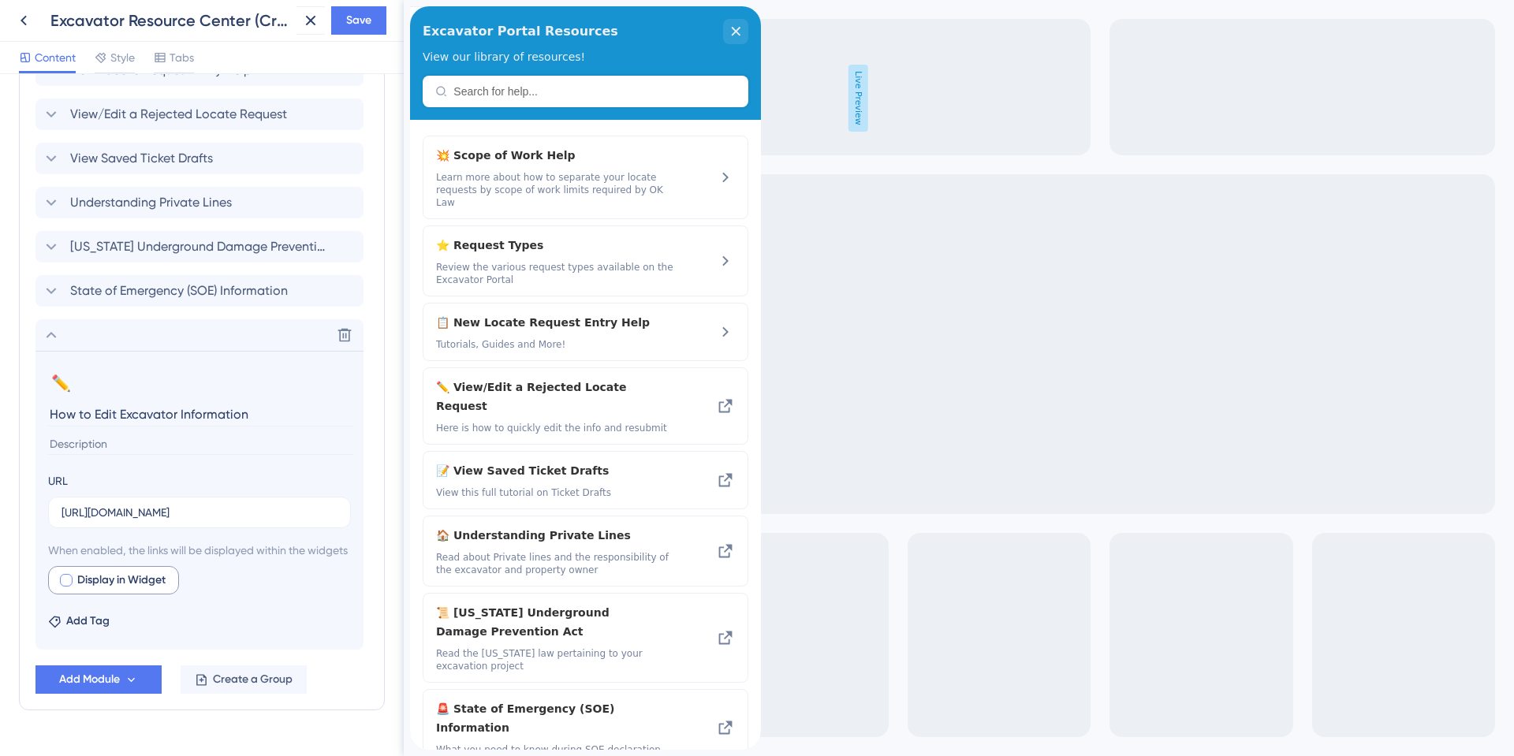
click at [117, 590] on span "Display in Widget" at bounding box center [121, 580] width 88 height 19
checkbox input "true"
click at [221, 594] on button "Preview" at bounding box center [231, 580] width 79 height 28
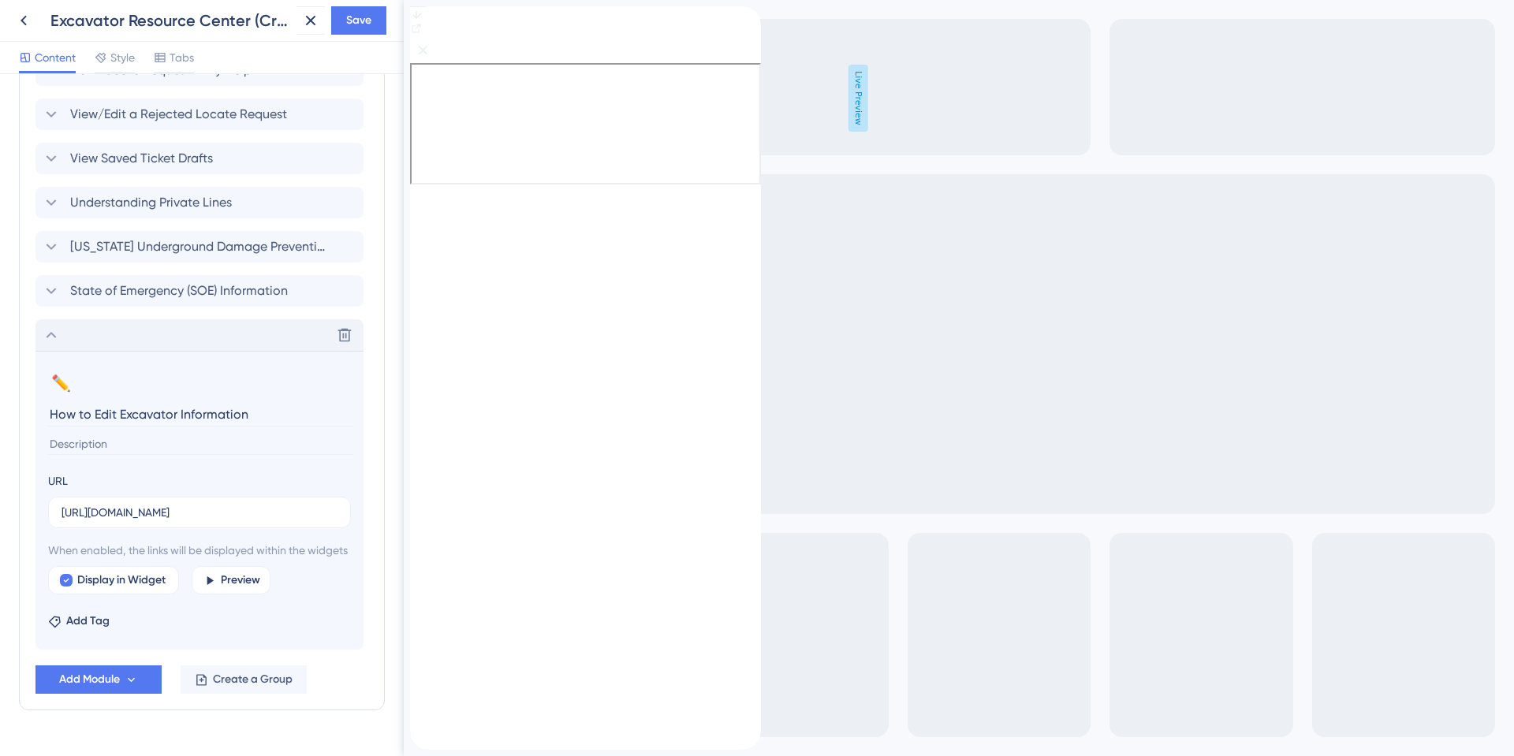
click at [46, 333] on icon at bounding box center [51, 335] width 19 height 19
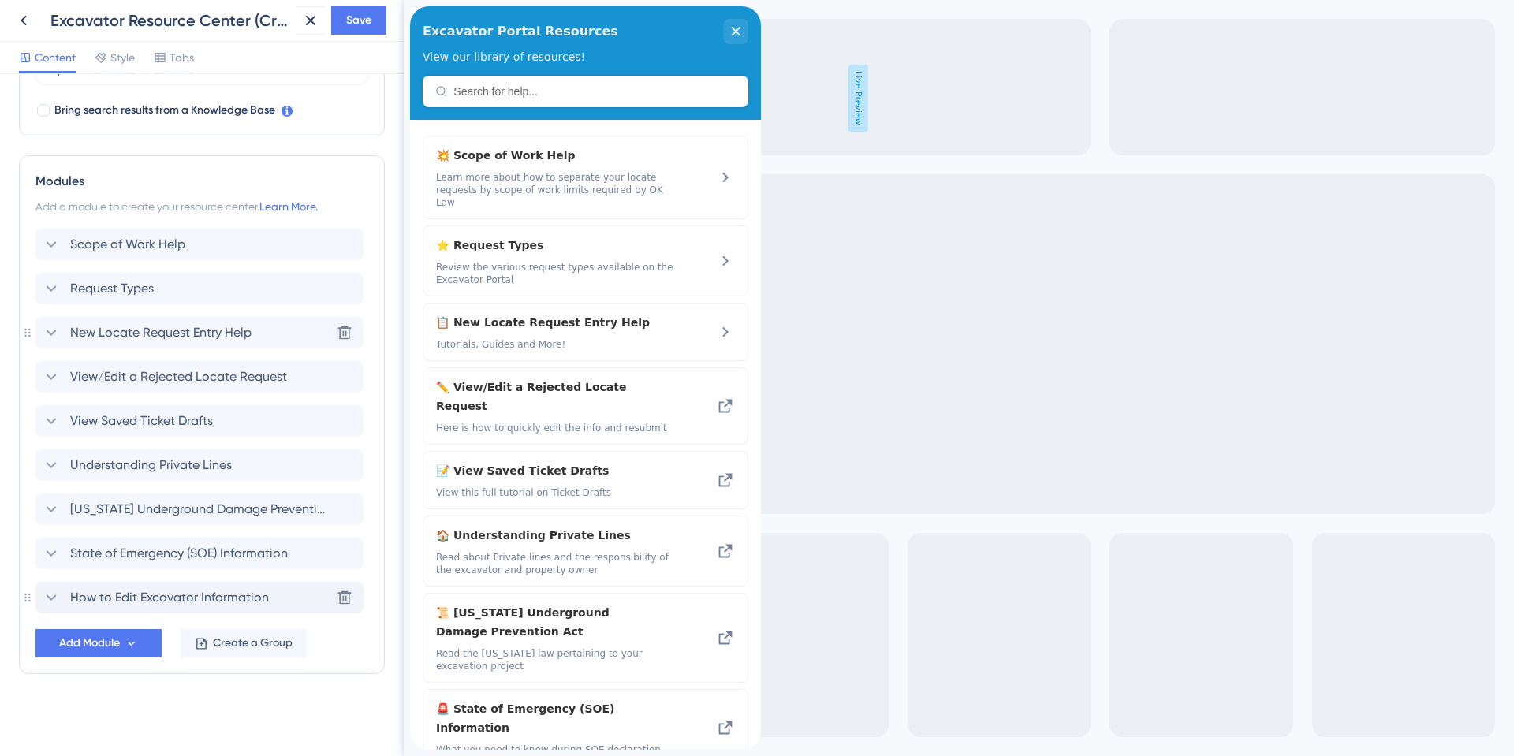
scroll to position [505, 0]
drag, startPoint x: 41, startPoint y: 604, endPoint x: 49, endPoint y: 377, distance: 227.2
click at [49, 377] on div "Scope of Work Help Request Types New Locate Request Entry Help View/Edit a Reje…" at bounding box center [201, 421] width 333 height 385
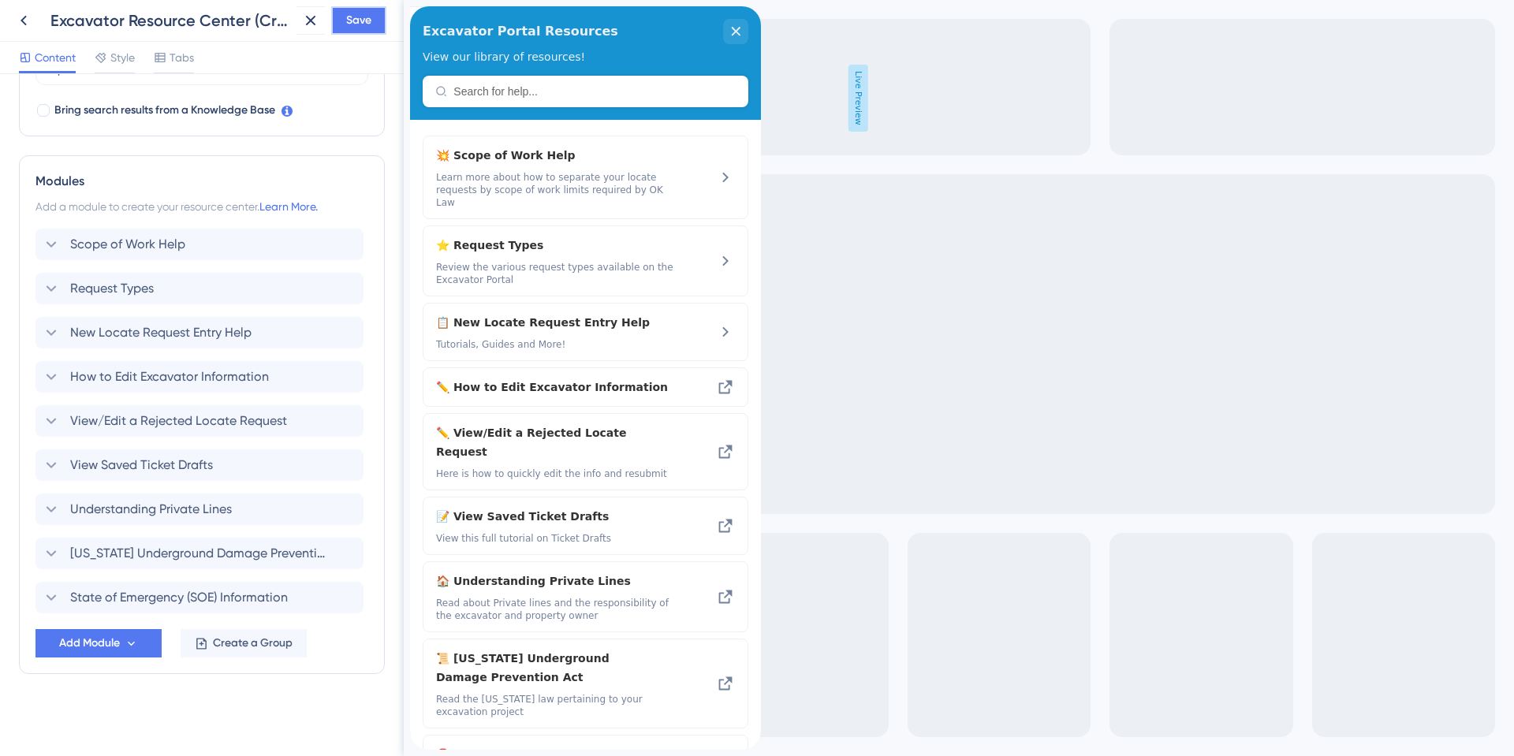
click at [352, 20] on span "Save" at bounding box center [358, 20] width 25 height 19
click at [25, 14] on icon at bounding box center [23, 20] width 19 height 19
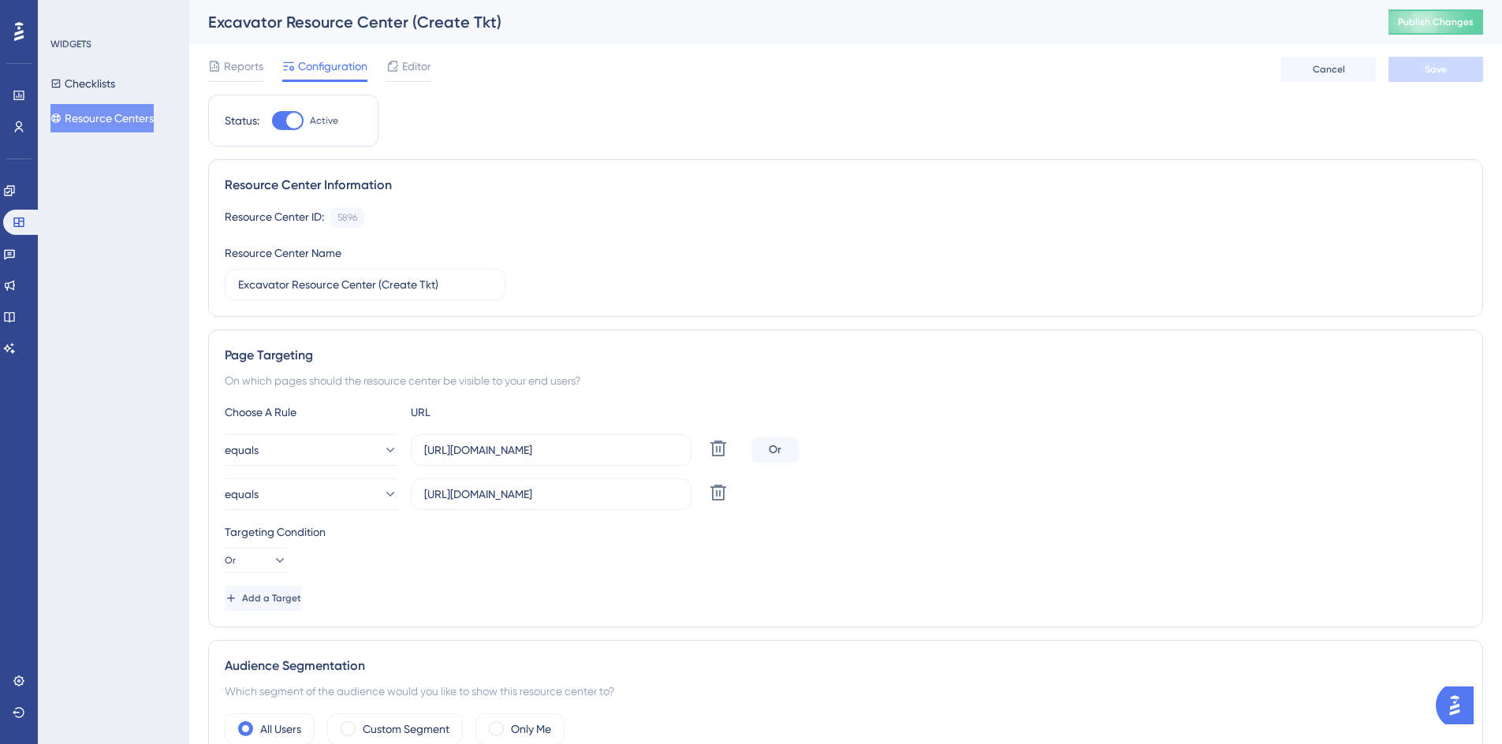
click at [140, 120] on button "Resource Centers" at bounding box center [101, 118] width 103 height 28
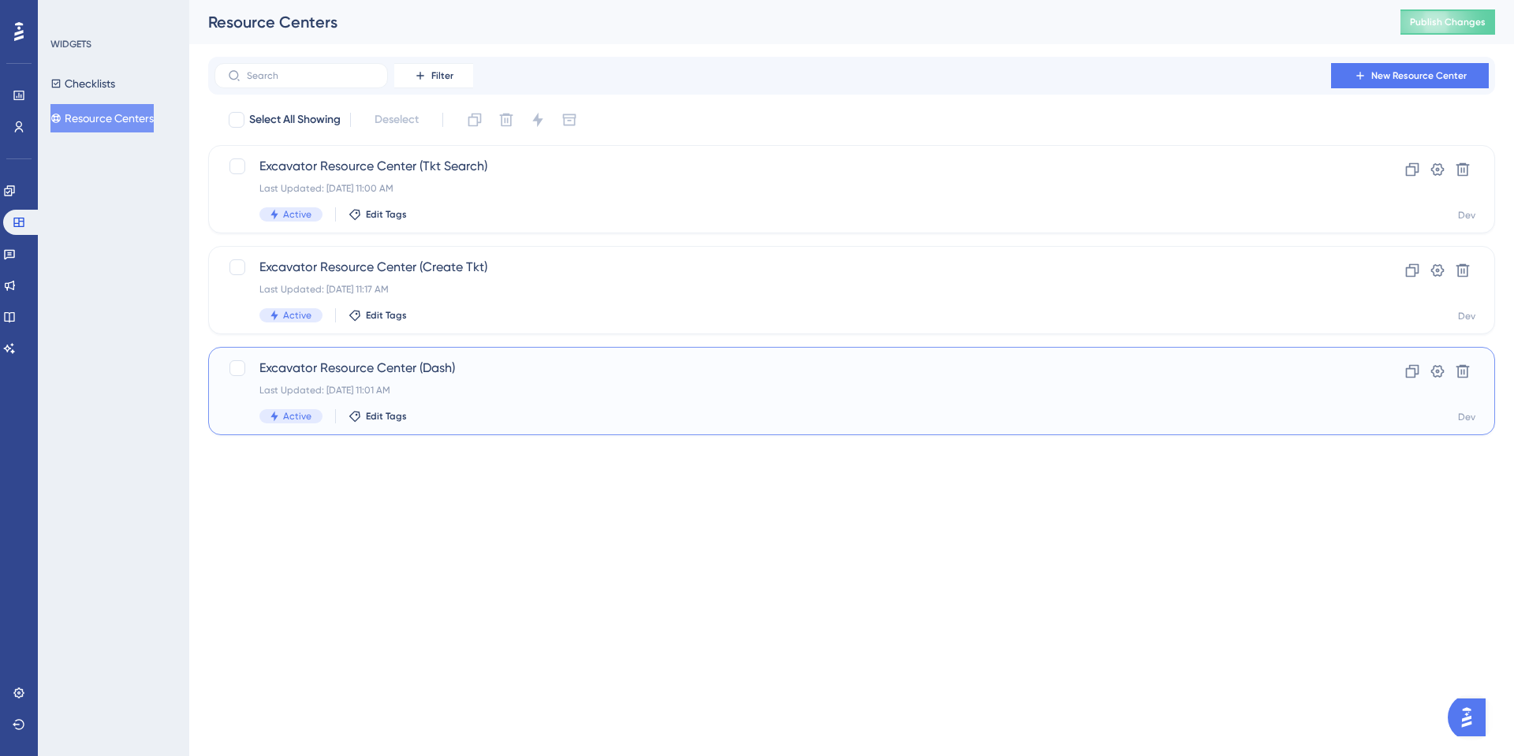
click at [430, 366] on span "Excavator Resource Center (Dash)" at bounding box center [788, 368] width 1058 height 19
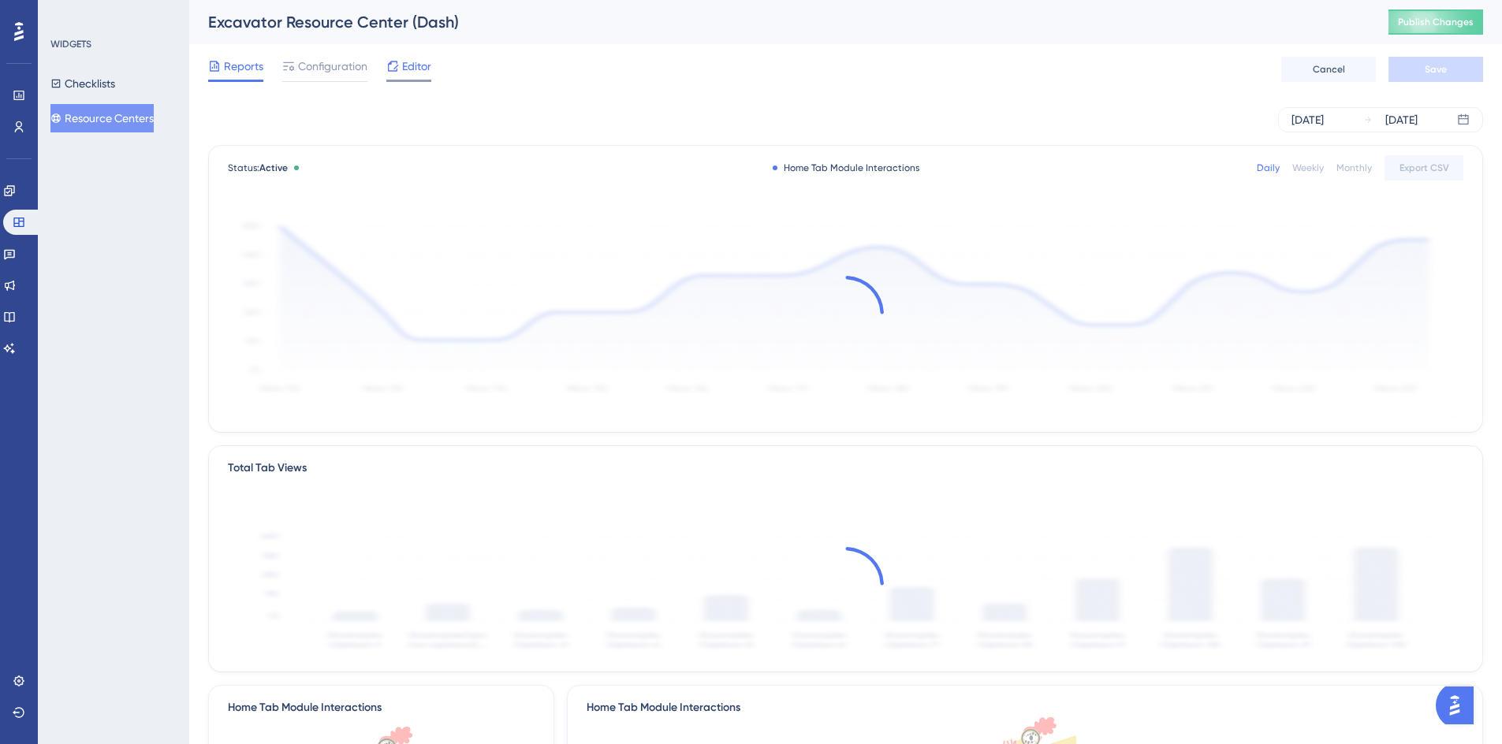
click at [412, 71] on span "Editor" at bounding box center [416, 66] width 29 height 19
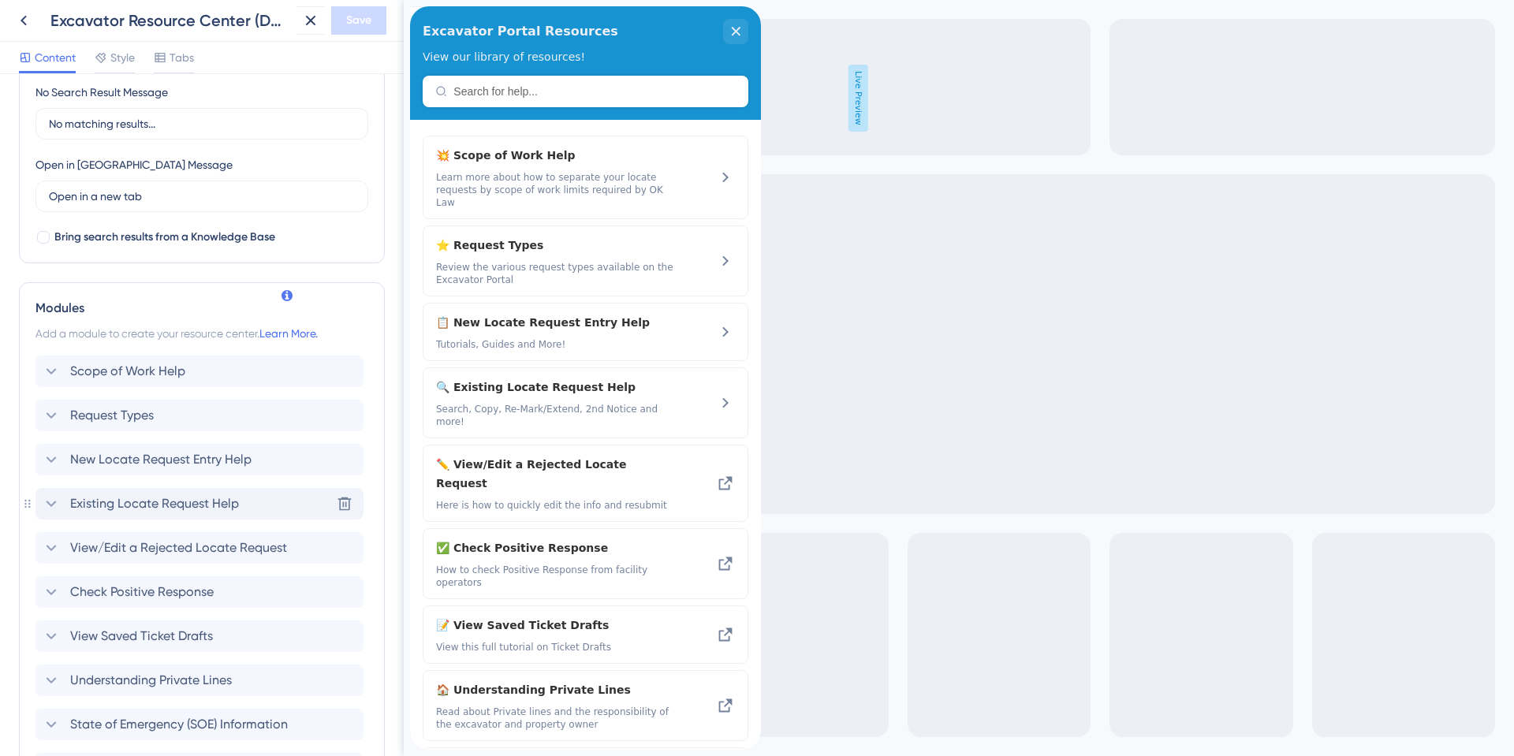
scroll to position [631, 0]
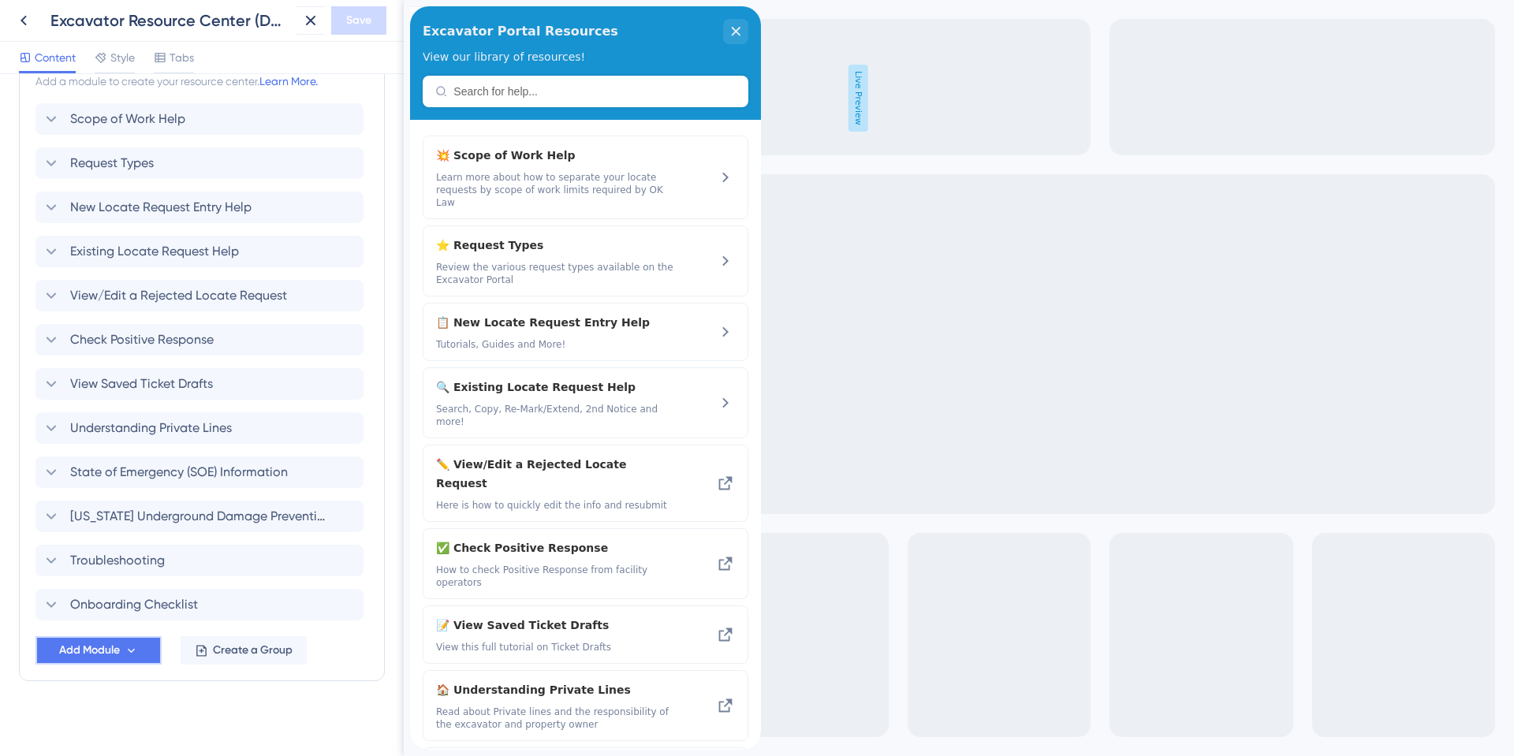
click at [85, 647] on span "Add Module" at bounding box center [89, 650] width 61 height 19
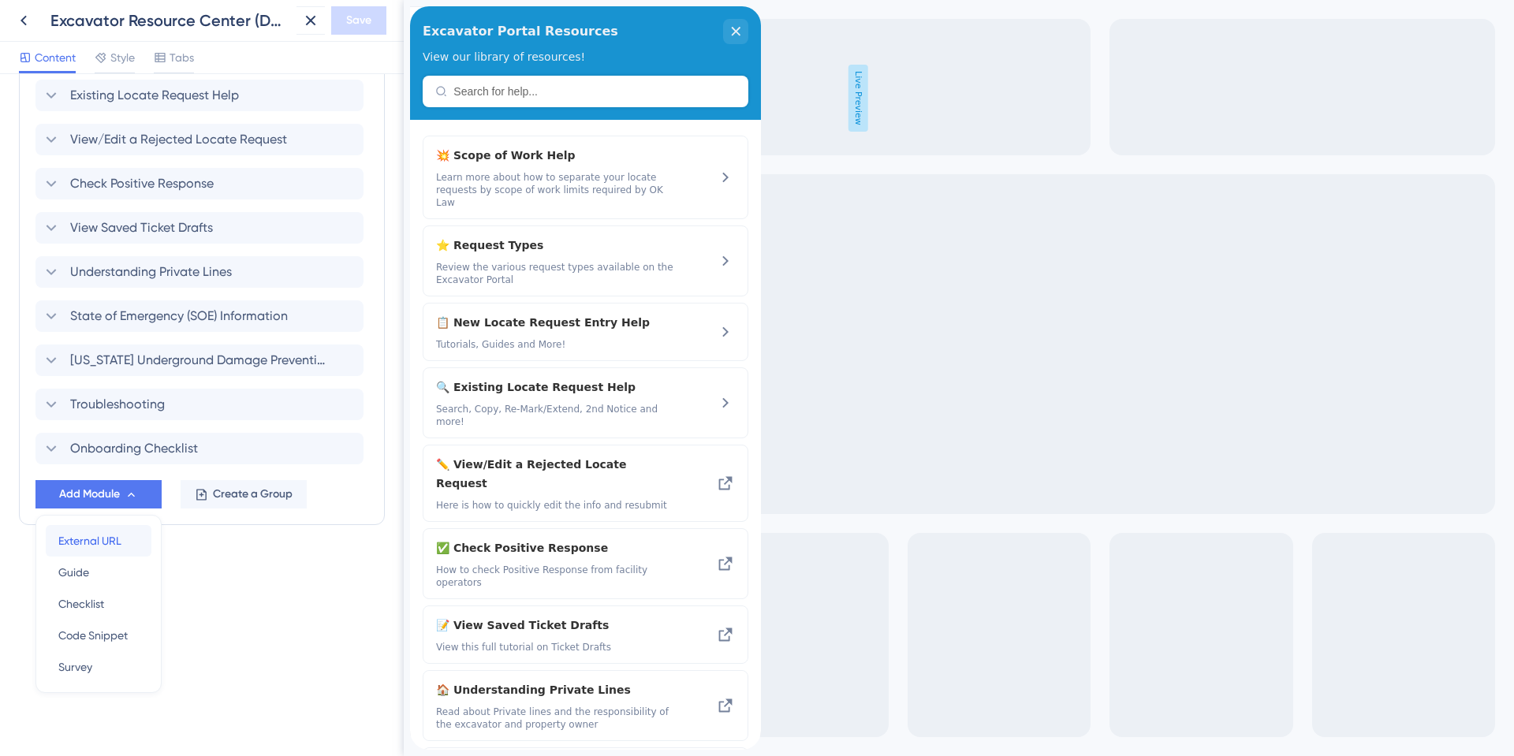
click at [68, 527] on div "External URL External URL" at bounding box center [98, 541] width 80 height 32
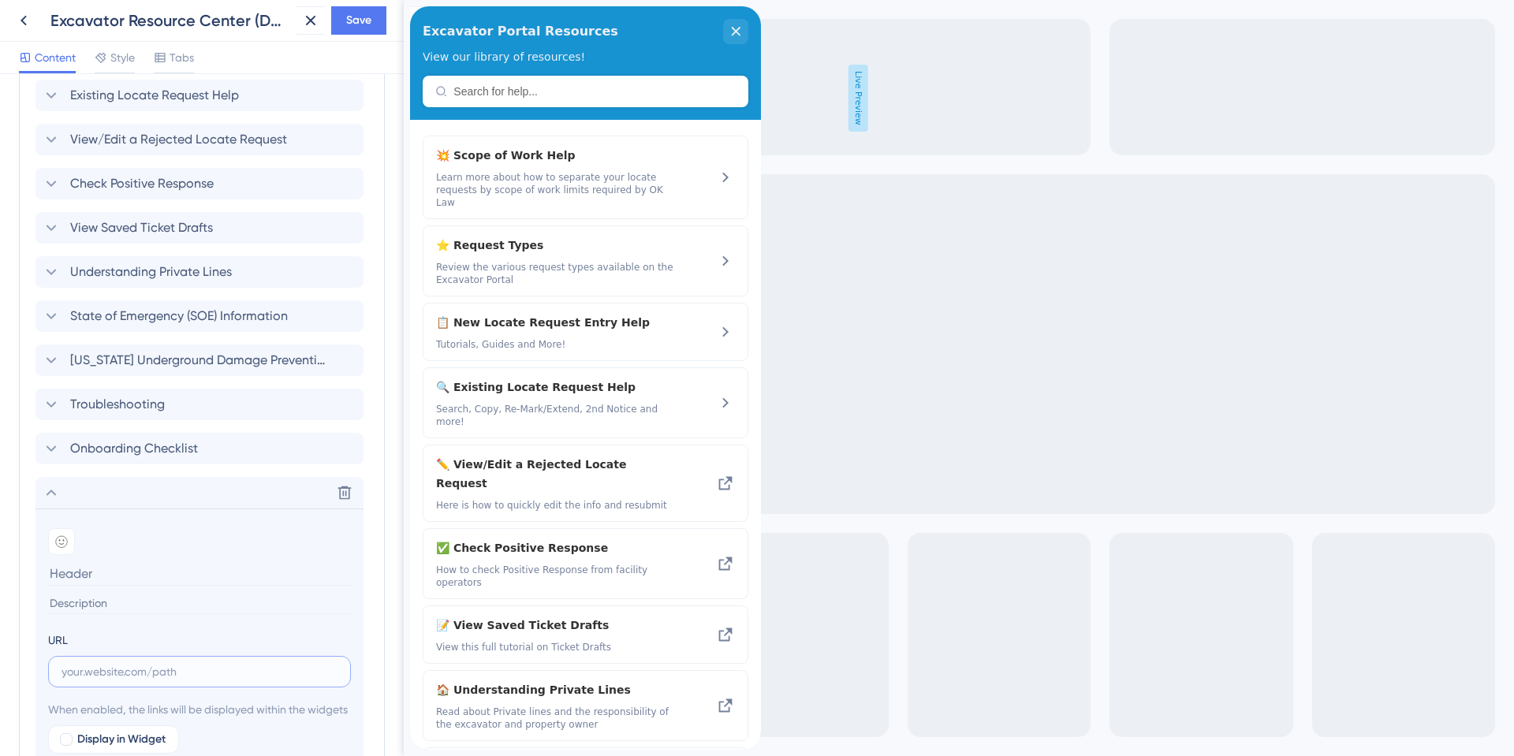
click at [80, 673] on input "text" at bounding box center [199, 671] width 276 height 17
paste input "[URL][DOMAIN_NAME]"
type input "[URL][DOMAIN_NAME]"
click at [62, 546] on icon at bounding box center [61, 541] width 13 height 13
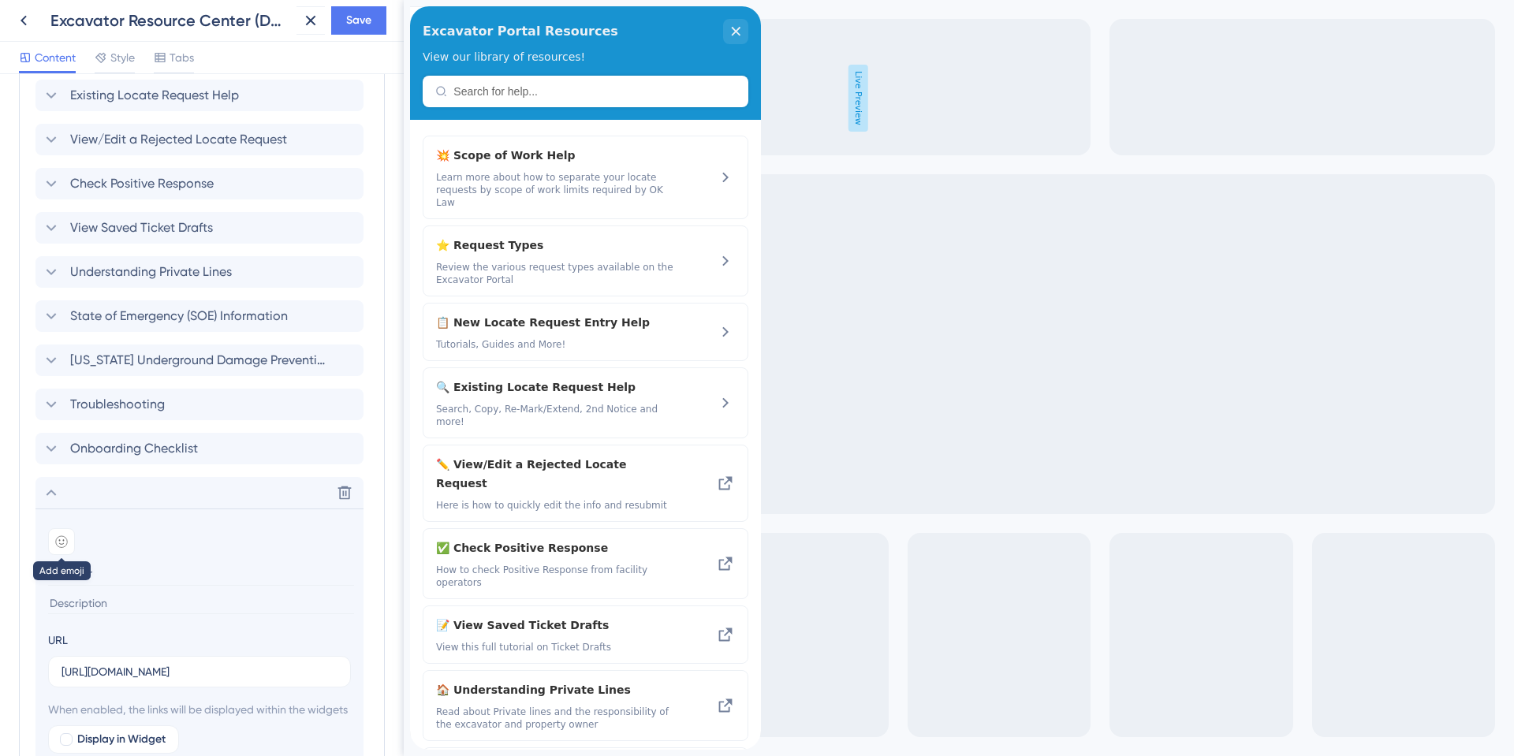
scroll to position [0, 0]
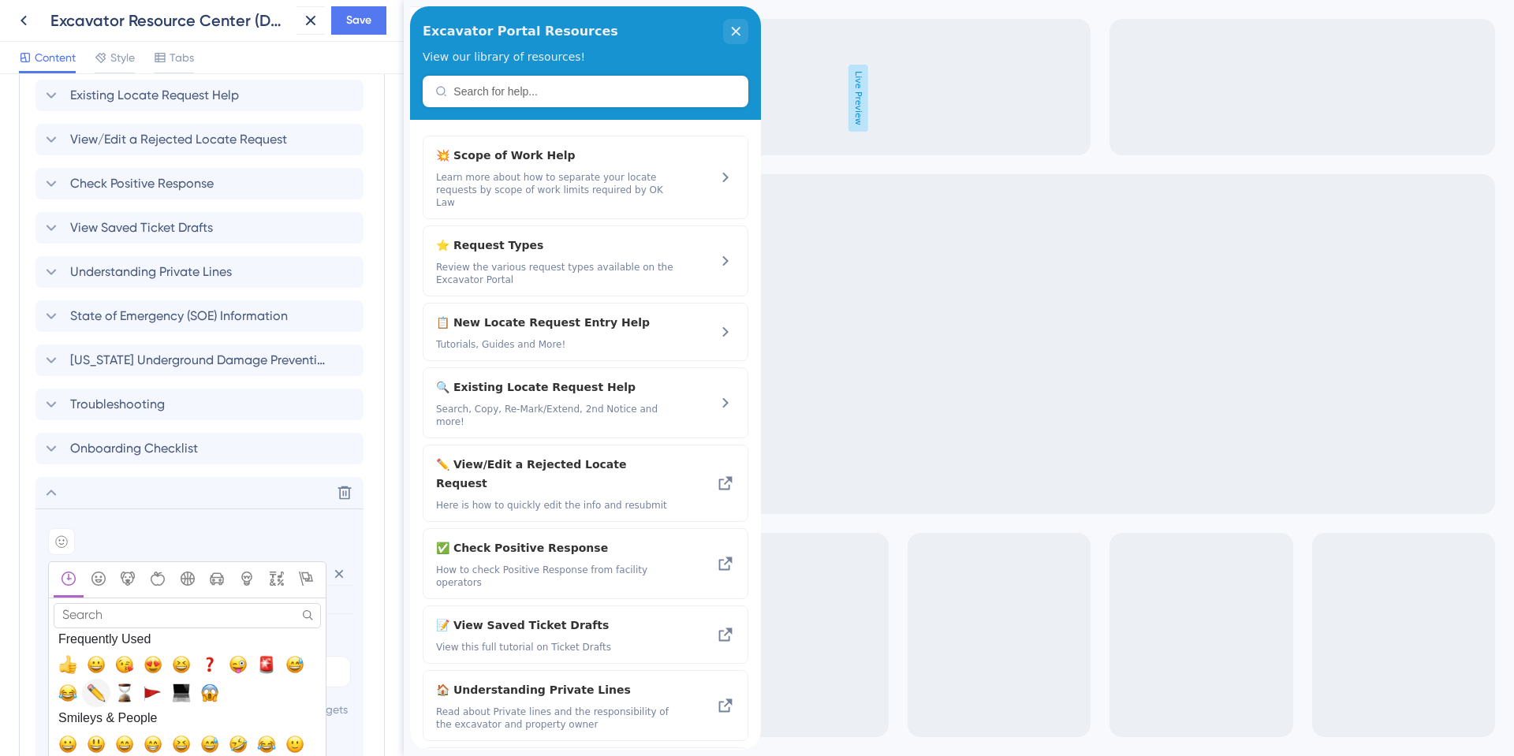
click at [95, 691] on span "✏️, pencil2" at bounding box center [96, 693] width 19 height 19
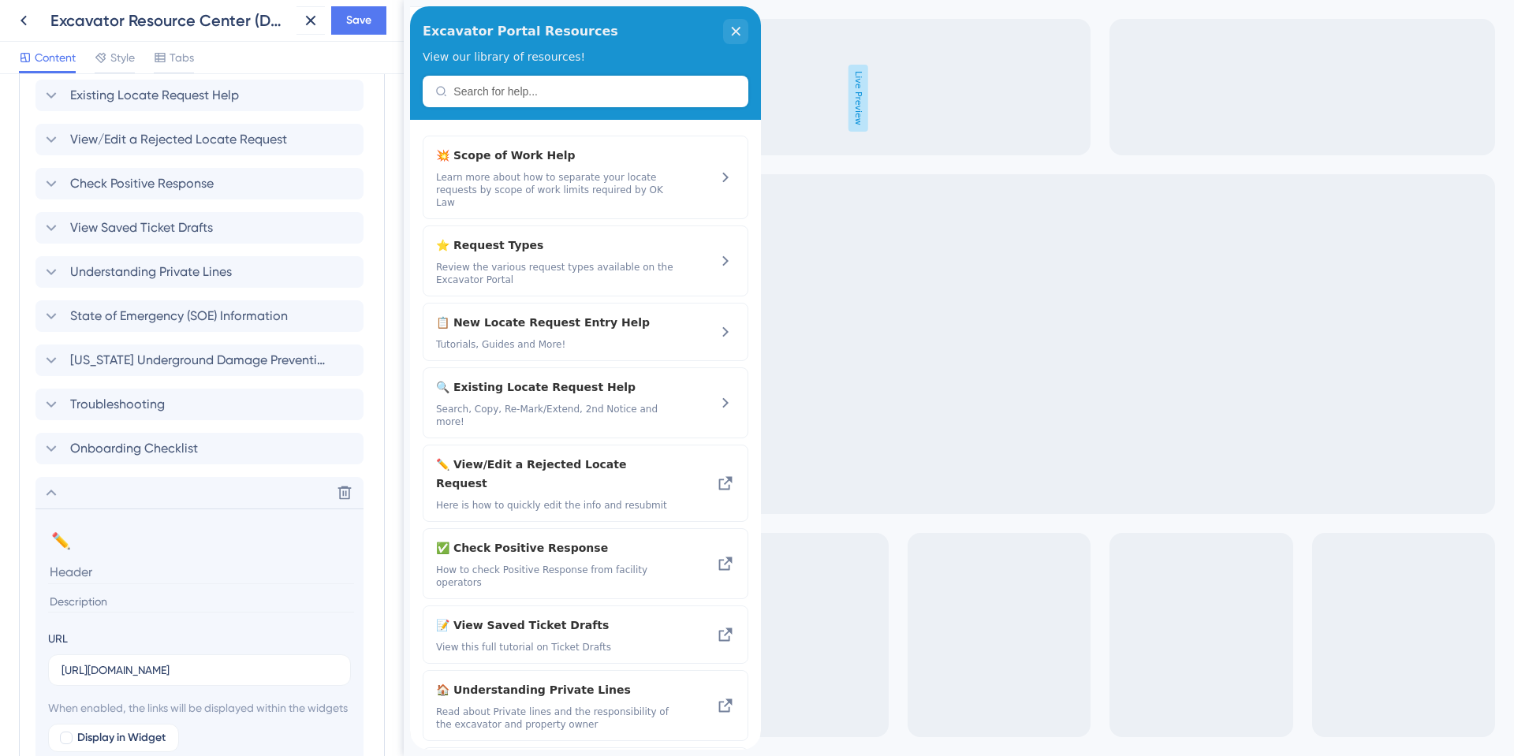
click at [95, 568] on input at bounding box center [201, 572] width 306 height 24
type input "z"
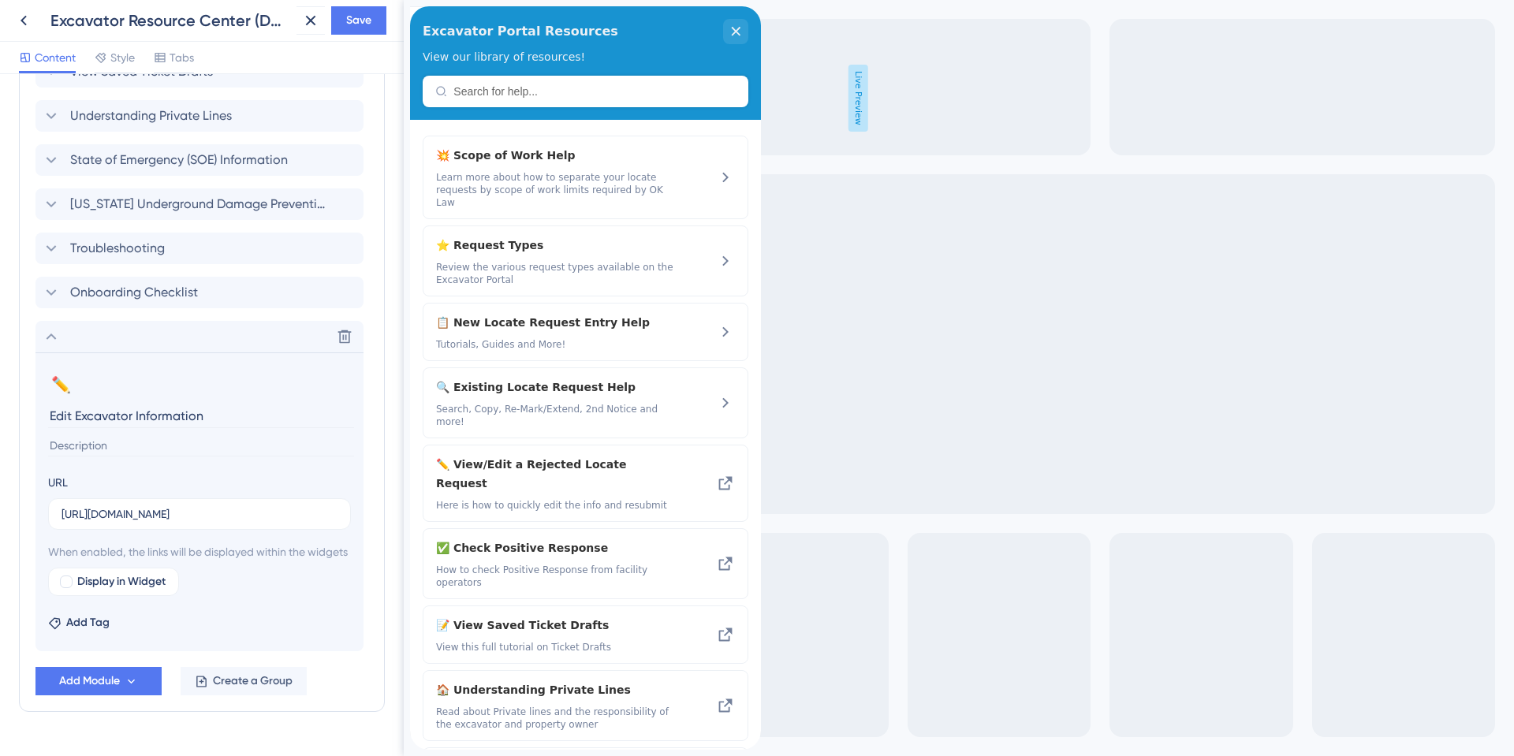
scroll to position [945, 0]
type input "Edit Excavator Information"
click at [67, 587] on div at bounding box center [66, 580] width 13 height 13
checkbox input "true"
click at [232, 590] on span "Preview" at bounding box center [240, 580] width 39 height 19
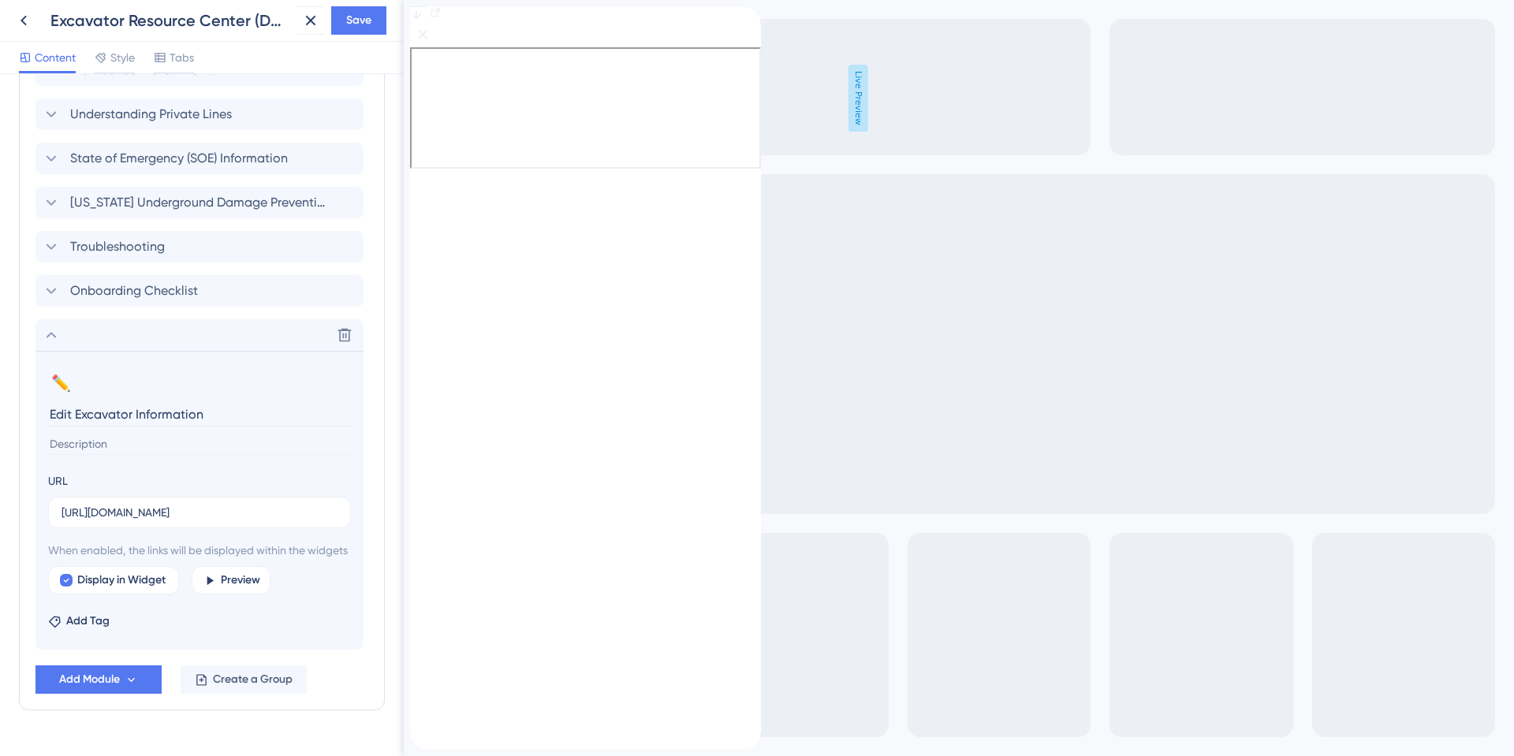
click at [423, 22] on div "back to header" at bounding box center [416, 14] width 13 height 16
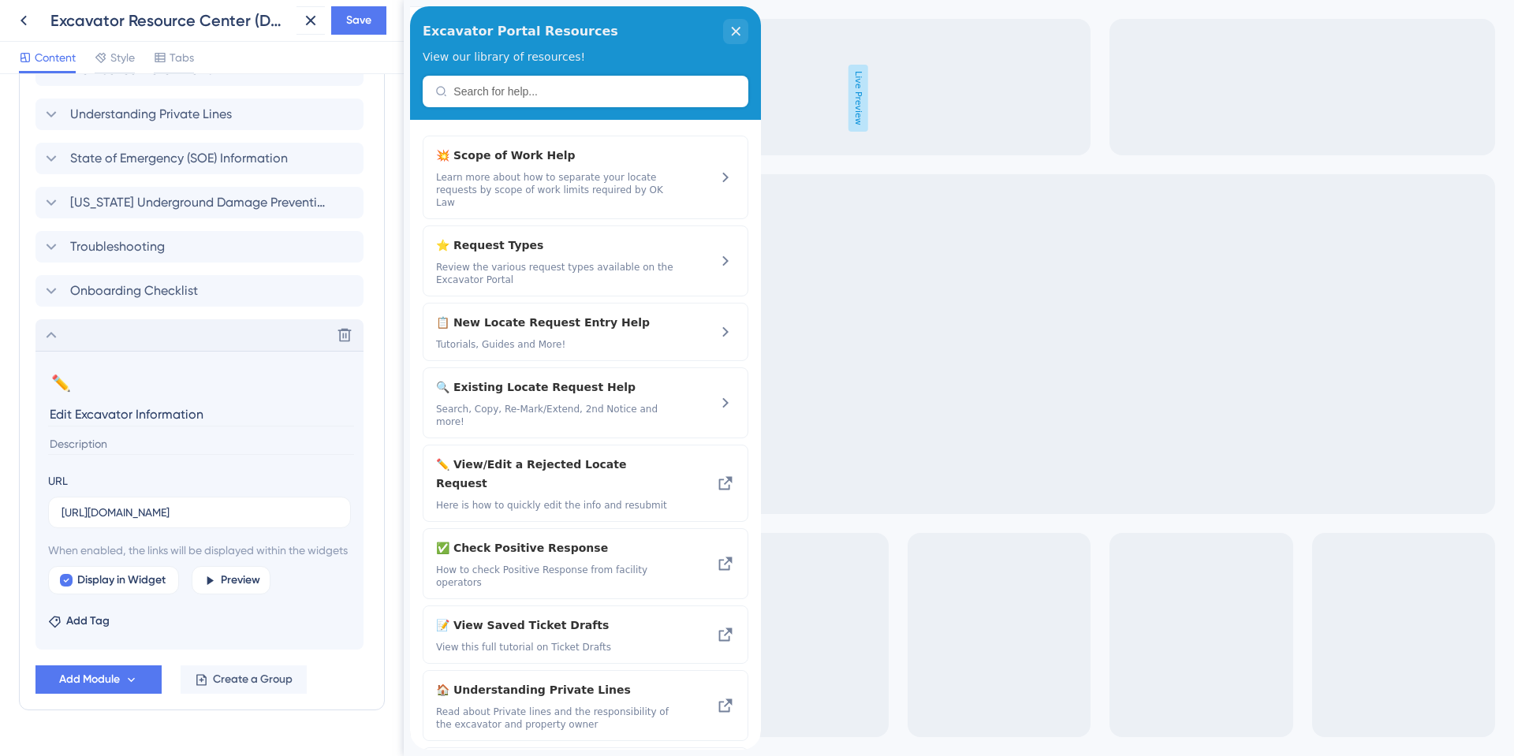
click at [54, 338] on icon at bounding box center [51, 335] width 19 height 19
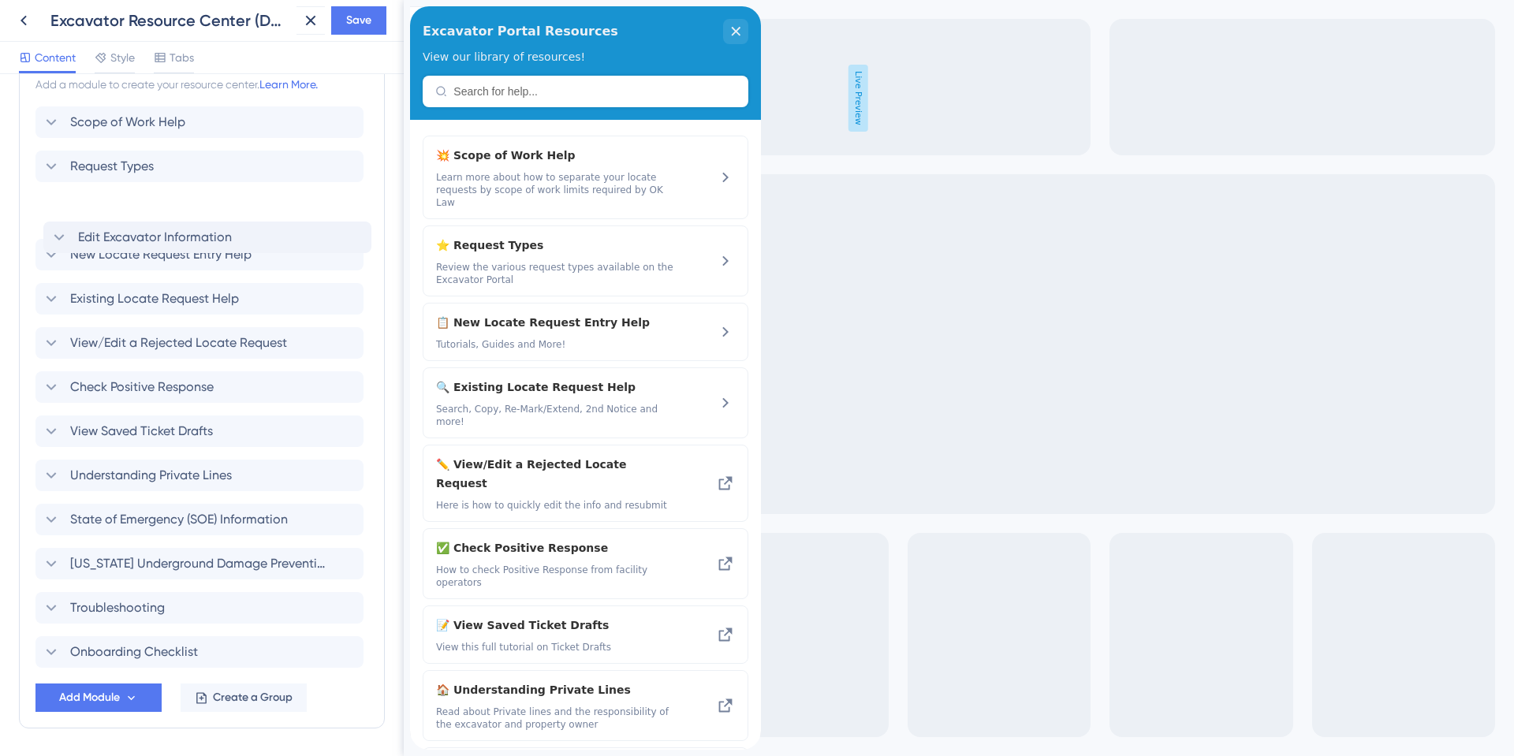
scroll to position [625, 0]
drag, startPoint x: 37, startPoint y: 597, endPoint x: 41, endPoint y: 254, distance: 343.0
click at [41, 254] on div "Scope of Work Help Request Types New Locate Request Entry Help Existing Locate …" at bounding box center [201, 389] width 333 height 561
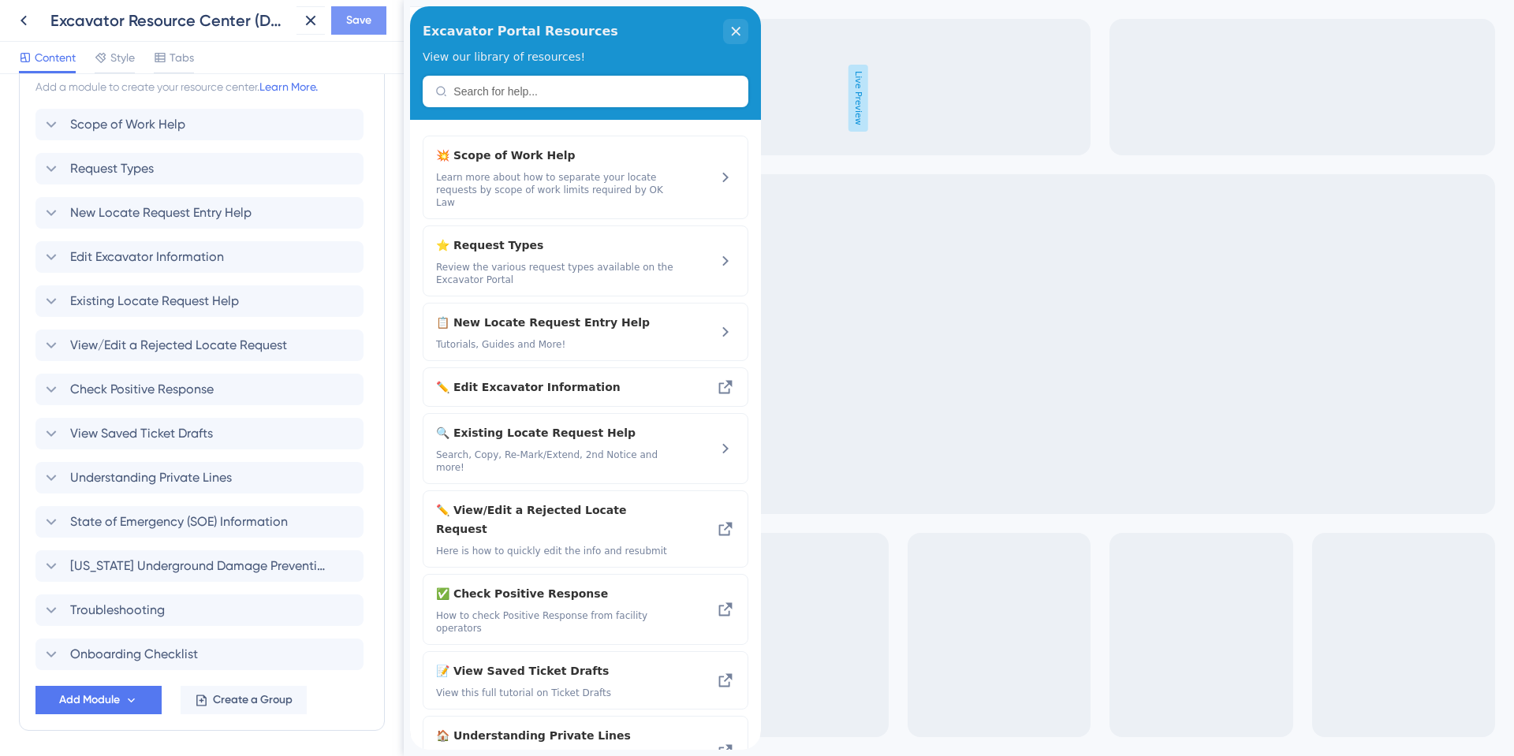
click at [360, 22] on span "Save" at bounding box center [358, 20] width 25 height 19
click at [24, 24] on icon at bounding box center [23, 21] width 6 height 10
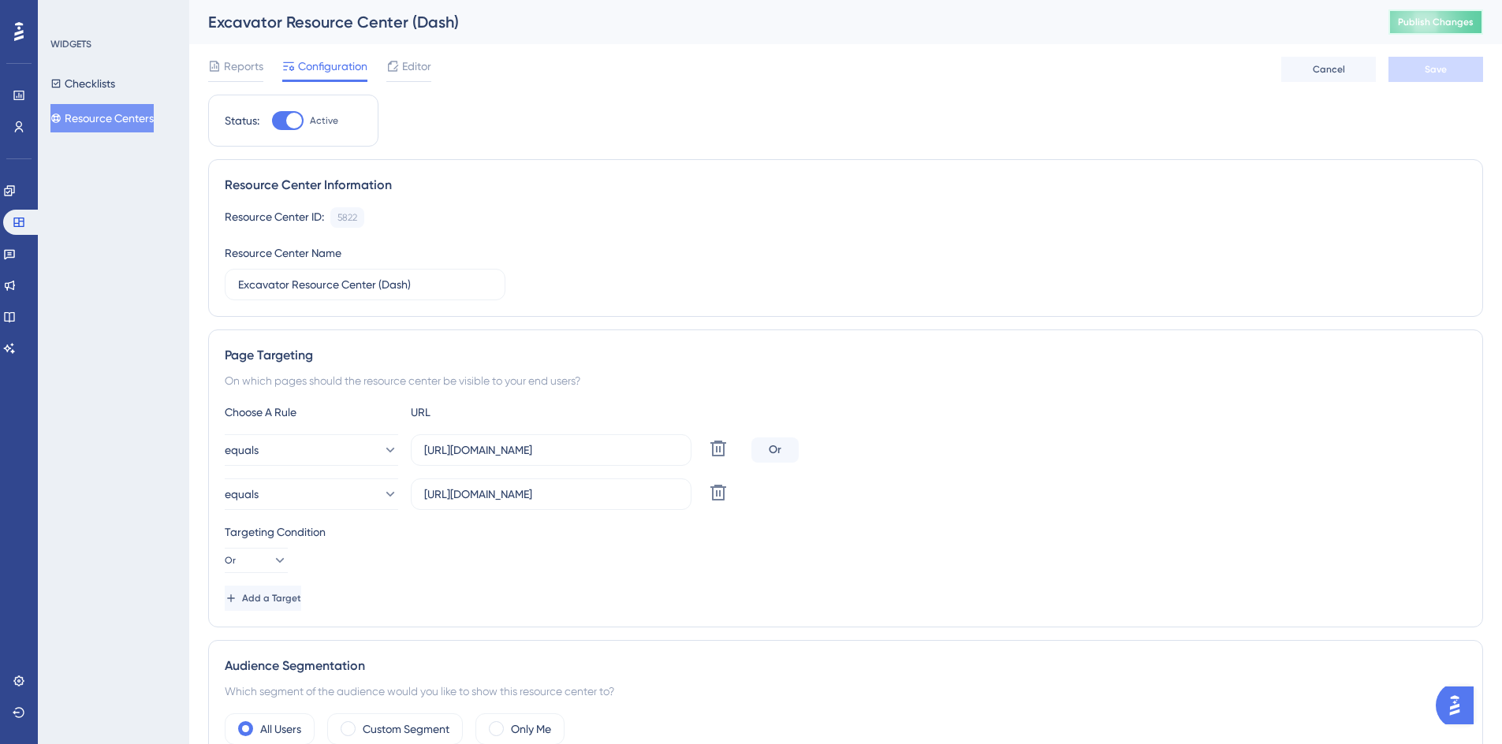
click at [1422, 23] on span "Publish Changes" at bounding box center [1436, 22] width 76 height 13
click at [103, 114] on button "Resource Centers" at bounding box center [101, 118] width 103 height 28
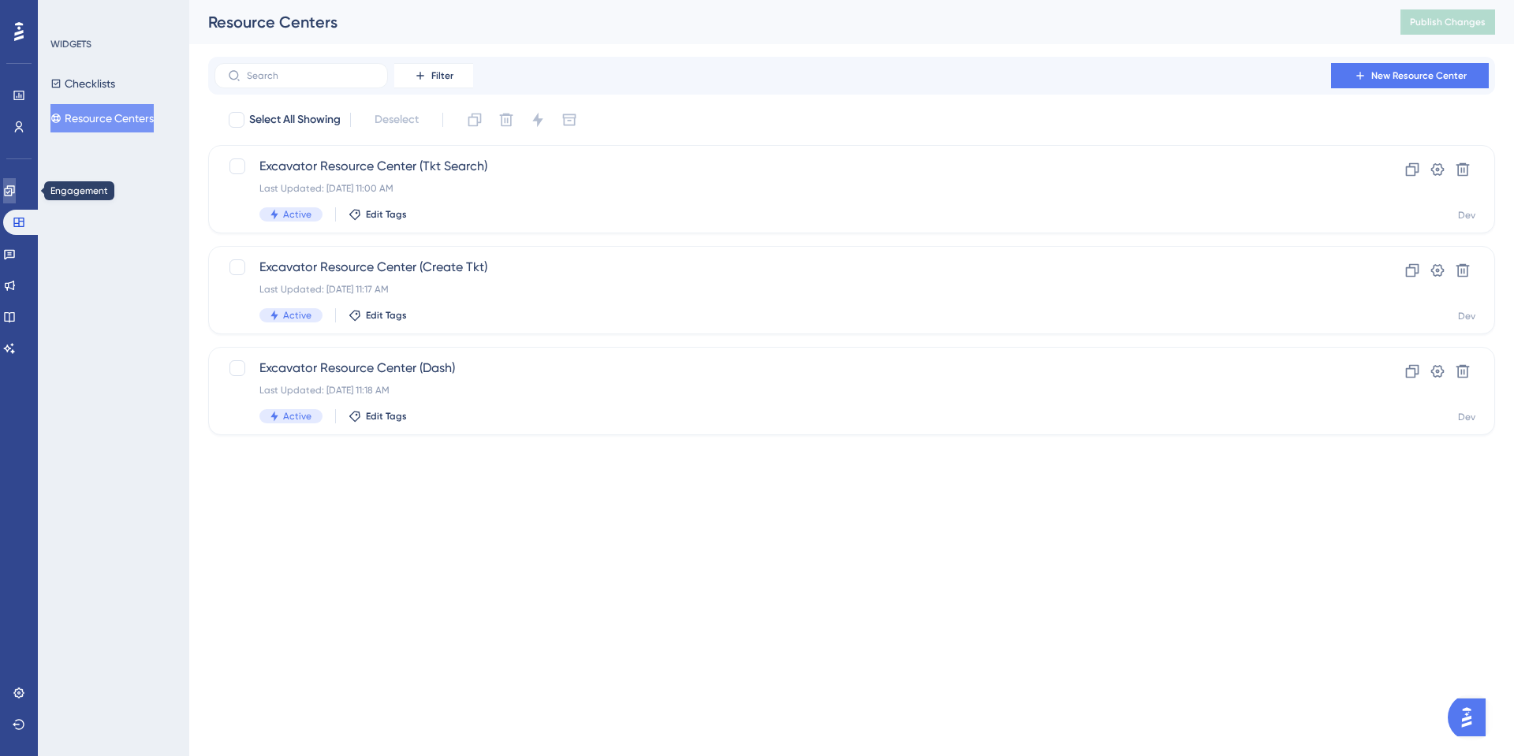
click at [16, 182] on link at bounding box center [9, 190] width 13 height 25
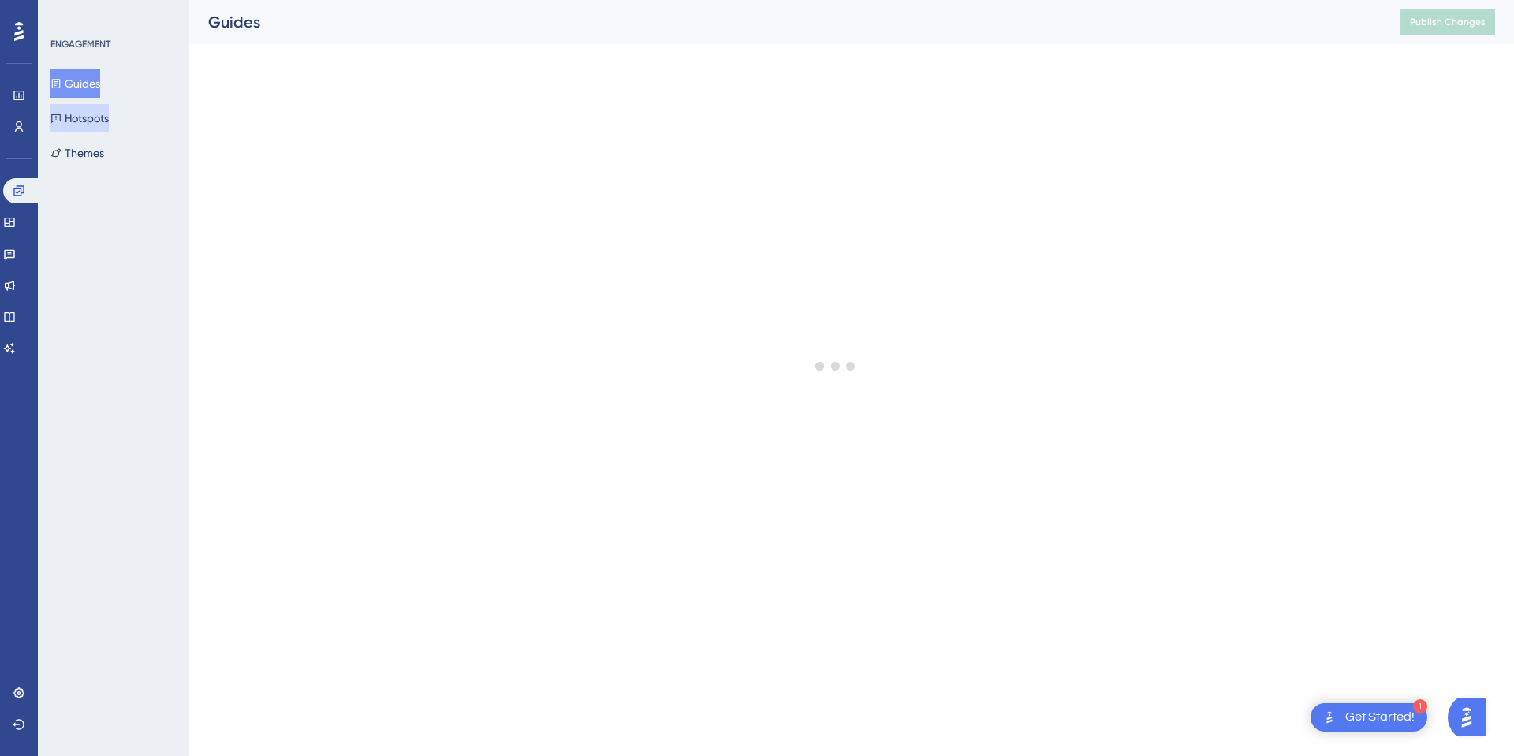
click at [91, 113] on button "Hotspots" at bounding box center [79, 118] width 58 height 28
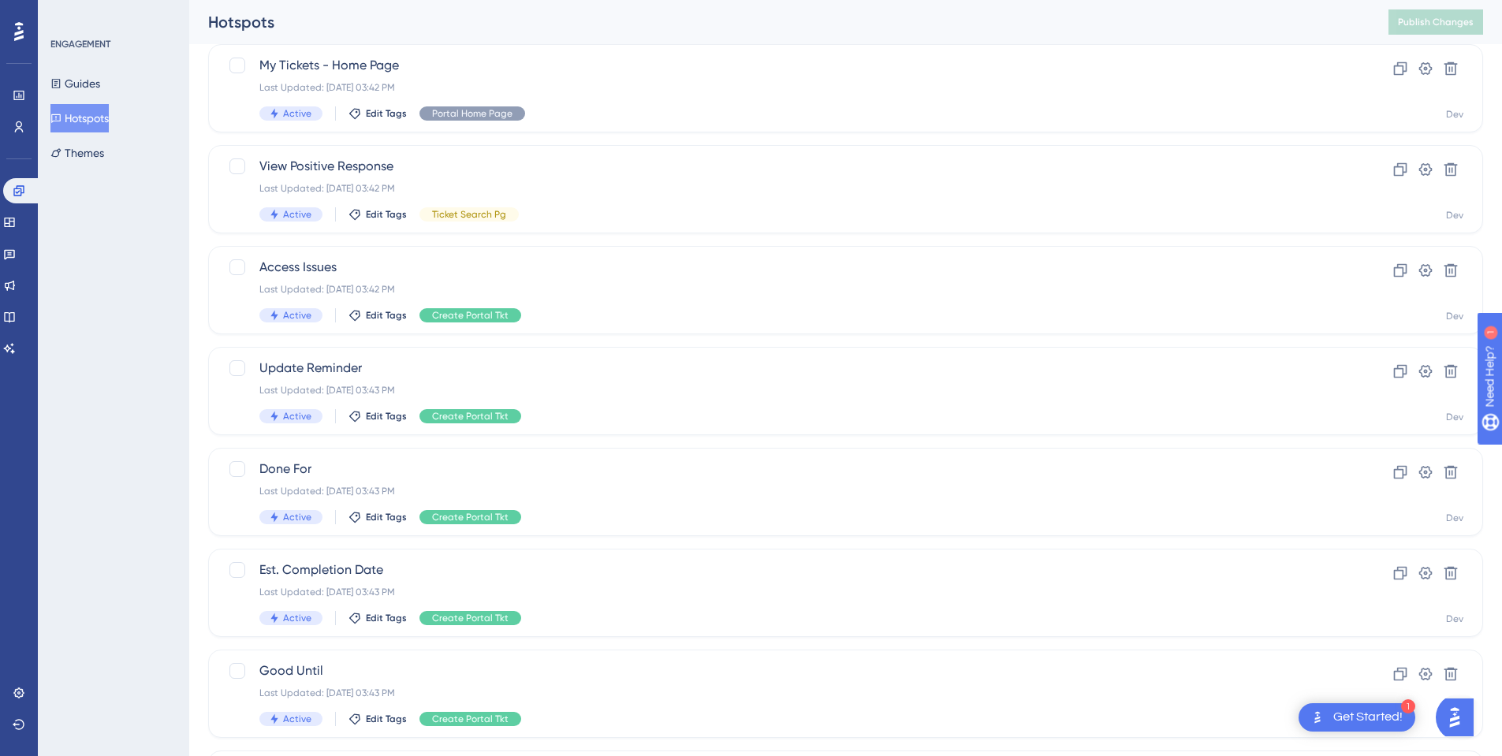
scroll to position [394, 0]
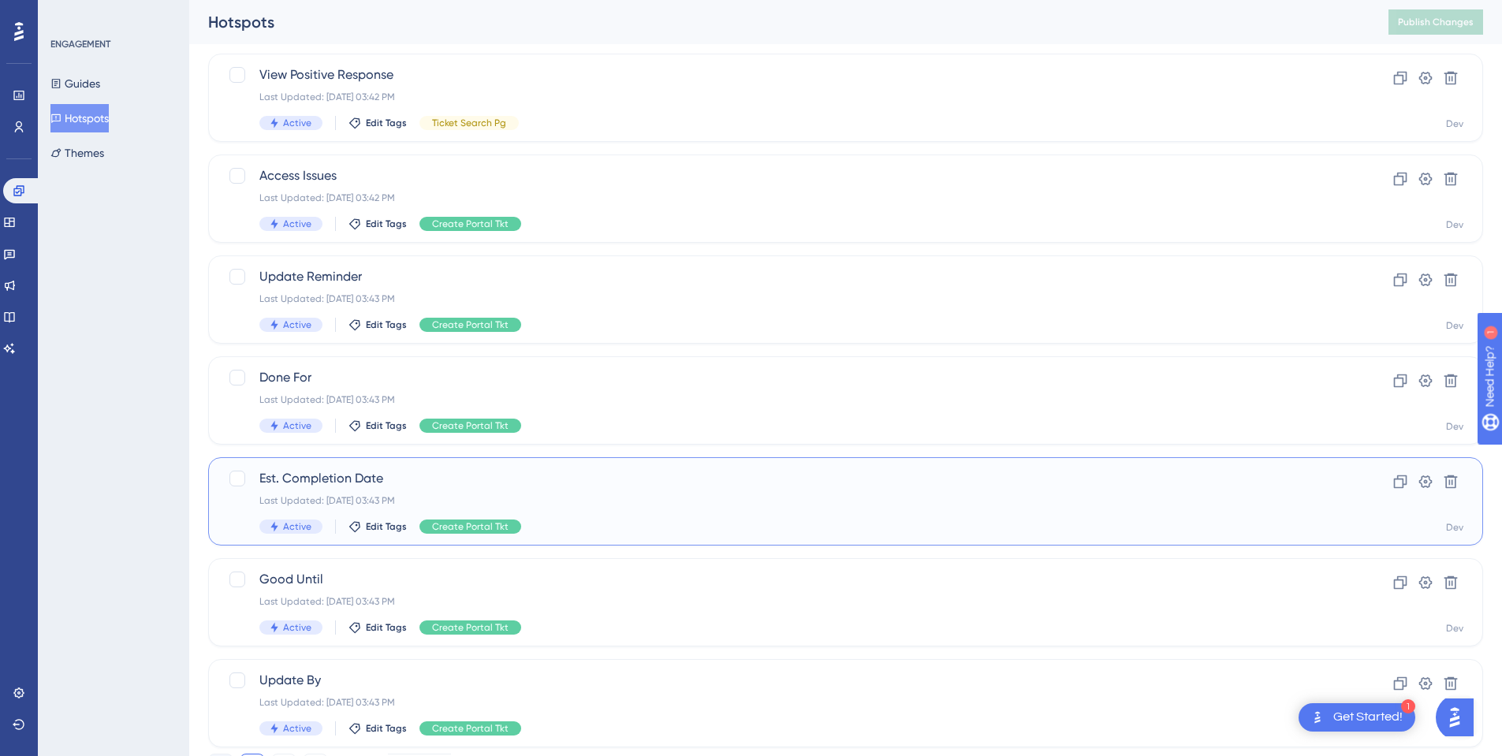
click at [353, 467] on div "Est. Completion Date Last Updated: [DATE] 03:43 PM Active Edit Tags Create Port…" at bounding box center [845, 501] width 1275 height 88
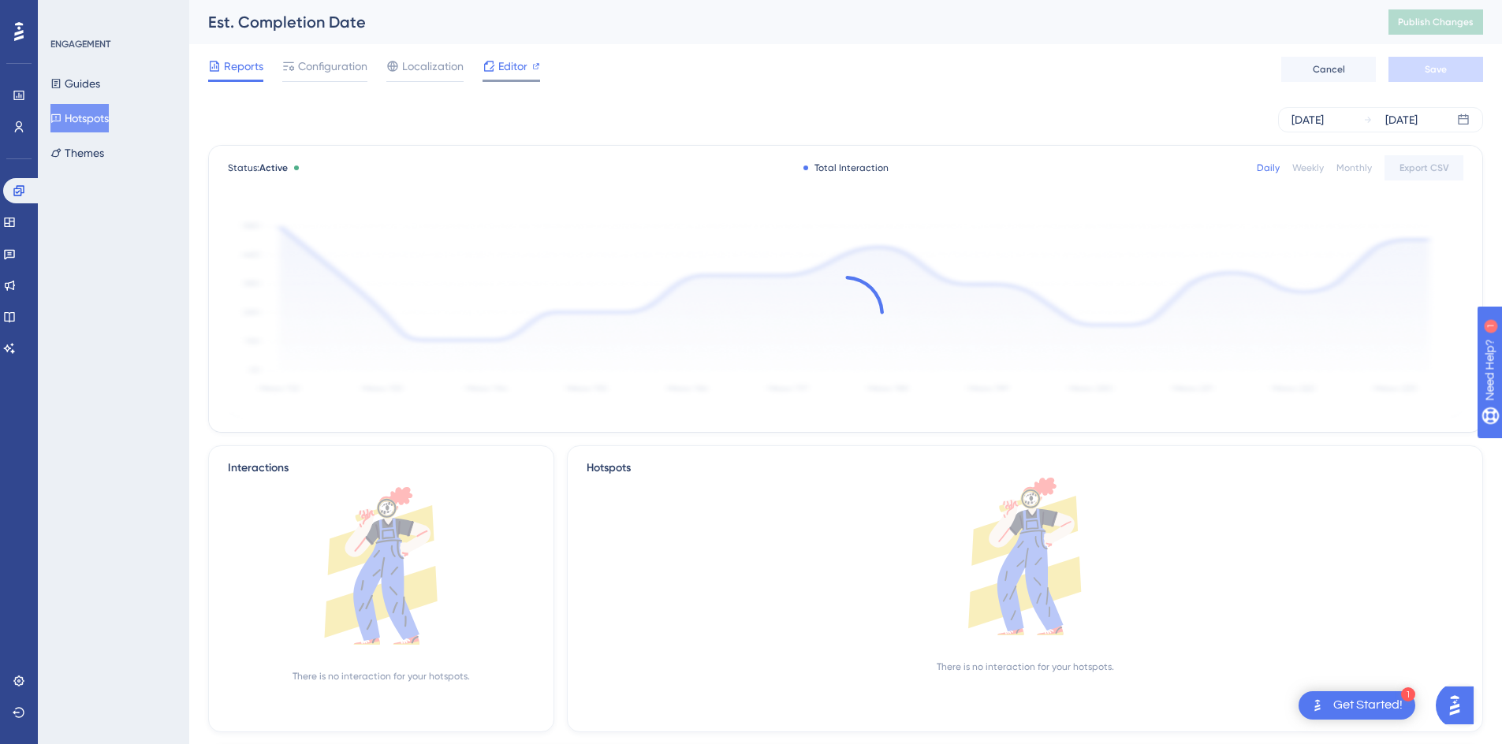
click at [505, 65] on span "Editor" at bounding box center [512, 66] width 29 height 19
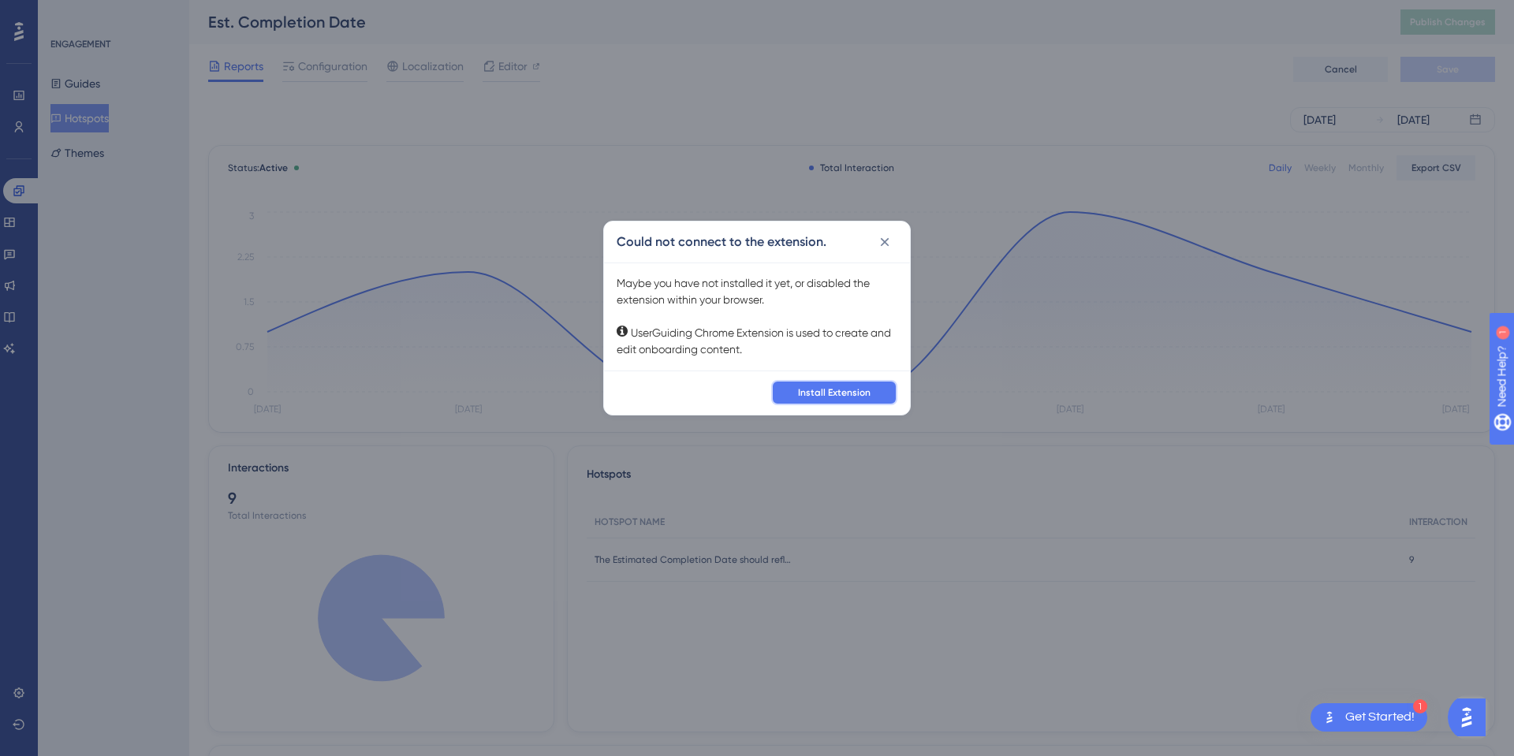
click at [844, 389] on span "Install Extension" at bounding box center [834, 392] width 73 height 13
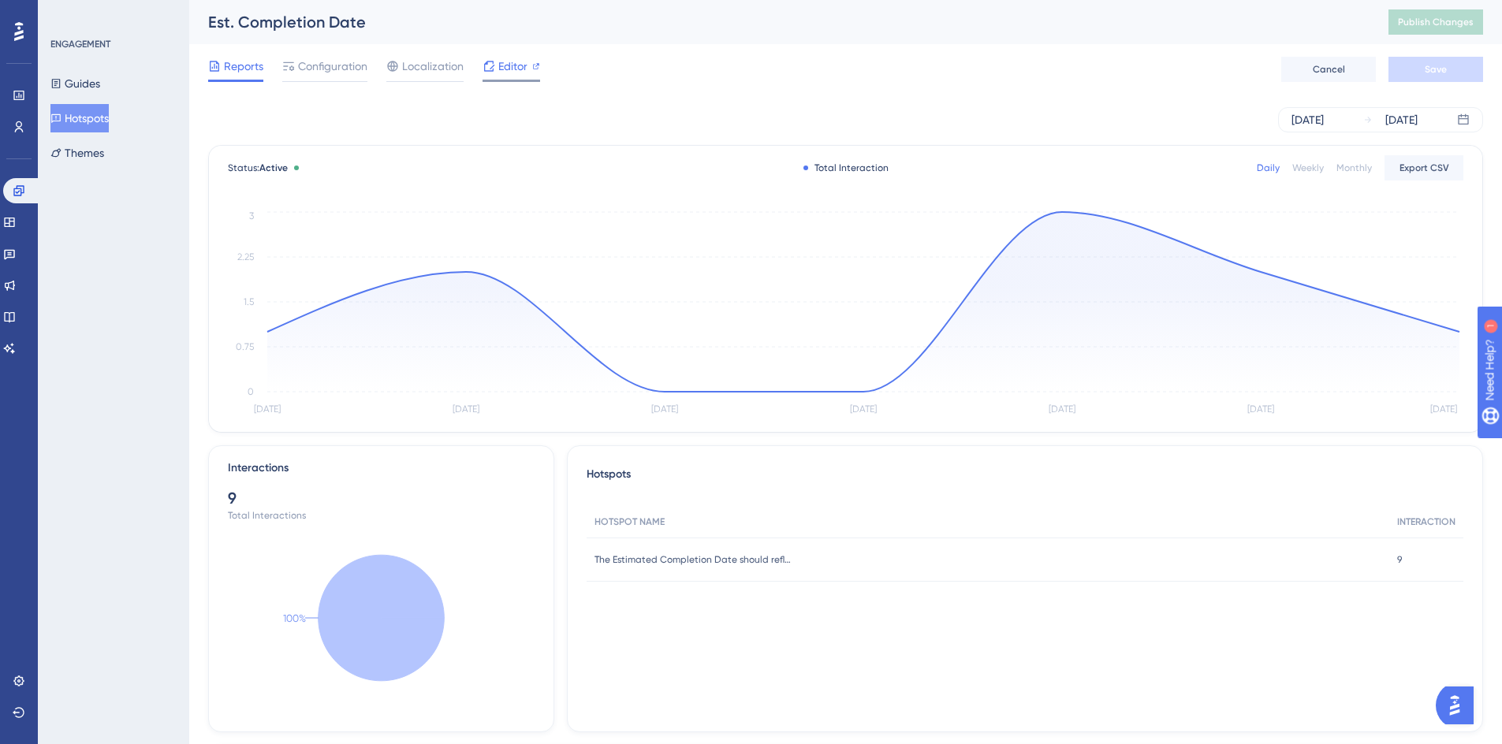
click at [523, 71] on span "Editor" at bounding box center [512, 66] width 29 height 19
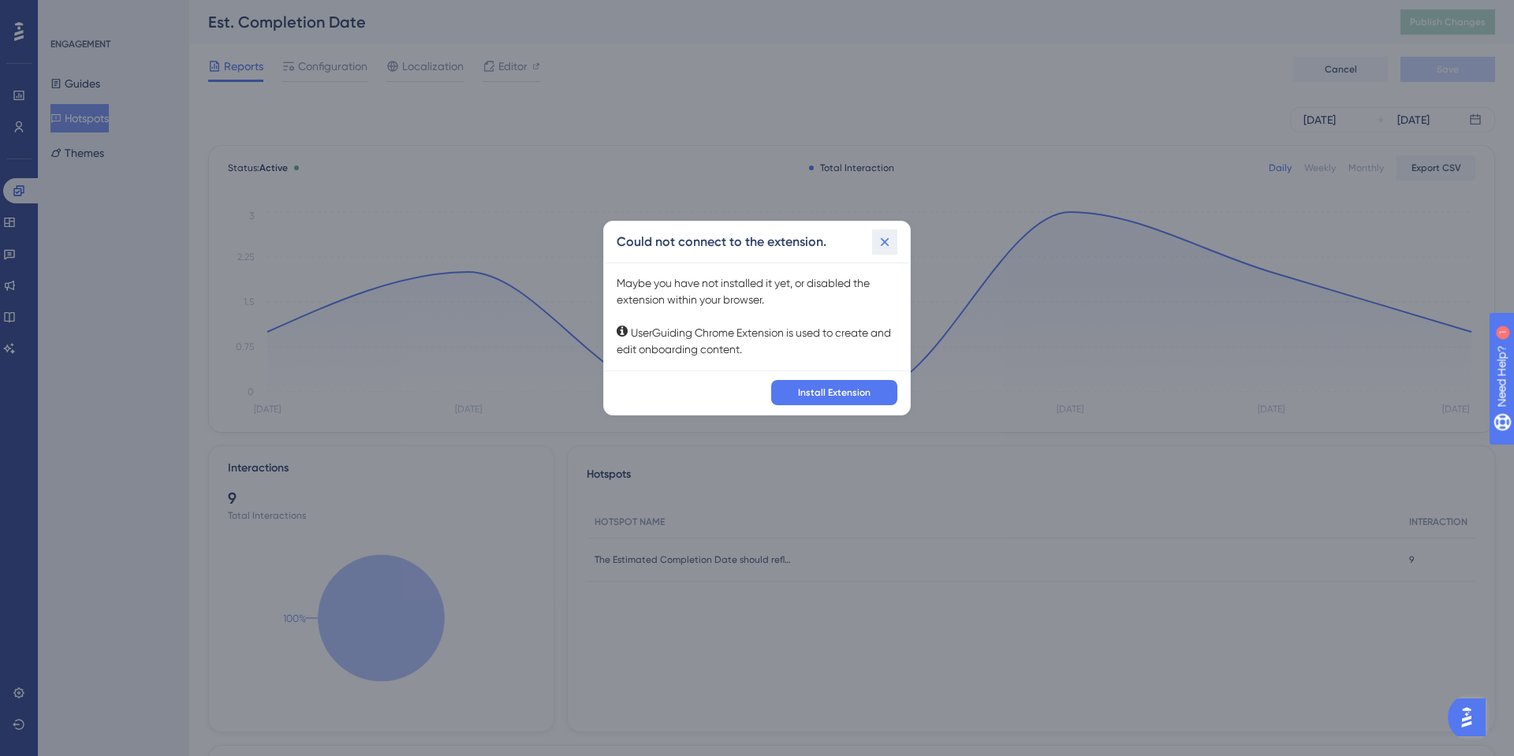
click at [890, 240] on icon at bounding box center [885, 242] width 16 height 16
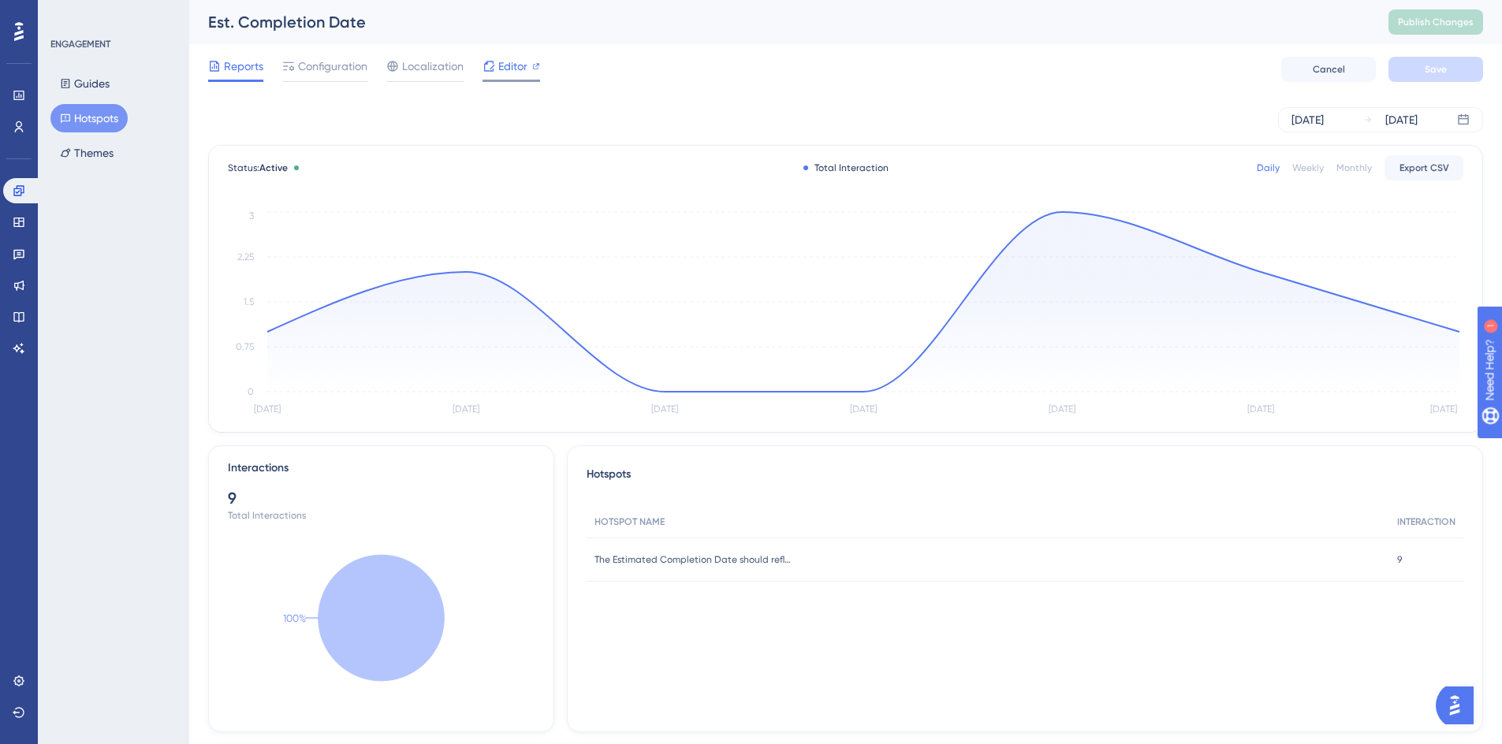
click at [524, 69] on span "Editor" at bounding box center [512, 66] width 29 height 19
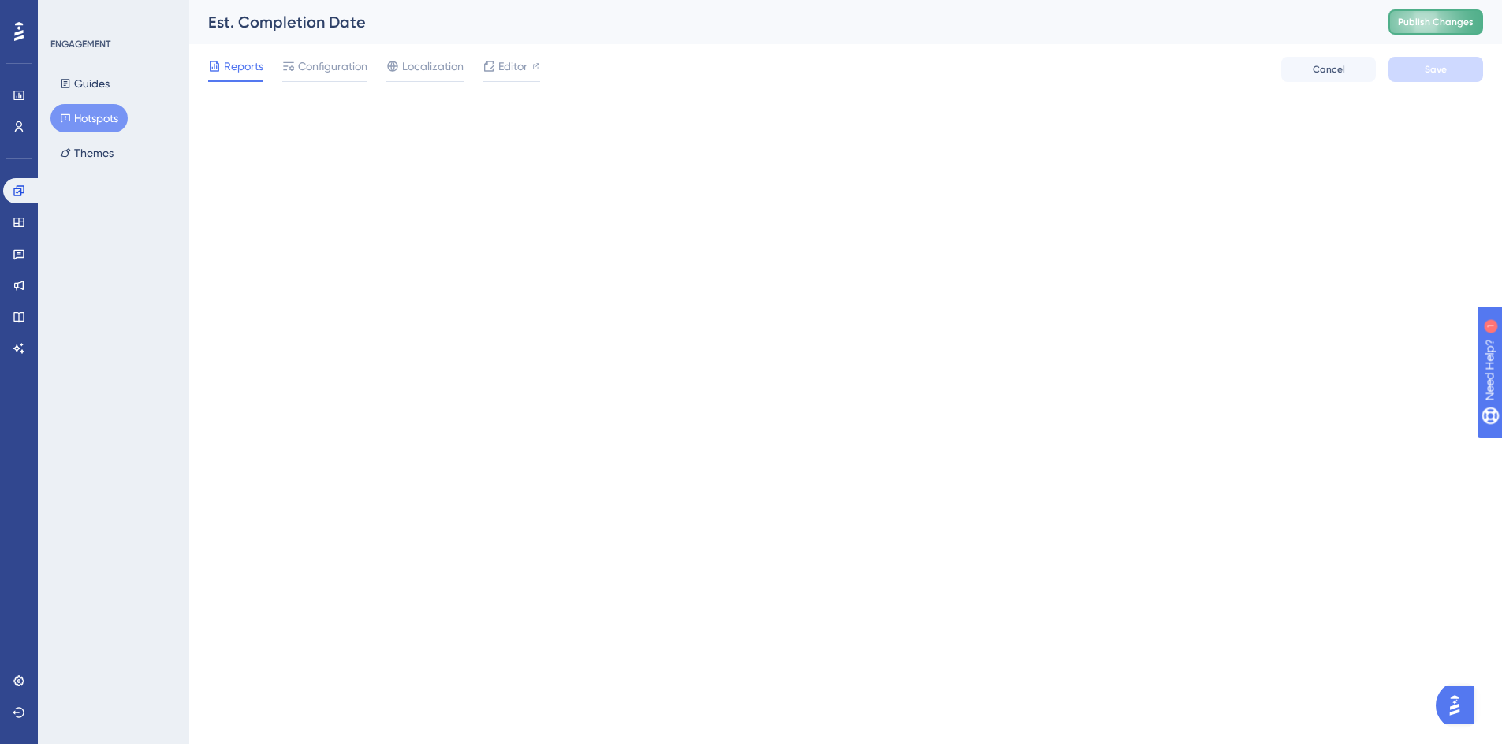
click at [1449, 28] on button "Publish Changes" at bounding box center [1435, 21] width 95 height 25
